Goal: Communication & Community: Answer question/provide support

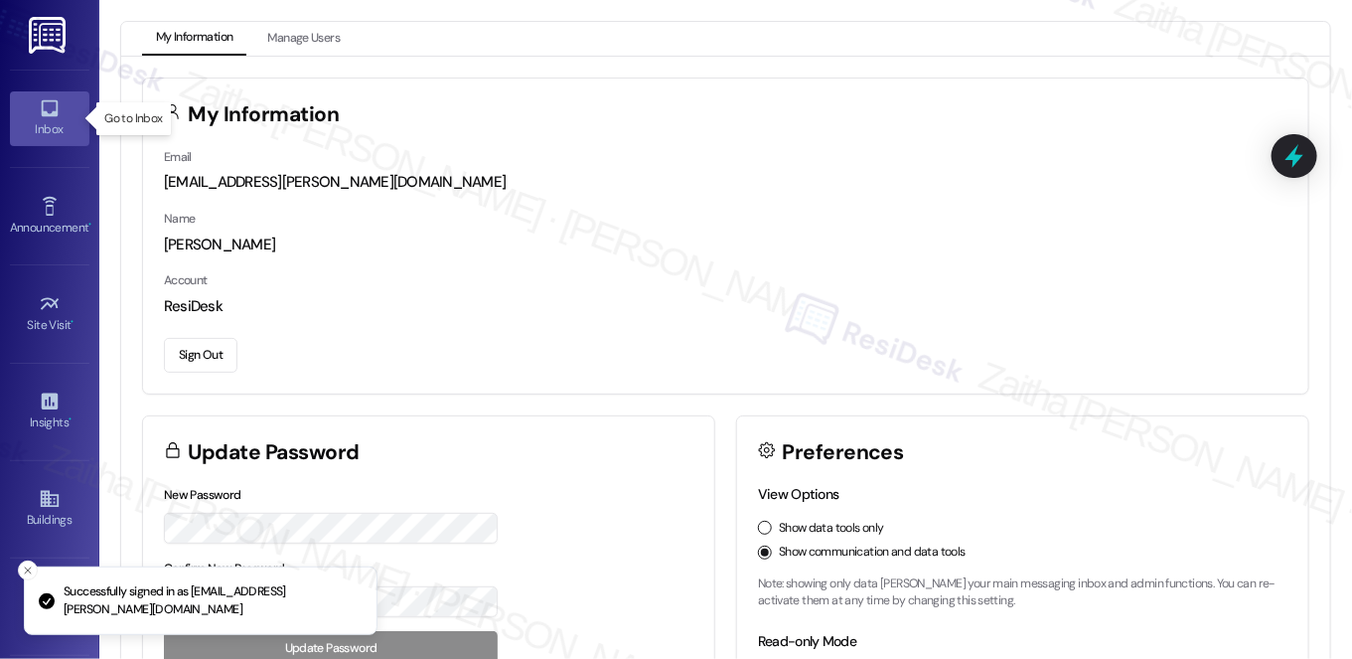
click at [48, 130] on div "Inbox" at bounding box center [49, 129] width 99 height 20
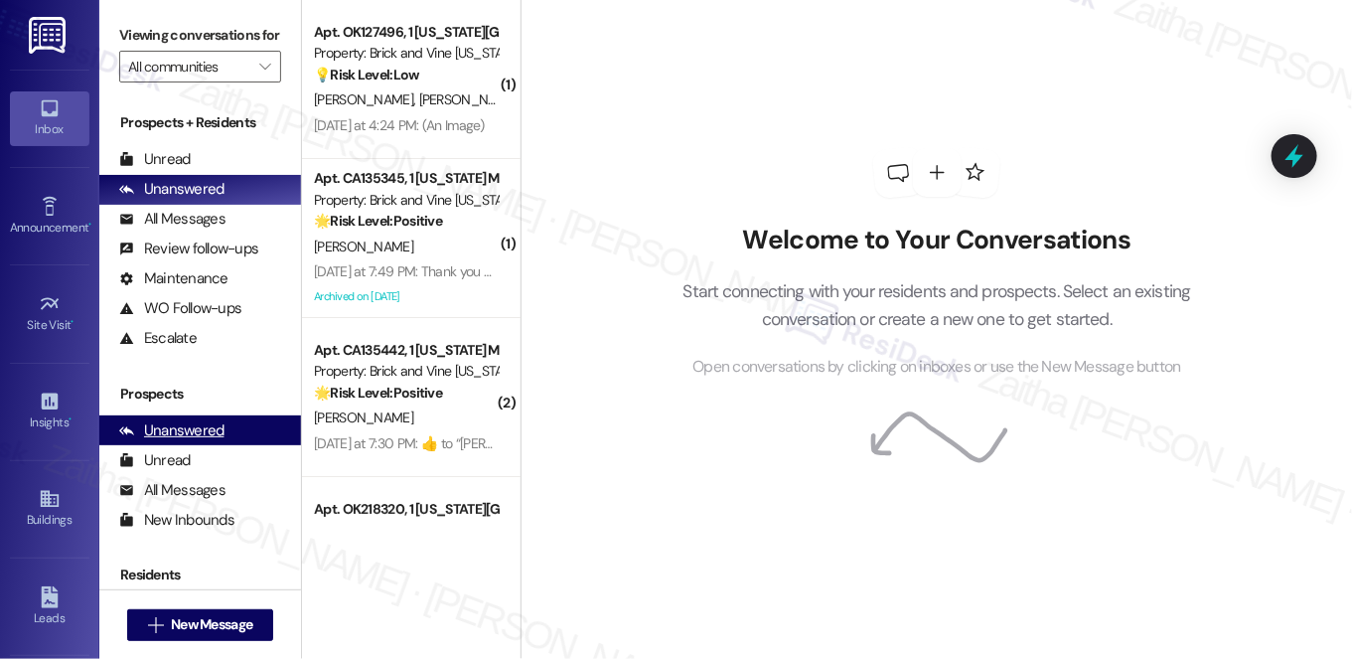
scroll to position [236, 0]
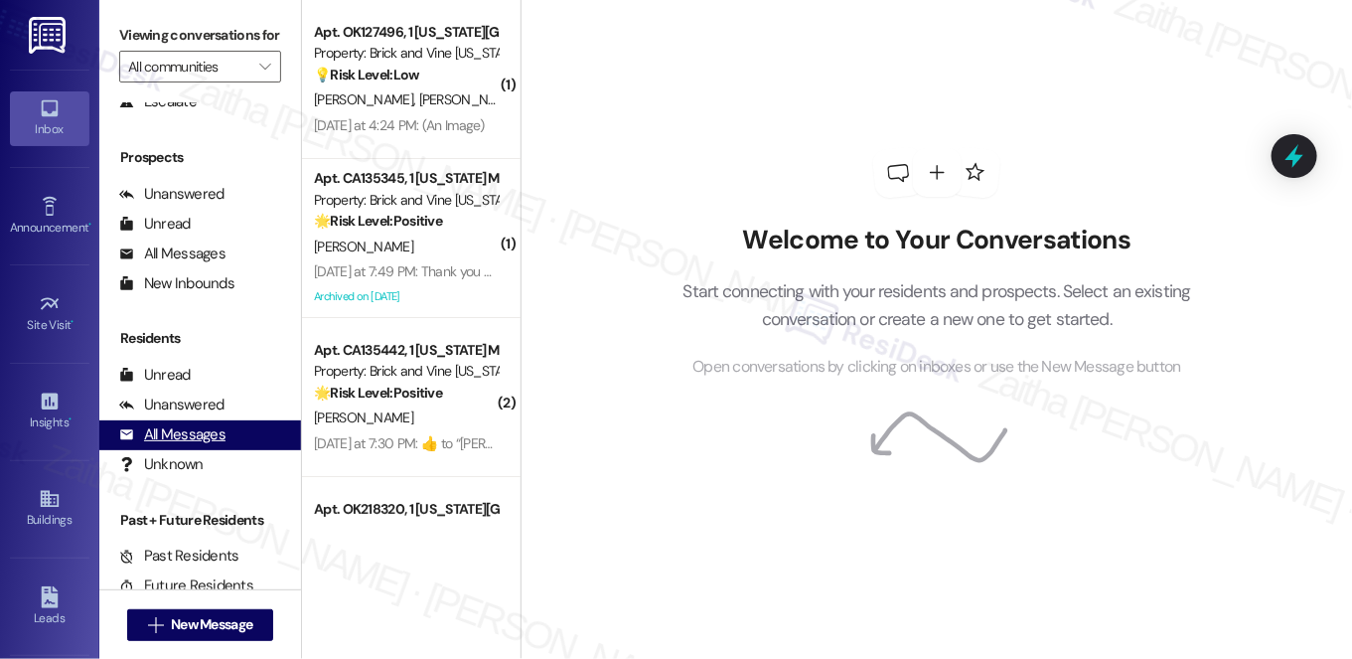
click at [171, 445] on div "All Messages" at bounding box center [172, 434] width 106 height 21
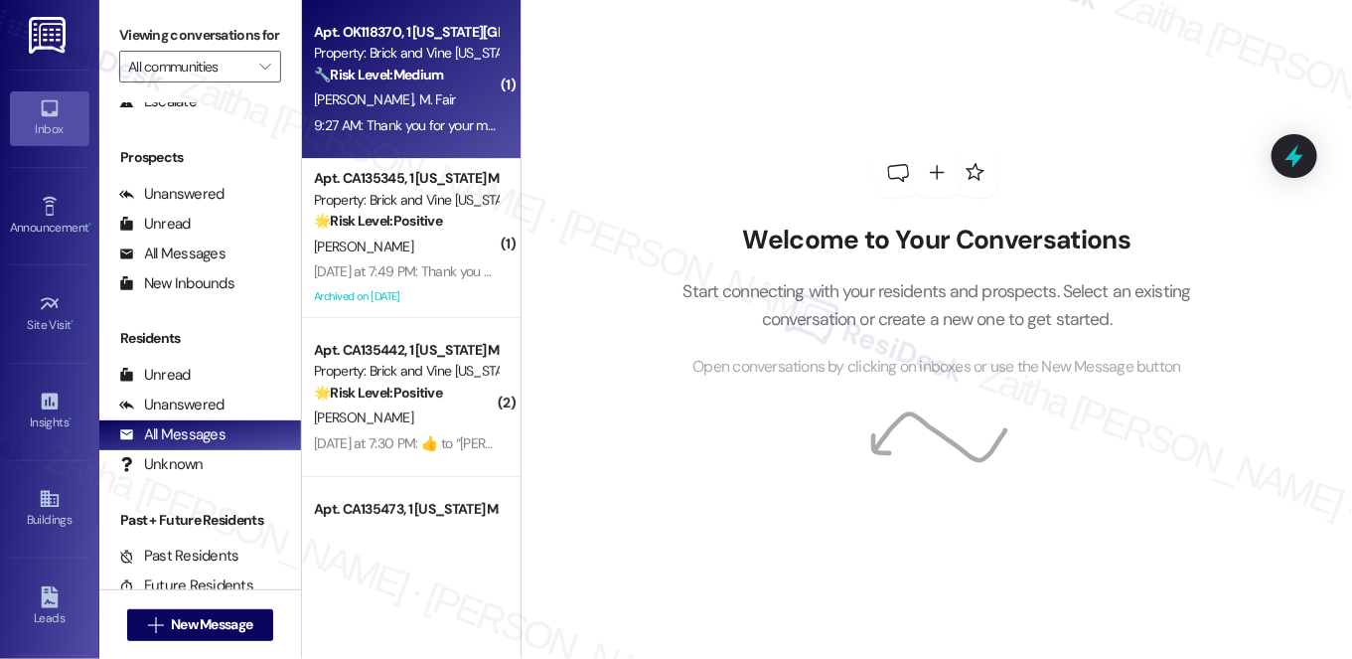
click at [416, 88] on div "[PERSON_NAME] M. Fair" at bounding box center [406, 99] width 188 height 25
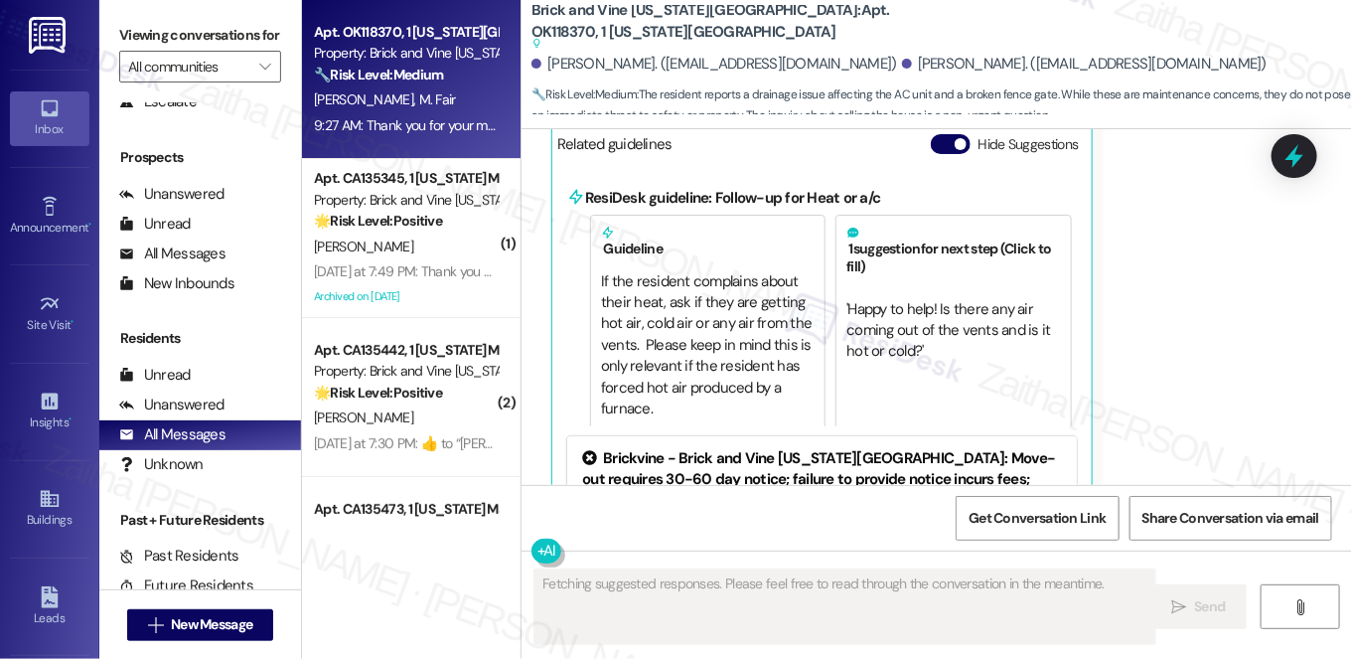
scroll to position [3577, 0]
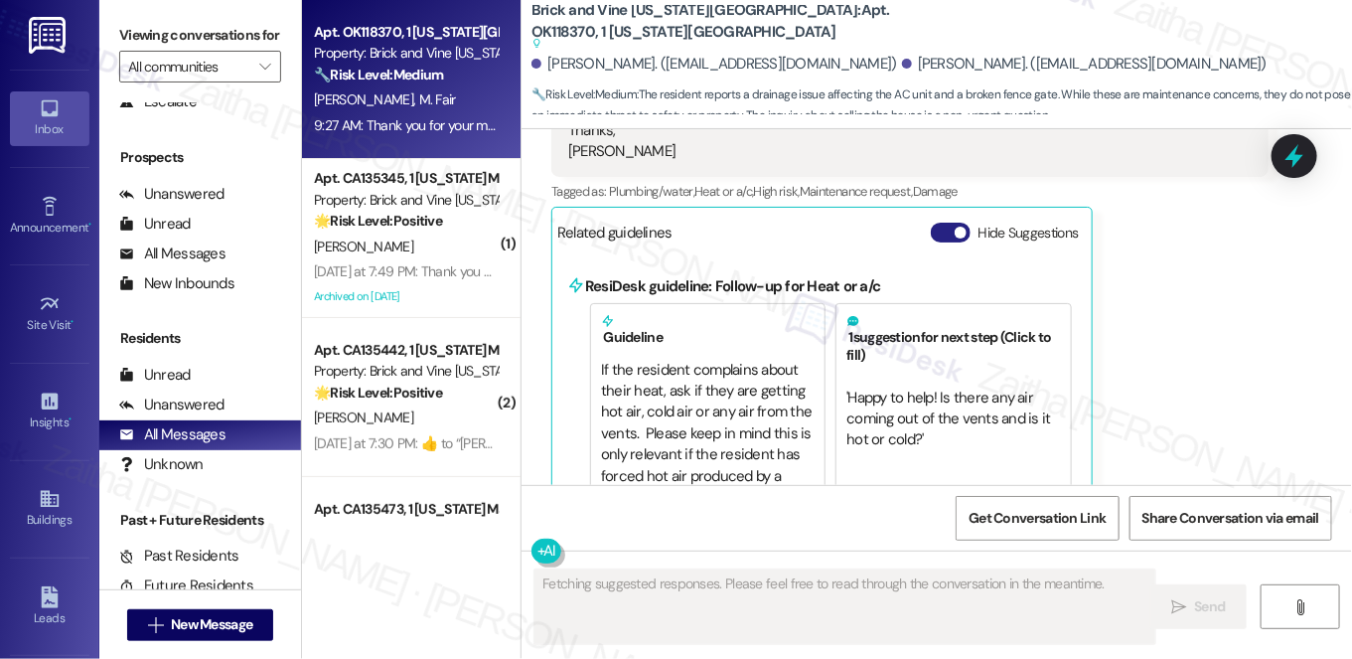
click at [939, 223] on button "Hide Suggestions" at bounding box center [951, 233] width 40 height 20
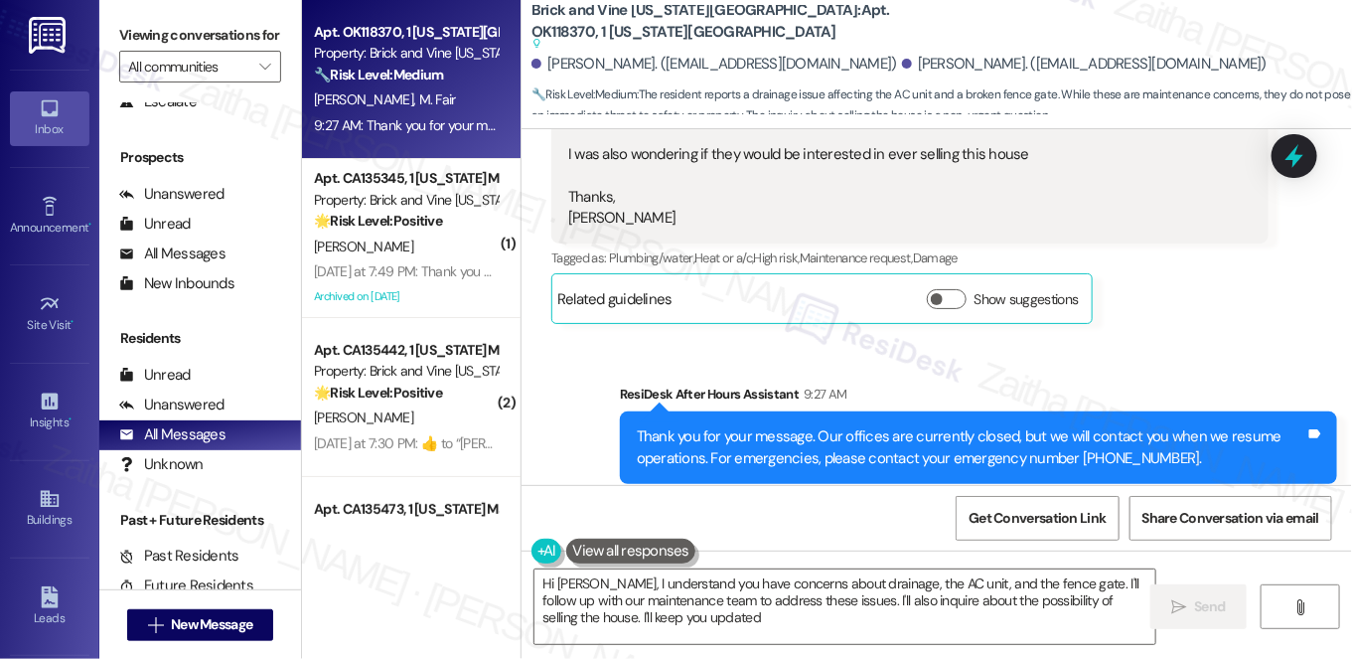
type textarea "Hi [PERSON_NAME], I understand you have concerns about drainage, the AC unit, a…"
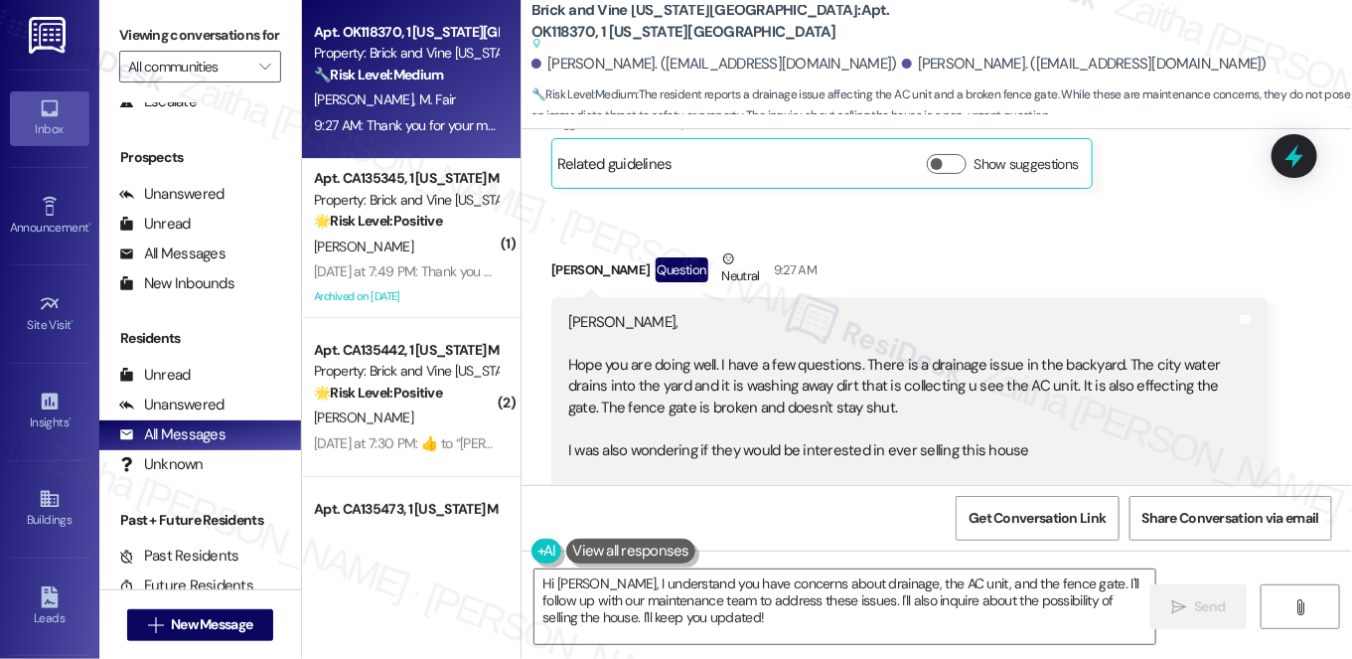
scroll to position [3240, 0]
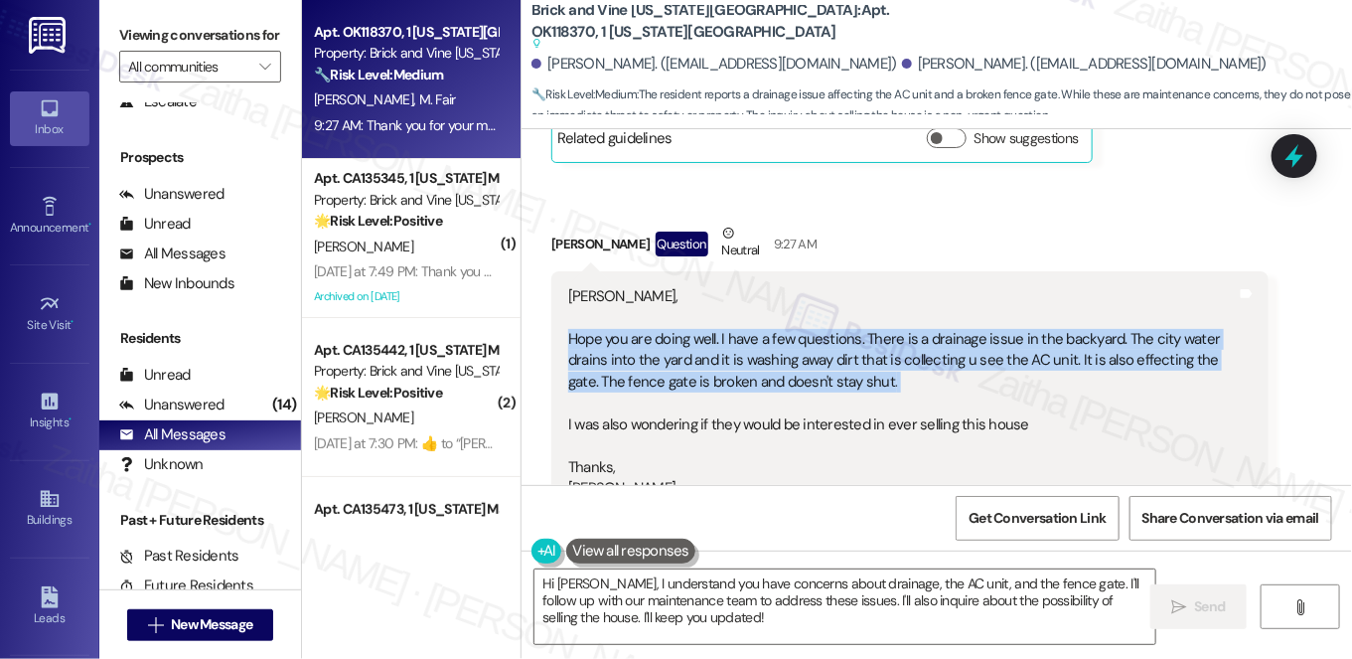
drag, startPoint x: 561, startPoint y: 289, endPoint x: 892, endPoint y: 354, distance: 337.0
click at [892, 354] on div "[PERSON_NAME], Hope you are doing well. I have a few questions. There is a drai…" at bounding box center [902, 392] width 673 height 213
copy div "Hope you are doing well. I have a few questions. There is a drainage issue in t…"
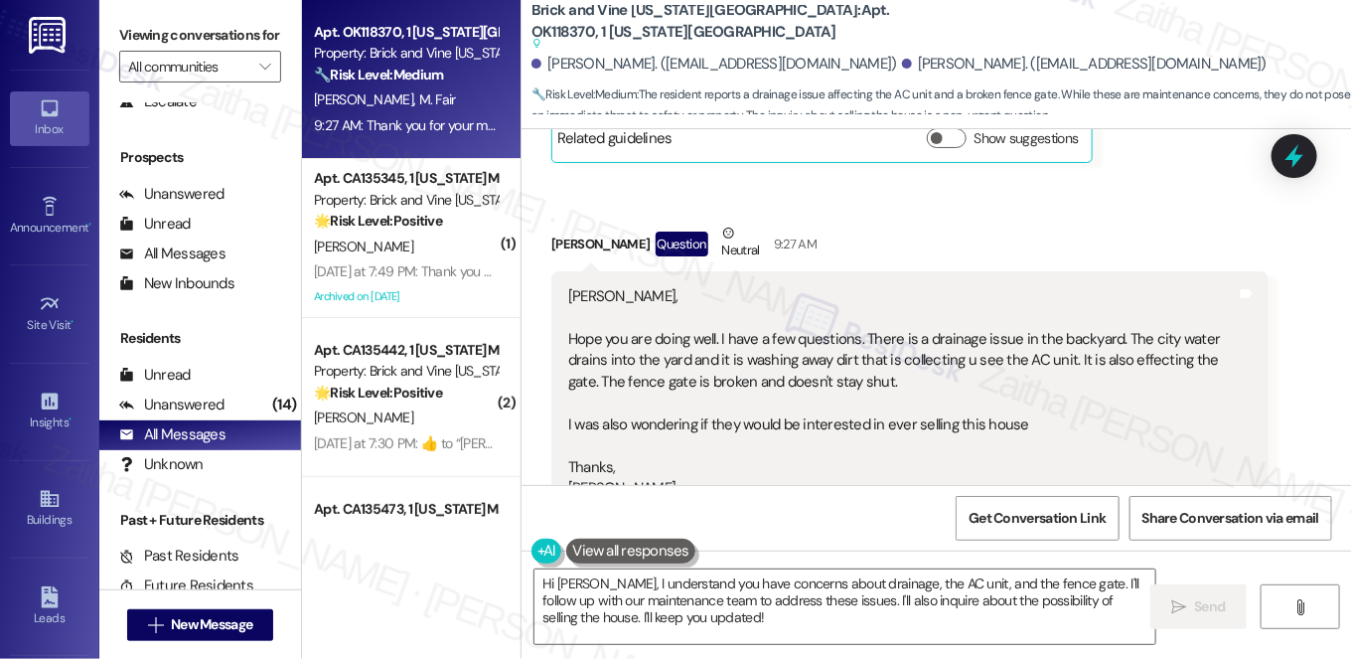
click at [1019, 208] on div "Received via SMS [PERSON_NAME] Question Neutral 9:27 AM [PERSON_NAME], Hope you…" at bounding box center [909, 408] width 747 height 401
click at [589, 599] on textarea "Hi [PERSON_NAME], I understand you have concerns about drainage, the AC unit, a…" at bounding box center [844, 606] width 621 height 75
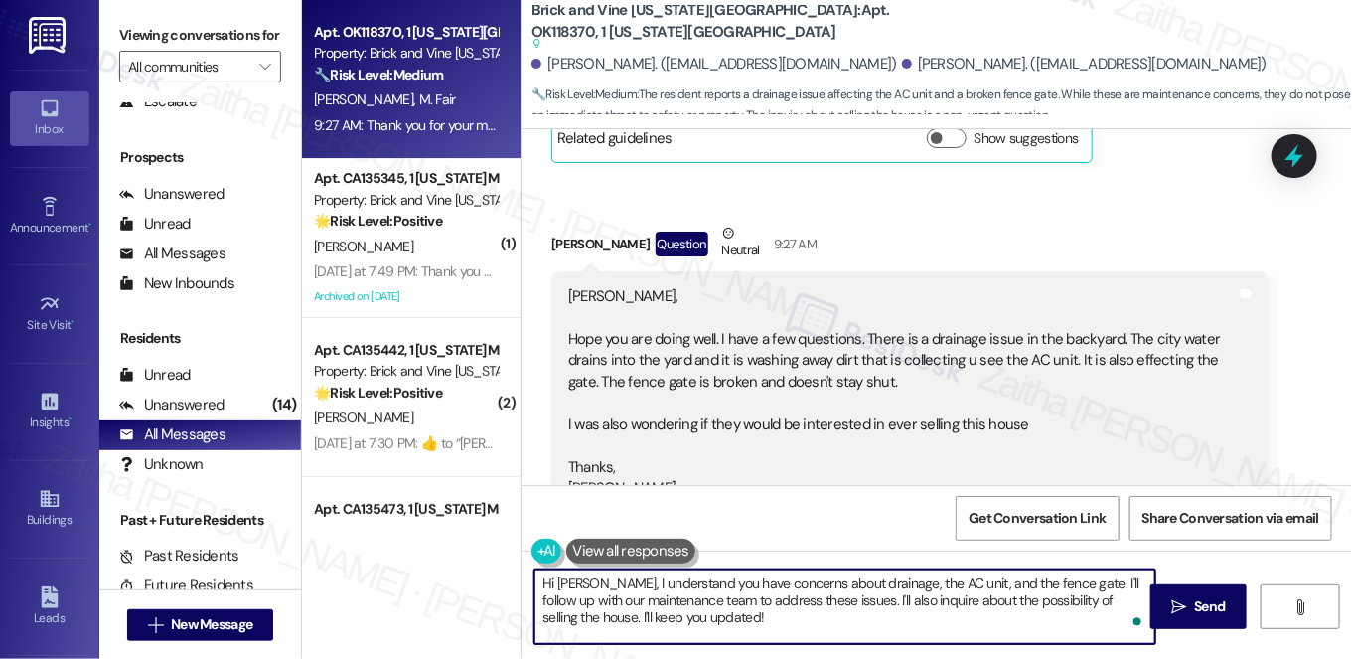
drag, startPoint x: 537, startPoint y: 584, endPoint x: 743, endPoint y: 611, distance: 207.4
click at [743, 611] on textarea "Hi [PERSON_NAME], I understand you have concerns about drainage, the AC unit, a…" at bounding box center [844, 606] width 621 height 75
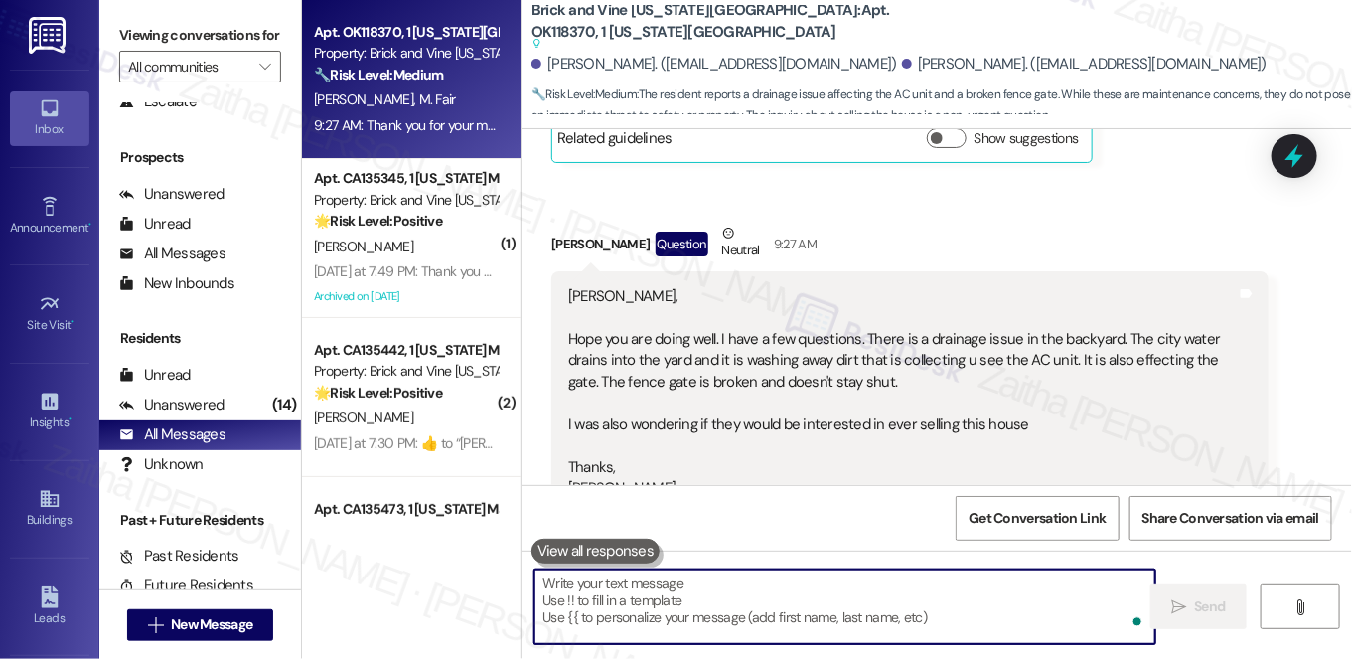
paste textarea "I hope you’re doing well, and thank you for bringing these issues to our attent…"
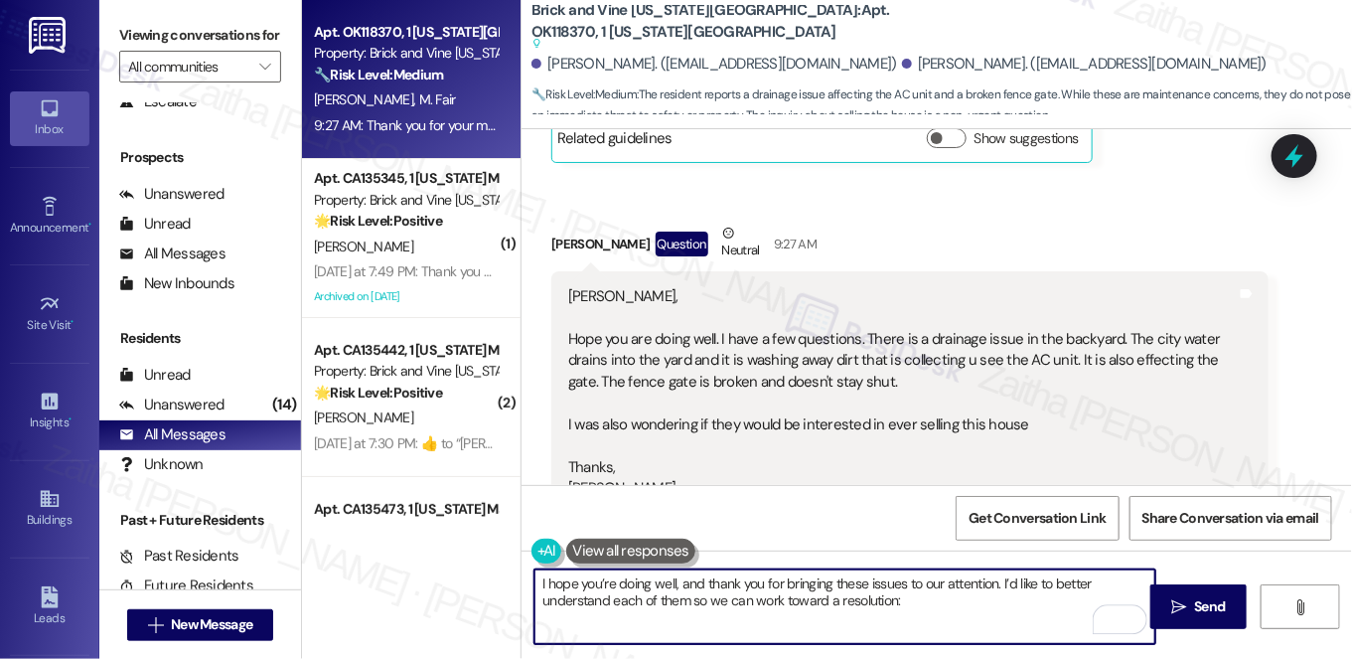
click at [534, 578] on textarea "I hope you’re doing well, and thank you for bringing these issues to our attent…" at bounding box center [844, 606] width 621 height 75
click at [566, 223] on div "[PERSON_NAME] Question Neutral 9:27 AM" at bounding box center [909, 247] width 717 height 49
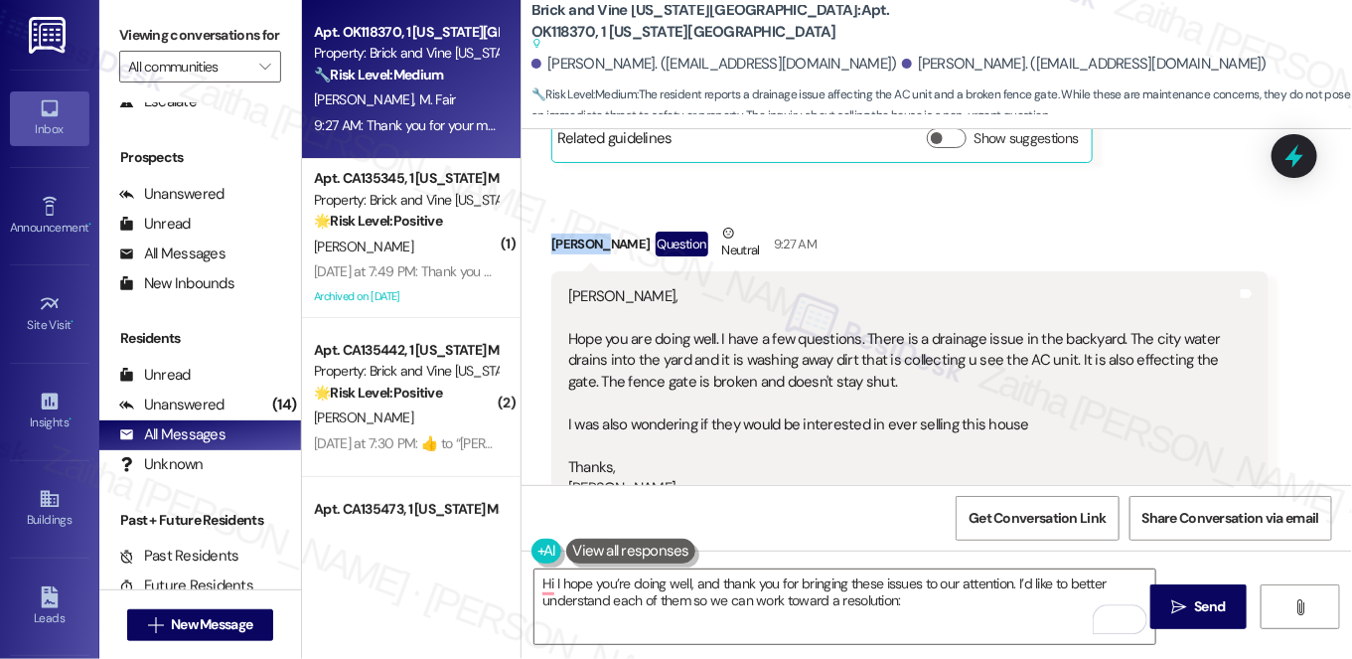
click at [566, 223] on div "[PERSON_NAME] Question Neutral 9:27 AM" at bounding box center [909, 247] width 717 height 49
copy div "[PERSON_NAME]"
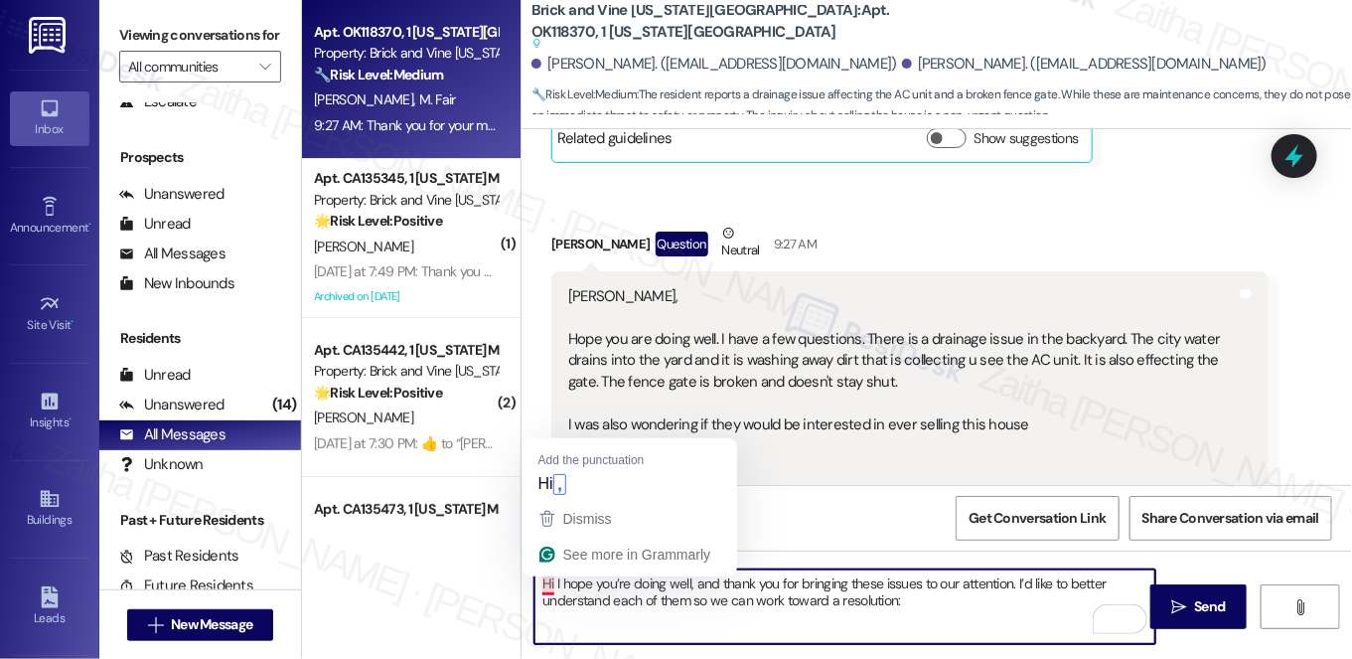
click at [548, 576] on textarea "Hi I hope you’re doing well, and thank you for bringing these issues to our att…" at bounding box center [844, 606] width 621 height 75
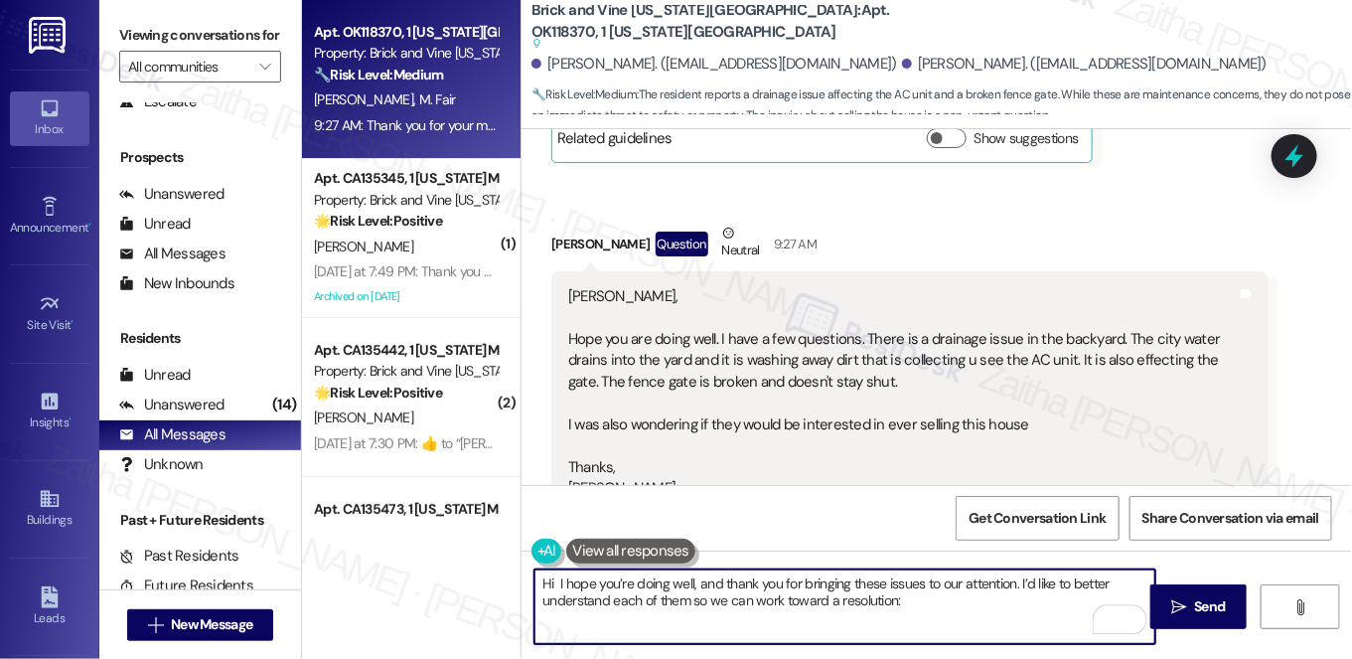
paste textarea "[PERSON_NAME]"
click at [946, 597] on textarea "Hi [PERSON_NAME], I hope you’re doing well, and thank you for bringing these is…" at bounding box center [844, 606] width 621 height 75
paste textarea "You mentioned the city water drains into the yard and is washing away dirt near…"
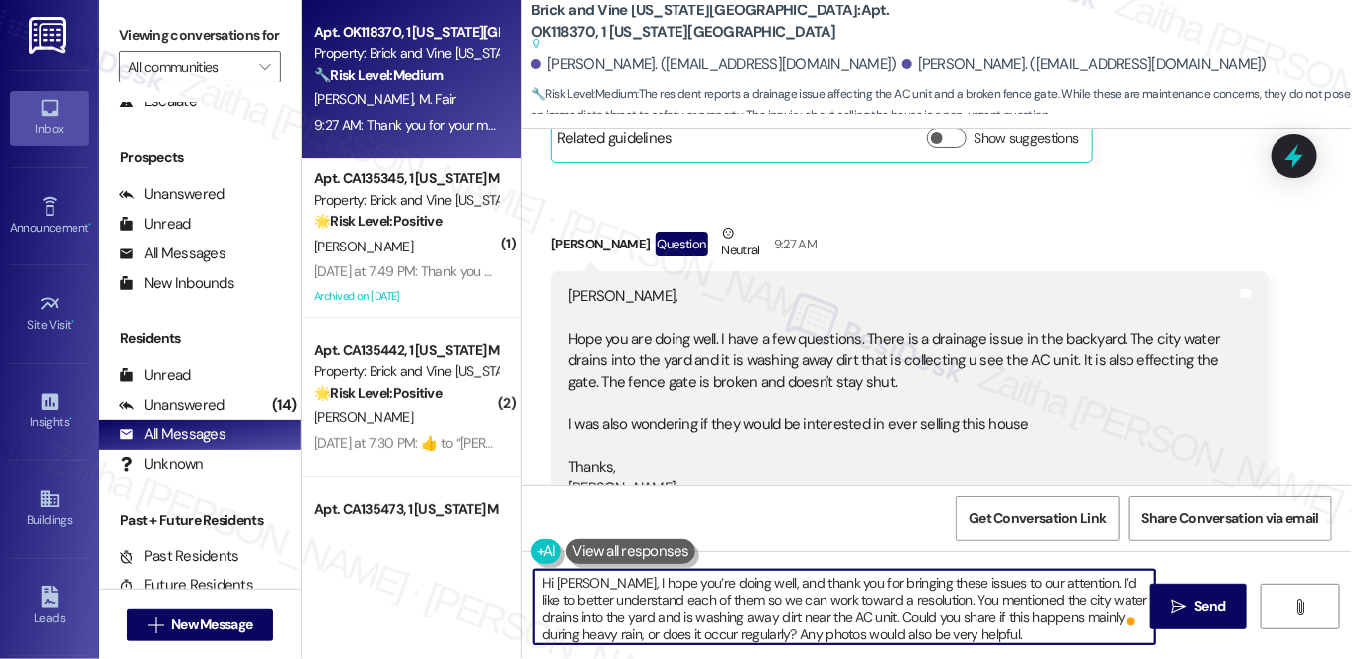
scroll to position [5, 0]
click at [933, 597] on textarea "Hi [PERSON_NAME], I hope you’re doing well, and thank you for bringing these is…" at bounding box center [844, 606] width 621 height 75
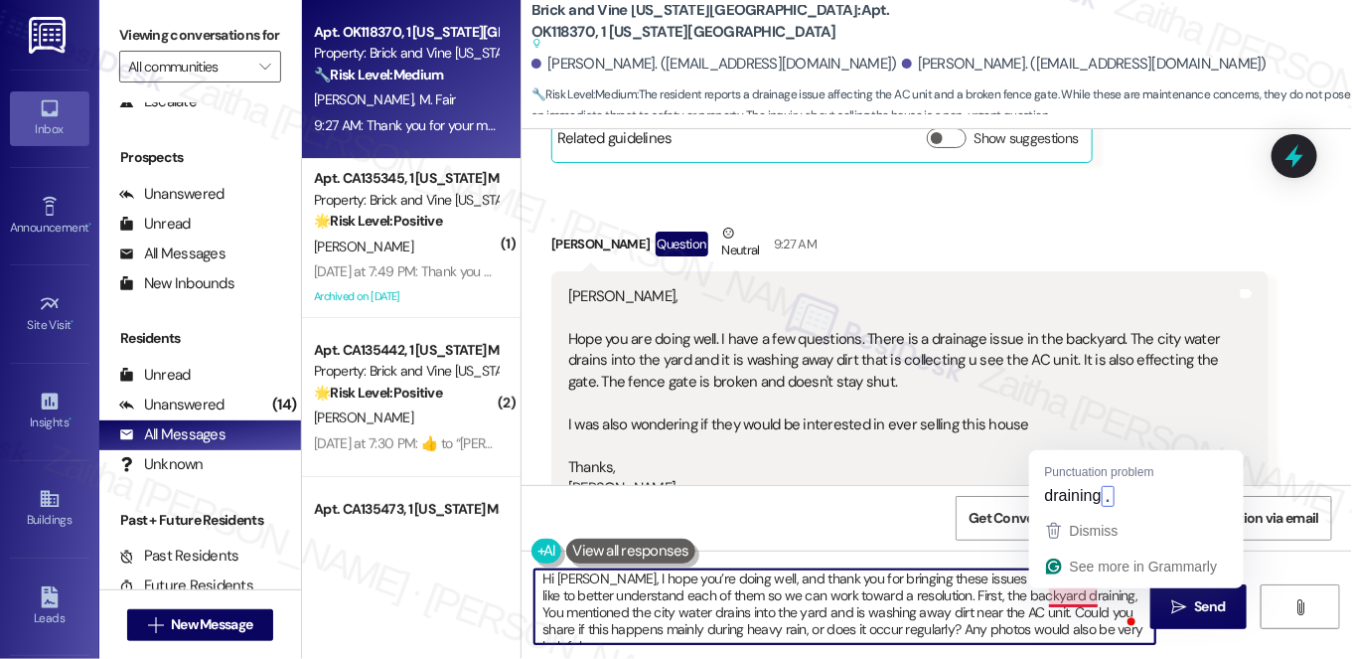
click at [1067, 596] on textarea "Hi [PERSON_NAME], I hope you’re doing well, and thank you for bringing these is…" at bounding box center [844, 606] width 621 height 75
click at [1067, 595] on textarea "Hi [PERSON_NAME], I hope you’re doing well, and thank you for bringing these is…" at bounding box center [844, 606] width 621 height 75
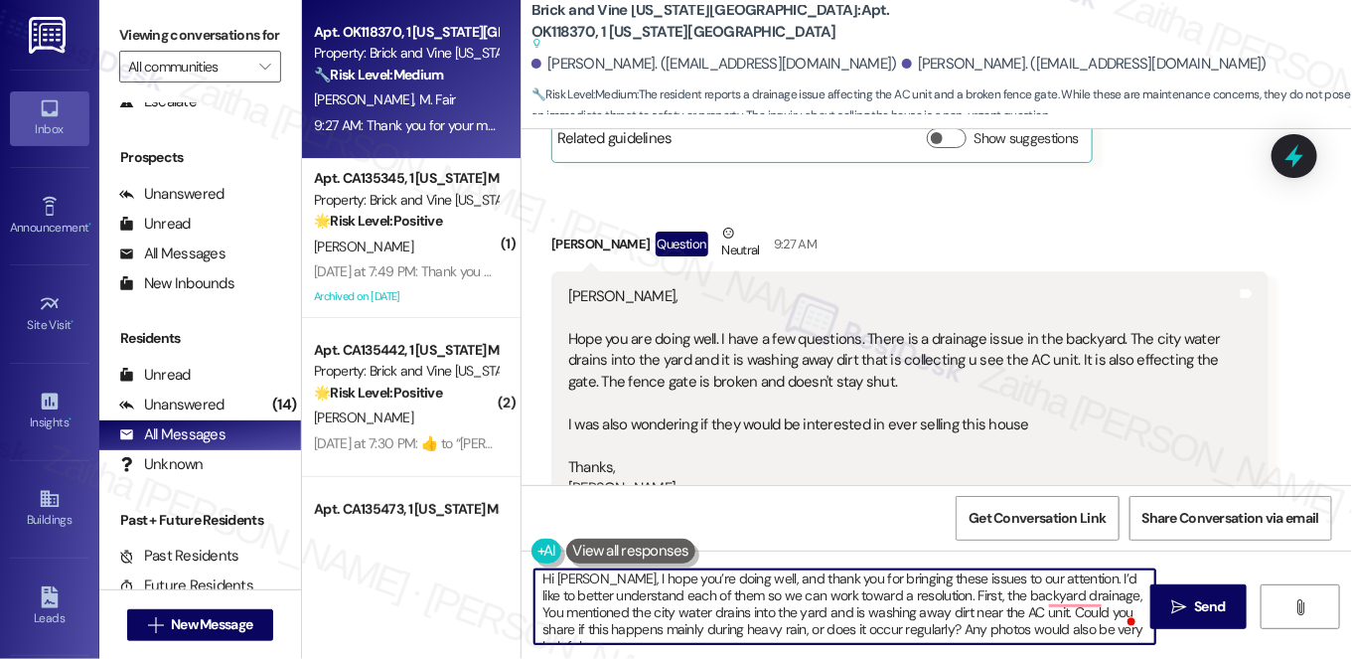
click at [1106, 592] on textarea "Hi [PERSON_NAME], I hope you’re doing well, and thank you for bringing these is…" at bounding box center [844, 606] width 621 height 75
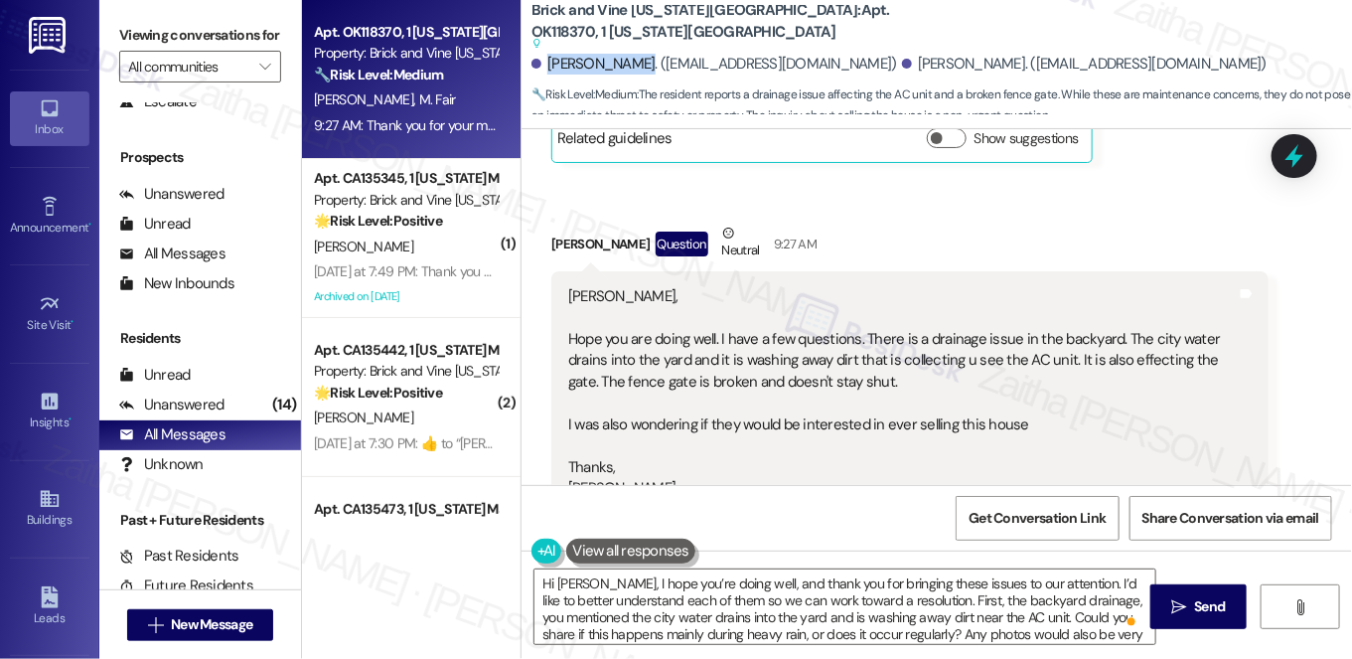
drag, startPoint x: 542, startPoint y: 61, endPoint x: 630, endPoint y: 60, distance: 87.4
click at [630, 60] on div "[PERSON_NAME]. ([EMAIL_ADDRESS][DOMAIN_NAME])" at bounding box center [714, 64] width 366 height 21
copy div "[PERSON_NAME]"
drag, startPoint x: 813, startPoint y: 62, endPoint x: 879, endPoint y: 63, distance: 66.6
click at [902, 63] on div "[PERSON_NAME]. ([EMAIL_ADDRESS][DOMAIN_NAME])" at bounding box center [1085, 64] width 366 height 21
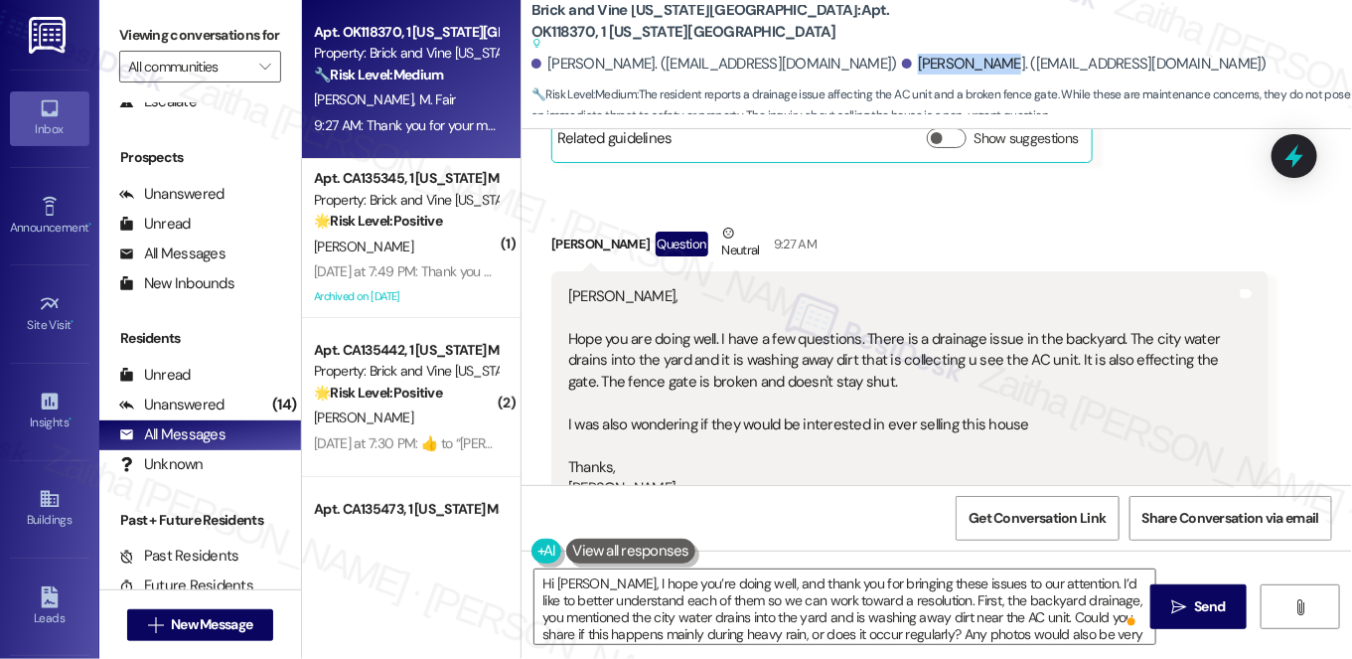
copy div "[PERSON_NAME]"
click at [995, 208] on div "Received via SMS [PERSON_NAME] Question Neutral 9:27 AM [PERSON_NAME], Hope you…" at bounding box center [909, 408] width 747 height 401
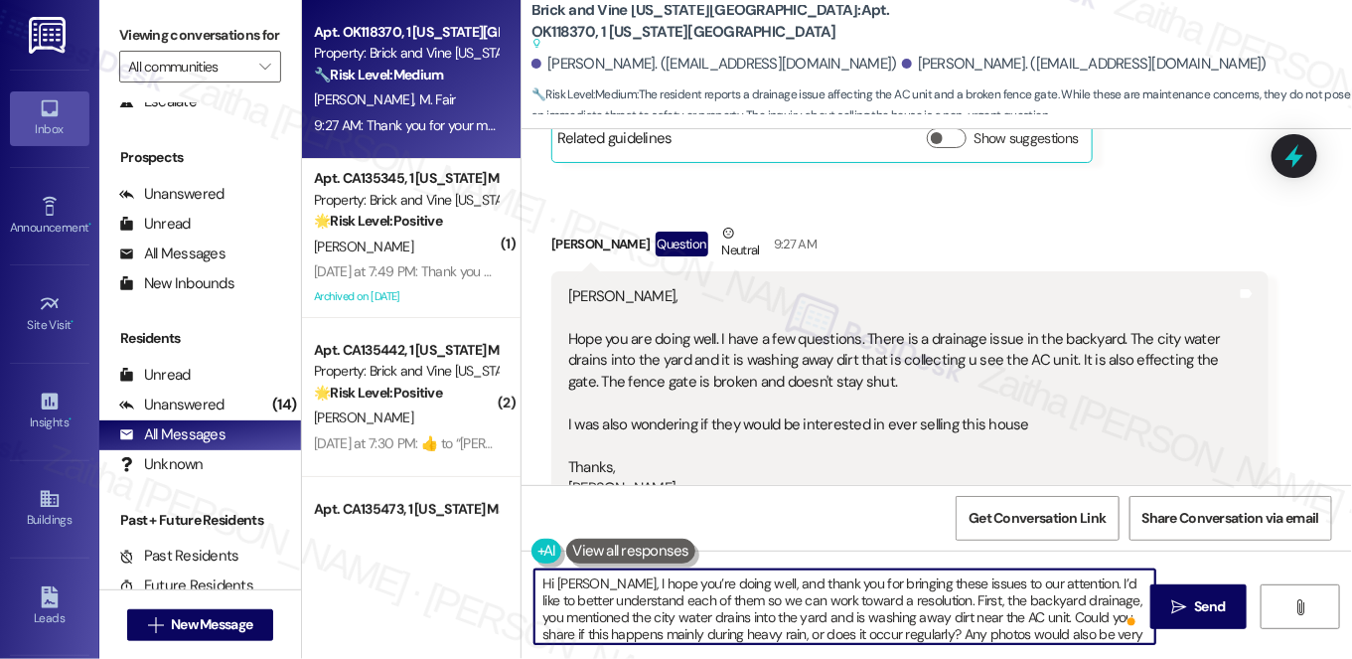
click at [733, 584] on textarea "Hi [PERSON_NAME], I hope you’re doing well, and thank you for bringing these is…" at bounding box center [844, 606] width 621 height 75
click at [1102, 615] on textarea "Hi [PERSON_NAME], I hope you’re doing well too, and thank you for bringing thes…" at bounding box center [844, 606] width 621 height 75
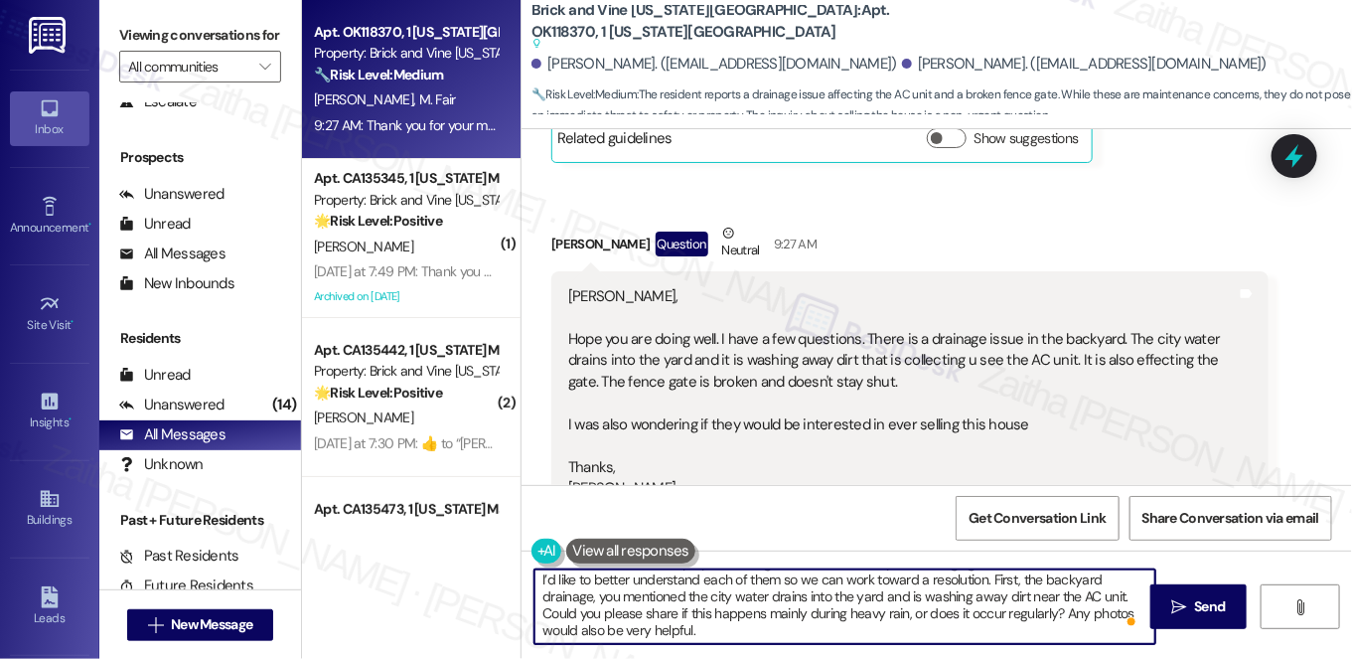
type textarea "Hi [PERSON_NAME], I hope you’re doing well too, and thank you for bringing thes…"
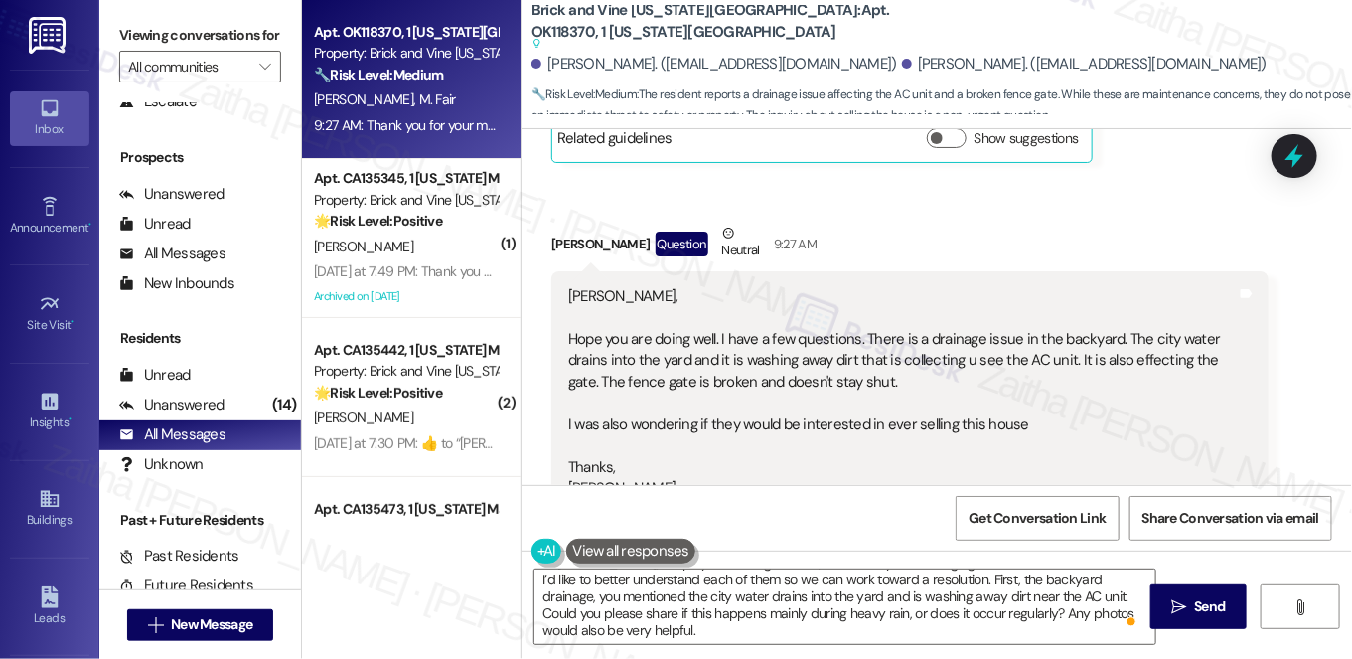
click at [609, 550] on button at bounding box center [630, 550] width 129 height 25
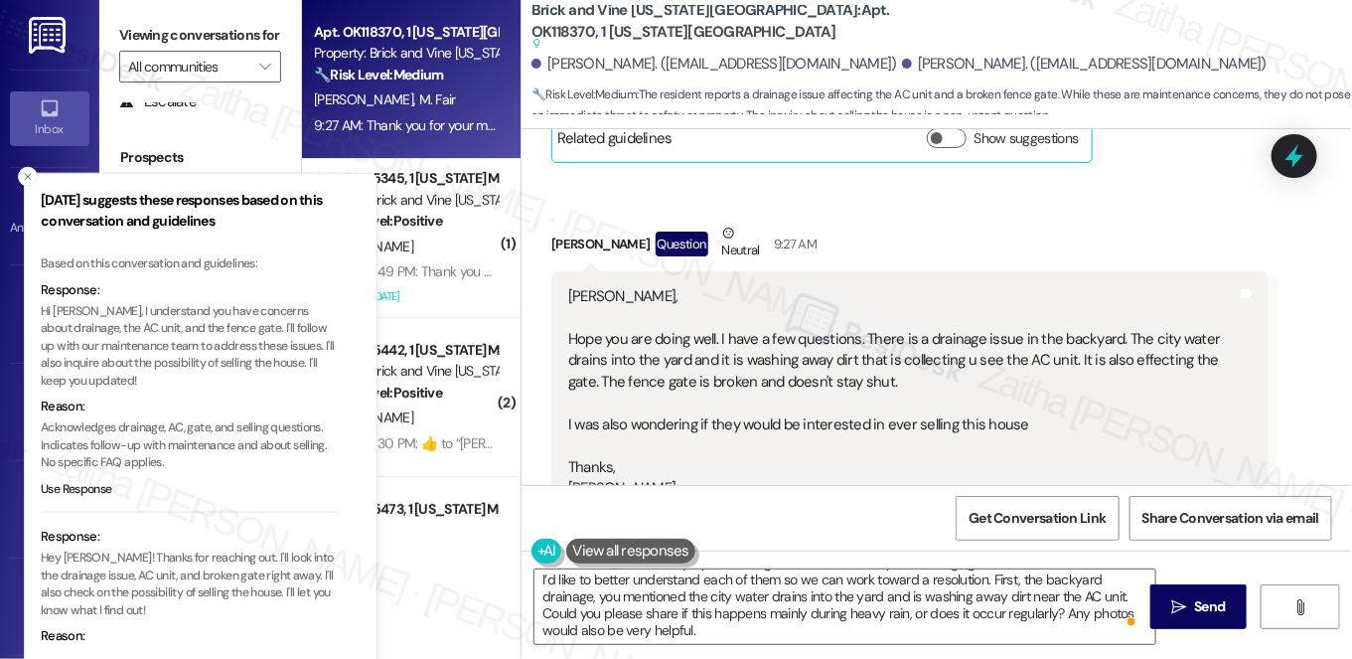
drag, startPoint x: 308, startPoint y: 313, endPoint x: 312, endPoint y: 331, distance: 18.3
click at [312, 334] on p "Hi [PERSON_NAME], I understand you have concerns about drainage, the AC unit, a…" at bounding box center [190, 345] width 298 height 87
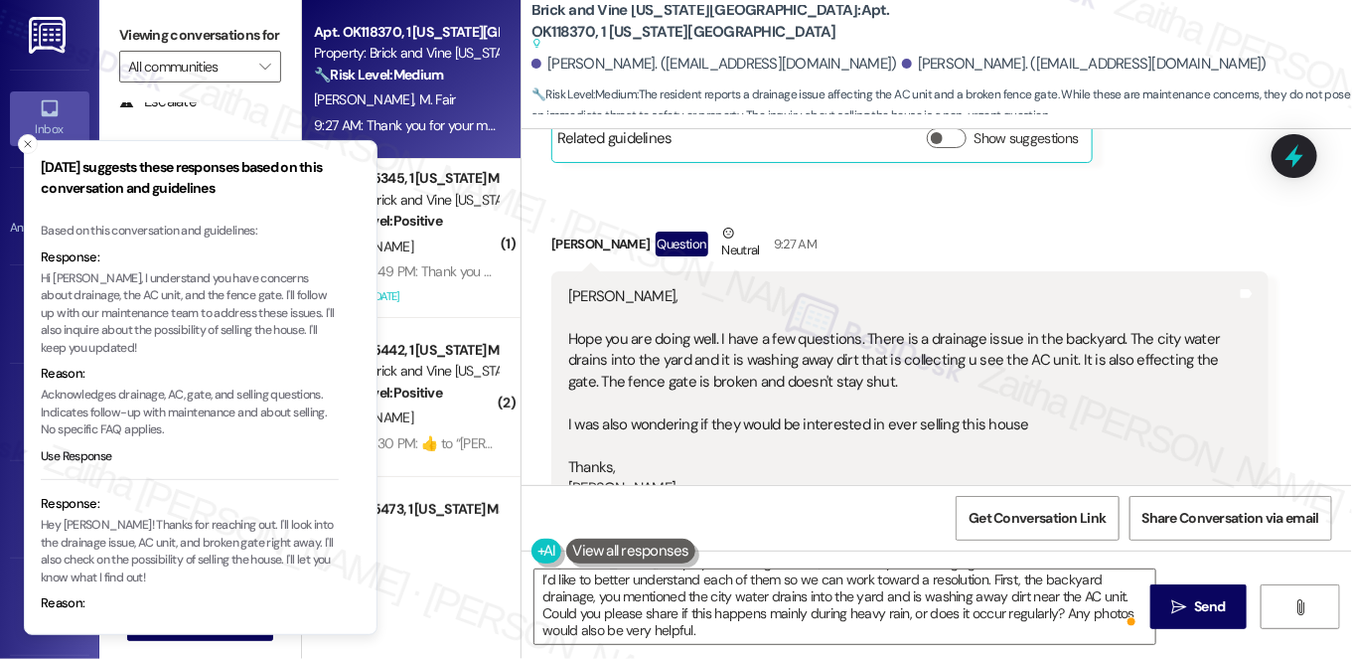
click at [312, 311] on p "Hi [PERSON_NAME], I understand you have concerns about drainage, the AC unit, a…" at bounding box center [190, 313] width 298 height 87
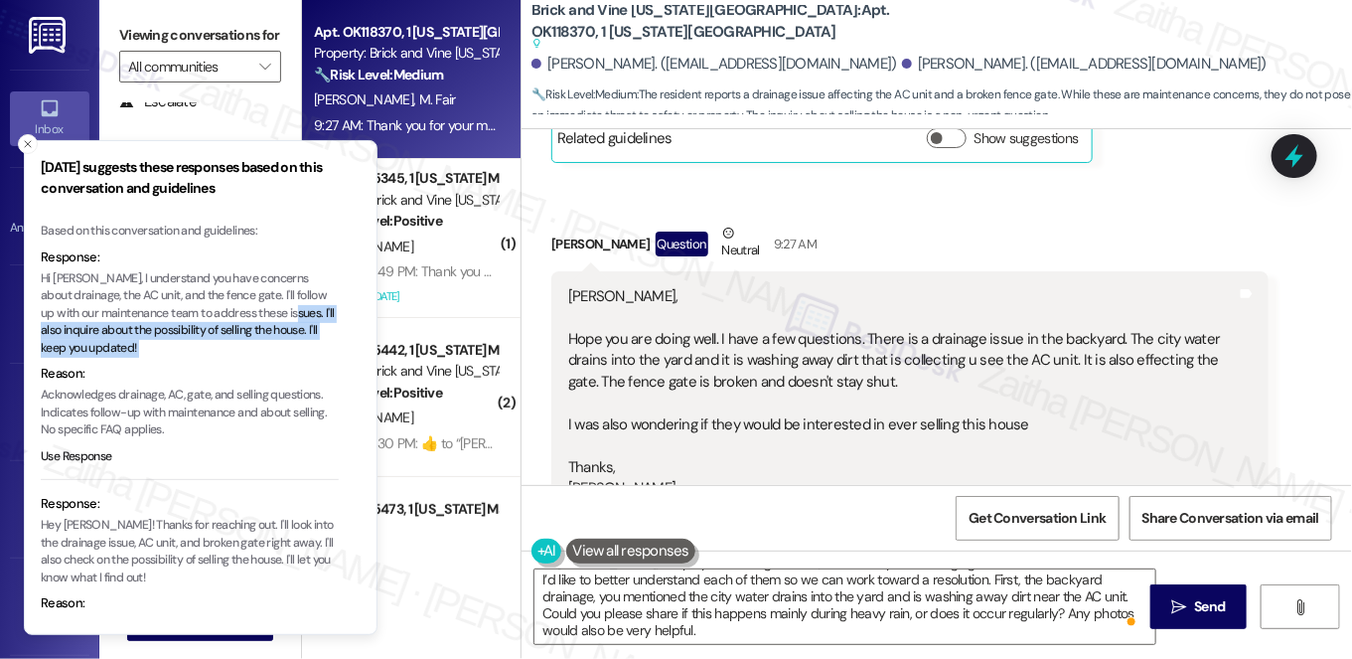
drag, startPoint x: 312, startPoint y: 311, endPoint x: 317, endPoint y: 348, distance: 37.1
click at [317, 348] on p "Hi [PERSON_NAME], I understand you have concerns about drainage, the AC unit, a…" at bounding box center [190, 313] width 298 height 87
copy p "I'll also inquire about the possibility of selling the house. I'll keep you upd…"
click at [26, 150] on button "Close toast" at bounding box center [28, 144] width 20 height 20
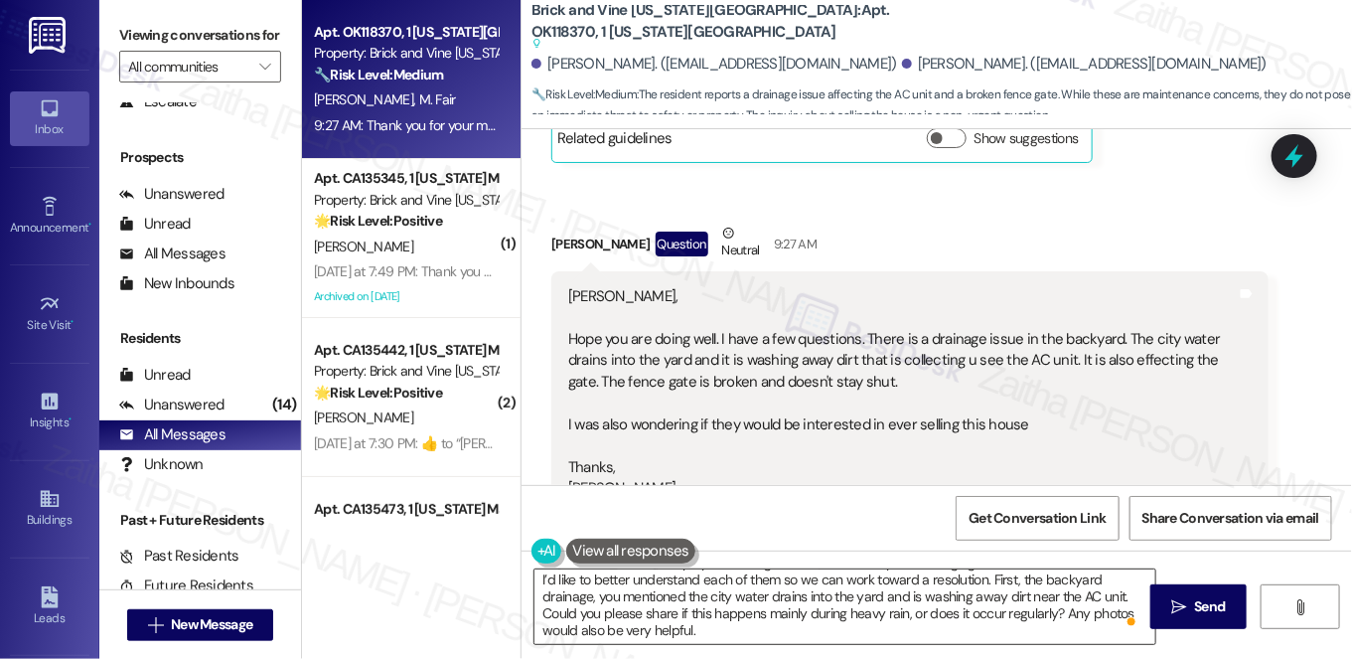
click at [649, 633] on textarea "Hi [PERSON_NAME], I hope you’re doing well too, and thank you for bringing thes…" at bounding box center [844, 606] width 621 height 75
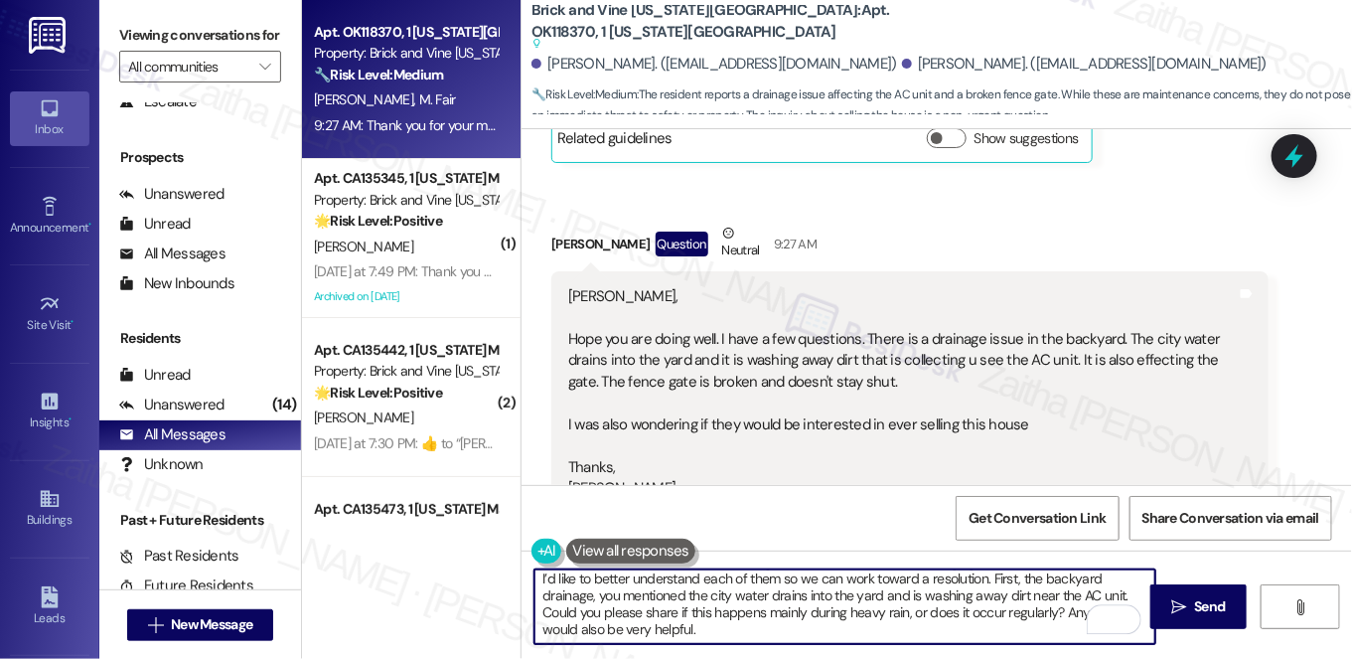
scroll to position [56, 0]
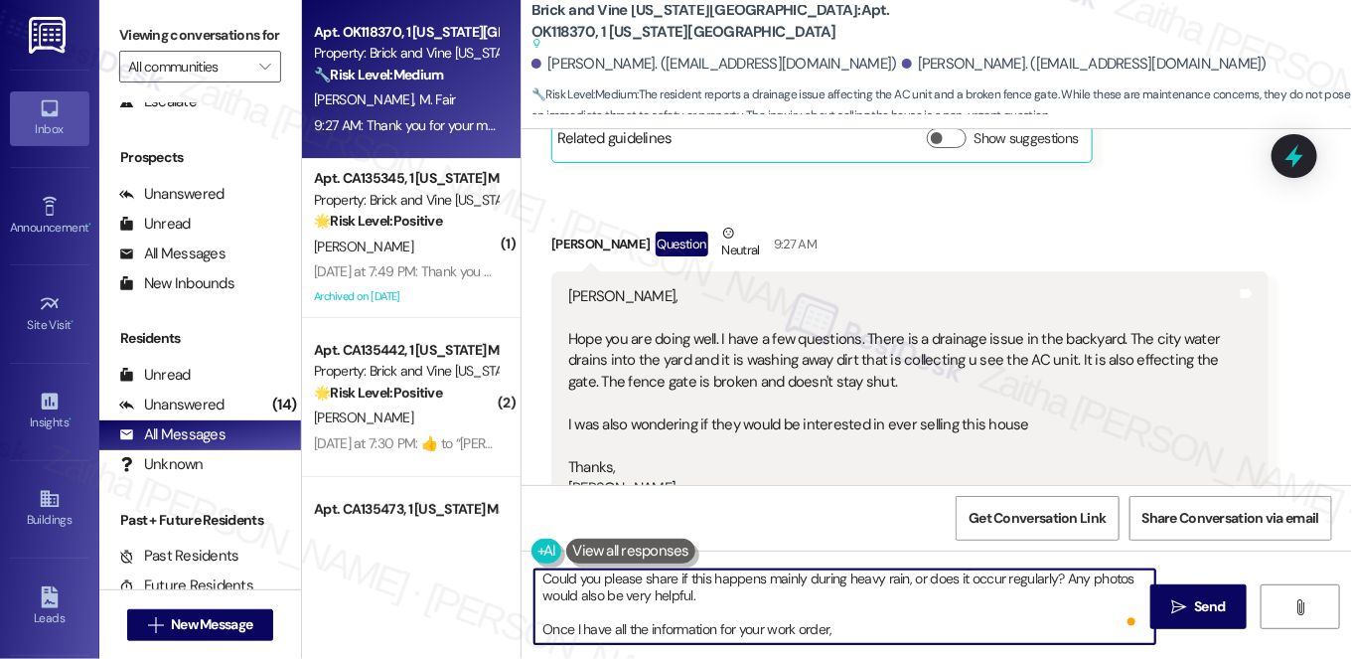
paste textarea "I'll also inquire about the possibility of selling the house. I'll keep you upd…"
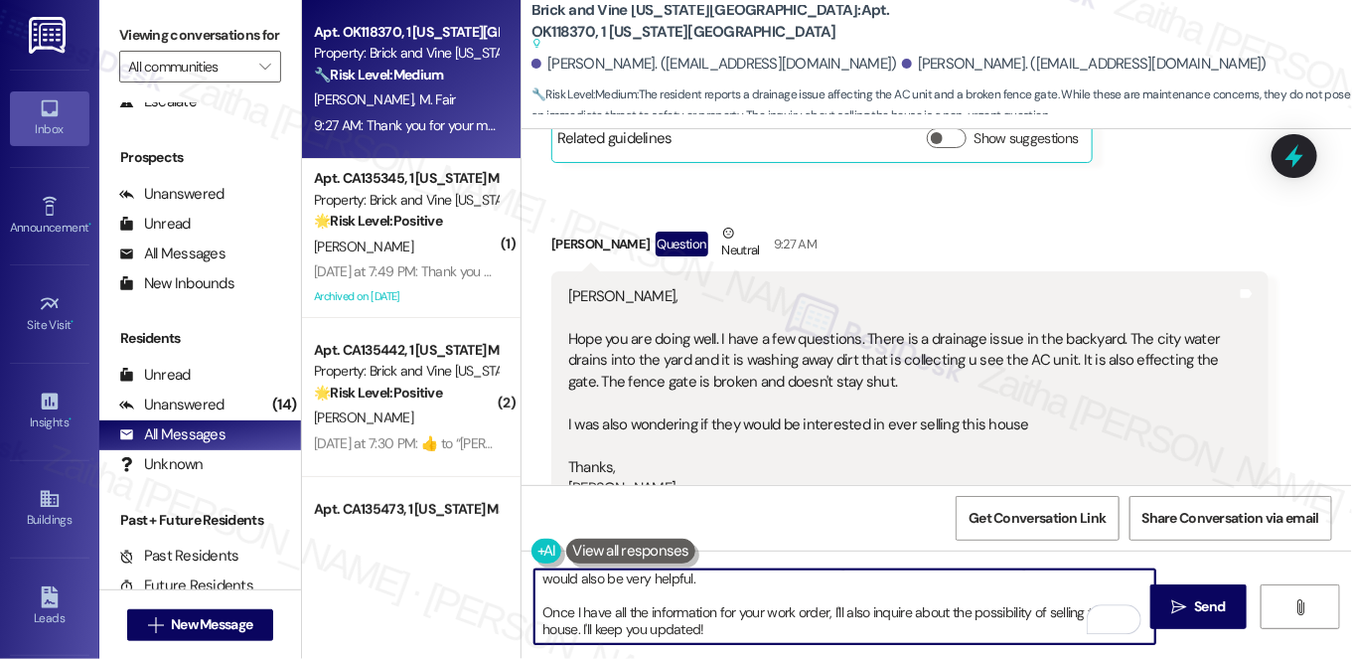
scroll to position [0, 0]
click at [880, 611] on textarea "Hi [PERSON_NAME], I hope you’re doing well too, and thank you for bringing thes…" at bounding box center [844, 606] width 621 height 75
drag, startPoint x: 664, startPoint y: 628, endPoint x: 813, endPoint y: 631, distance: 149.0
click at [813, 631] on textarea "Hi [PERSON_NAME], I hope you’re doing well too, and thank you for bringing thes…" at bounding box center [844, 606] width 621 height 75
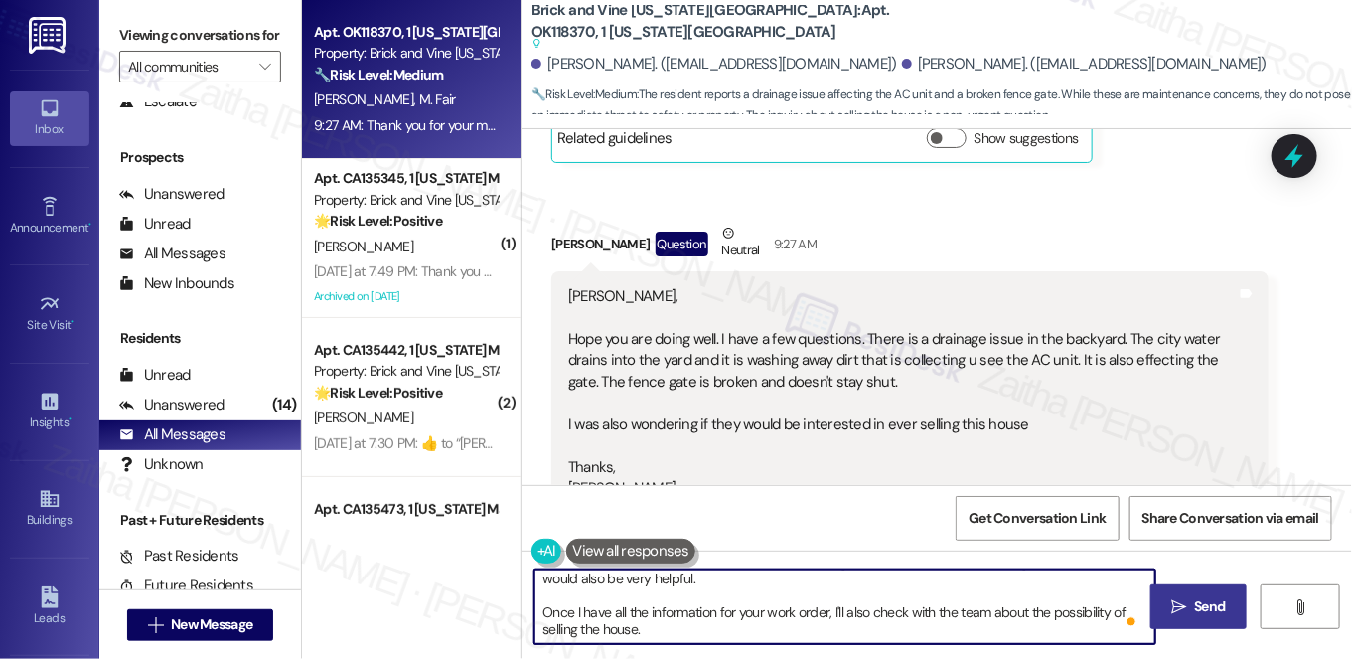
type textarea "Hi [PERSON_NAME], I hope you’re doing well too, and thank you for bringing thes…"
click at [1207, 604] on span "Send" at bounding box center [1210, 606] width 31 height 21
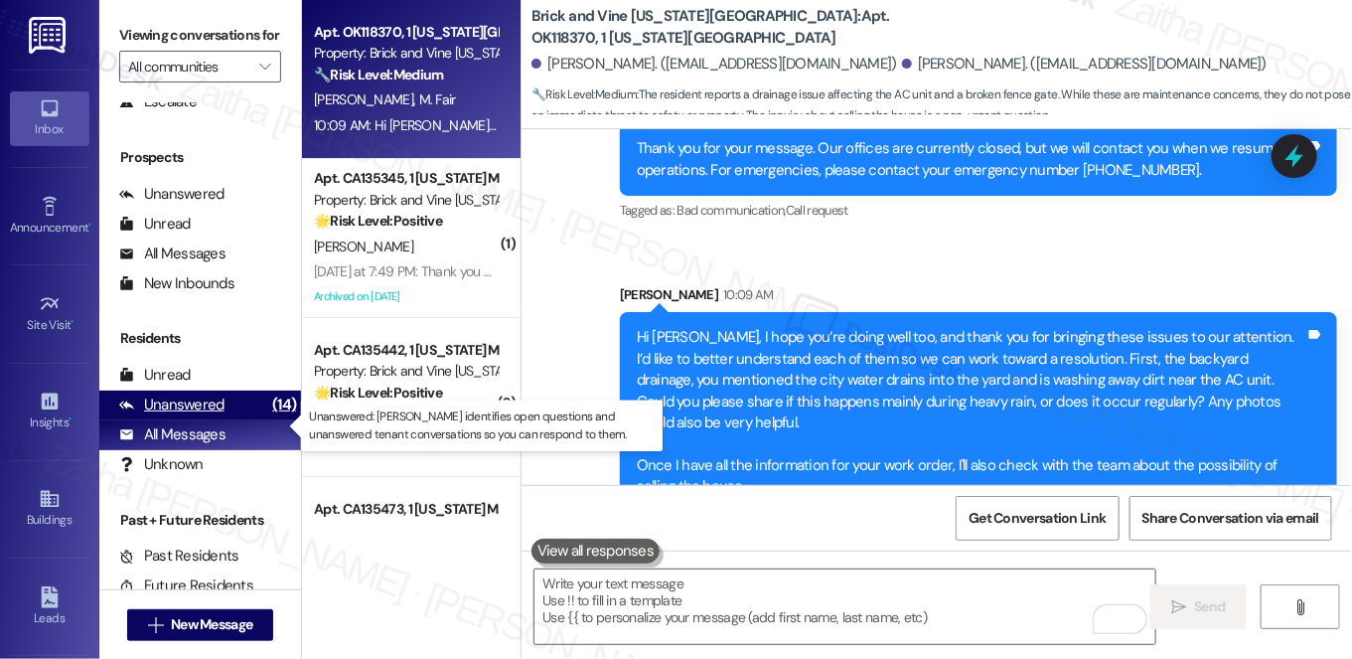
click at [183, 415] on div "Unanswered" at bounding box center [171, 404] width 105 height 21
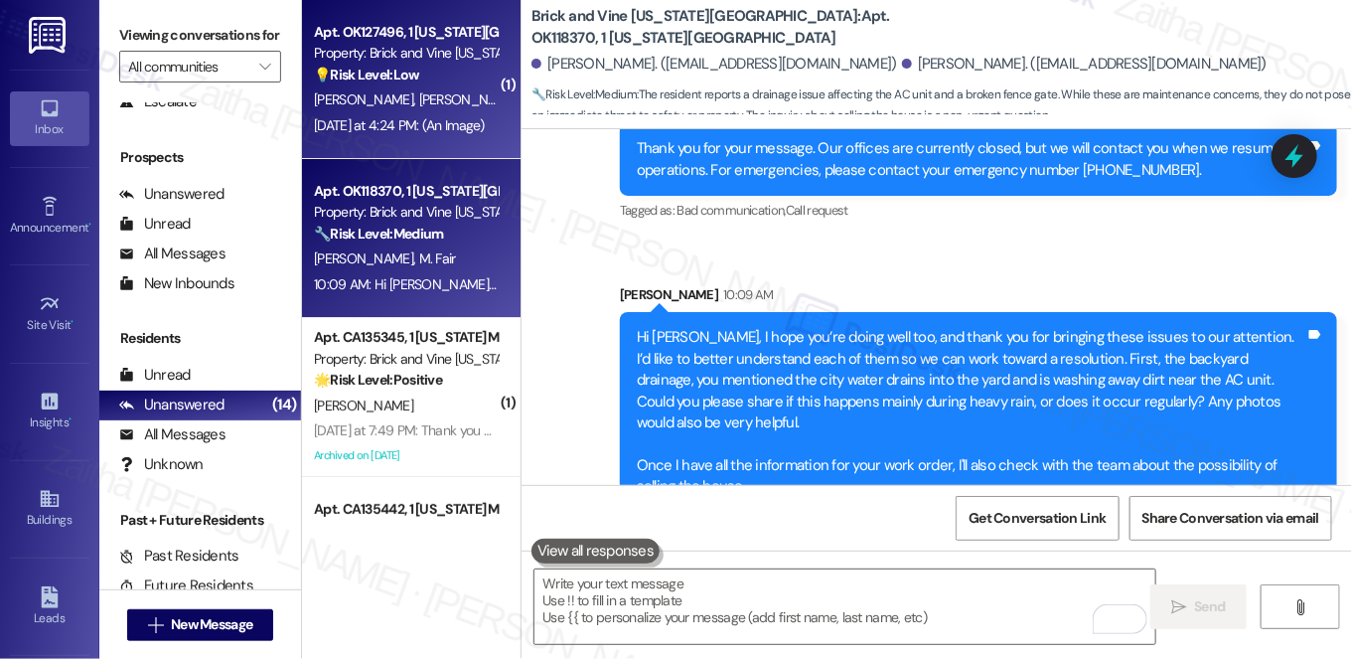
click at [477, 85] on div "Apt. OK127496, 1 [US_STATE] City Market Property: Brick and Vine [US_STATE][GEO…" at bounding box center [406, 54] width 188 height 68
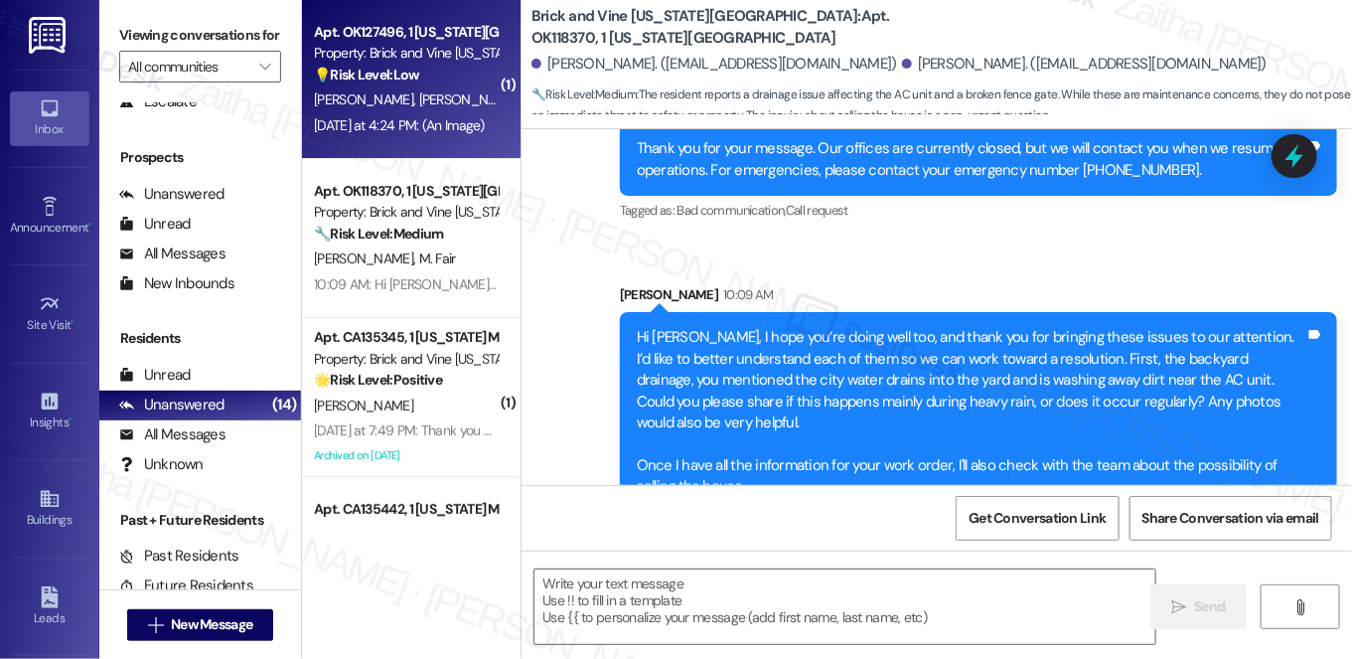
type textarea "Fetching suggested responses. Please feel free to read through the conversation…"
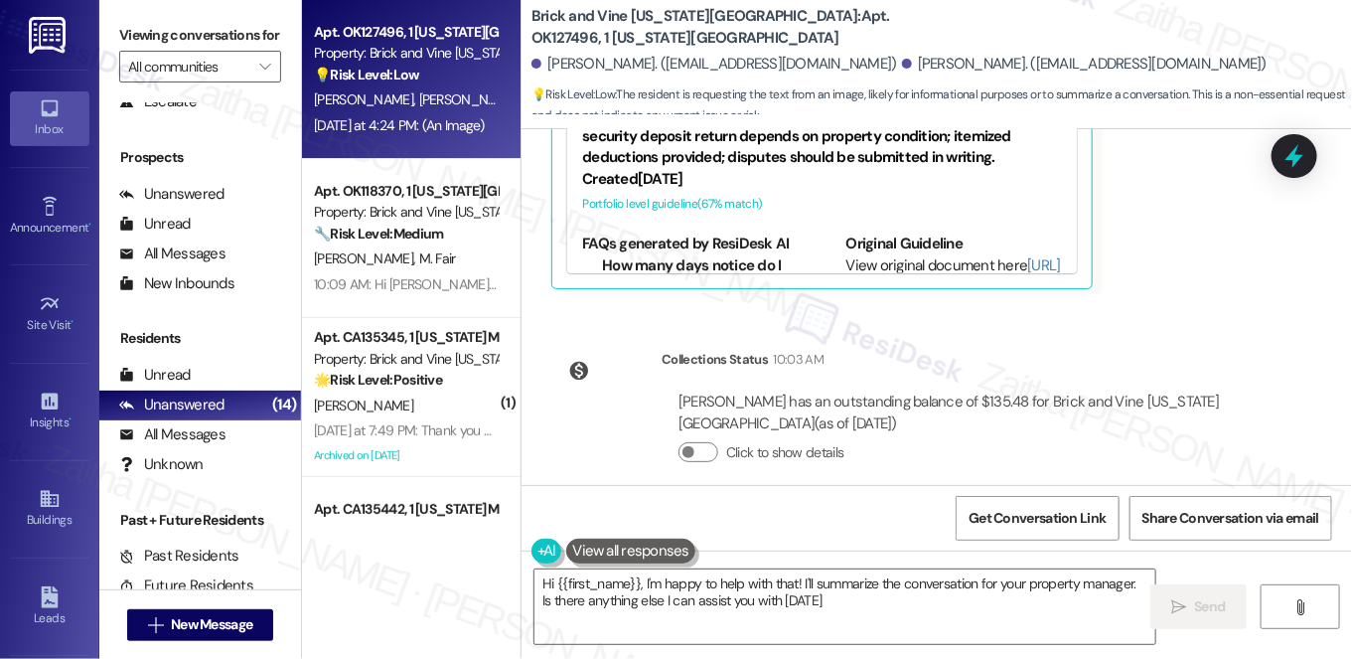
type textarea "Hi {{first_name}}, I'm happy to help with that! I'll summarize the conversation…"
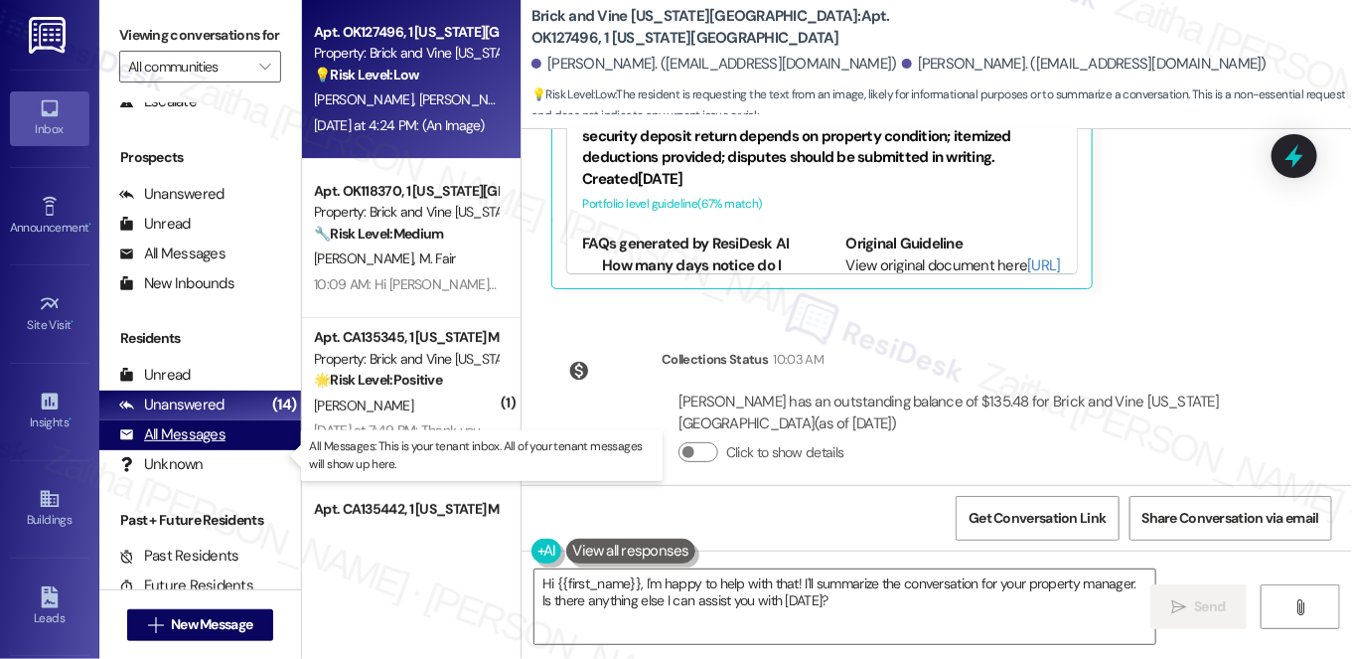
click at [176, 445] on div "All Messages" at bounding box center [172, 434] width 106 height 21
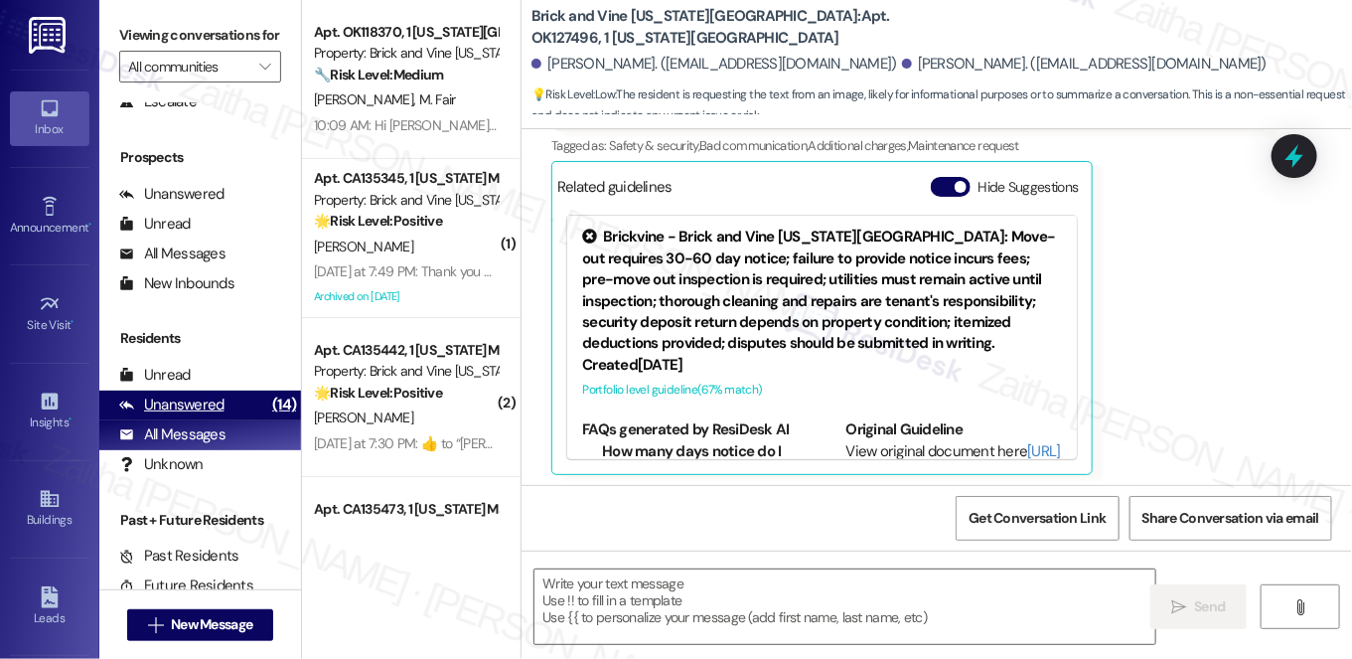
click at [207, 415] on div "Unanswered" at bounding box center [171, 404] width 105 height 21
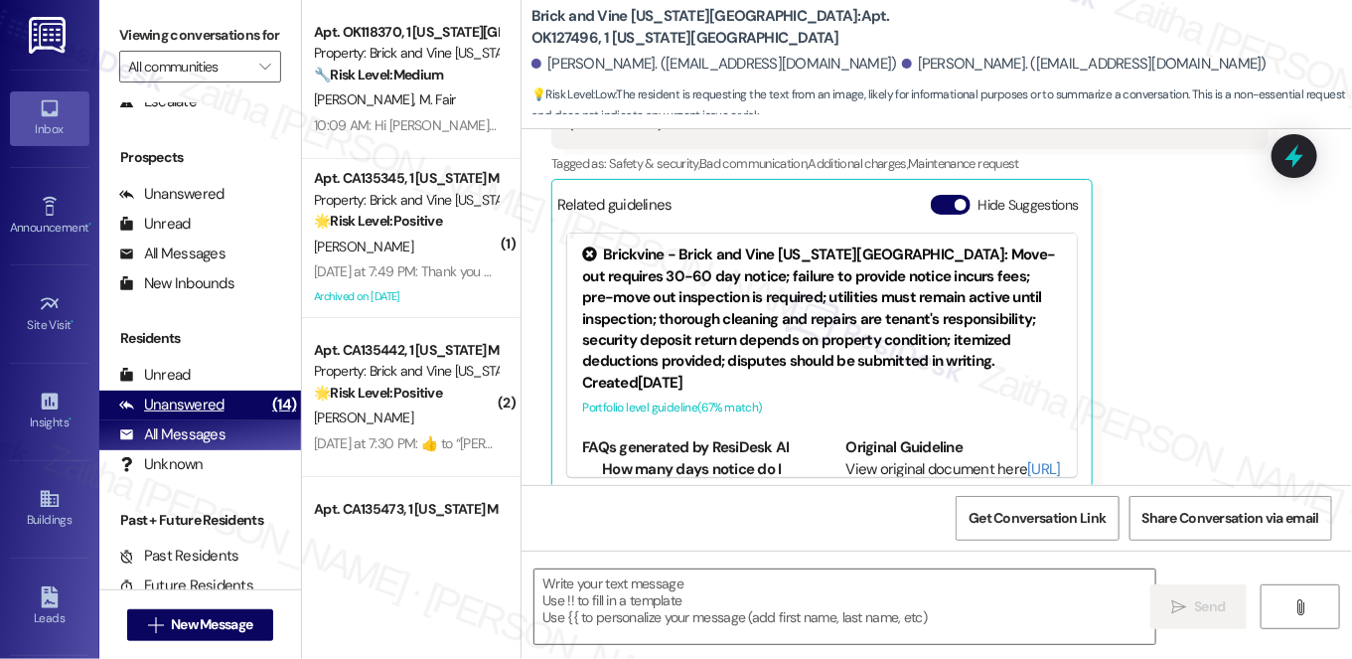
type textarea "Fetching suggested responses. Please feel free to read through the conversation…"
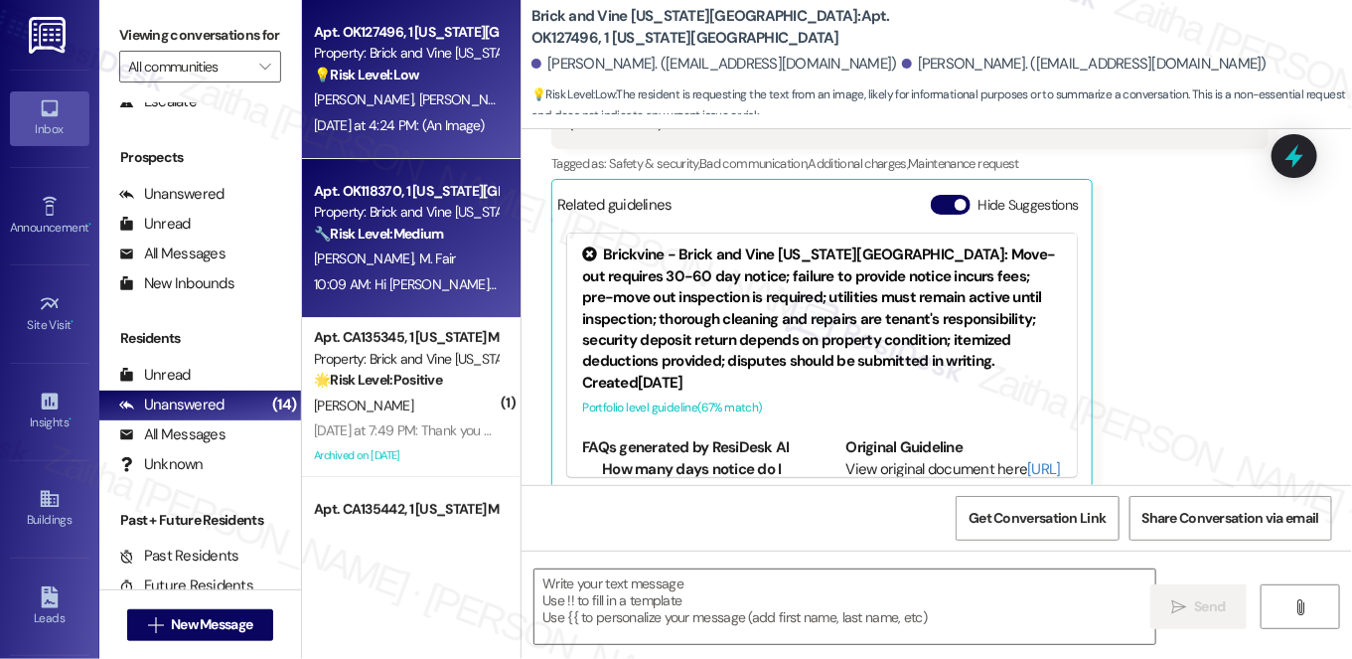
type textarea "Fetching suggested responses. Please feel free to read through the conversation…"
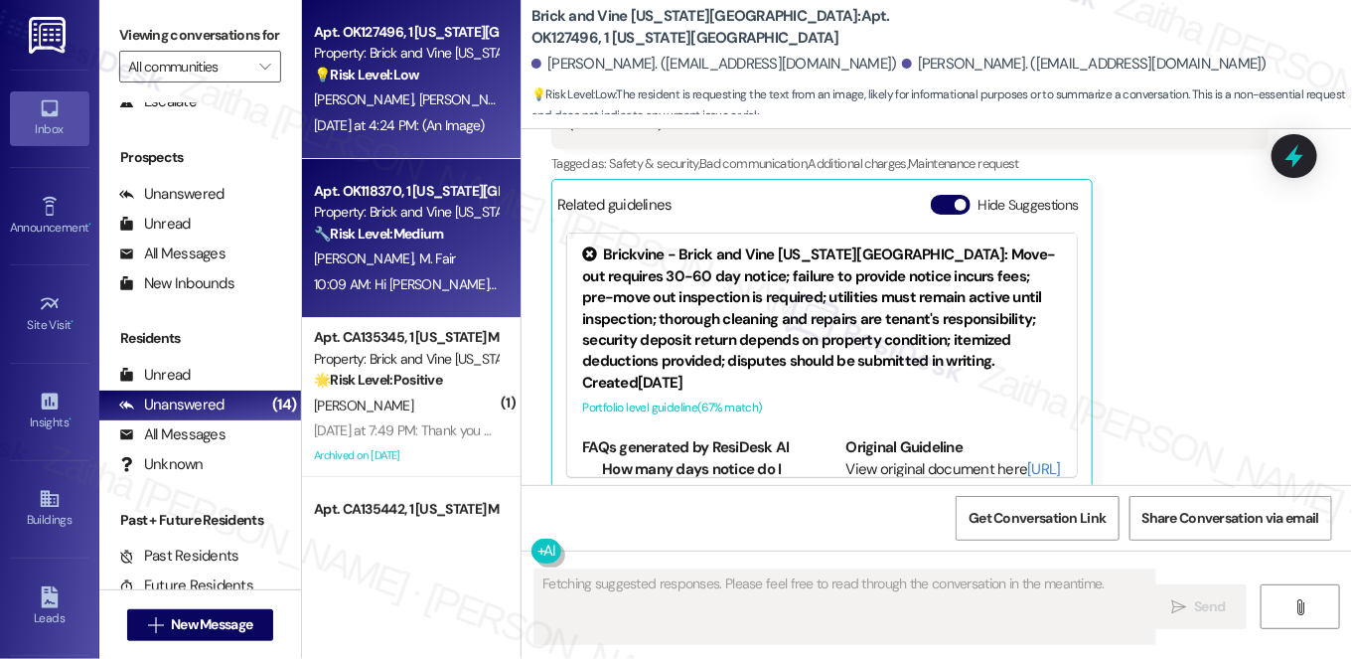
click at [464, 249] on div "[PERSON_NAME] M. Fair" at bounding box center [406, 258] width 188 height 25
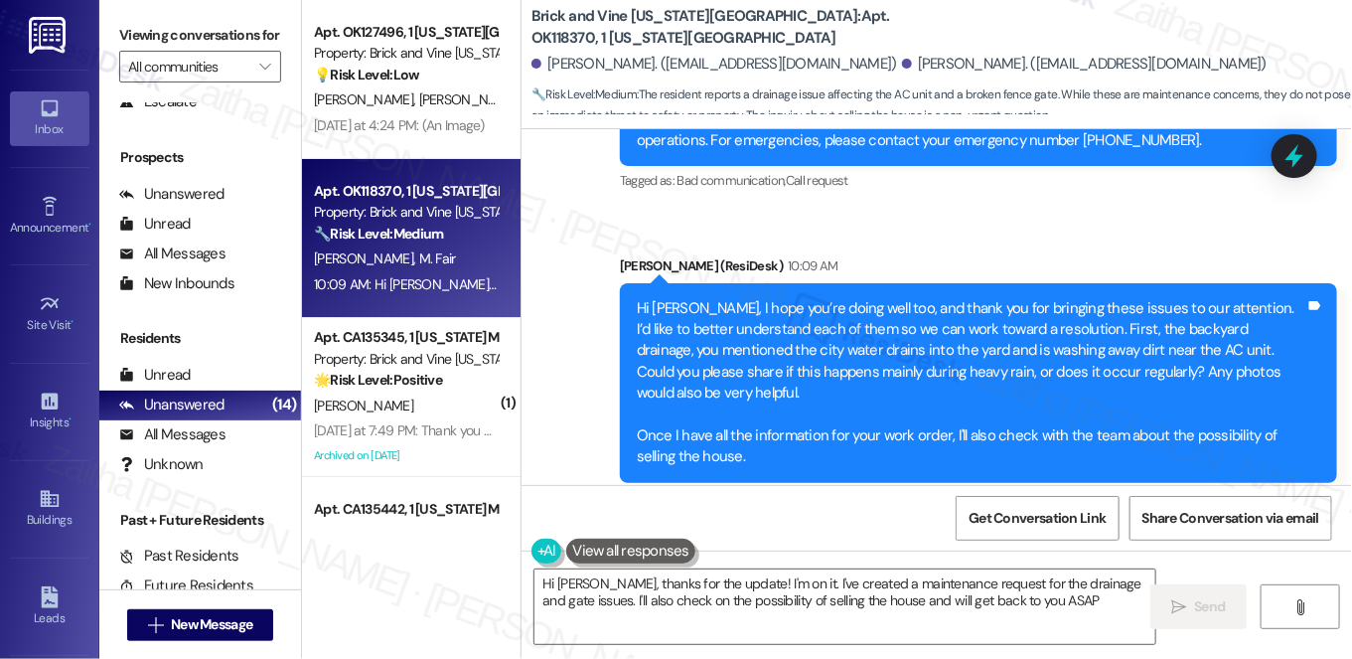
type textarea "Hi [PERSON_NAME], thanks for the update! I'm on it. I've created a maintenance …"
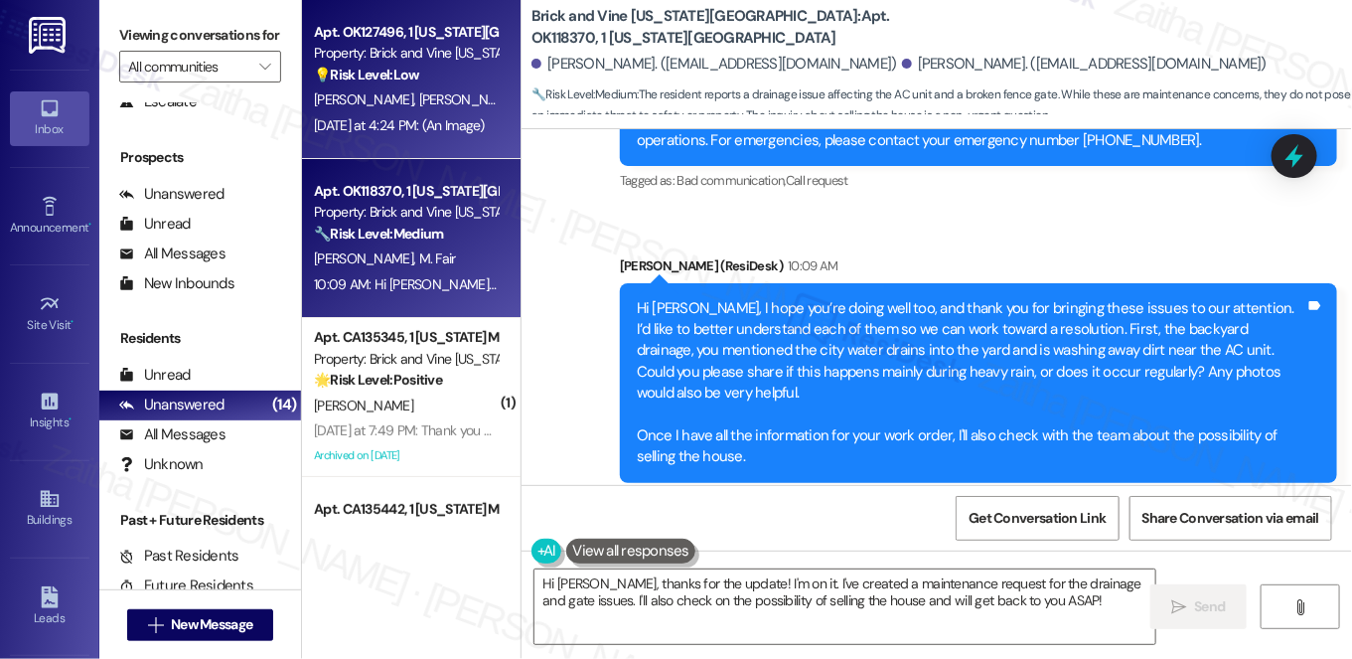
click at [424, 102] on div "[PERSON_NAME] [PERSON_NAME]" at bounding box center [406, 99] width 188 height 25
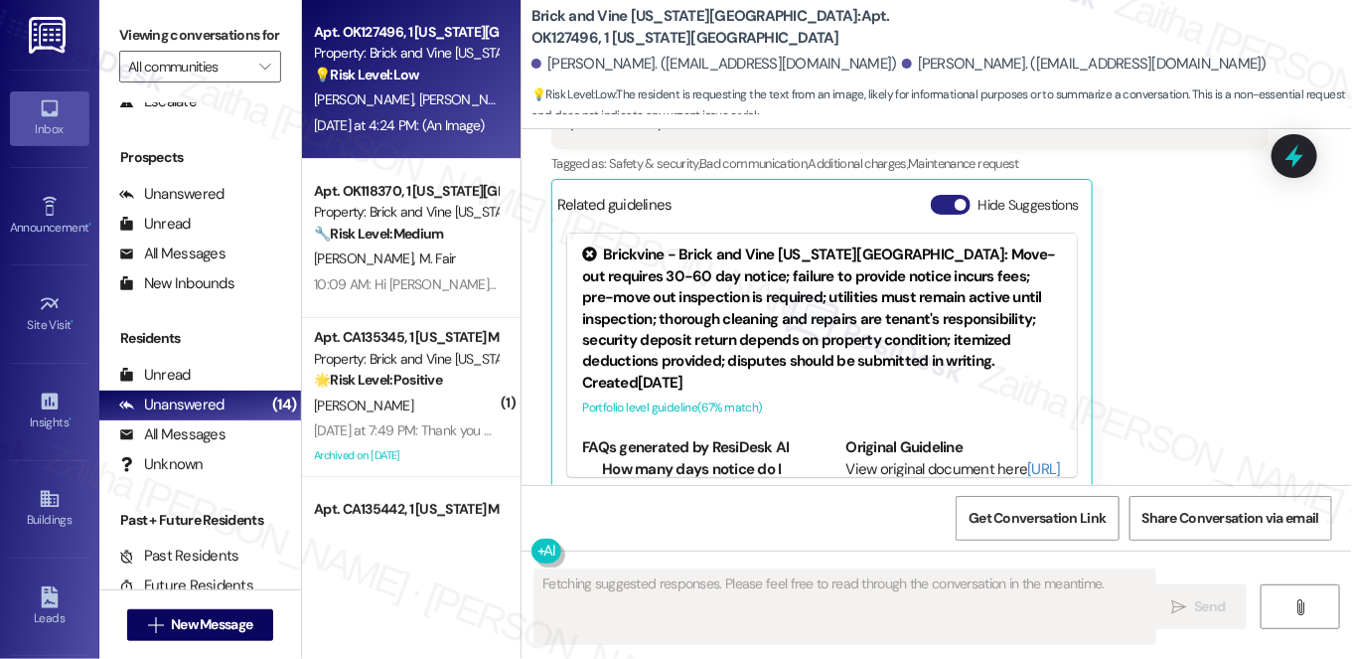
click at [948, 195] on button "Hide Suggestions" at bounding box center [951, 205] width 40 height 20
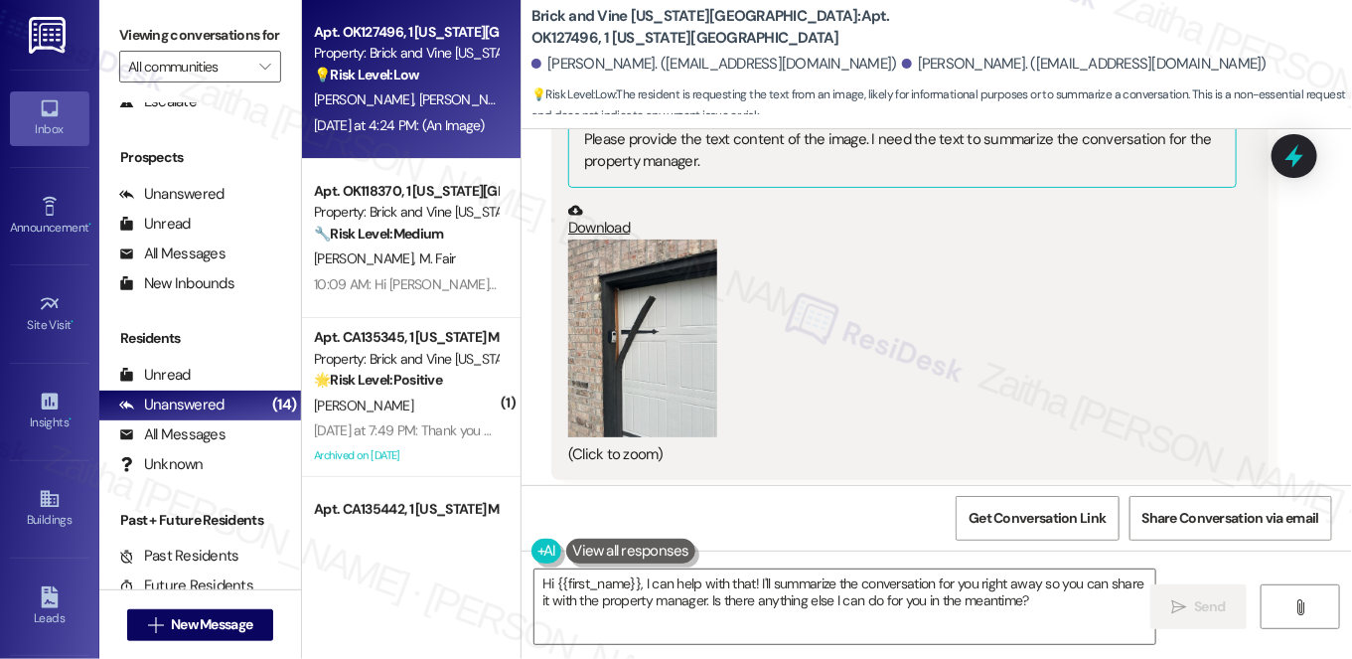
scroll to position [3841, 0]
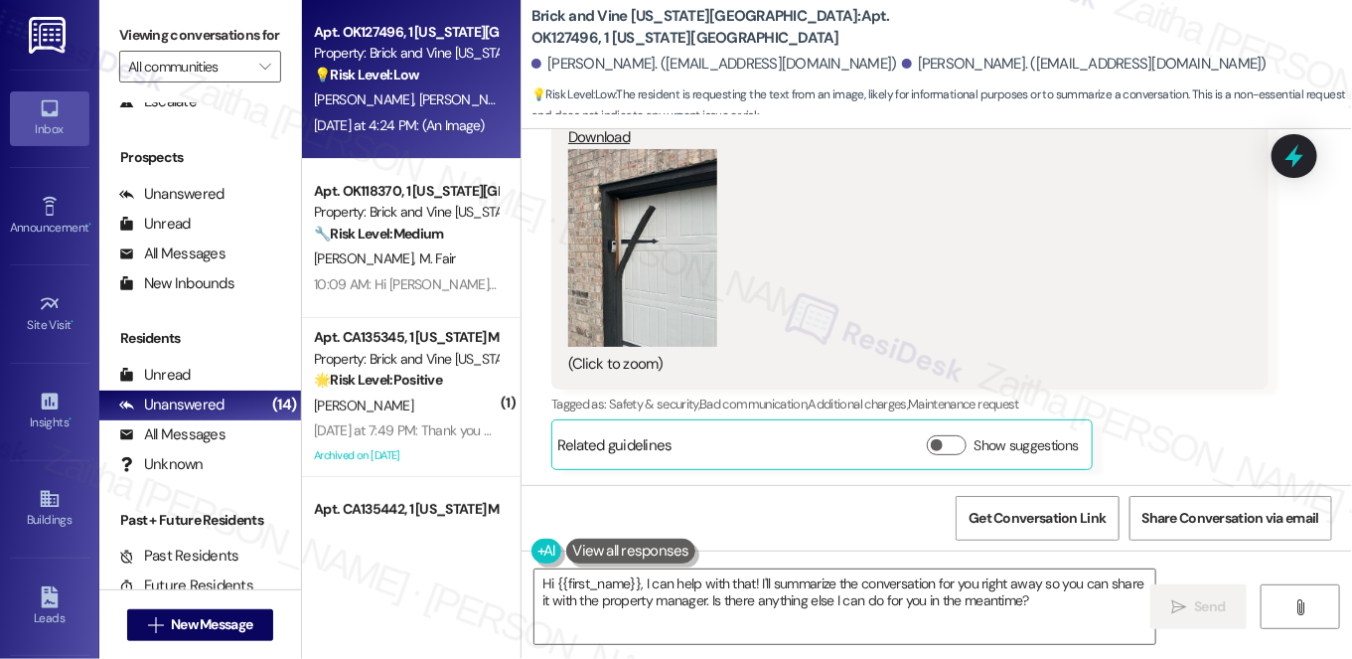
click at [600, 240] on button "Zoom image" at bounding box center [642, 248] width 149 height 199
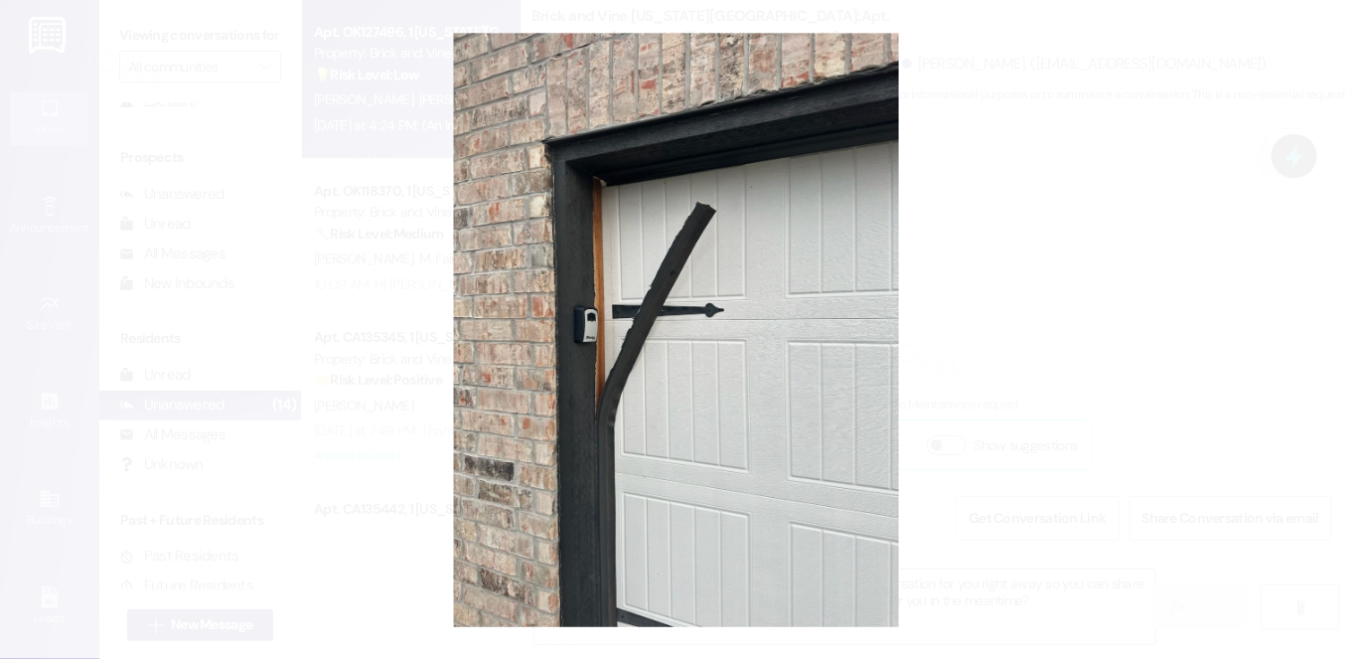
click at [1123, 325] on button "Unzoom image" at bounding box center [676, 329] width 1352 height 659
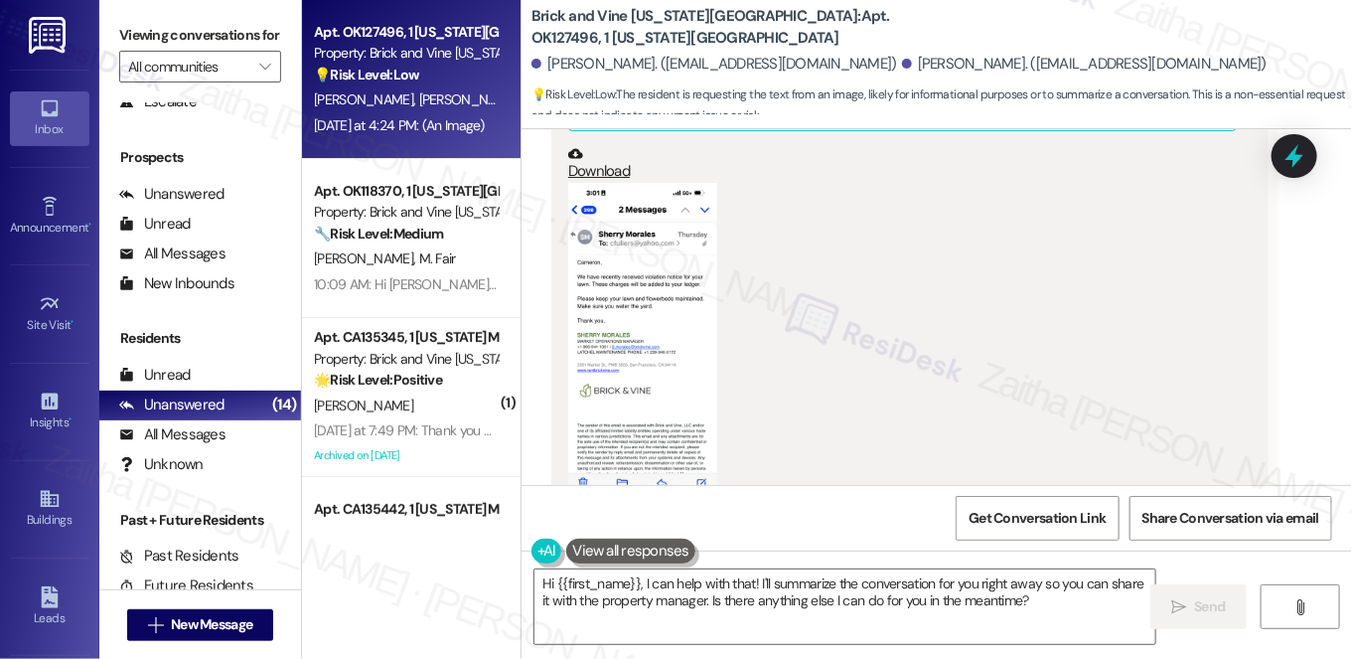
scroll to position [1675, 0]
click at [667, 344] on button "Zoom image" at bounding box center [642, 345] width 149 height 323
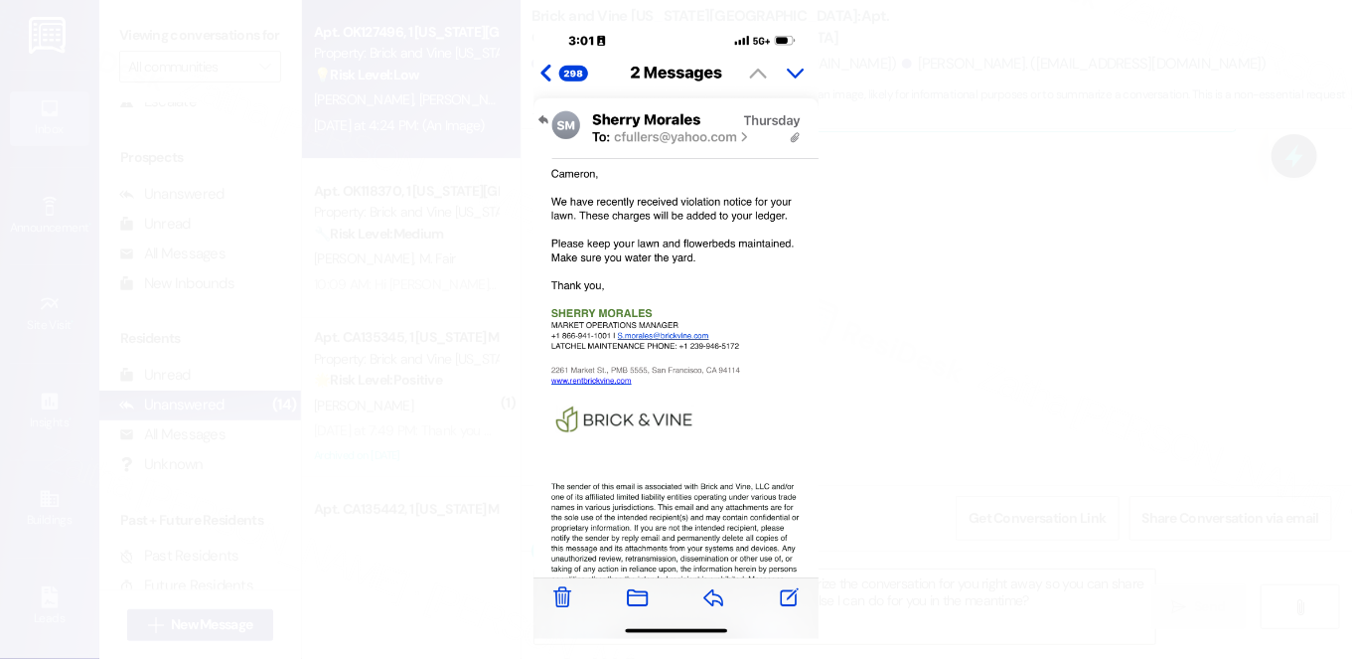
click at [1008, 344] on button "Unzoom image" at bounding box center [676, 329] width 1352 height 659
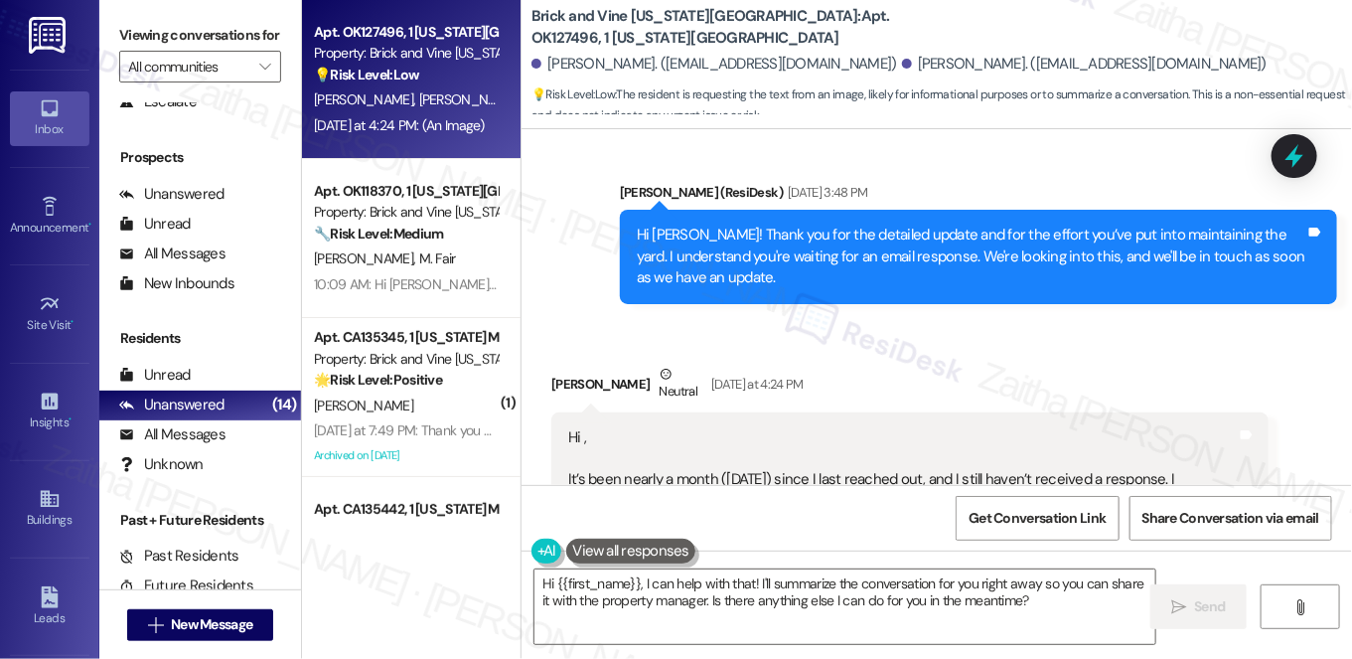
scroll to position [3250, 0]
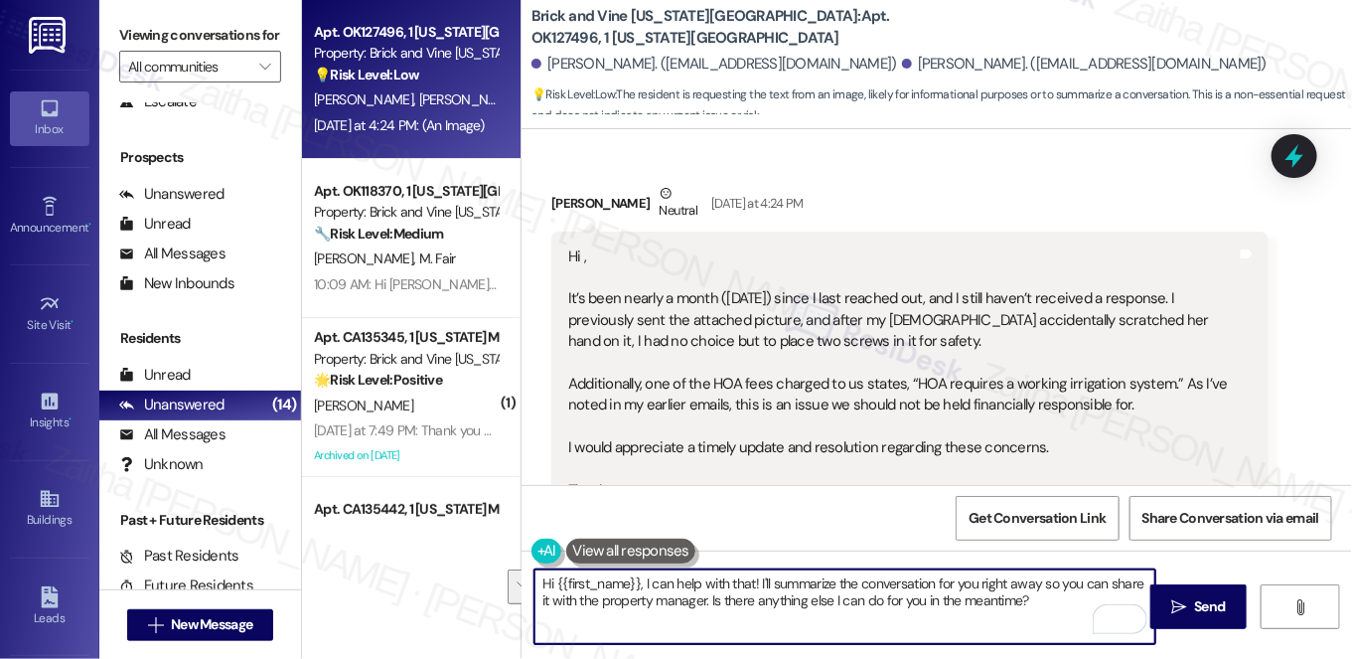
drag, startPoint x: 642, startPoint y: 583, endPoint x: 1045, endPoint y: 606, distance: 404.0
click at [1045, 606] on textarea "Hi {{first_name}}, I can help with that! I'll summarize the conversation for yo…" at bounding box center [844, 606] width 621 height 75
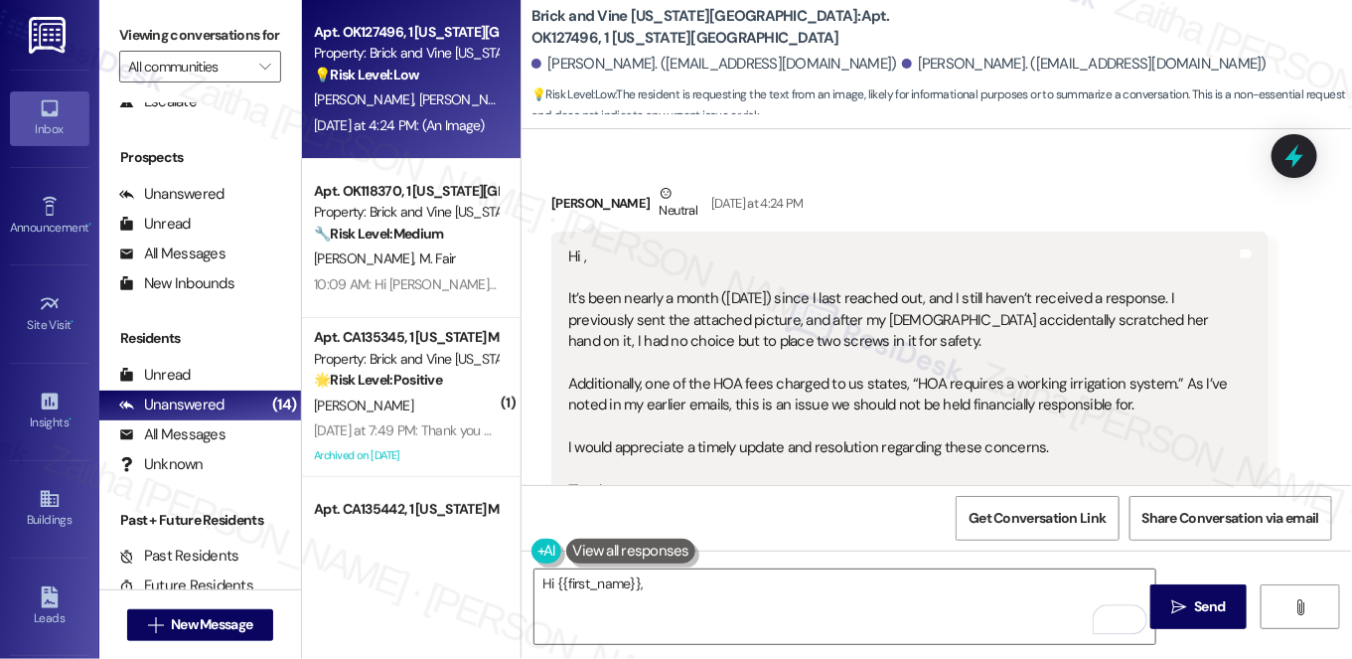
click at [599, 185] on div "[PERSON_NAME] Neutral [DATE] at 4:24 PM" at bounding box center [909, 207] width 717 height 49
click at [564, 183] on div "[PERSON_NAME] Neutral [DATE] at 4:24 PM" at bounding box center [909, 207] width 717 height 49
copy div "[PERSON_NAME]"
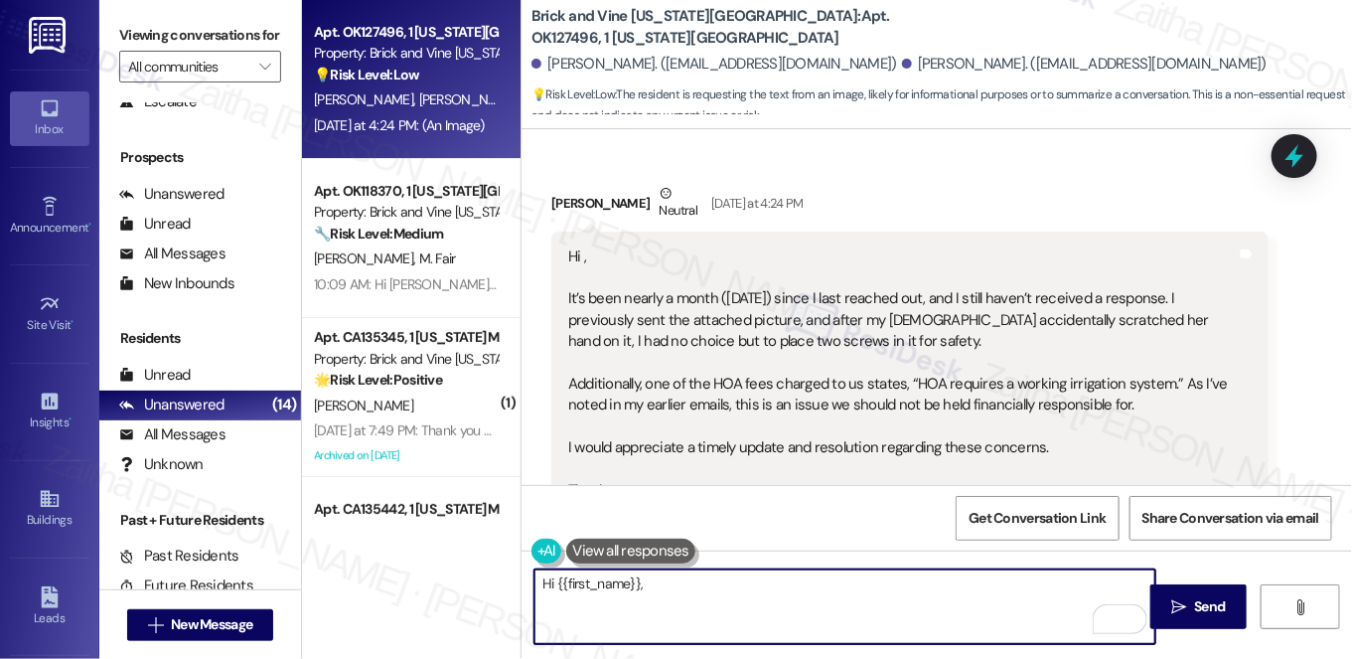
drag, startPoint x: 560, startPoint y: 594, endPoint x: 659, endPoint y: 594, distance: 98.3
click at [659, 594] on textarea "Hi {{first_name}}," at bounding box center [844, 606] width 621 height 75
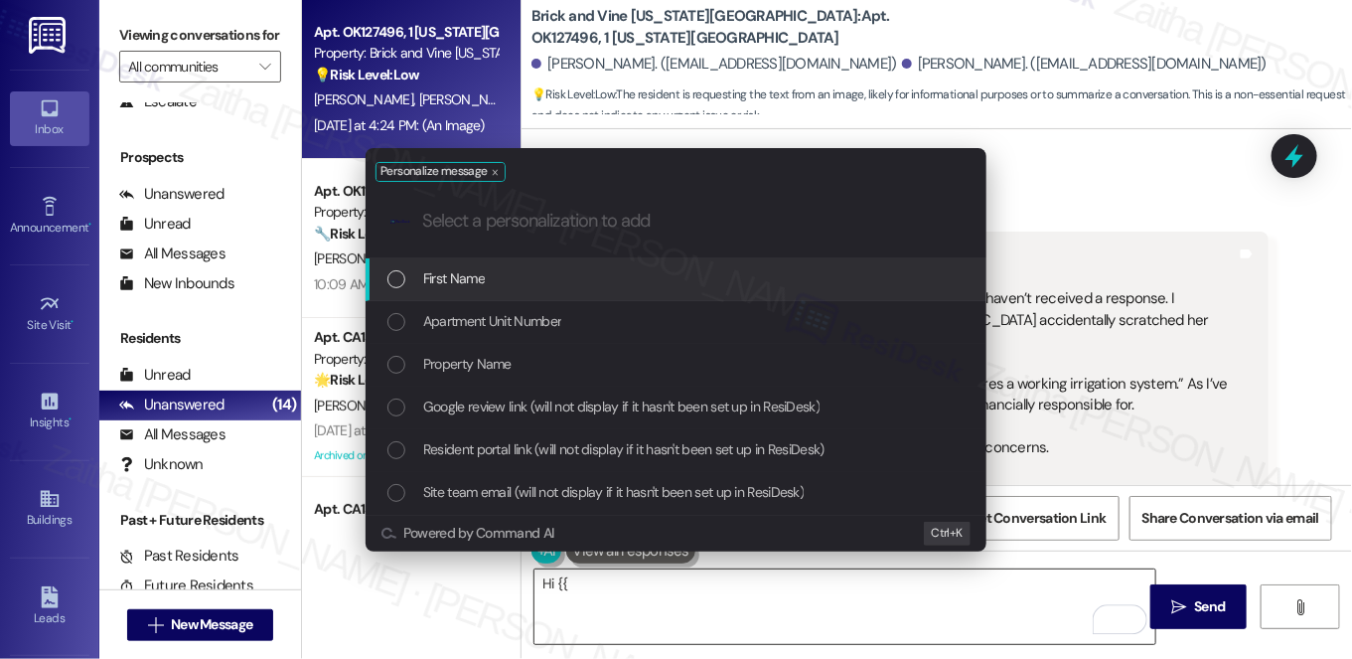
click at [659, 594] on div "Personalize message .cls-1{fill:#0a055f;}.cls-2{fill:#0cc4c4;} resideskLogoBlue…" at bounding box center [676, 329] width 1352 height 659
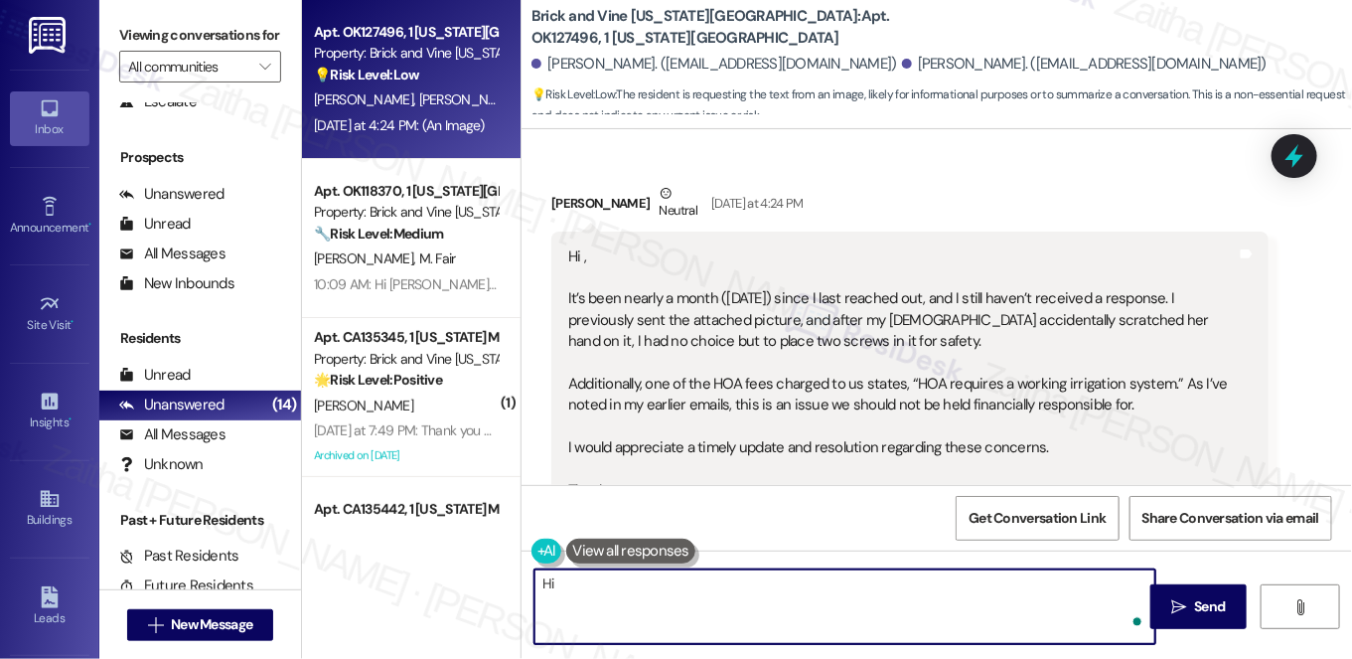
paste textarea "[PERSON_NAME]"
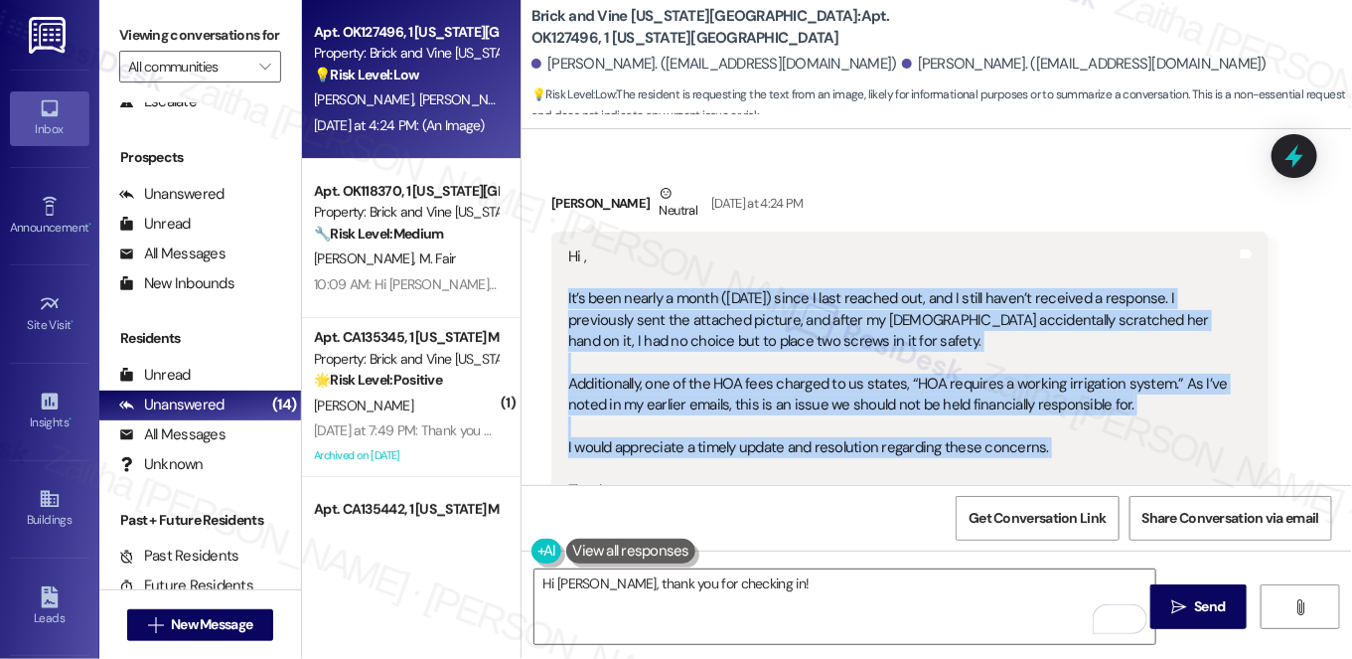
drag, startPoint x: 556, startPoint y: 268, endPoint x: 1110, endPoint y: 445, distance: 580.9
click at [1110, 445] on div "Hi , It’s been nearly a month ([DATE]) since I last reached out, and I still ha…" at bounding box center [909, 606] width 717 height 750
copy div "It’s been nearly a month ([DATE]) since I last reached out, and I still haven’t…"
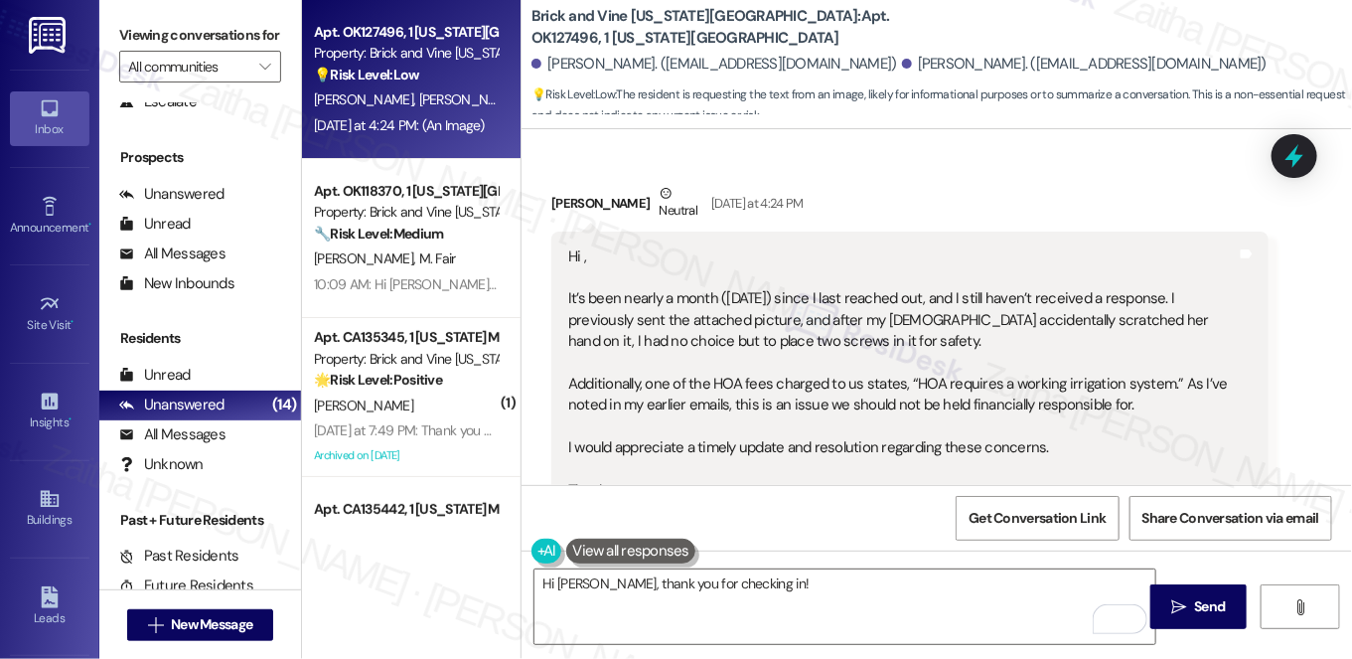
click at [887, 231] on div "Hi , It’s been nearly a month ([DATE]) since I last reached out, and I still ha…" at bounding box center [909, 606] width 717 height 750
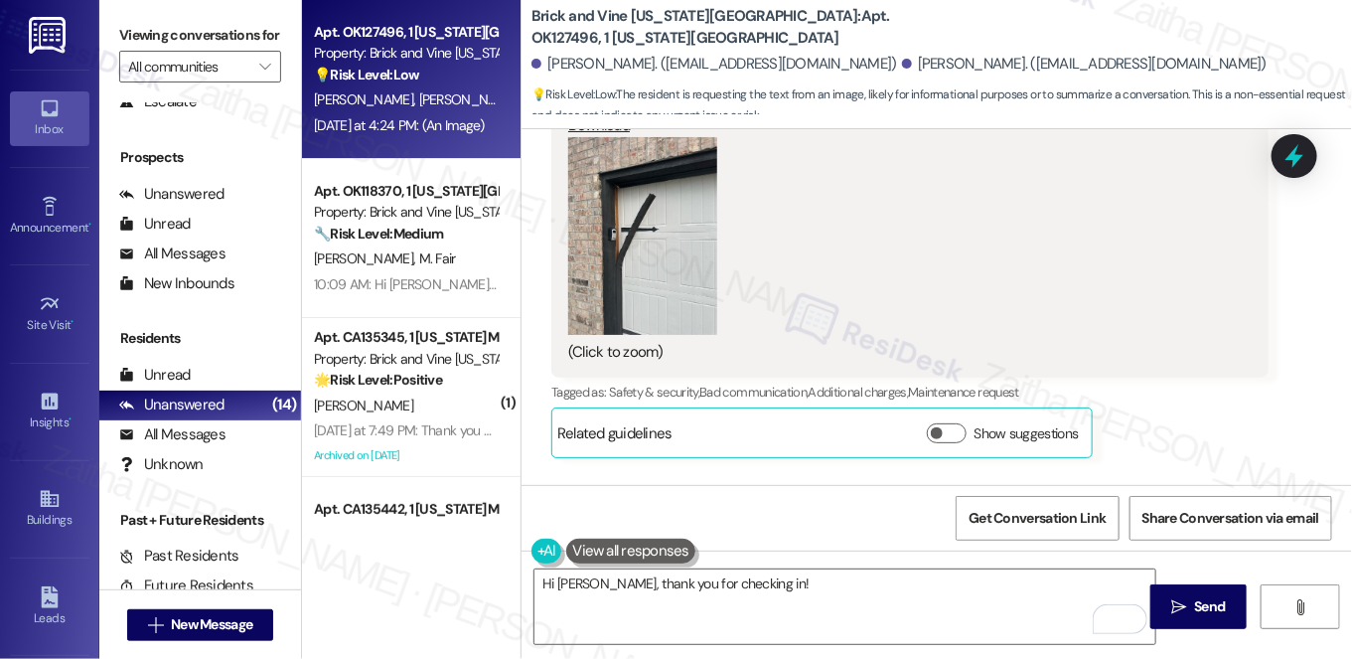
scroll to position [3841, 0]
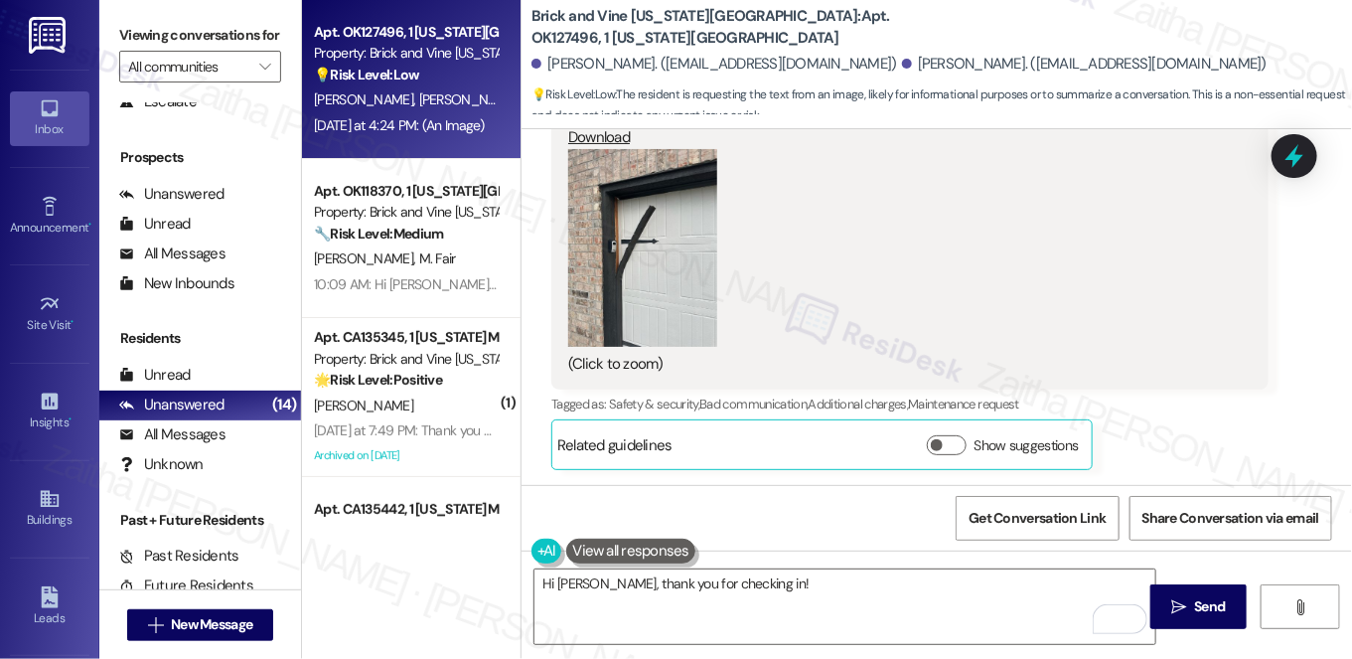
click at [676, 265] on button "Zoom image" at bounding box center [642, 248] width 149 height 199
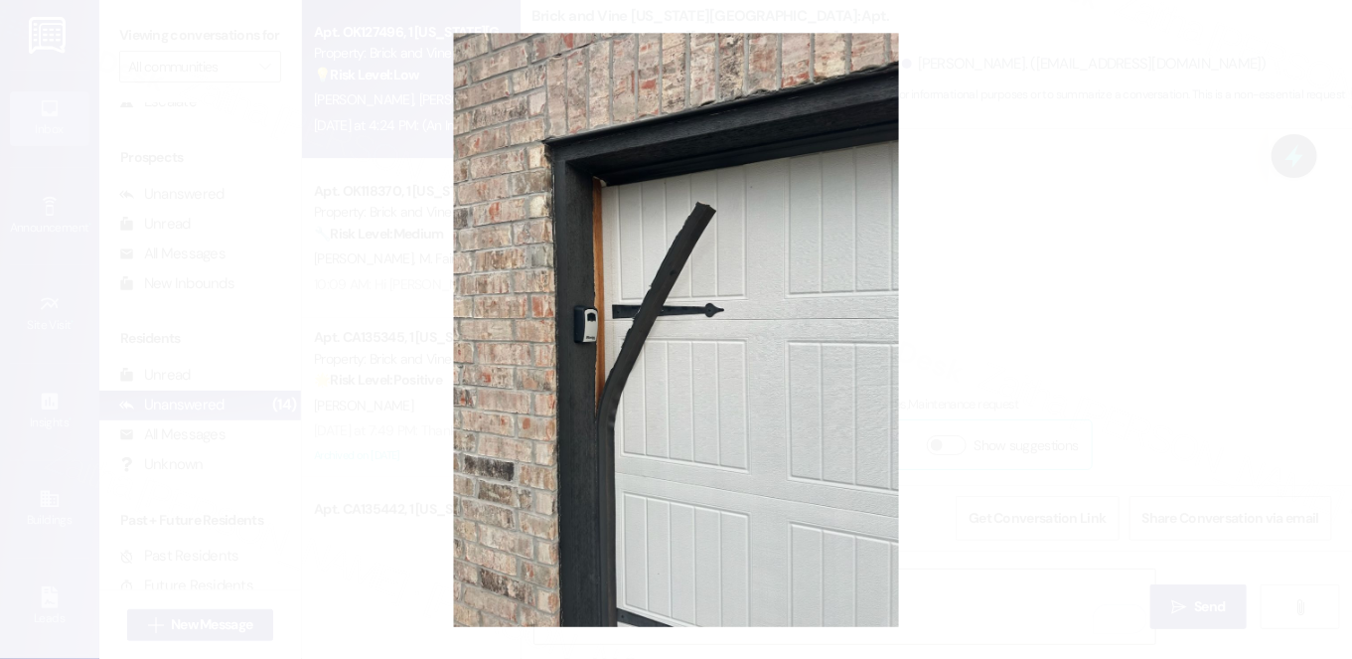
click at [1013, 270] on button "Unzoom image" at bounding box center [676, 329] width 1352 height 659
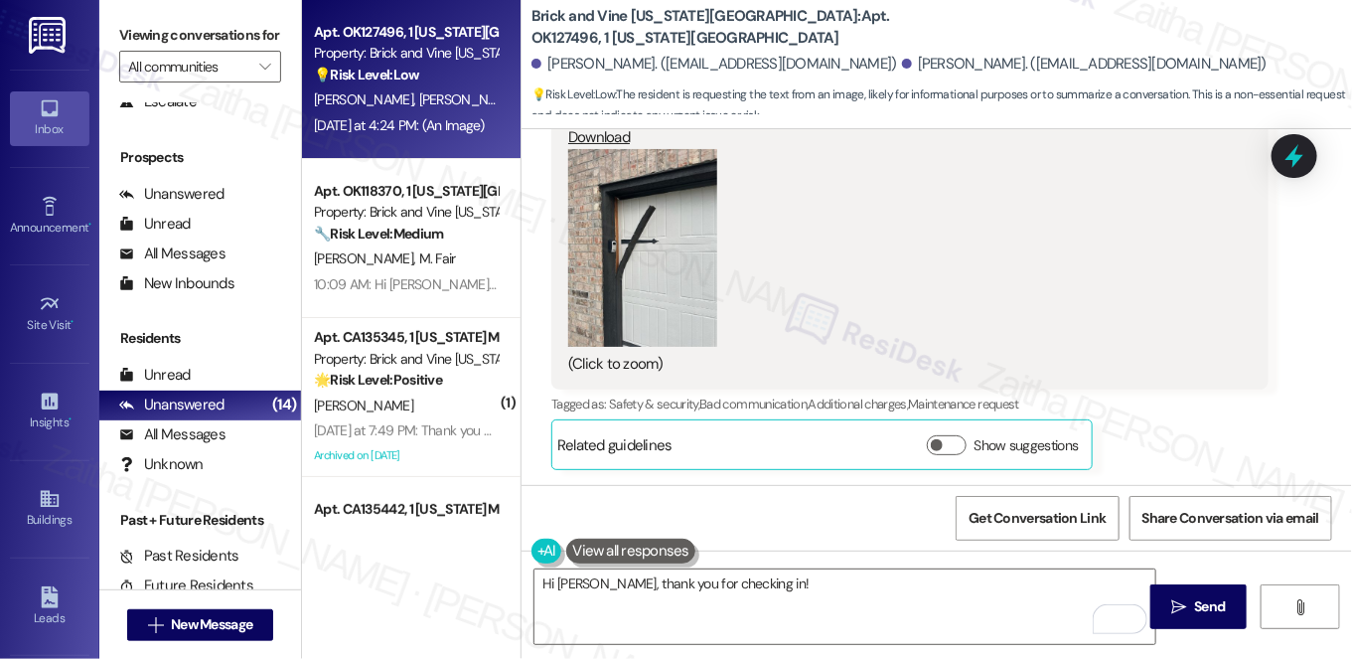
scroll to position [3751, 0]
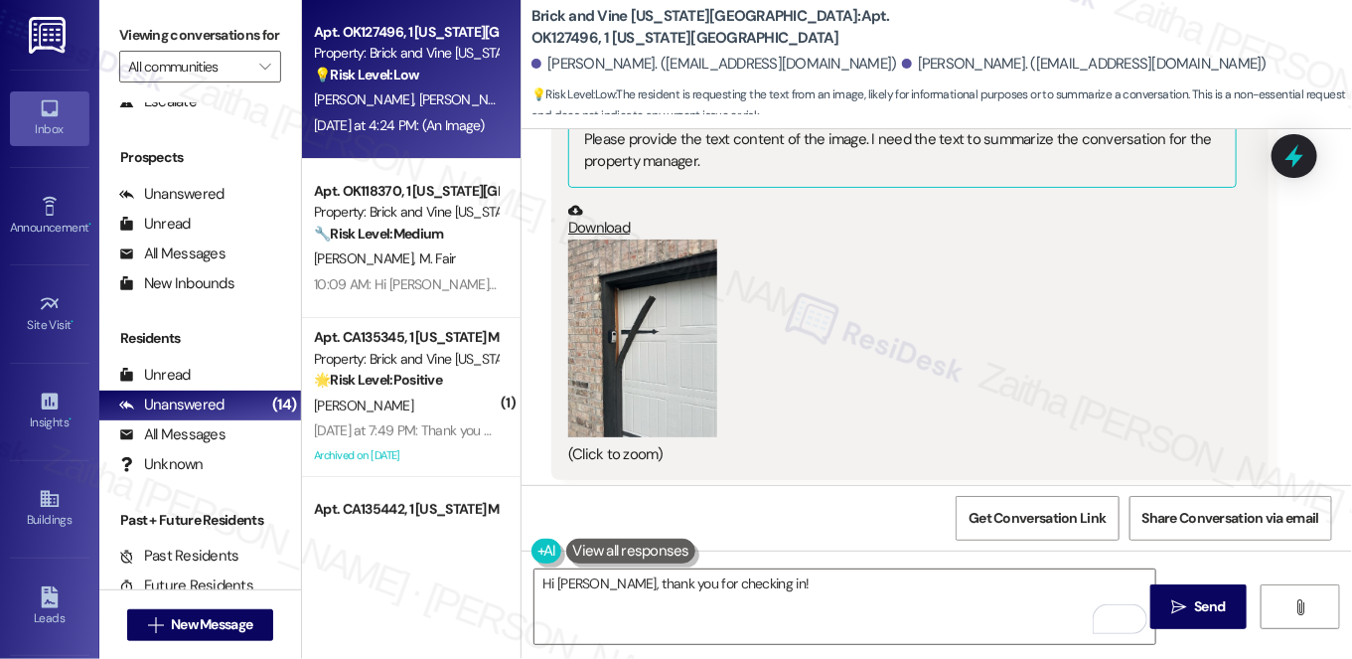
click at [646, 337] on button "Zoom image" at bounding box center [642, 338] width 149 height 199
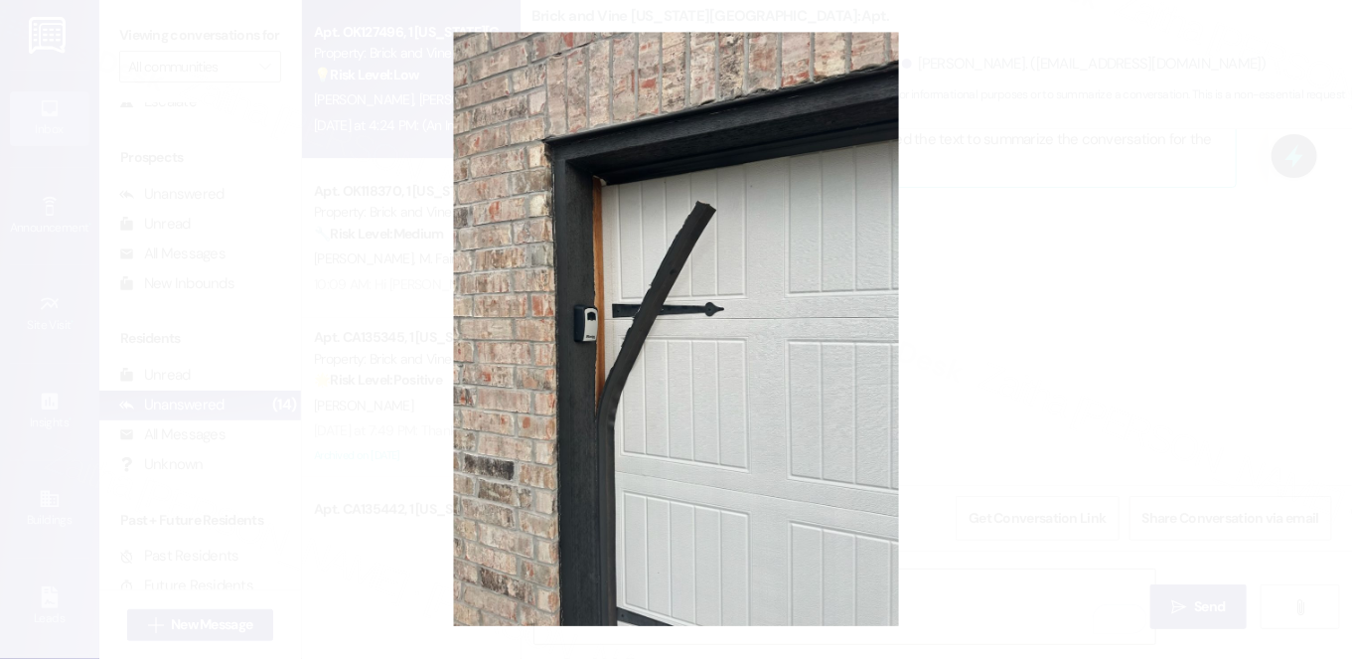
click at [1070, 281] on button "Unzoom image" at bounding box center [676, 329] width 1352 height 659
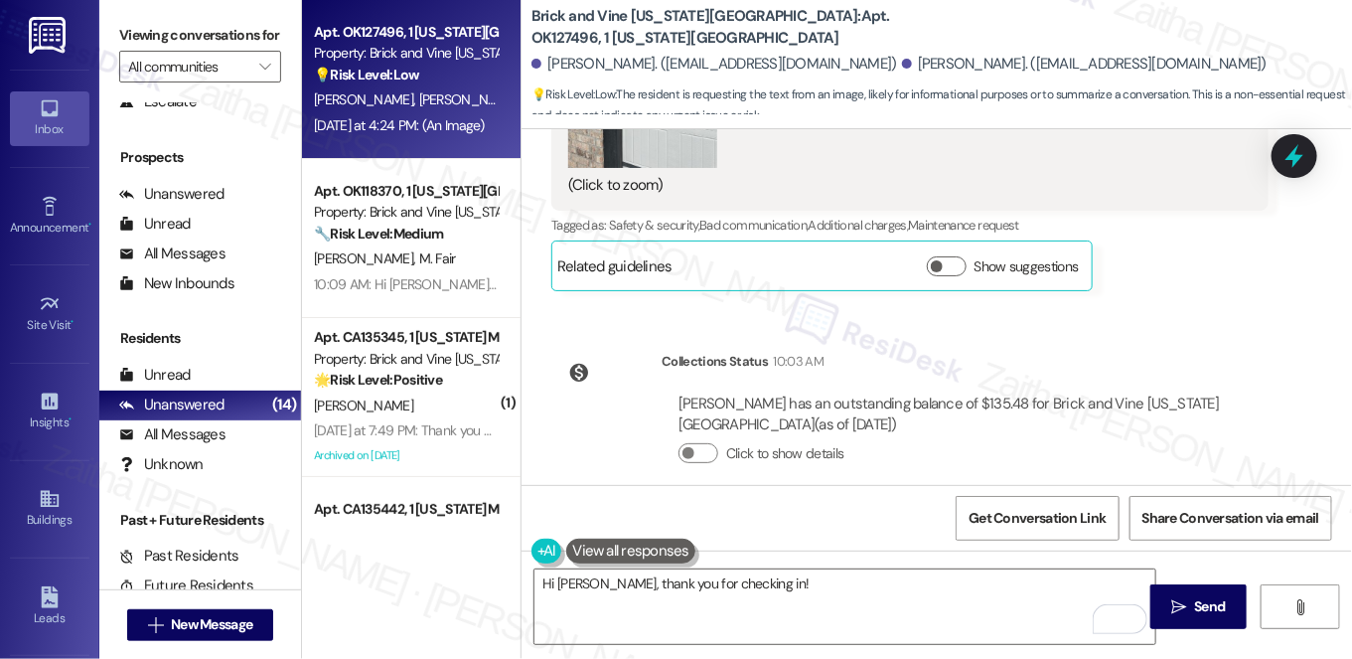
scroll to position [4022, 0]
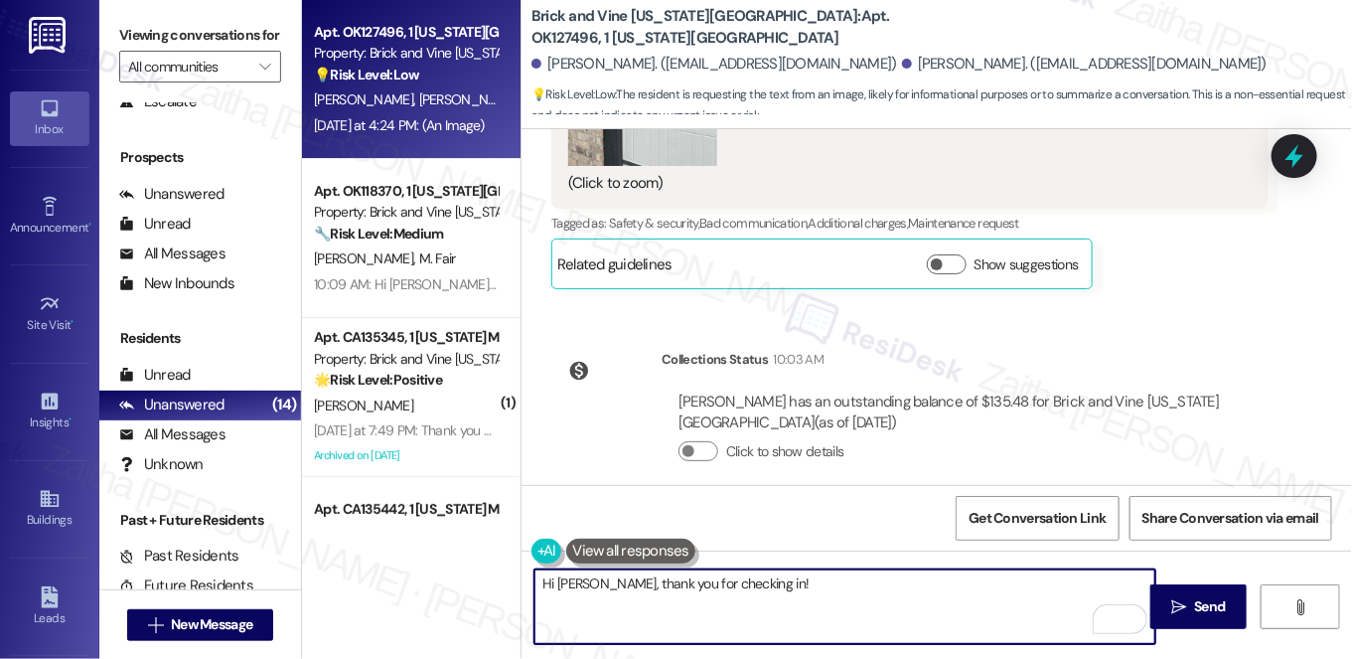
click at [774, 579] on textarea "Hi [PERSON_NAME], thank you for checking in!" at bounding box center [844, 606] width 621 height 75
drag, startPoint x: 612, startPoint y: 583, endPoint x: 822, endPoint y: 583, distance: 209.6
click at [822, 583] on textarea "Hi [PERSON_NAME], thank you for checking in!" at bounding box center [844, 606] width 621 height 75
paste textarea "thanks for following up and for sharing the photo. I’m so sorry for the delay a…"
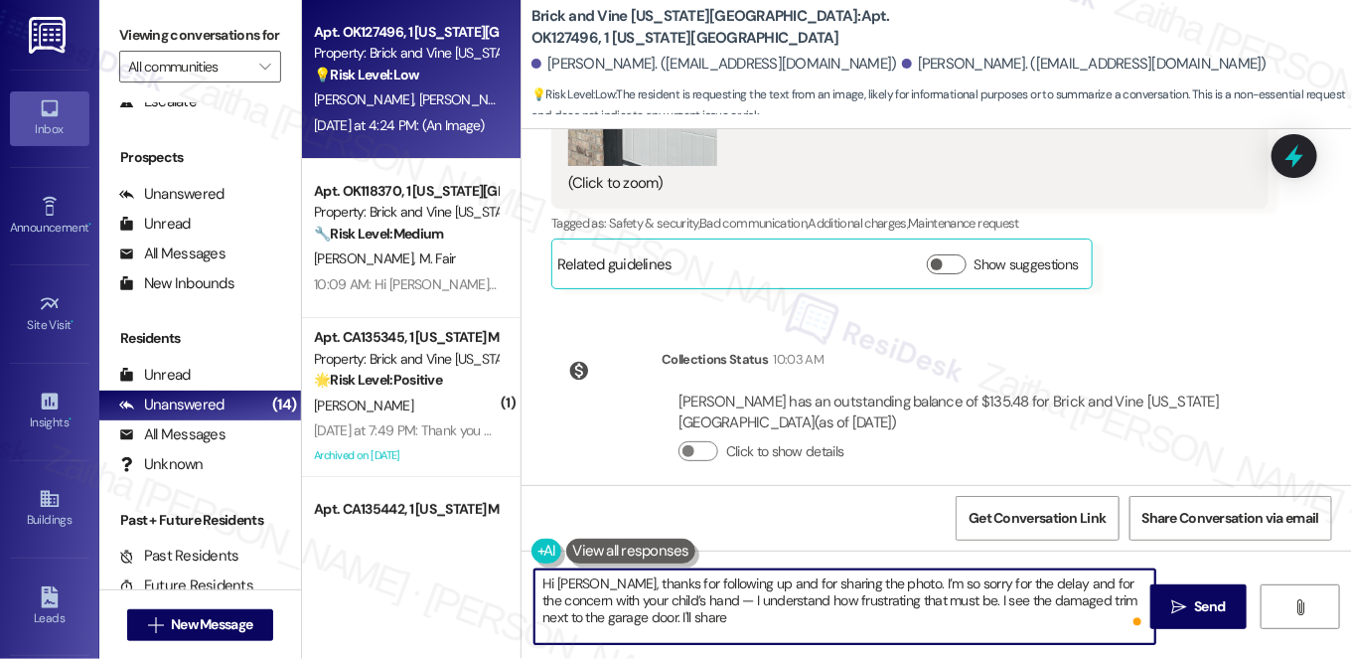
paste textarea "your note, photo, and the HOA fee concern with our team so they can review and …"
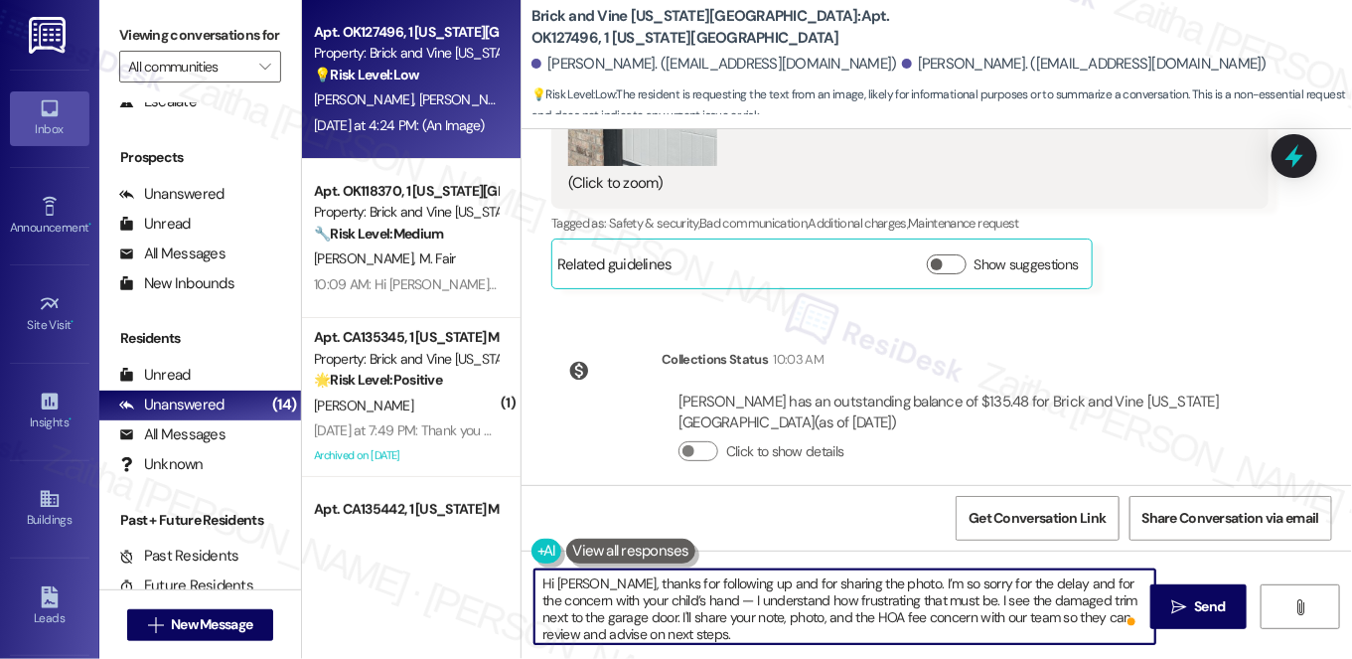
click at [728, 599] on textarea "Hi [PERSON_NAME], thanks for following up and for sharing the photo. I’m so sor…" at bounding box center [844, 606] width 621 height 75
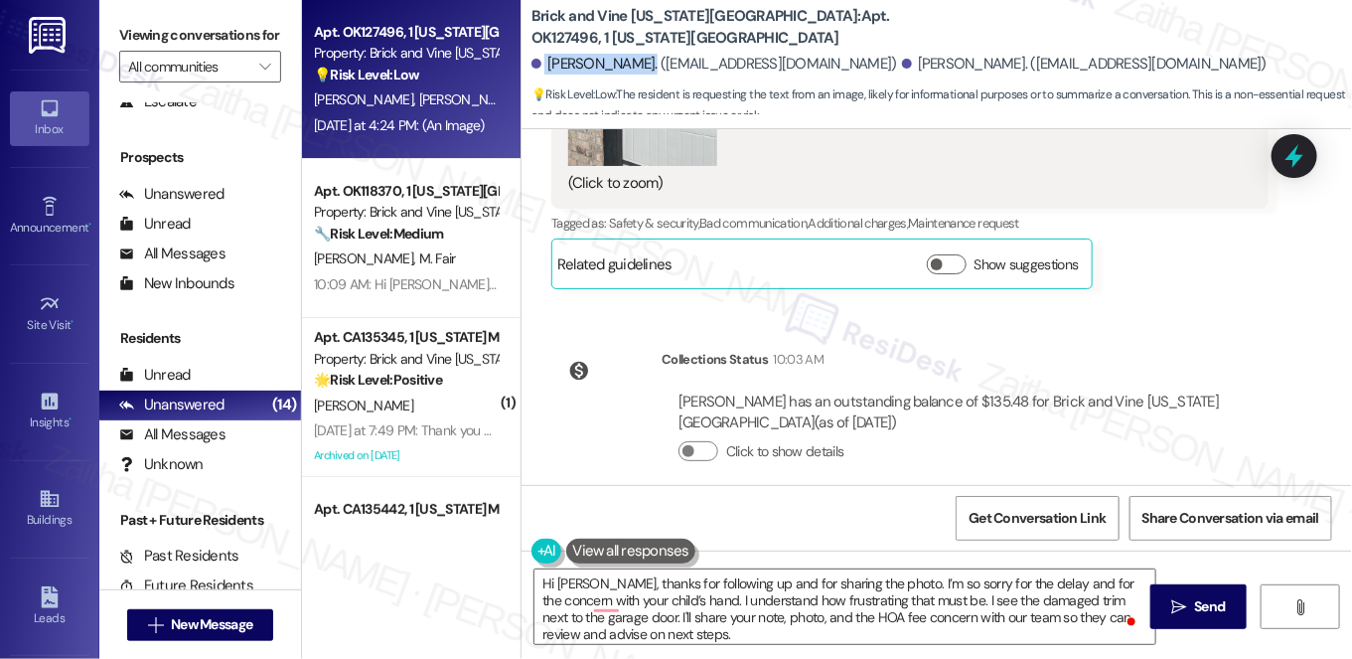
drag, startPoint x: 534, startPoint y: 59, endPoint x: 635, endPoint y: 54, distance: 100.5
click at [635, 54] on div "[PERSON_NAME]. ([EMAIL_ADDRESS][DOMAIN_NAME])" at bounding box center [714, 64] width 366 height 21
copy div "[PERSON_NAME]"
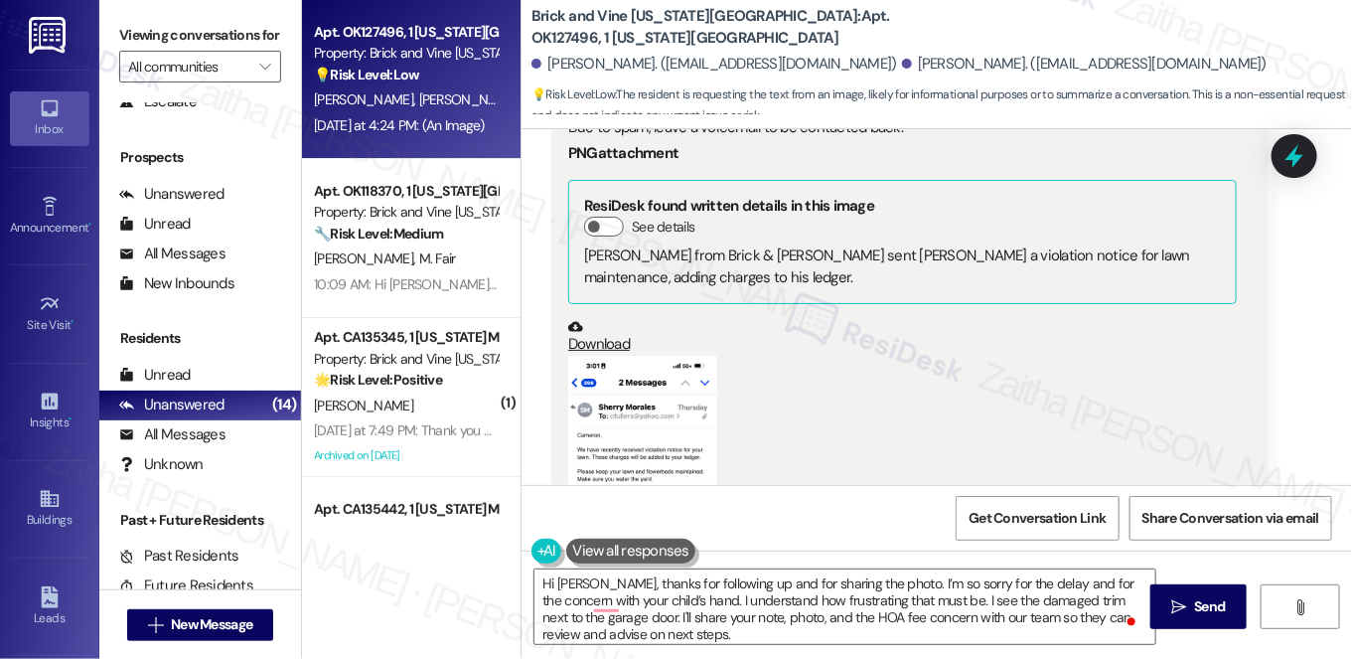
scroll to position [1535, 0]
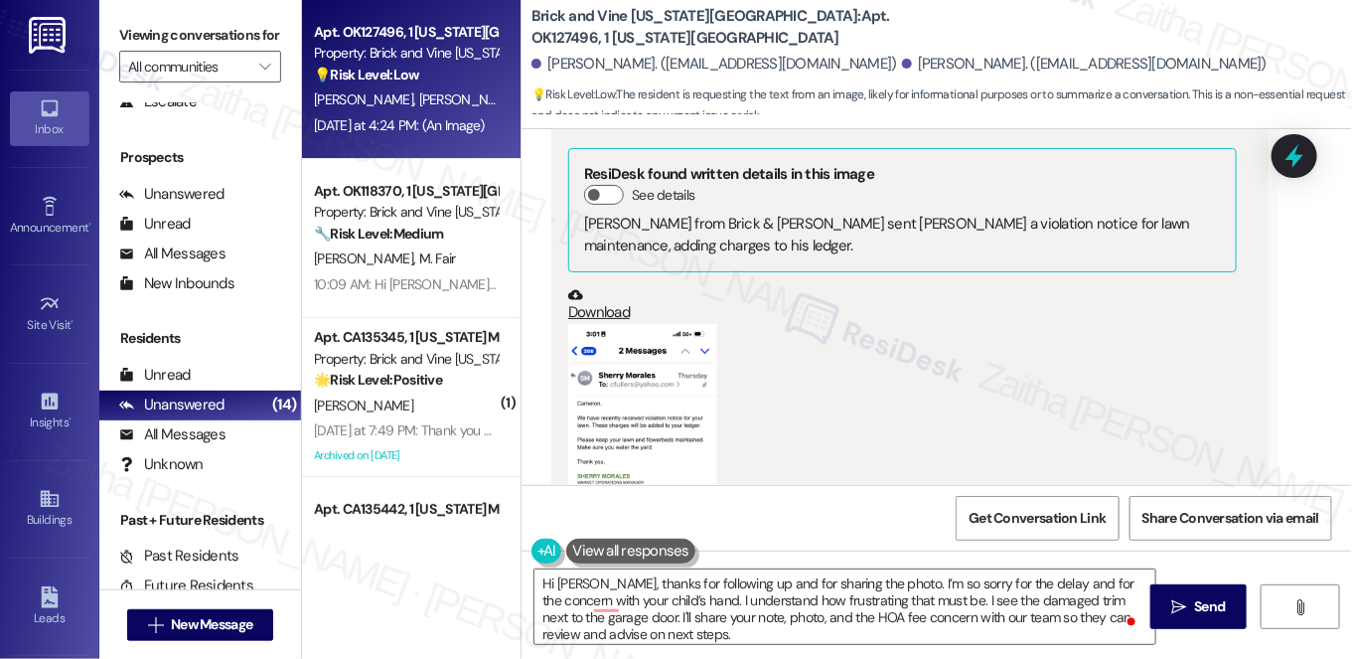
drag, startPoint x: 924, startPoint y: 374, endPoint x: 883, endPoint y: 341, distance: 52.3
click at [883, 341] on div "(Click to zoom)" at bounding box center [902, 499] width 669 height 351
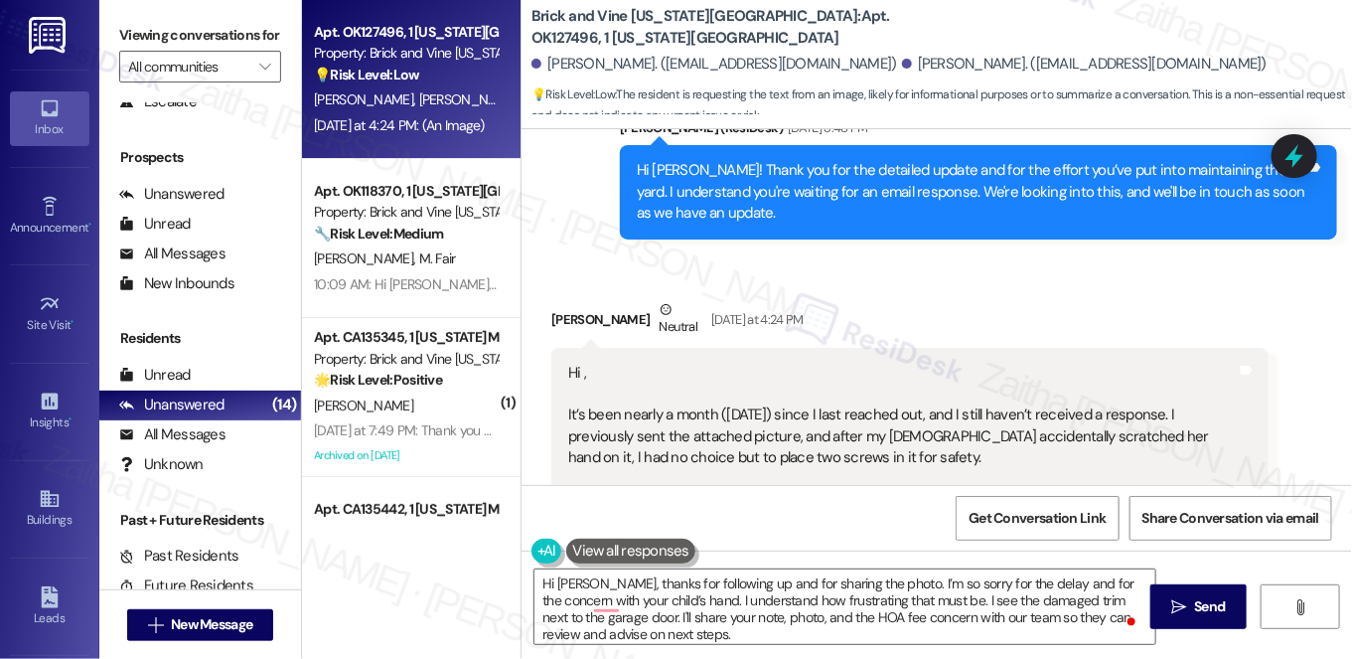
scroll to position [3070, 0]
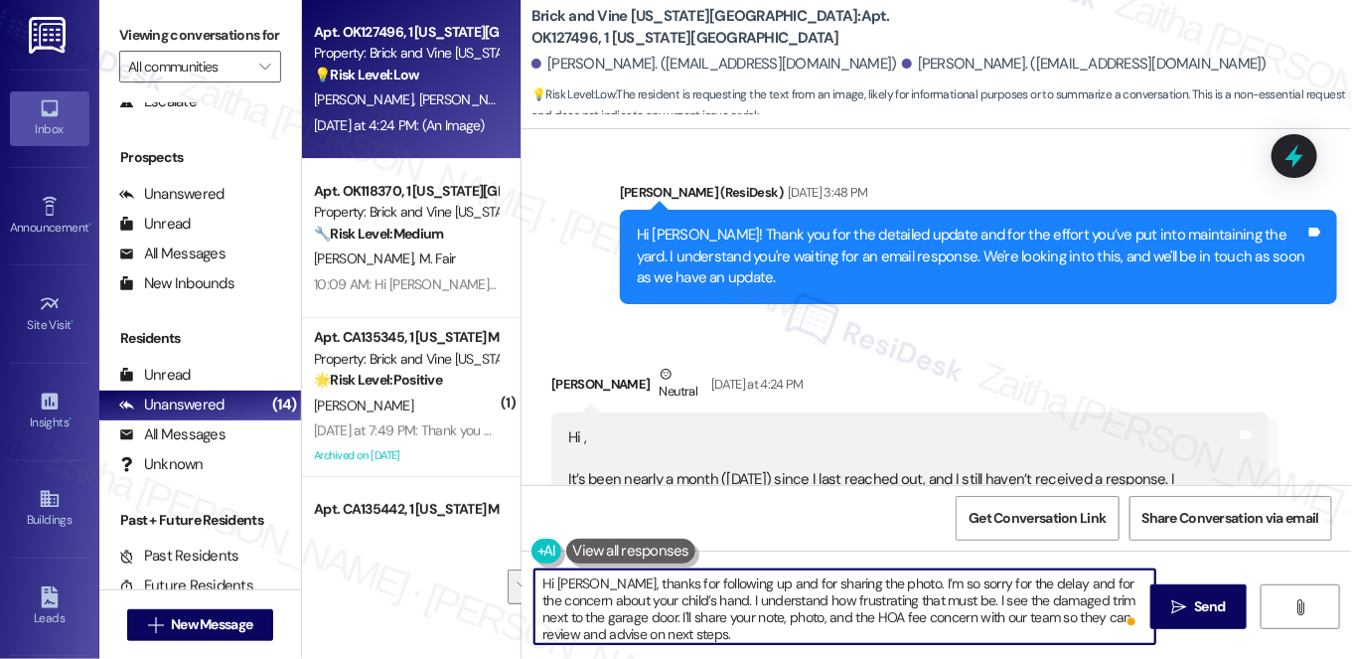
drag, startPoint x: 662, startPoint y: 615, endPoint x: 705, endPoint y: 626, distance: 45.1
click at [705, 626] on textarea "Hi [PERSON_NAME], thanks for following up and for sharing the photo. I’m so sor…" at bounding box center [844, 606] width 621 height 75
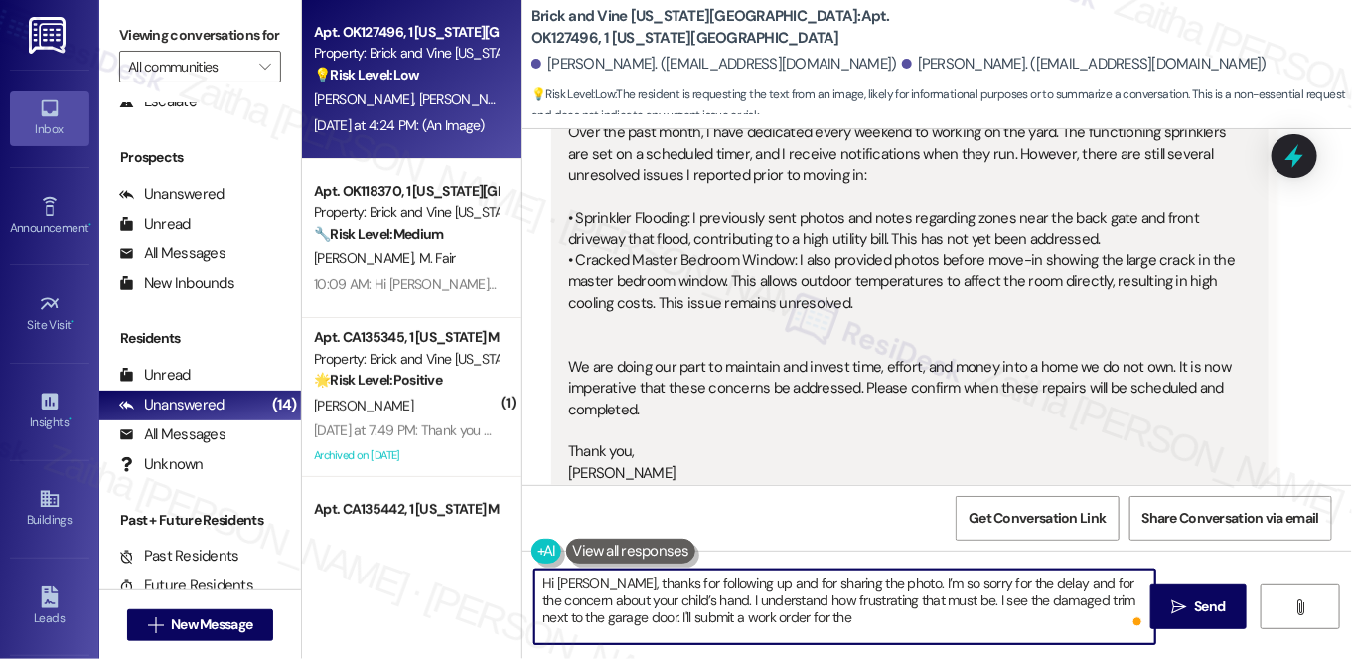
scroll to position [1083, 0]
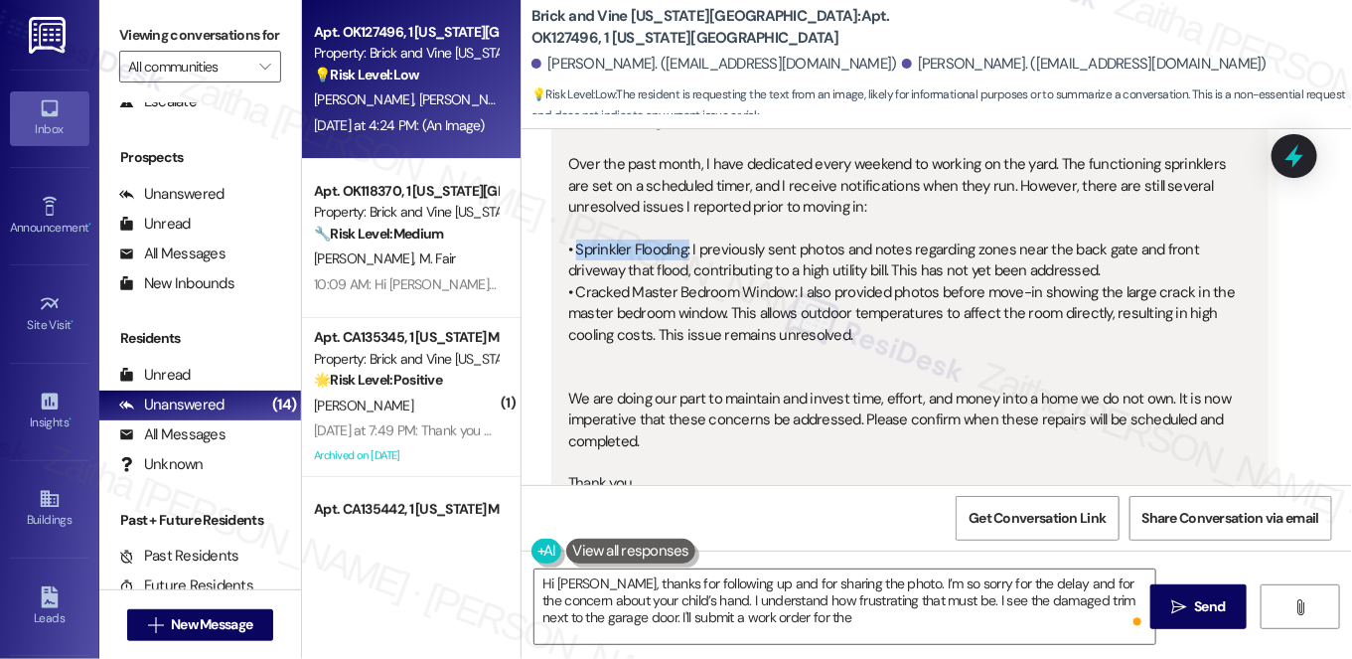
drag, startPoint x: 569, startPoint y: 223, endPoint x: 678, endPoint y: 226, distance: 109.3
click at [678, 226] on div "Yes regarding this email [DATE] and my response. "Good Morning, Over the past m…" at bounding box center [902, 314] width 669 height 490
copy div "Sprinkler Flooding"
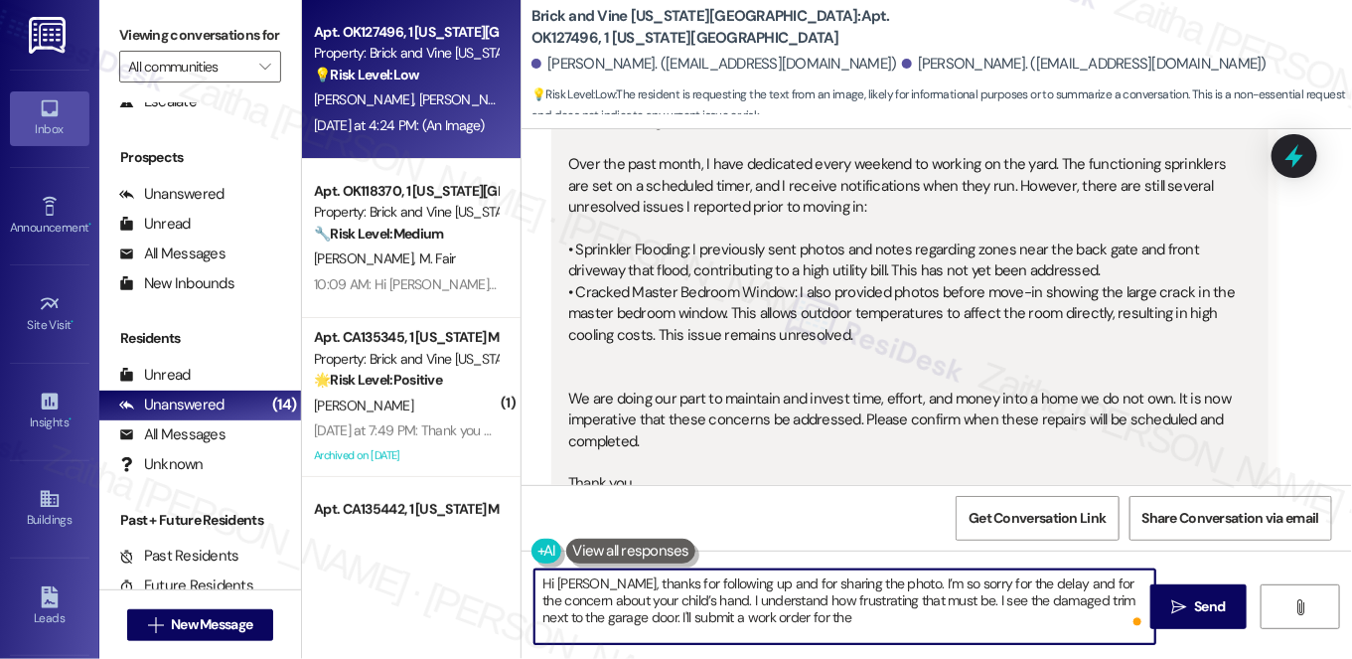
click at [855, 618] on textarea "Hi [PERSON_NAME], thanks for following up and for sharing the photo. I’m so sor…" at bounding box center [844, 606] width 621 height 75
paste textarea "Sprinkler Flooding"
click at [828, 611] on textarea "Hi [PERSON_NAME], thanks for following up and for sharing the photo. I’m so sor…" at bounding box center [844, 606] width 621 height 75
click at [882, 612] on textarea "Hi [PERSON_NAME], thanks for following up and for sharing the photo. I’m so sor…" at bounding box center [844, 606] width 621 height 75
click at [941, 616] on textarea "Hi [PERSON_NAME], thanks for following up and for sharing the photo. I’m so sor…" at bounding box center [844, 606] width 621 height 75
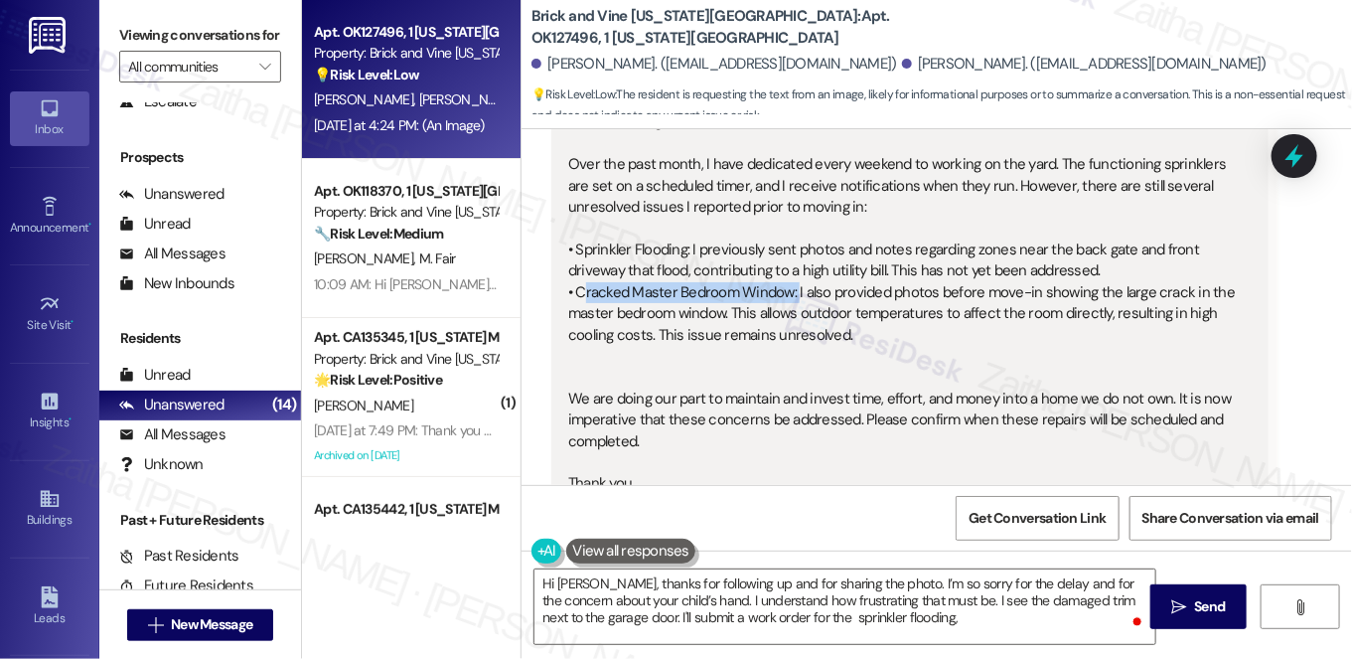
drag, startPoint x: 574, startPoint y: 269, endPoint x: 787, endPoint y: 264, distance: 212.6
click at [787, 264] on div "Yes regarding this email [DATE] and my response. "Good Morning, Over the past m…" at bounding box center [902, 314] width 669 height 490
copy div "Cracked Master Bedroom Window:"
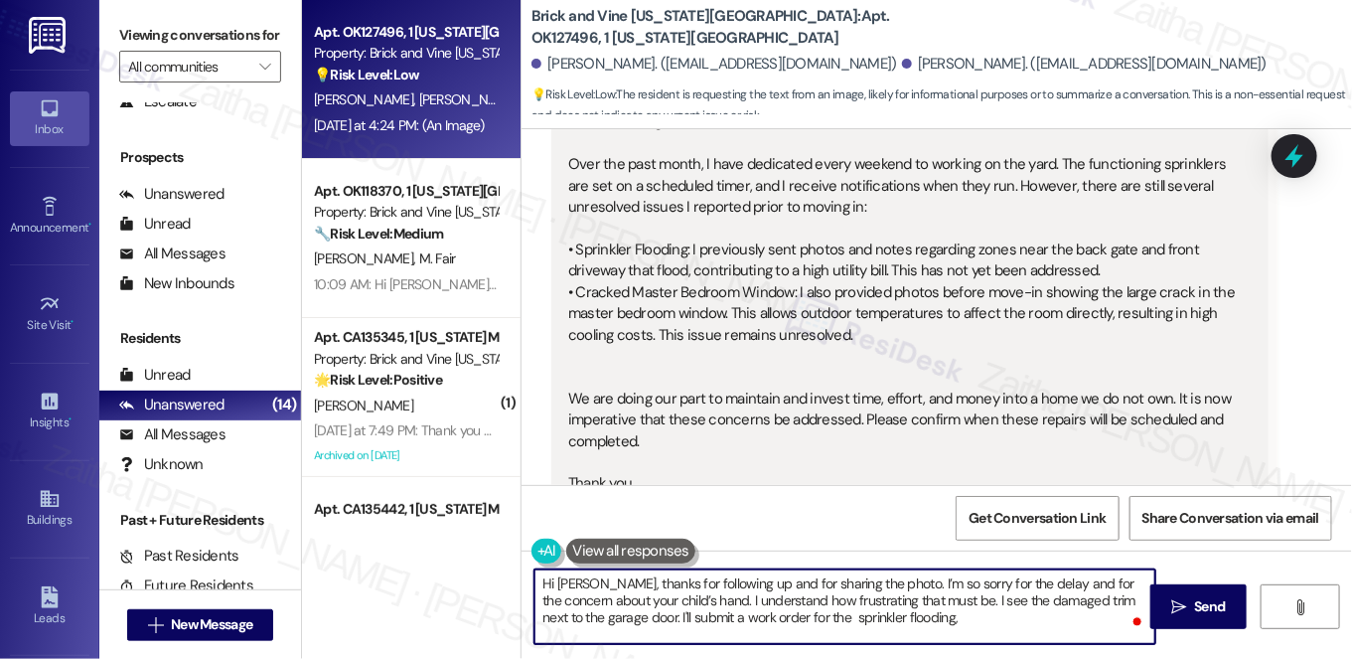
click at [959, 618] on textarea "Hi [PERSON_NAME], thanks for following up and for sharing the photo. I’m so sor…" at bounding box center [844, 606] width 621 height 75
paste textarea "Cracked Master Bedroom Window:"
click at [936, 610] on textarea "Hi [PERSON_NAME], thanks for following up and for sharing the photo. I’m so sor…" at bounding box center [844, 606] width 621 height 75
click at [985, 621] on textarea "Hi [PERSON_NAME], thanks for following up and for sharing the photo. I’m so sor…" at bounding box center [844, 606] width 621 height 75
click at [1030, 610] on textarea "Hi [PERSON_NAME], thanks for following up and for sharing the photo. I’m so sor…" at bounding box center [844, 606] width 621 height 75
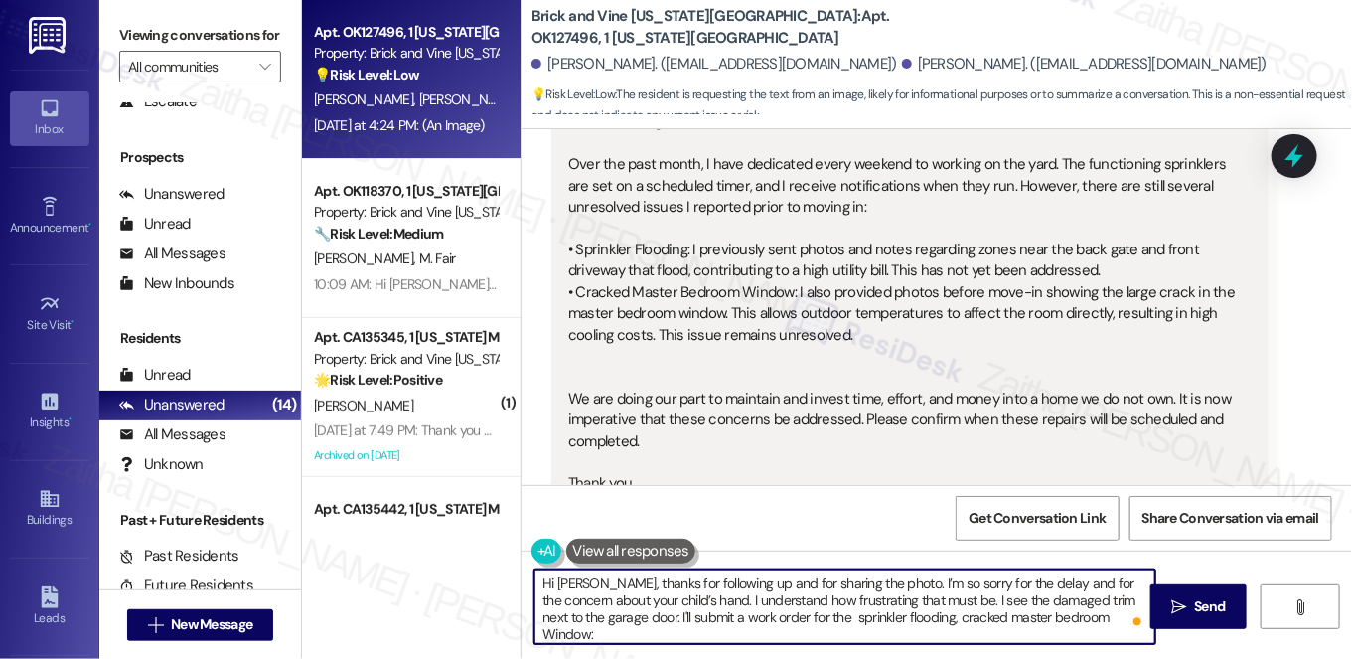
click at [1091, 614] on textarea "Hi [PERSON_NAME], thanks for following up and for sharing the photo. I’m so sor…" at bounding box center [844, 606] width 621 height 75
click at [768, 628] on textarea "Hi [PERSON_NAME], thanks for following up and for sharing the photo. I’m so sor…" at bounding box center [844, 606] width 621 height 75
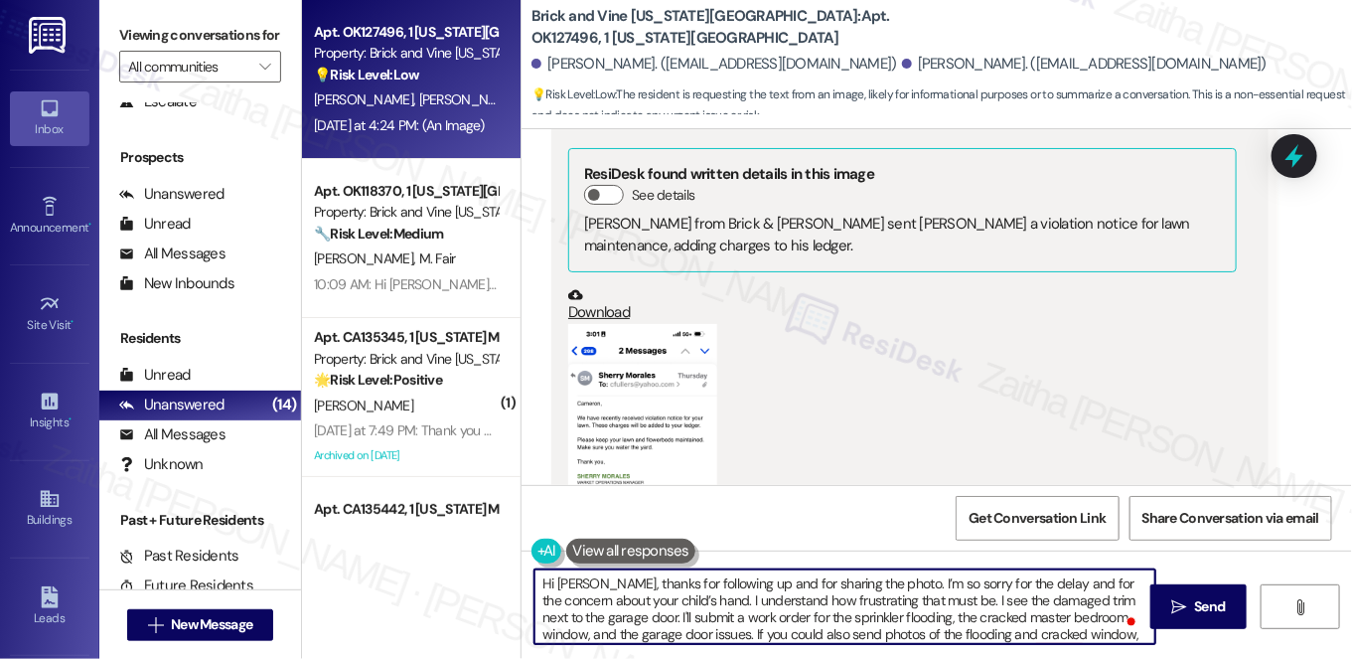
scroll to position [21, 0]
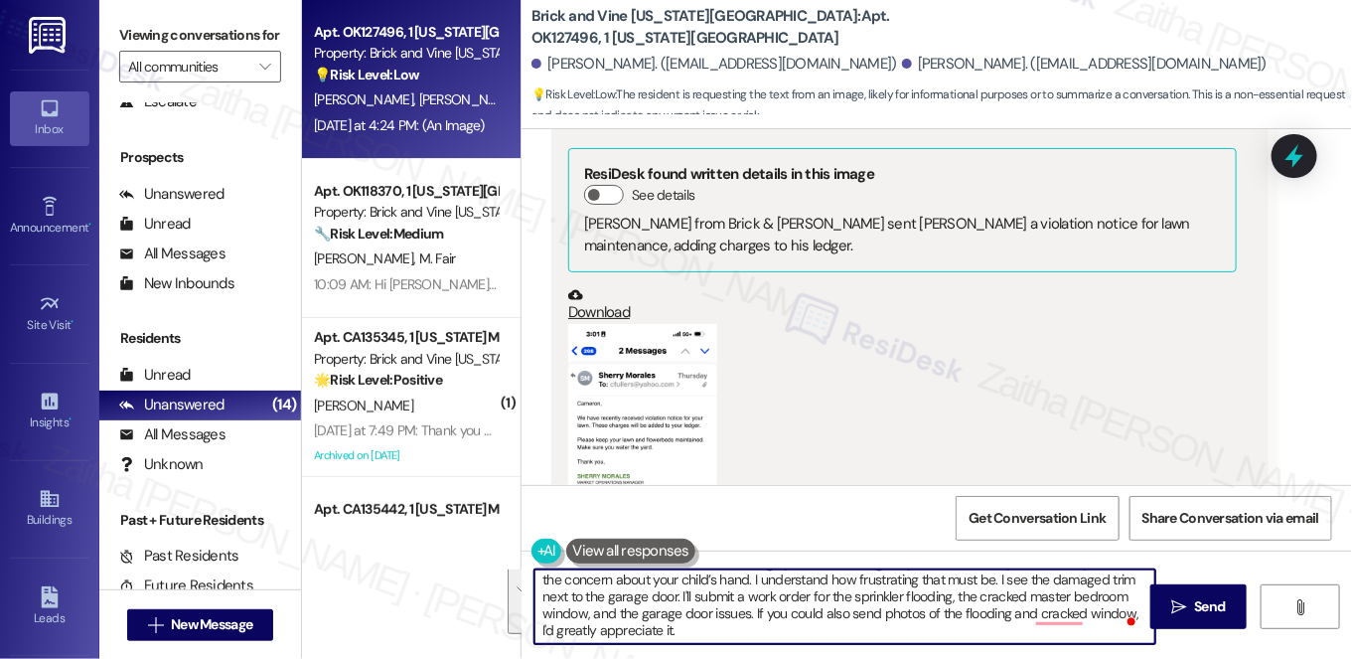
drag, startPoint x: 534, startPoint y: 583, endPoint x: 725, endPoint y: 637, distance: 198.1
click at [725, 637] on textarea "Hi [PERSON_NAME], thanks for following up and for sharing the photo. I’m so sor…" at bounding box center [844, 606] width 621 height 75
type textarea "Hi [PERSON_NAME], thanks for following up and for sharing the photo. I’m so sor…"
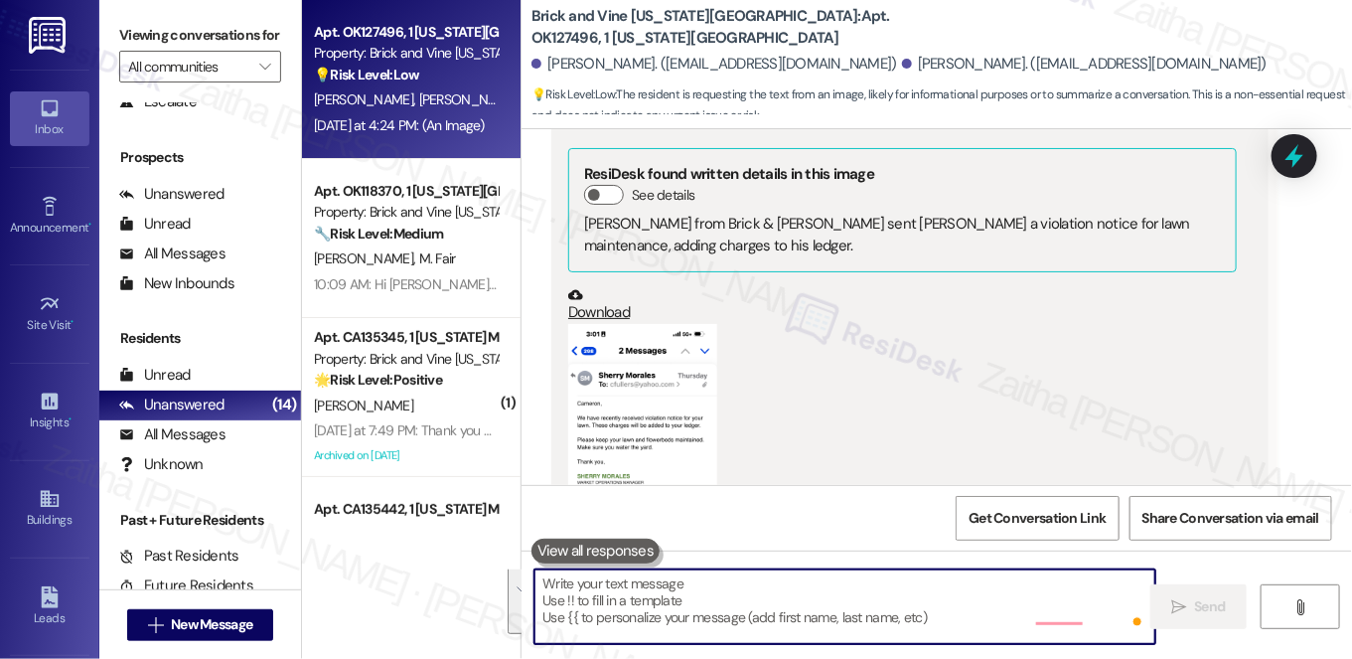
scroll to position [0, 0]
paste textarea "Hi [PERSON_NAME], thanks for following up and sharing the photo. I’m sorry for …"
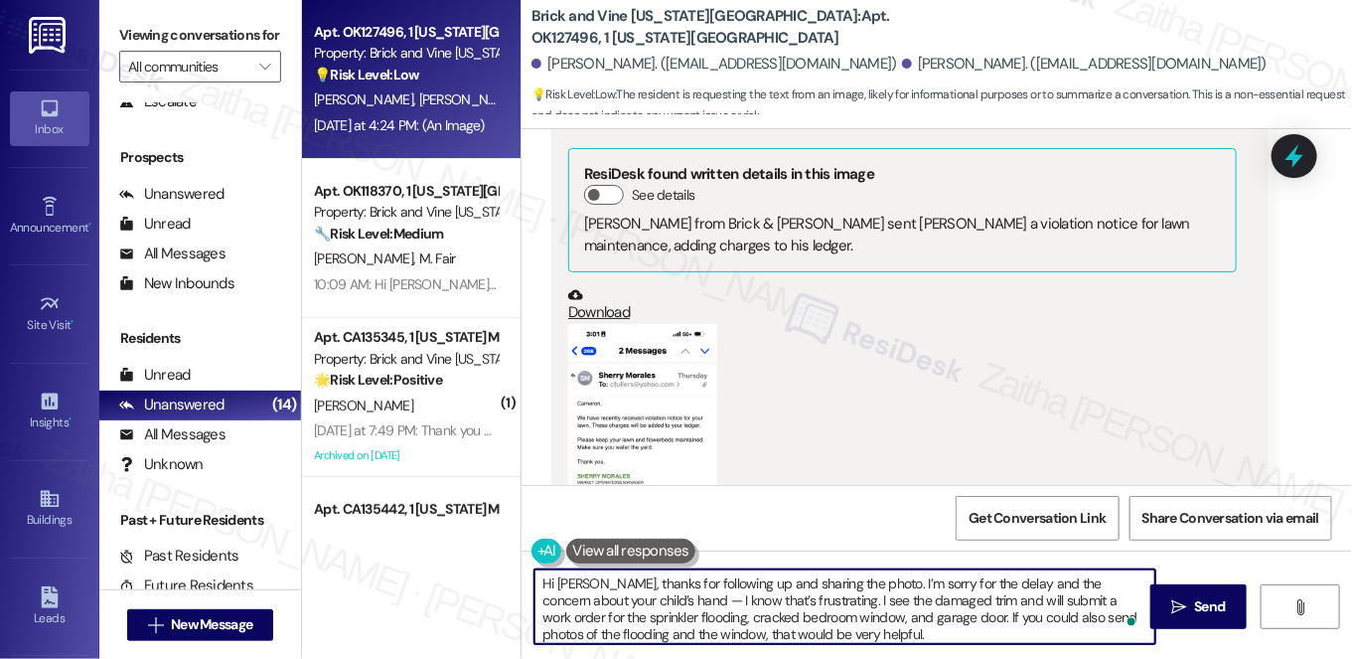
click at [648, 589] on textarea "Hi [PERSON_NAME], thanks for following up and sharing the photo. I’m sorry for …" at bounding box center [844, 606] width 621 height 75
click at [646, 596] on textarea "Hi [PERSON_NAME], thanks for following up and sharing the photo. I’m sorry for …" at bounding box center [844, 606] width 621 height 75
click at [692, 598] on textarea "Hi [PERSON_NAME], thanks for following up and sharing the photo. I’m sorry for …" at bounding box center [844, 606] width 621 height 75
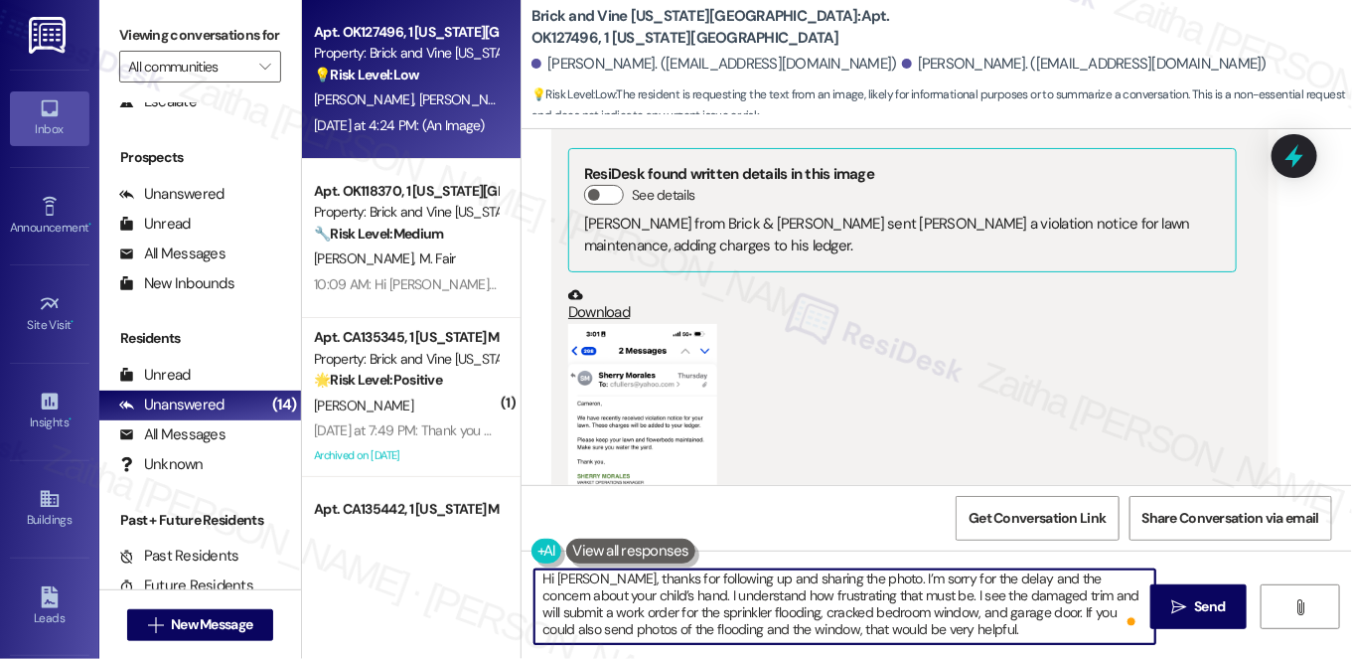
click at [933, 626] on textarea "Hi [PERSON_NAME], thanks for following up and sharing the photo. I’m sorry for …" at bounding box center [844, 606] width 621 height 75
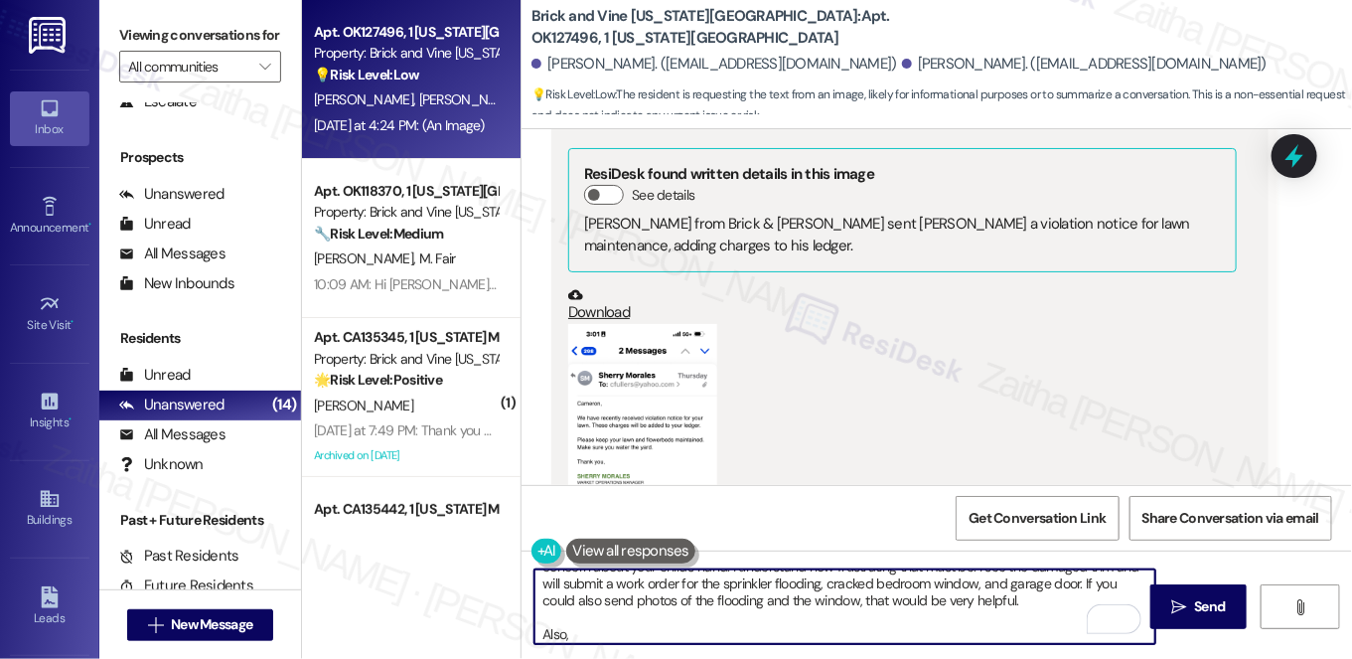
paste textarea "Do we have your permission to enter during your absence? Do you have pets that …"
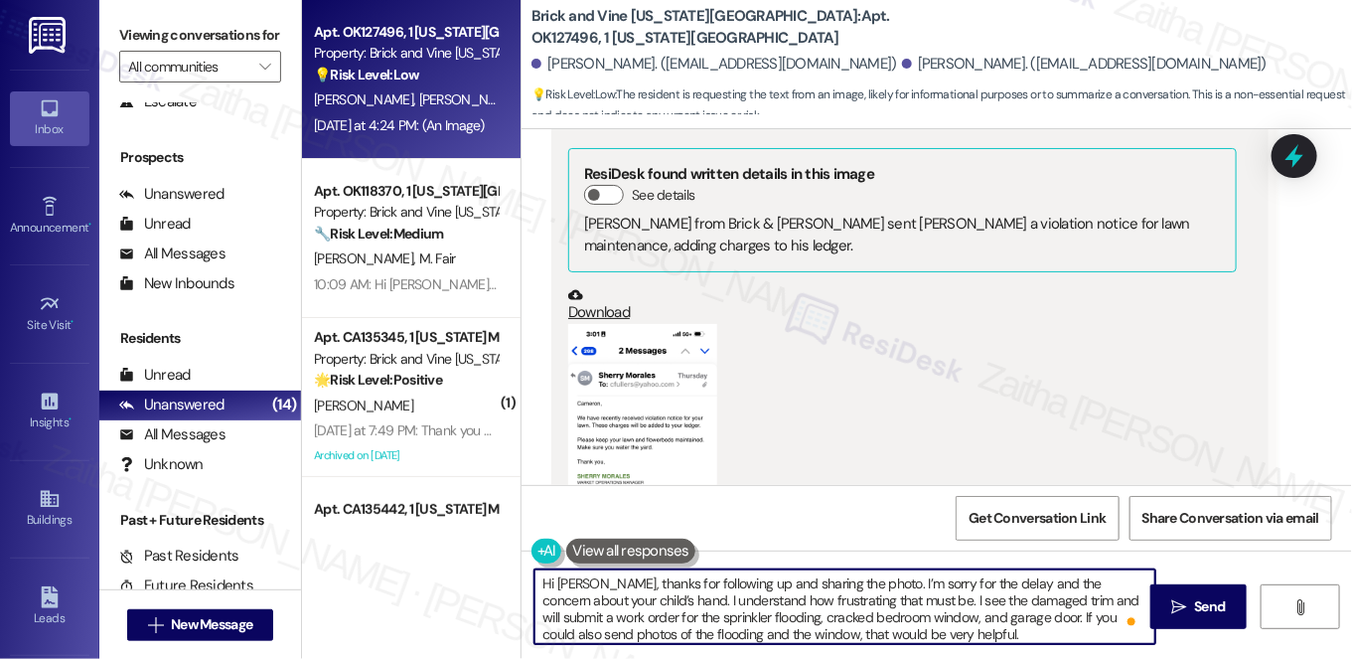
scroll to position [37, 0]
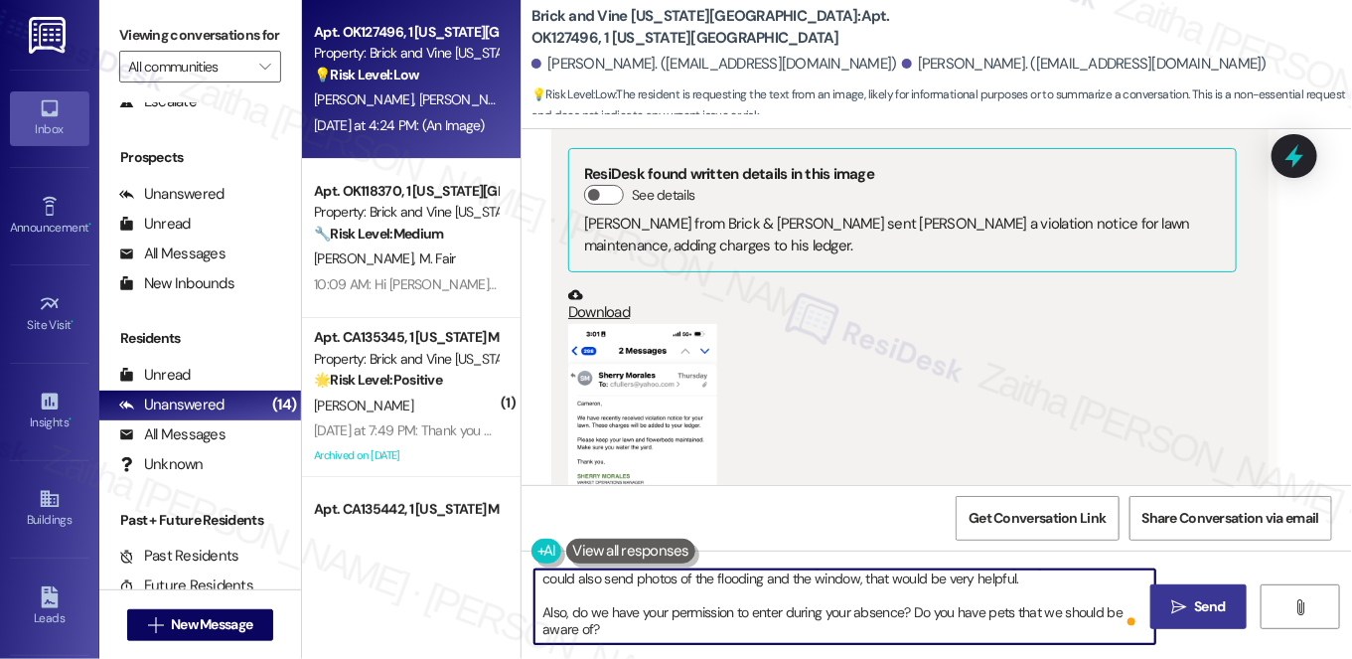
type textarea "Hi [PERSON_NAME], thanks for following up and sharing the photo. I’m sorry for …"
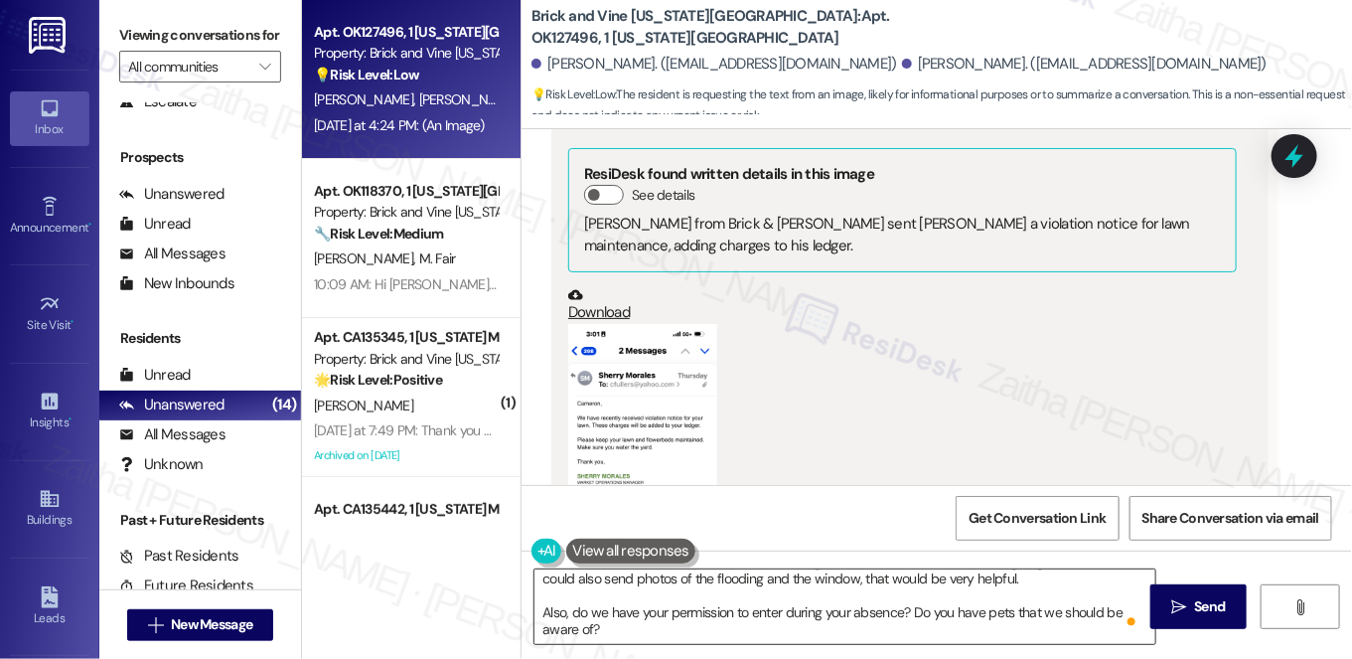
drag, startPoint x: 1203, startPoint y: 600, endPoint x: 1156, endPoint y: 588, distance: 48.2
click at [1203, 600] on span "Send" at bounding box center [1210, 606] width 31 height 21
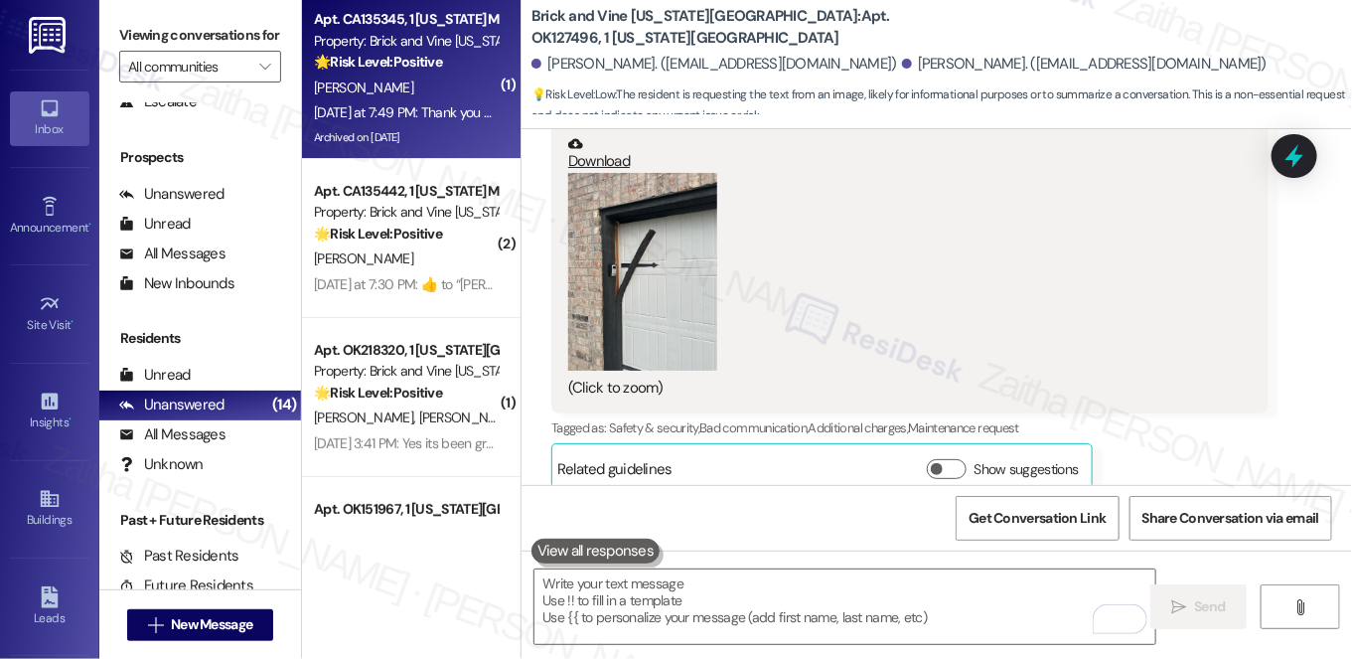
click at [464, 80] on div "[PERSON_NAME]" at bounding box center [406, 87] width 188 height 25
type textarea "Fetching suggested responses. Please feel free to read through the conversation…"
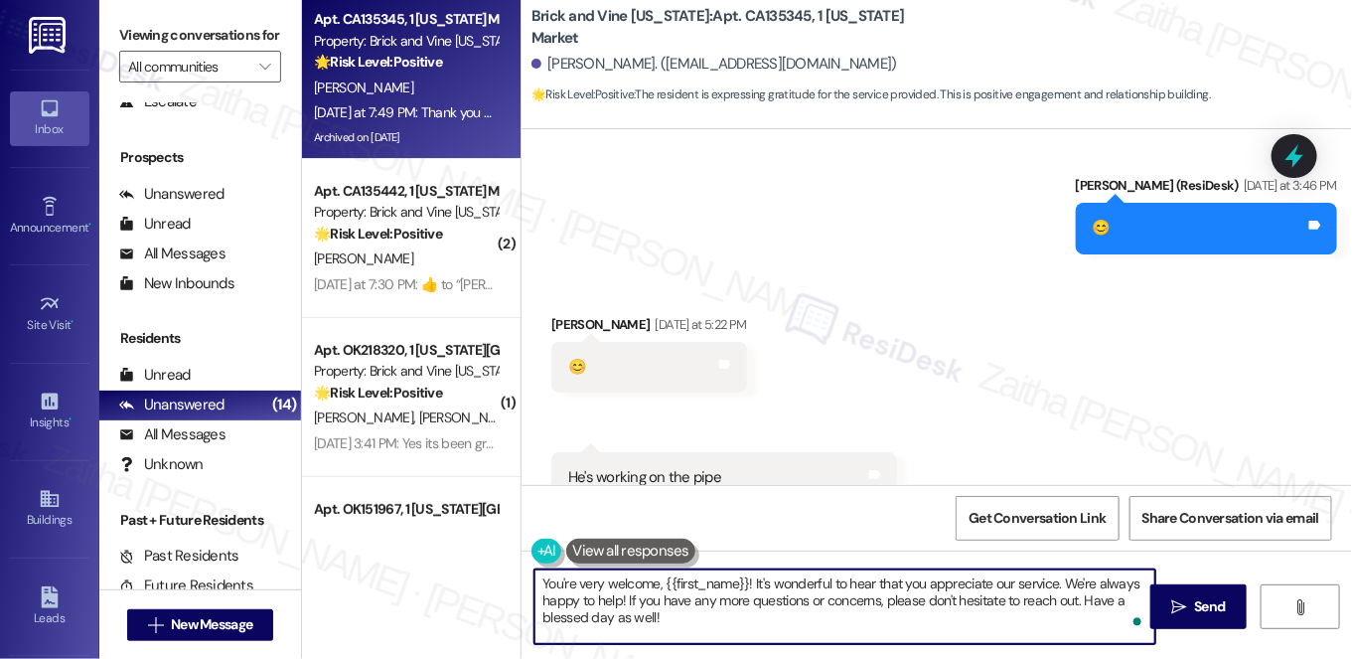
drag, startPoint x: 751, startPoint y: 579, endPoint x: 773, endPoint y: 631, distance: 56.1
click at [772, 631] on textarea "You're very welcome, {{first_name}}! It's wonderful to hear that you appreciate…" at bounding box center [844, 606] width 621 height 75
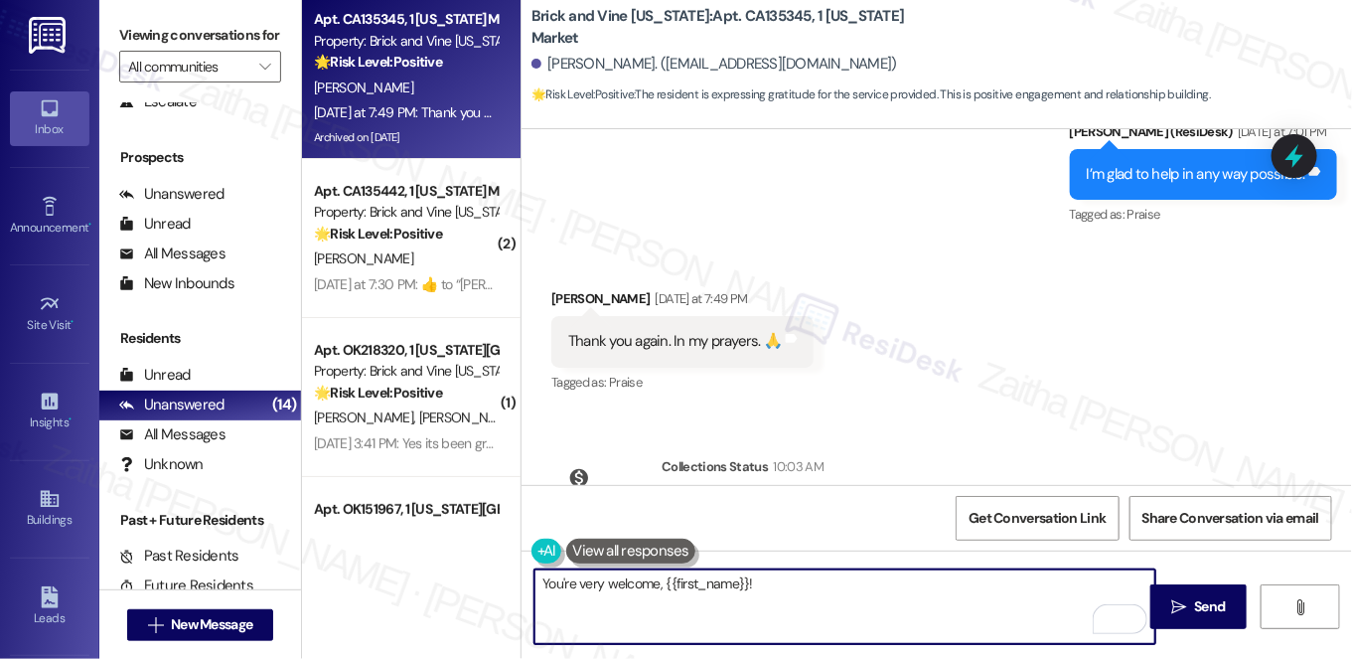
click at [800, 594] on textarea "You're very welcome, {{first_name}}!" at bounding box center [844, 606] width 621 height 75
drag, startPoint x: 800, startPoint y: 594, endPoint x: 752, endPoint y: 603, distance: 48.5
click at [752, 603] on textarea "You're very welcome, {{first_name}}!" at bounding box center [844, 606] width 621 height 75
type textarea "You're very welcome, {{first_name}}!"
drag, startPoint x: 1203, startPoint y: 601, endPoint x: 1104, endPoint y: 565, distance: 105.6
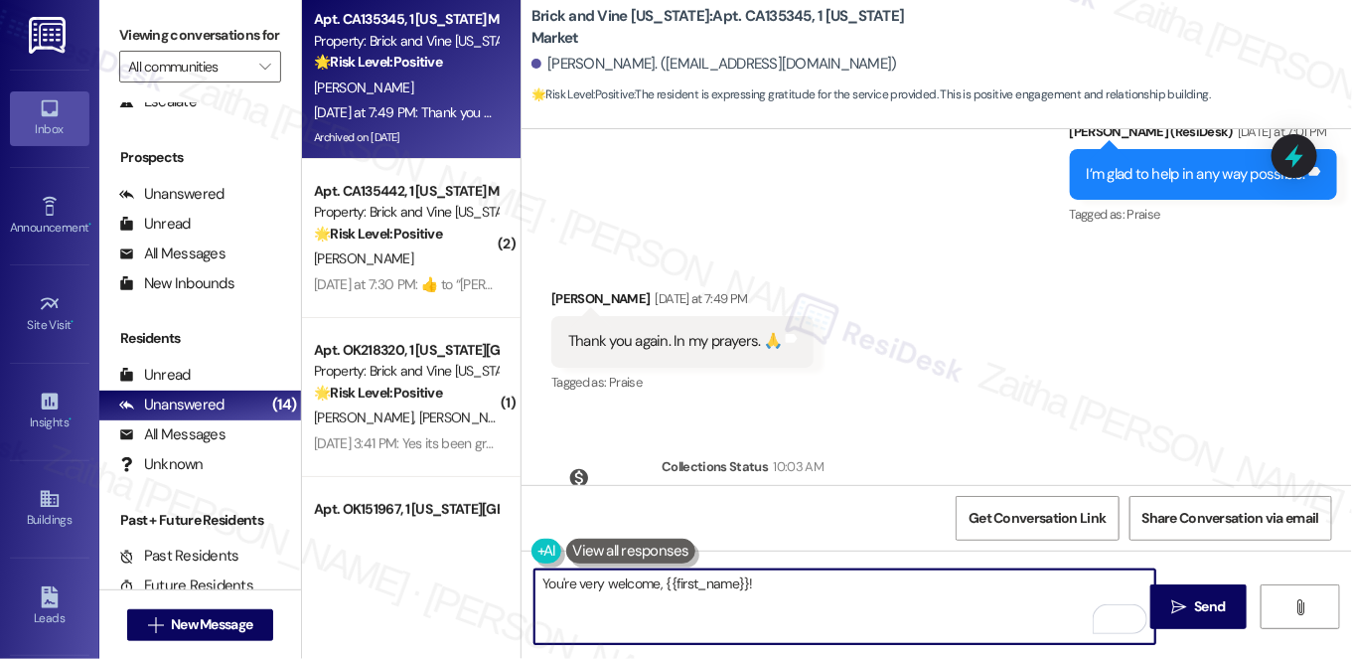
click at [1203, 601] on span "Send" at bounding box center [1210, 606] width 31 height 21
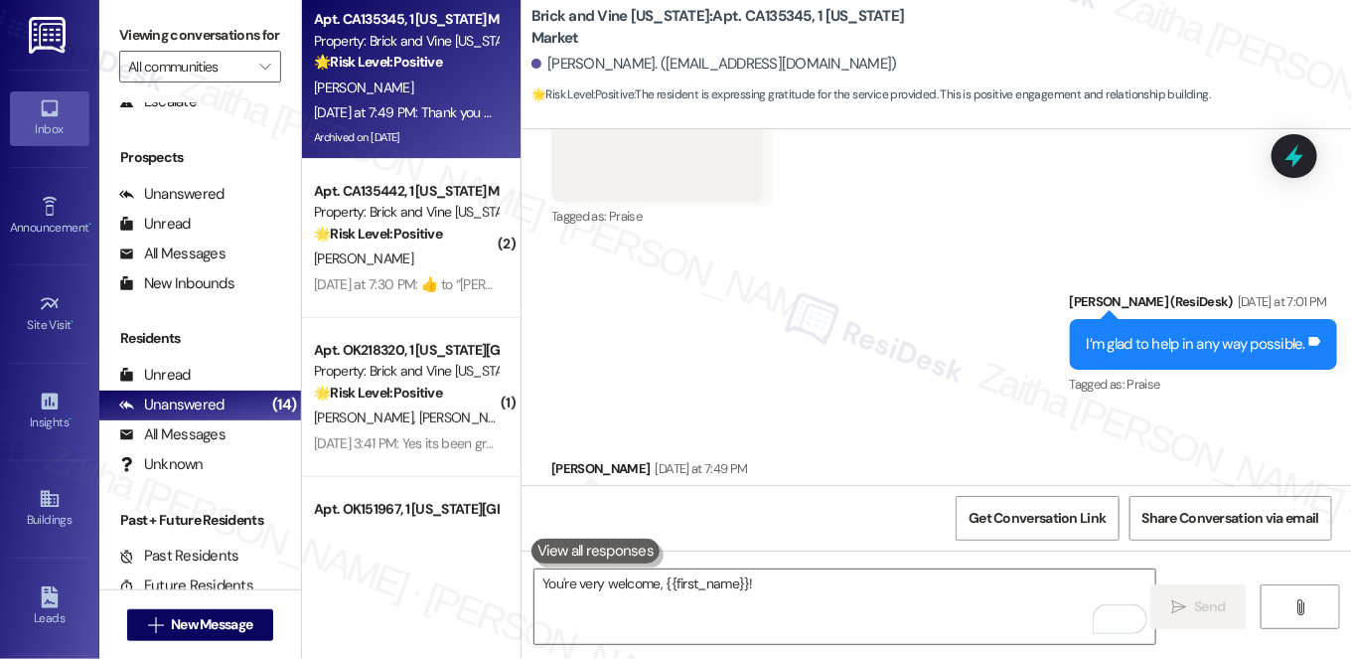
scroll to position [10415, 0]
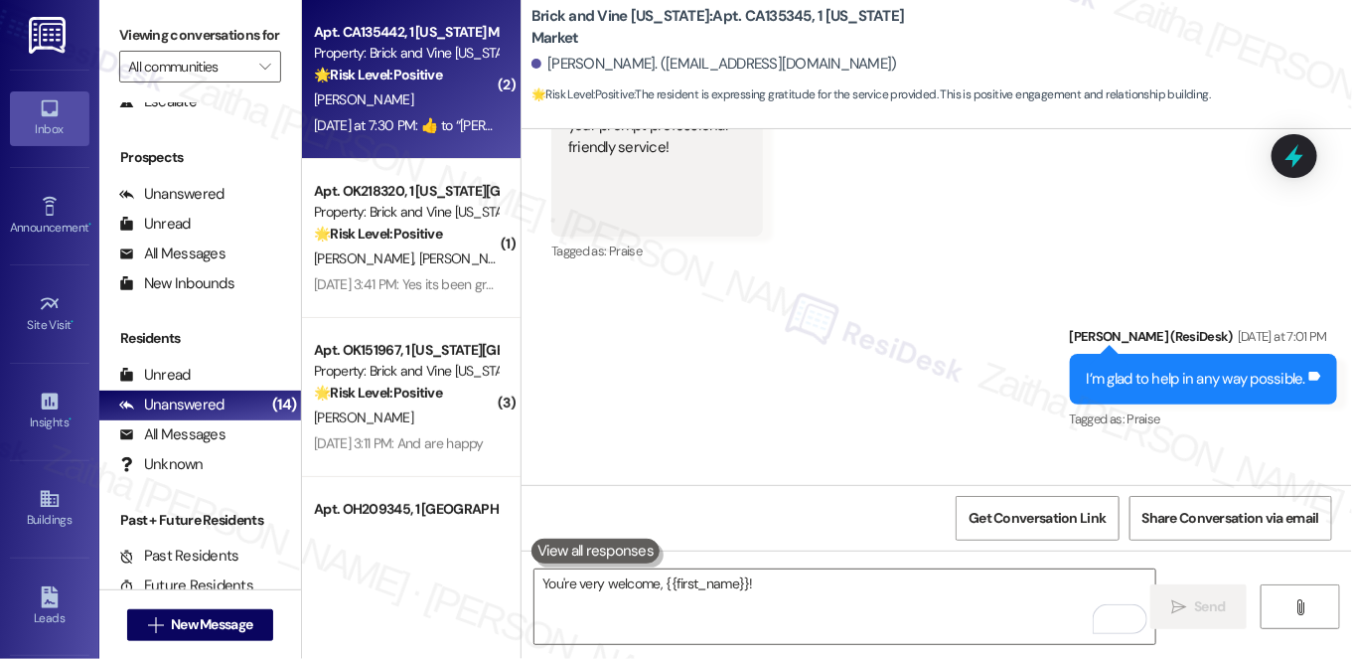
click at [426, 91] on div "[PERSON_NAME]" at bounding box center [406, 99] width 188 height 25
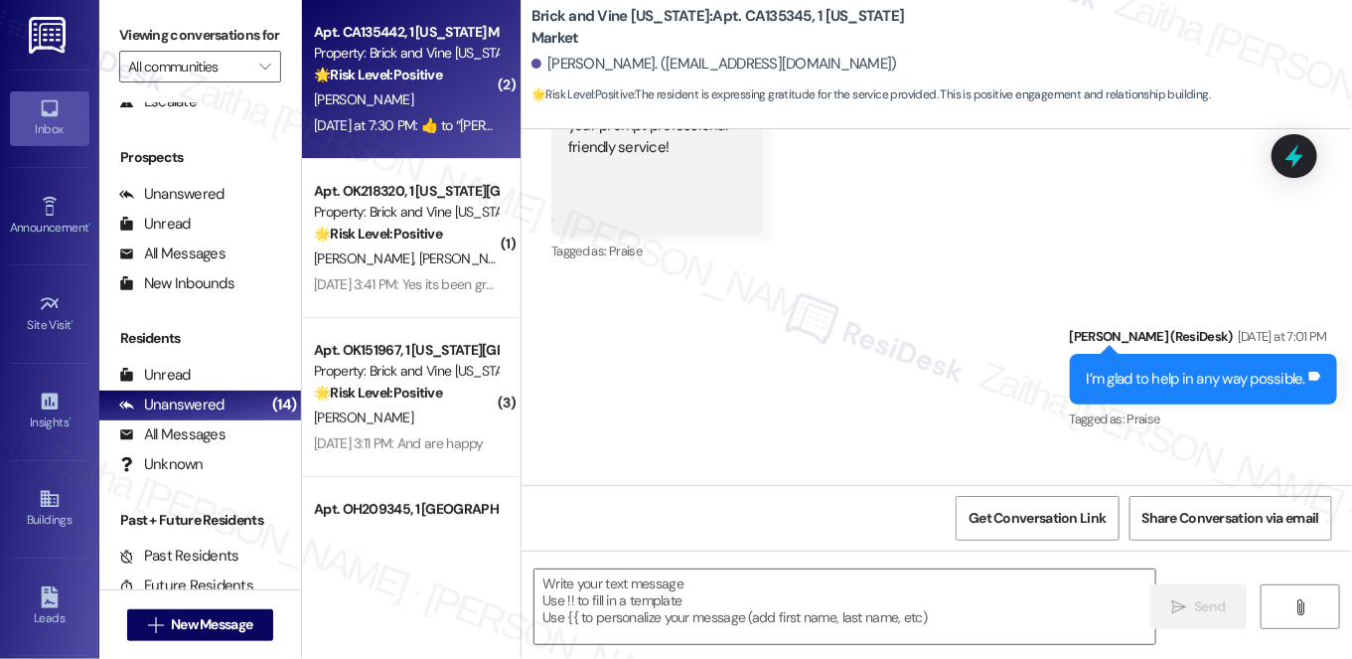
type textarea "Fetching suggested responses. Please feel free to read through the conversation…"
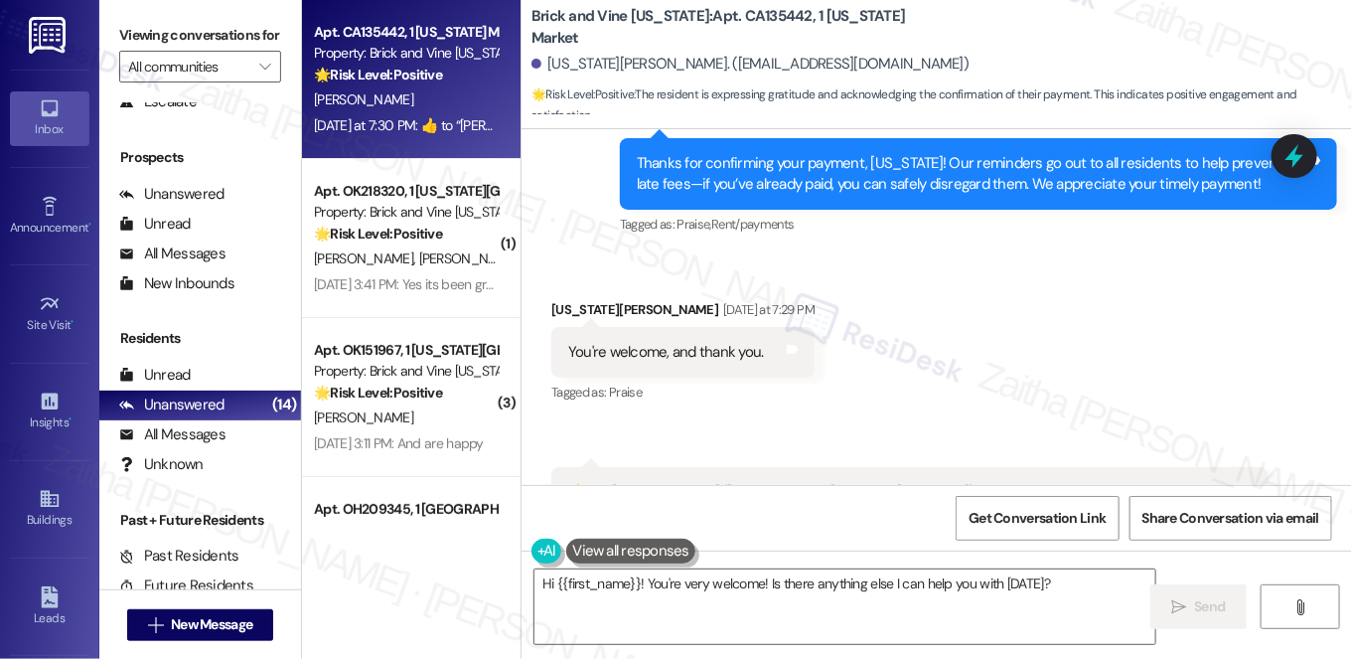
scroll to position [3462, 0]
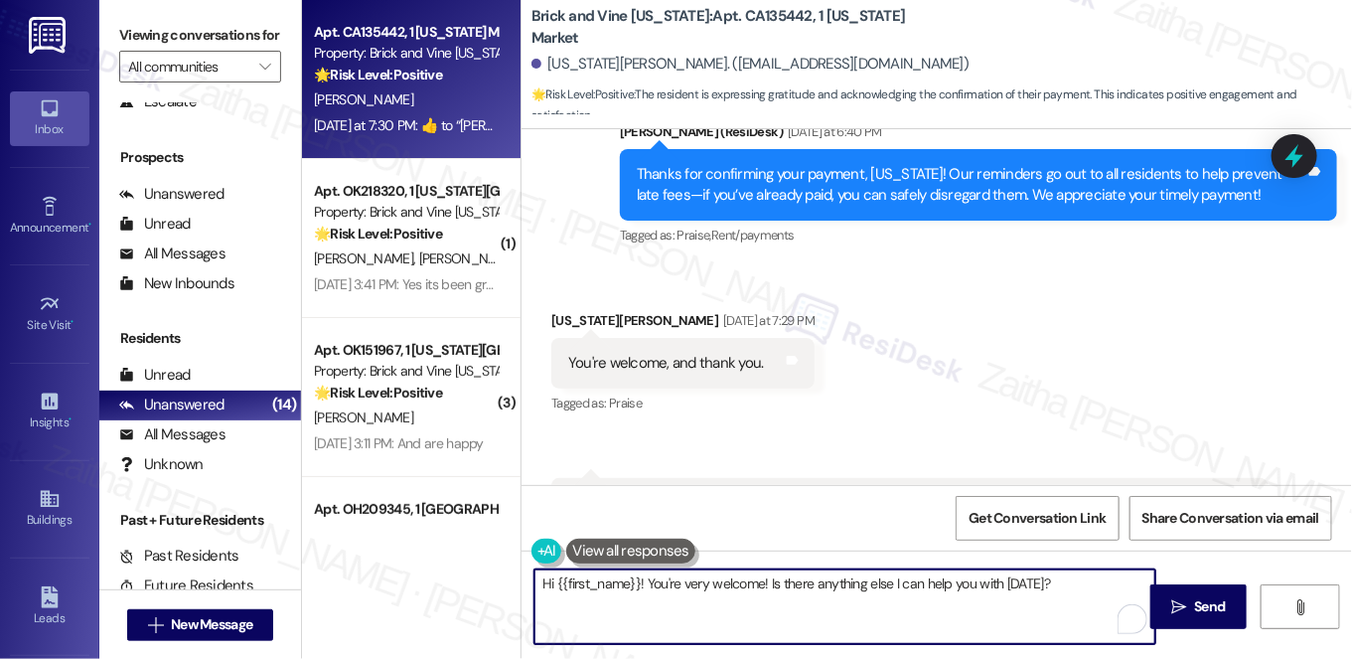
drag, startPoint x: 639, startPoint y: 579, endPoint x: 528, endPoint y: 570, distance: 110.6
click at [533, 570] on div "Hi {{first_name}}! You're very welcome! Is there anything else I can help you w…" at bounding box center [844, 606] width 623 height 76
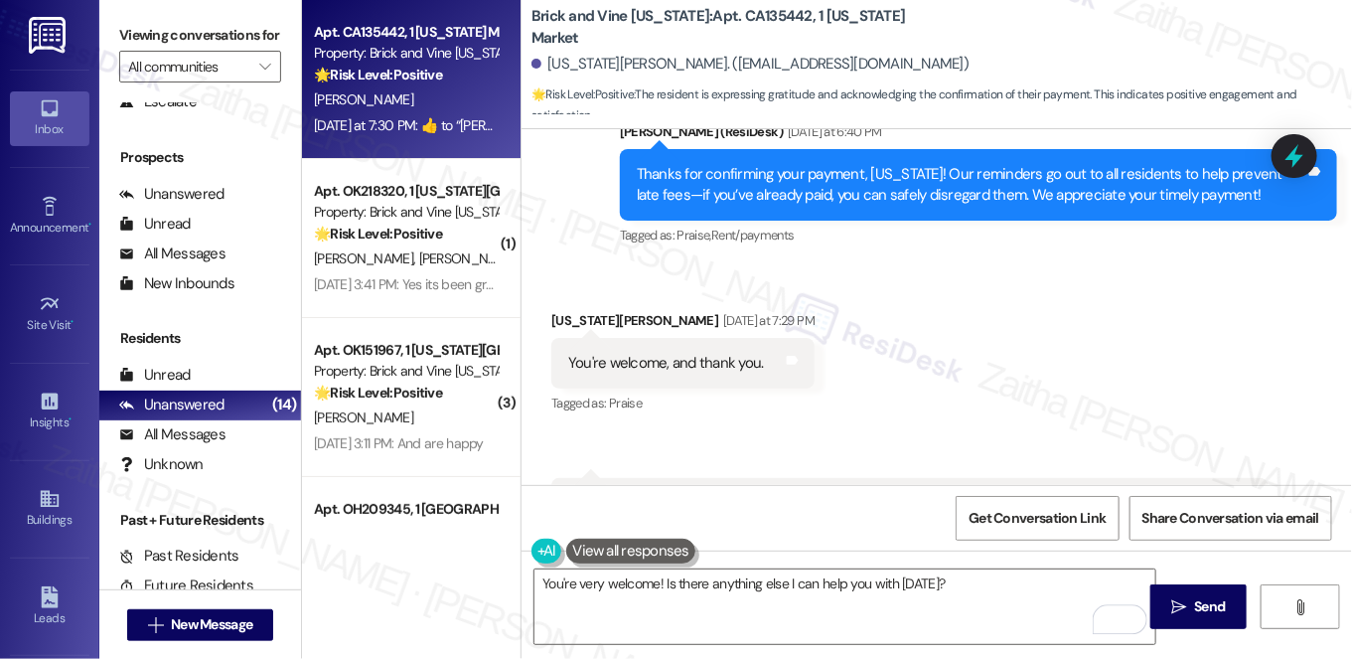
click at [570, 310] on div "Georgia Nicholas Yesterday at 7:29 PM" at bounding box center [682, 324] width 263 height 28
copy div "Georgia"
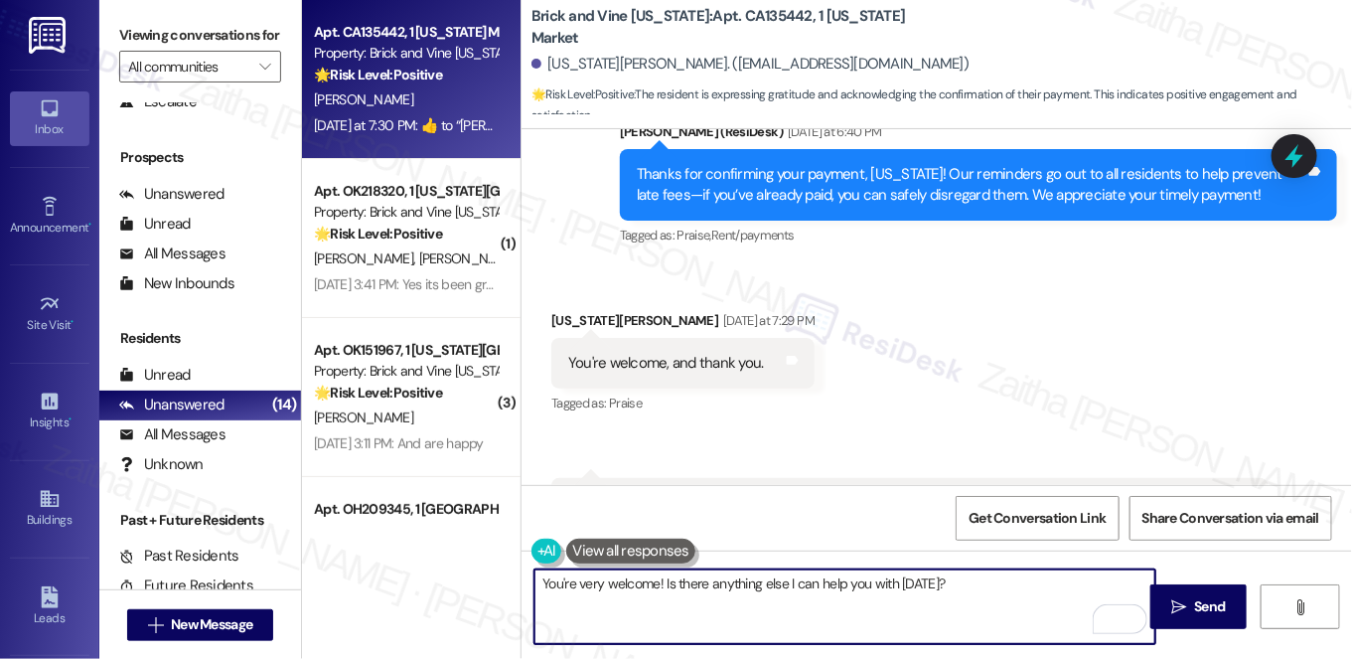
click at [654, 582] on textarea "You're very welcome! Is there anything else I can help you with today?" at bounding box center [844, 606] width 621 height 75
paste textarea "Georgia"
drag, startPoint x: 710, startPoint y: 581, endPoint x: 1011, endPoint y: 583, distance: 301.0
click at [1010, 583] on textarea "You're very welcome, Georgia! Is there anything else I can help you with today?" at bounding box center [844, 606] width 621 height 75
paste textarea "If you need anything else, please don't hesitate to reach out!"
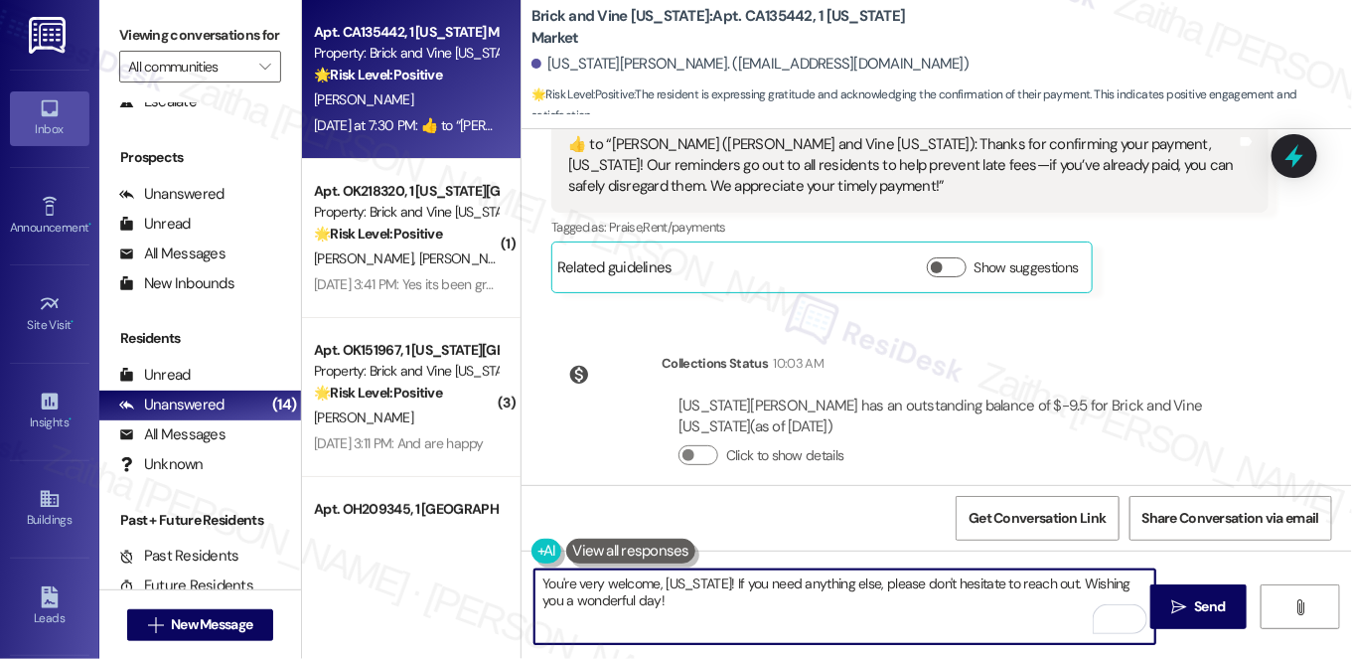
scroll to position [3823, 0]
type textarea "You're very welcome, Georgia! If you need anything else, please don't hesitate …"
drag, startPoint x: 1206, startPoint y: 599, endPoint x: 1196, endPoint y: 600, distance: 10.0
click at [1206, 599] on span "Send" at bounding box center [1210, 606] width 31 height 21
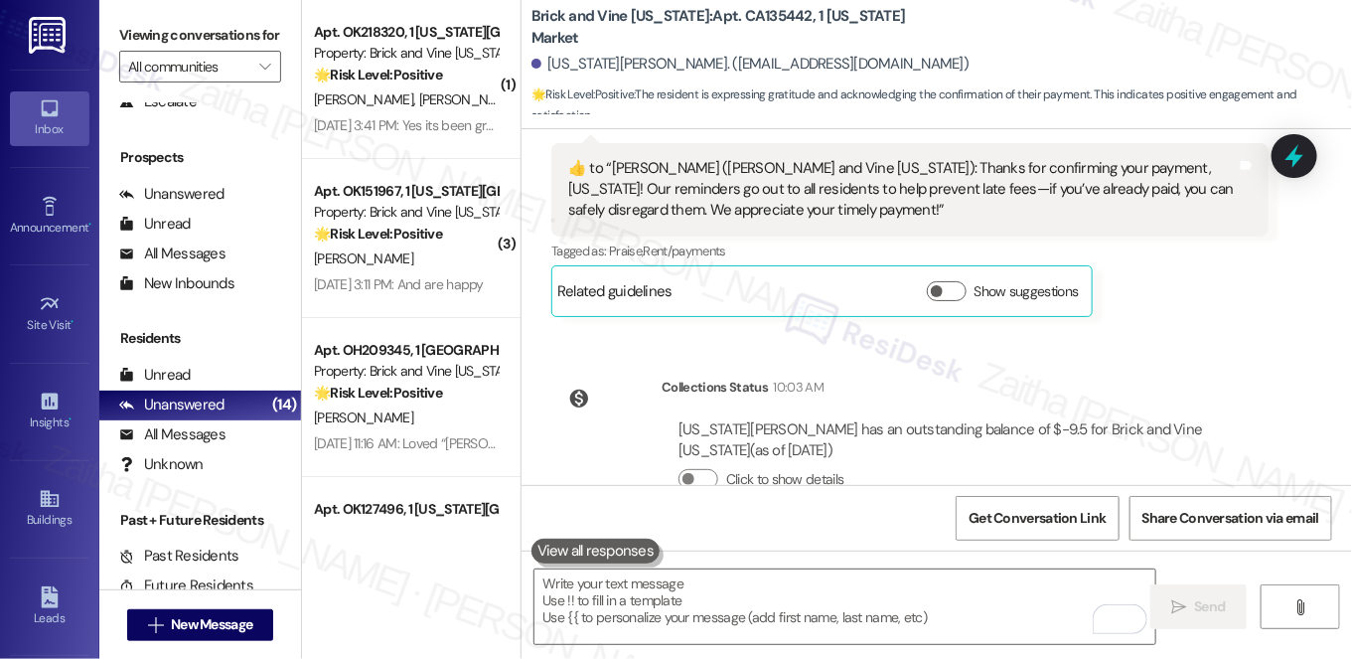
scroll to position [3799, 0]
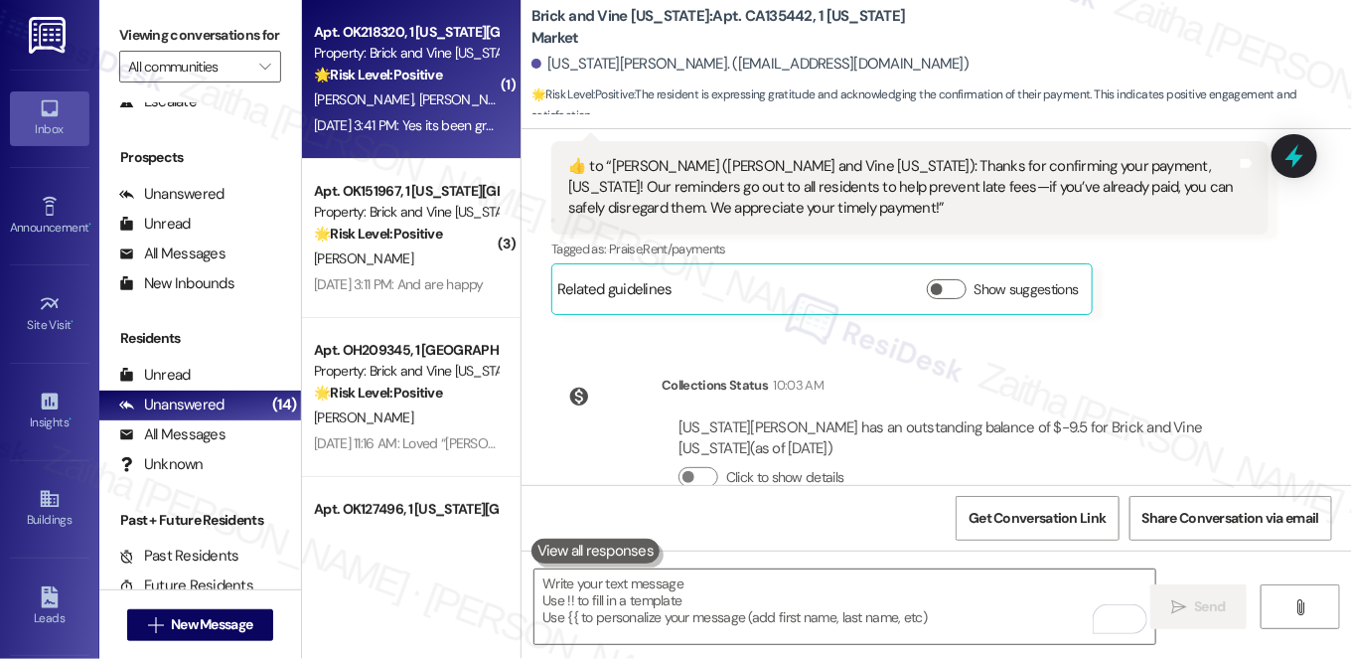
click at [434, 66] on strong "🌟 Risk Level: Positive" at bounding box center [378, 75] width 128 height 18
type textarea "Fetching suggested responses. Please feel free to read through the conversation…"
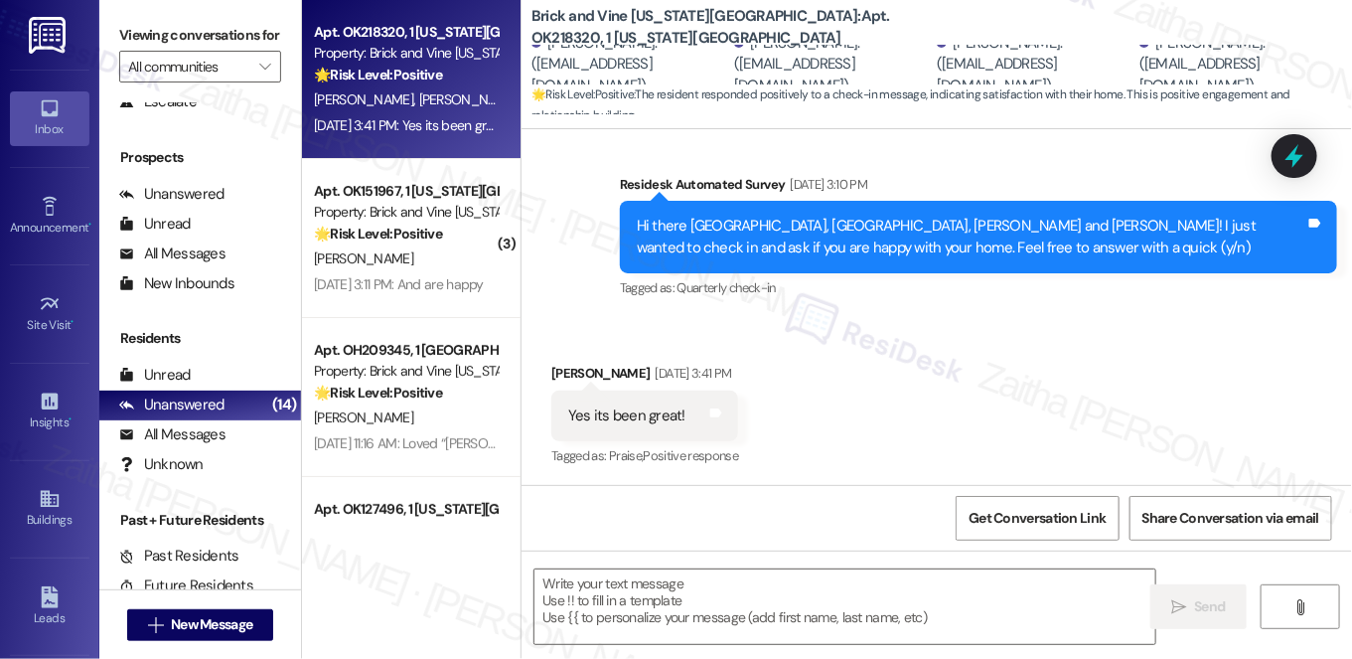
scroll to position [590, 0]
click at [699, 588] on textarea at bounding box center [844, 606] width 621 height 75
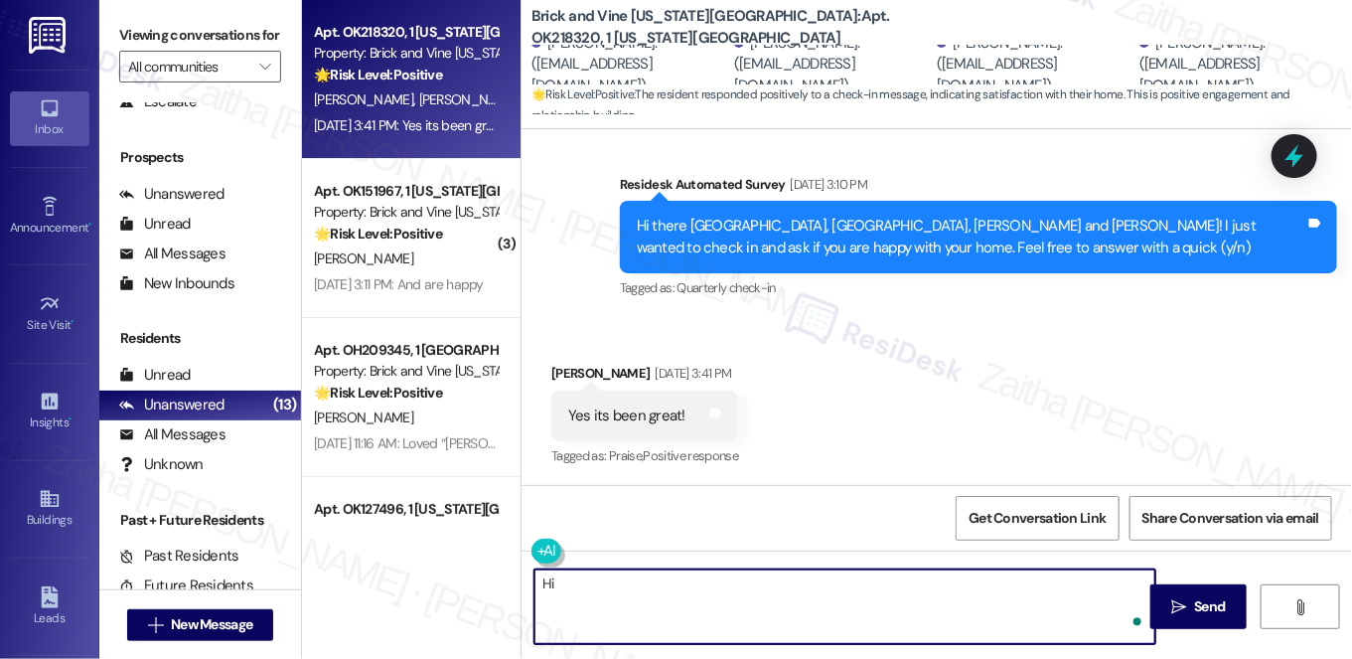
paste textarea "I'm so glad to hear that you're happy with your home. Let us know if there's an…"
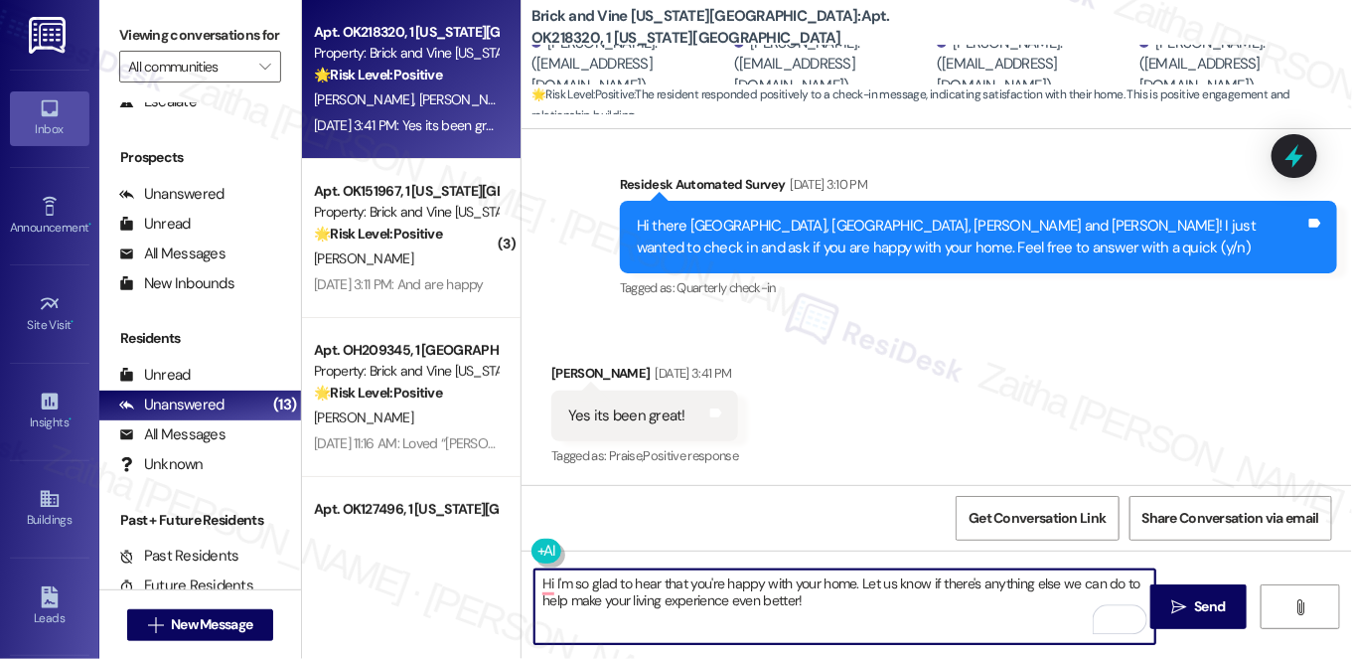
click at [572, 369] on div "Victoria Stokes Sep 03, 2025 at 3:41 PM" at bounding box center [644, 377] width 187 height 28
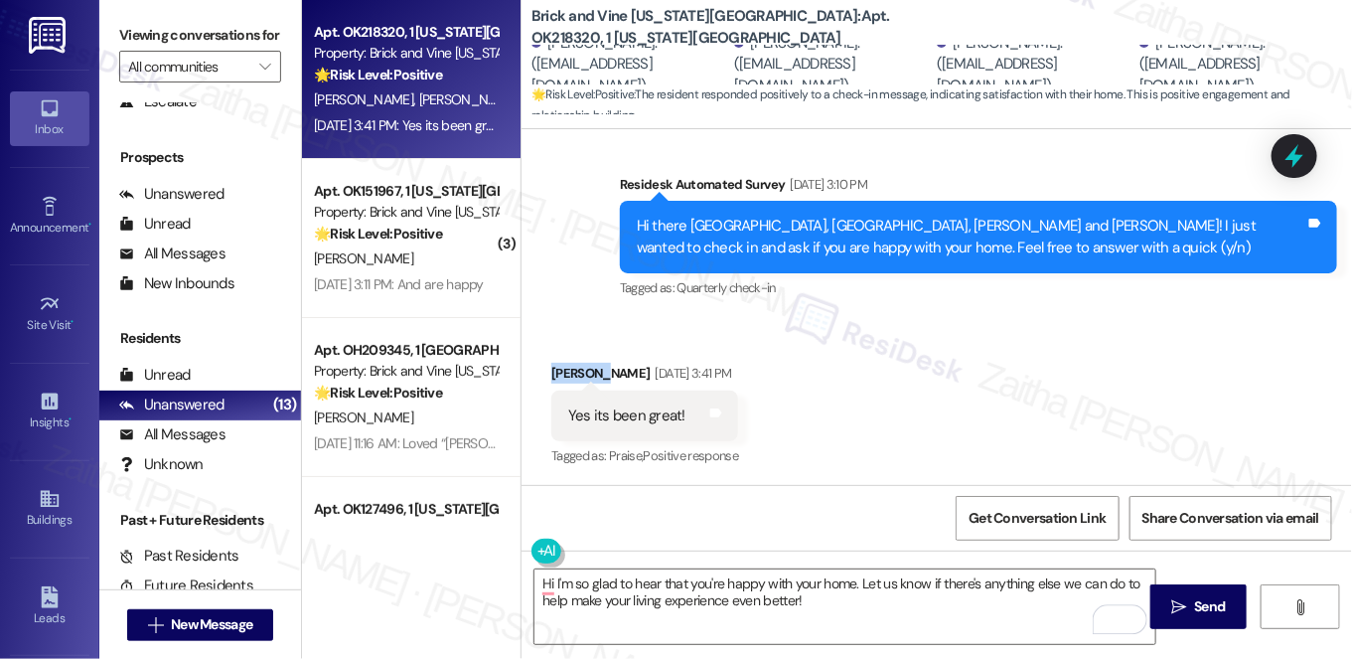
click at [572, 369] on div "Victoria Stokes Sep 03, 2025 at 3:41 PM" at bounding box center [644, 377] width 187 height 28
copy div "Victoria"
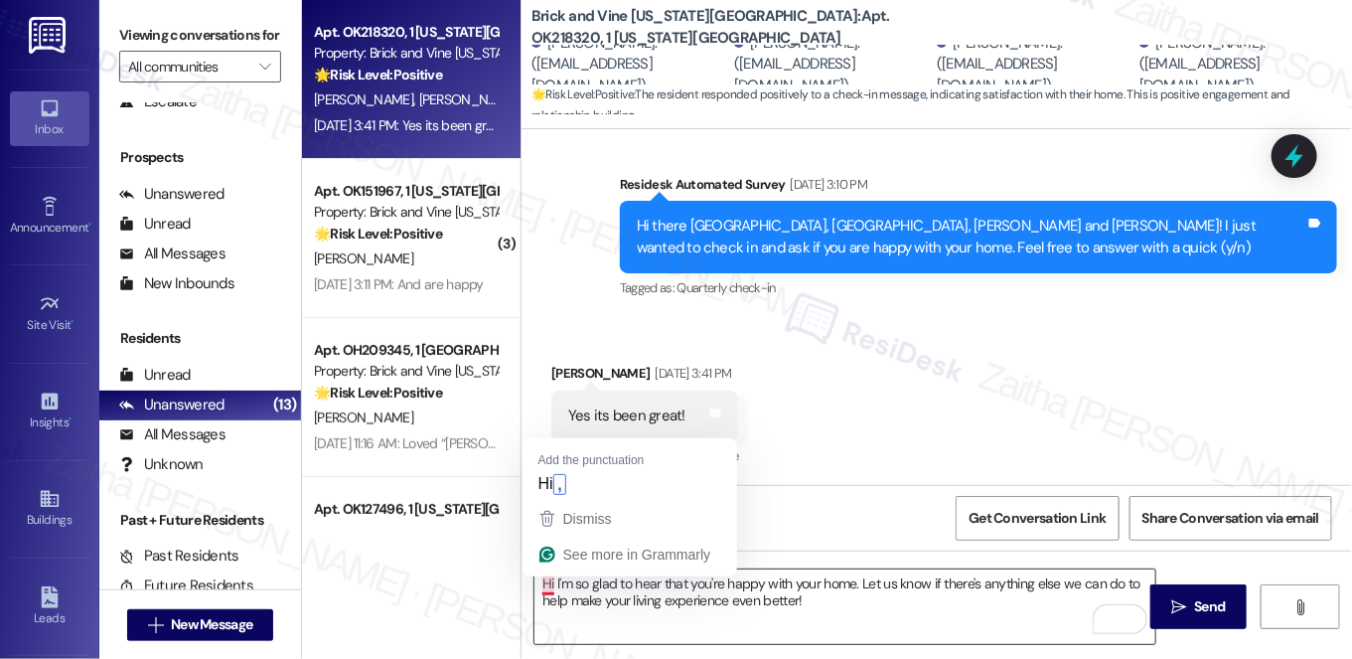
click at [552, 578] on textarea "Hi I'm so glad to hear that you're happy with your home. Let us know if there's…" at bounding box center [844, 606] width 621 height 75
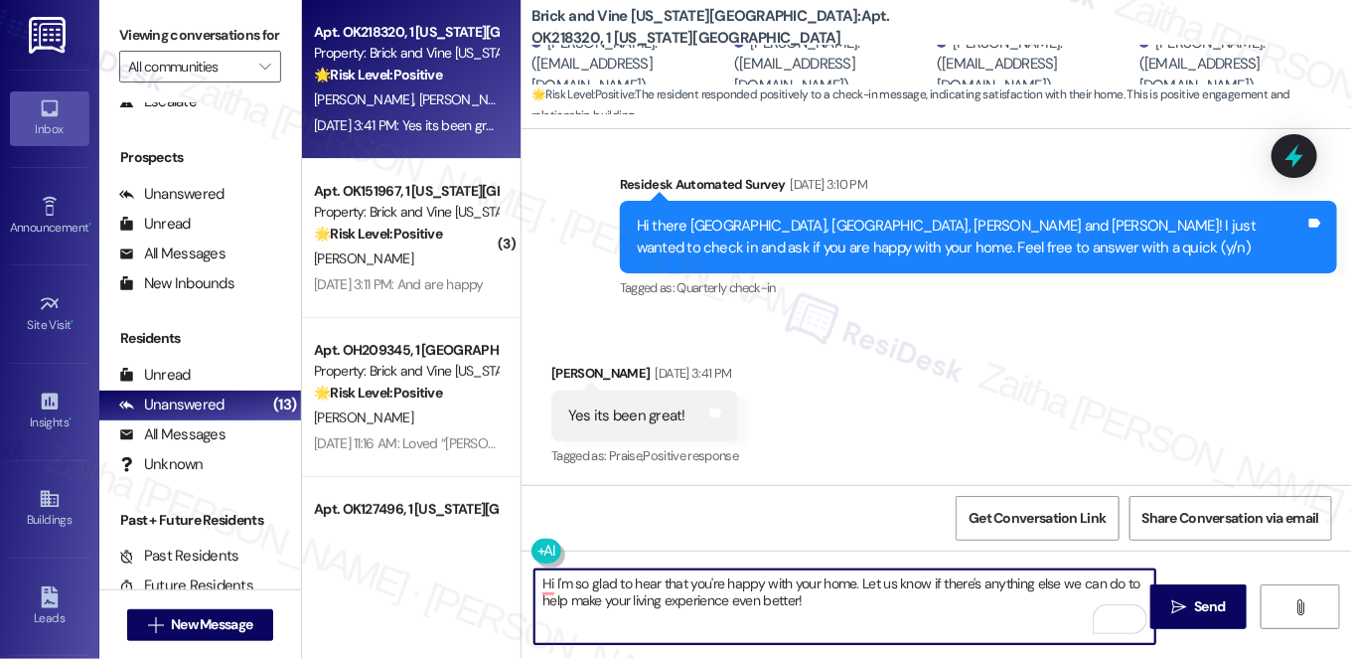
paste textarea "Victoria"
click at [974, 602] on textarea "Hi Victoria, good morning! I'm so glad to hear that you're happy with your home…" at bounding box center [844, 606] width 621 height 75
paste textarea "If it’s not too much trouble, would you kindly consider sharing your feedback i…"
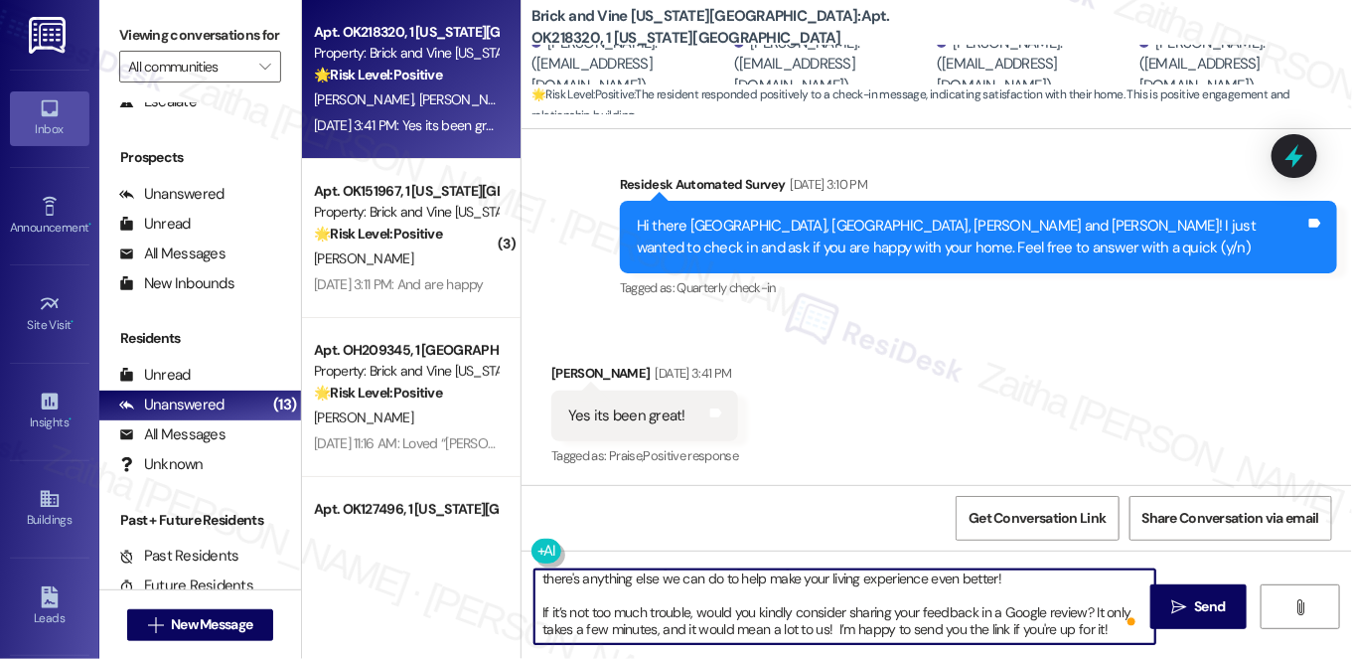
scroll to position [0, 0]
click at [669, 620] on textarea "Hi Victoria, good morning! I'm so glad to hear that you're happy with your home…" at bounding box center [844, 606] width 621 height 75
click at [668, 631] on textarea "Hi Victoria, good morning! I'm so glad to hear that you're happy with your home…" at bounding box center [844, 606] width 621 height 75
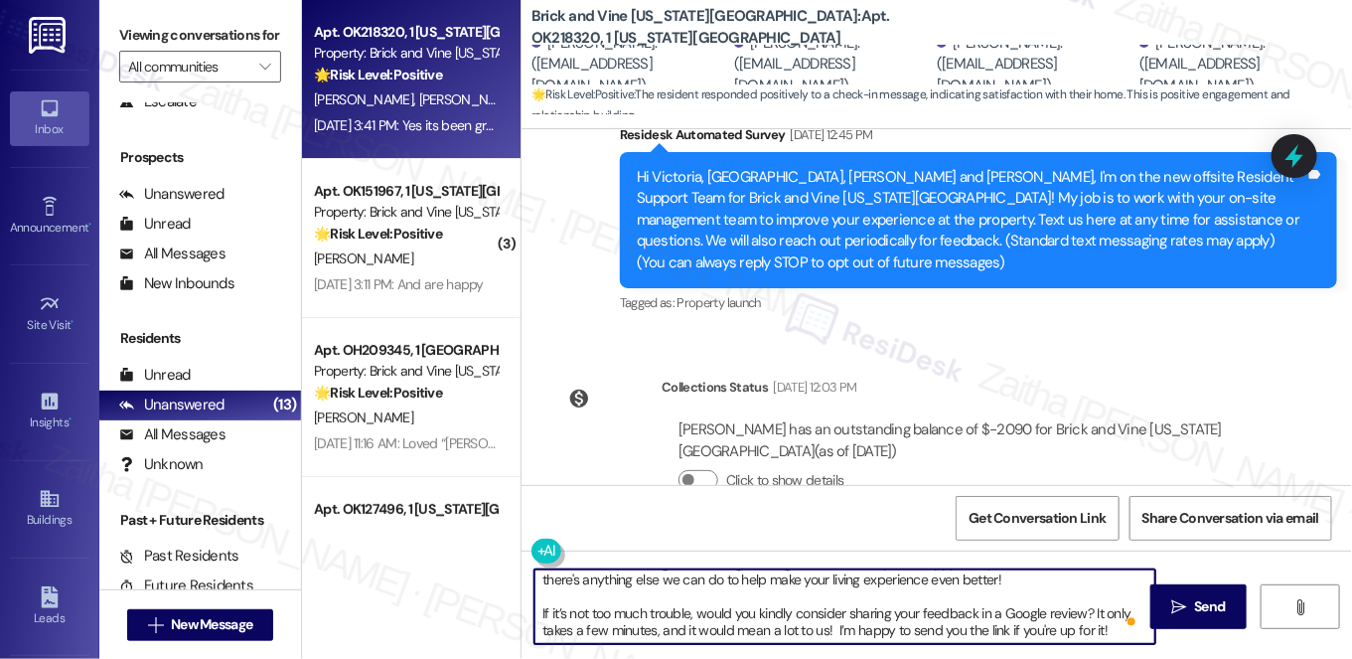
scroll to position [49, 0]
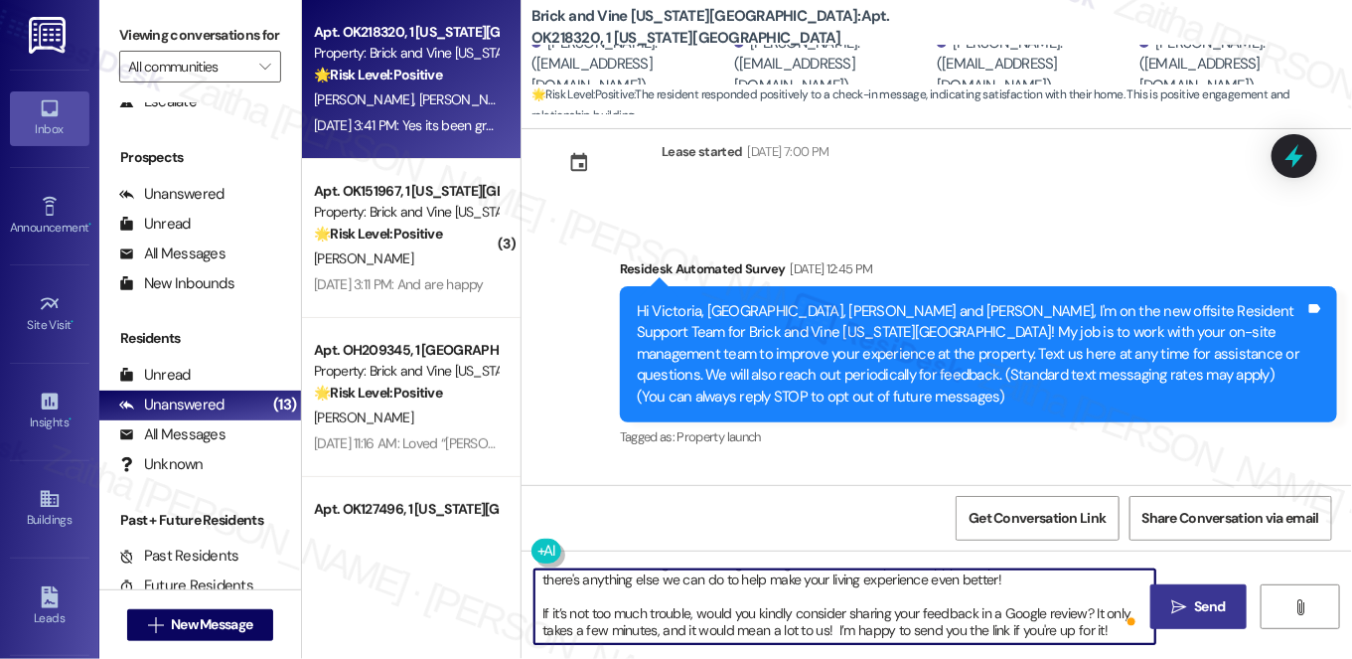
type textarea "Hi Victoria, good morning! I'm so glad to hear that you're happy with your home…"
click at [1204, 594] on button " Send" at bounding box center [1198, 606] width 96 height 45
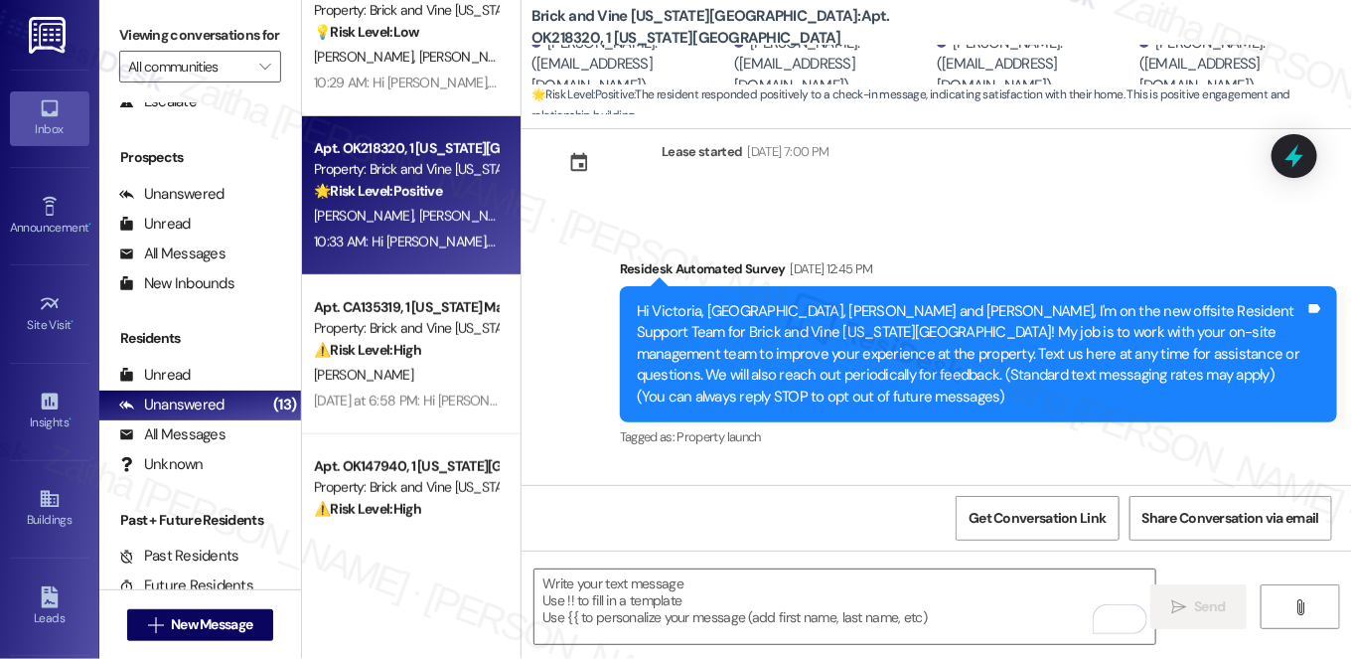
scroll to position [451, 0]
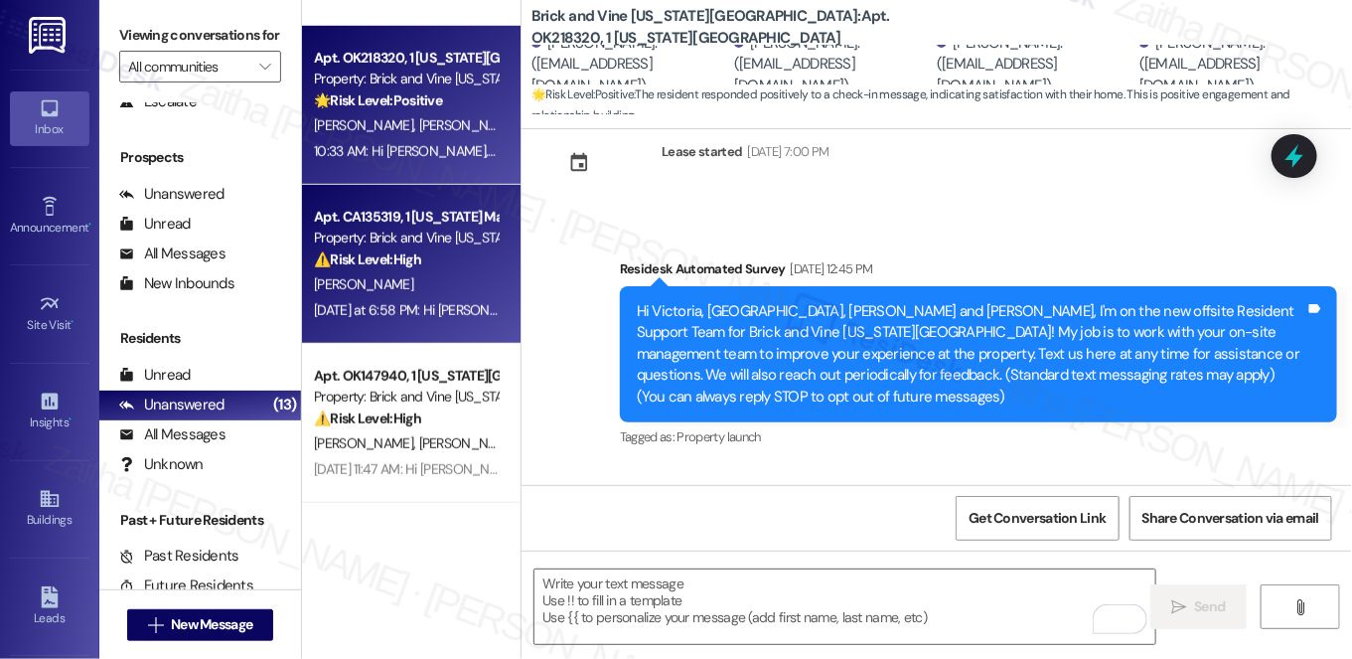
click at [458, 262] on div "⚠️ Risk Level: High The resident reports a shower not turning on and a toilet l…" at bounding box center [406, 259] width 184 height 21
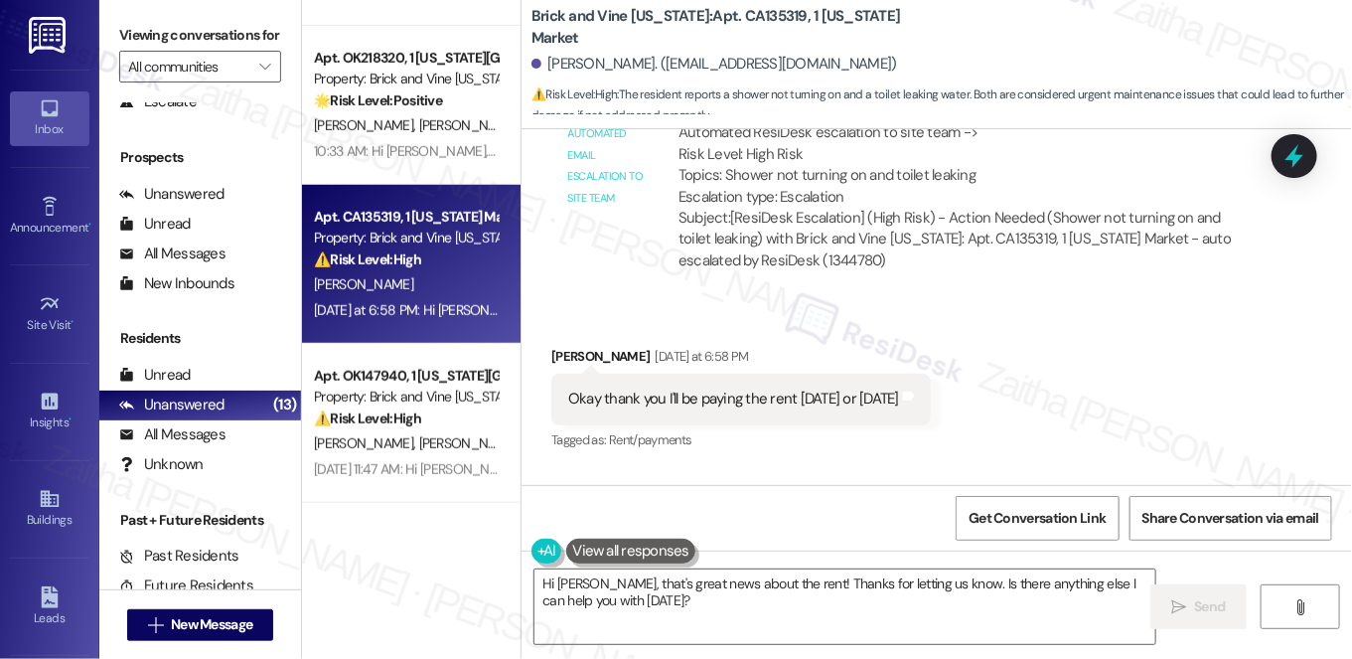
scroll to position [4230, 0]
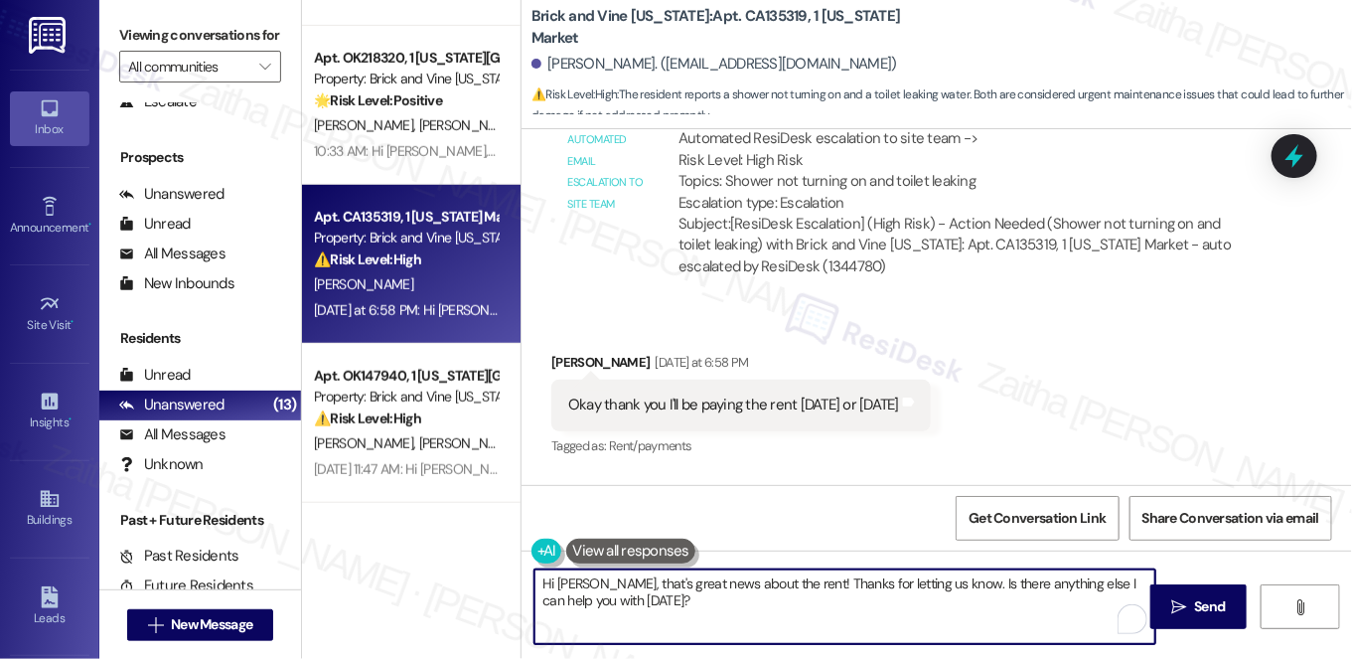
drag, startPoint x: 949, startPoint y: 585, endPoint x: 970, endPoint y: 612, distance: 34.0
click at [968, 613] on textarea "Hi Savanna, that's great news about the rent! Thanks for letting us know. Is th…" at bounding box center [844, 606] width 621 height 75
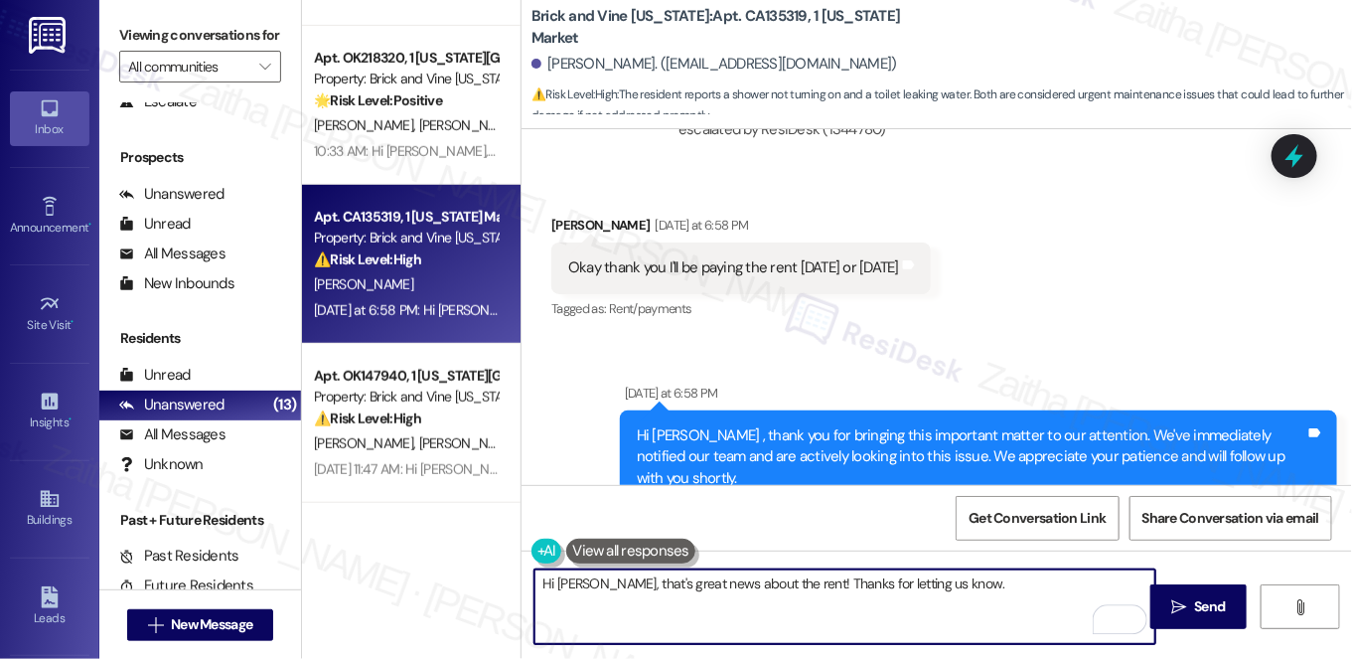
scroll to position [4590, 0]
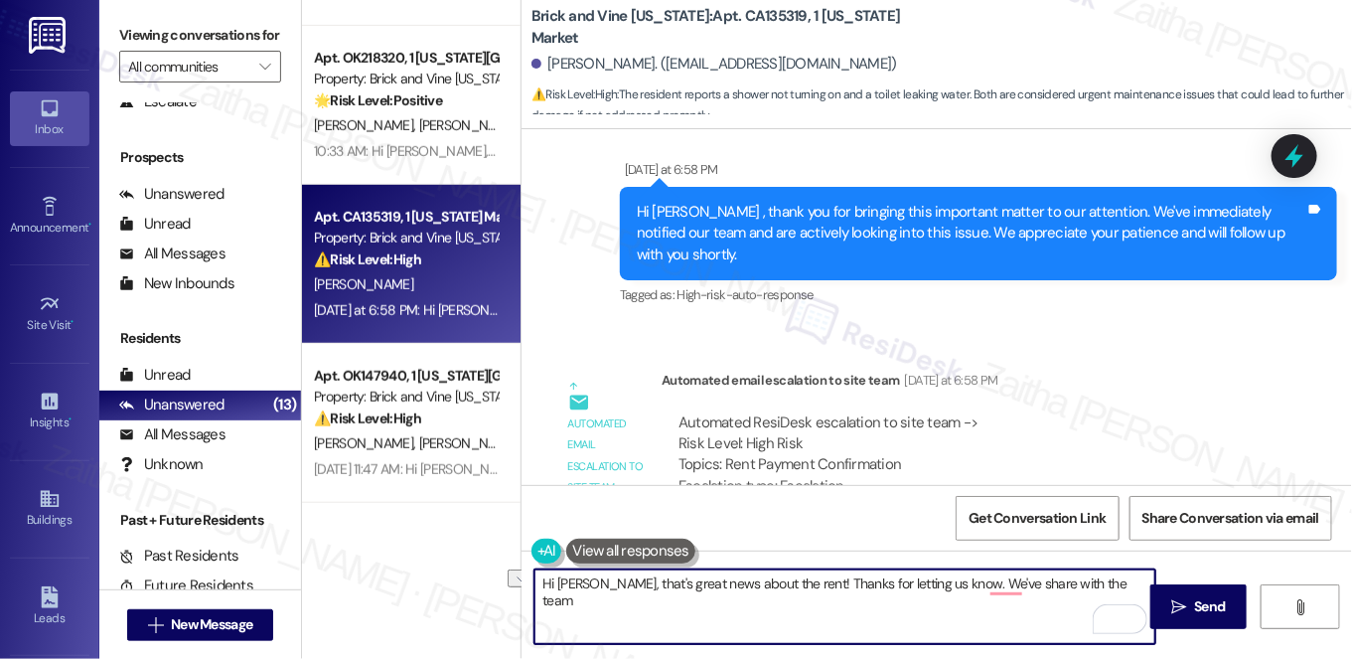
drag, startPoint x: 802, startPoint y: 579, endPoint x: 1100, endPoint y: 584, distance: 298.1
click at [1097, 585] on textarea "Hi Savanna, that's great news about the rent! Thanks for letting us know. We've…" at bounding box center [844, 606] width 621 height 75
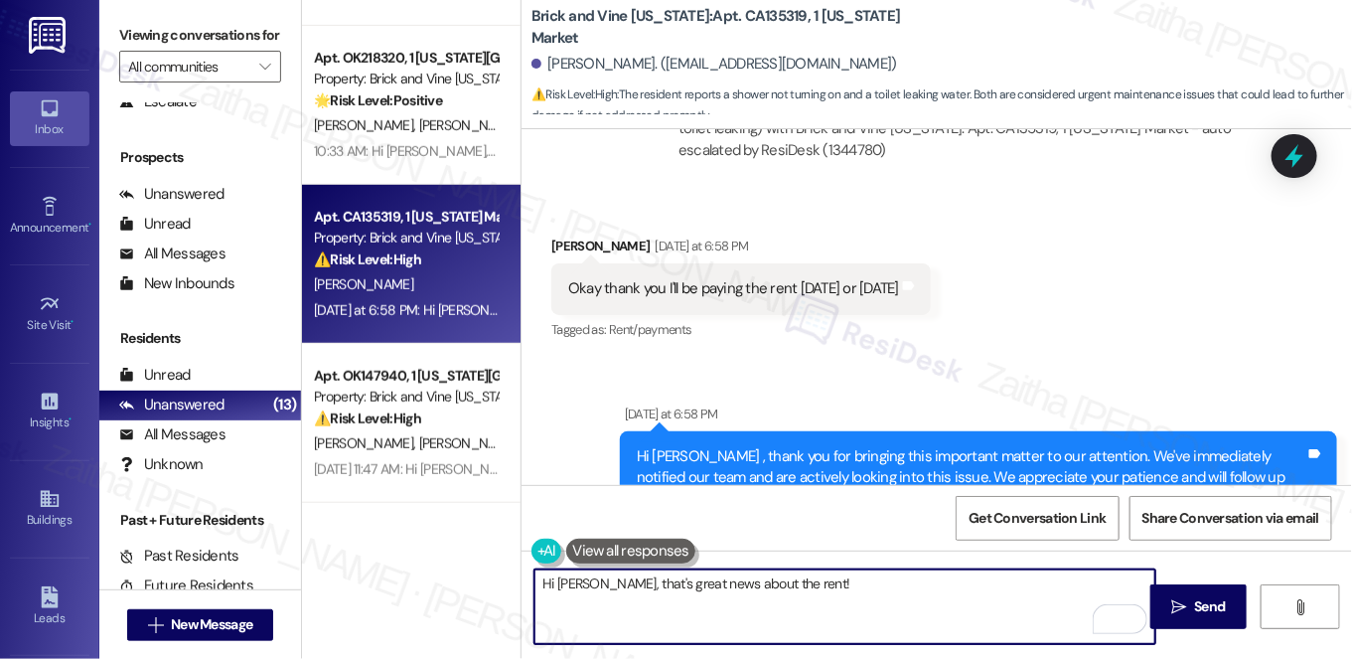
scroll to position [4320, 0]
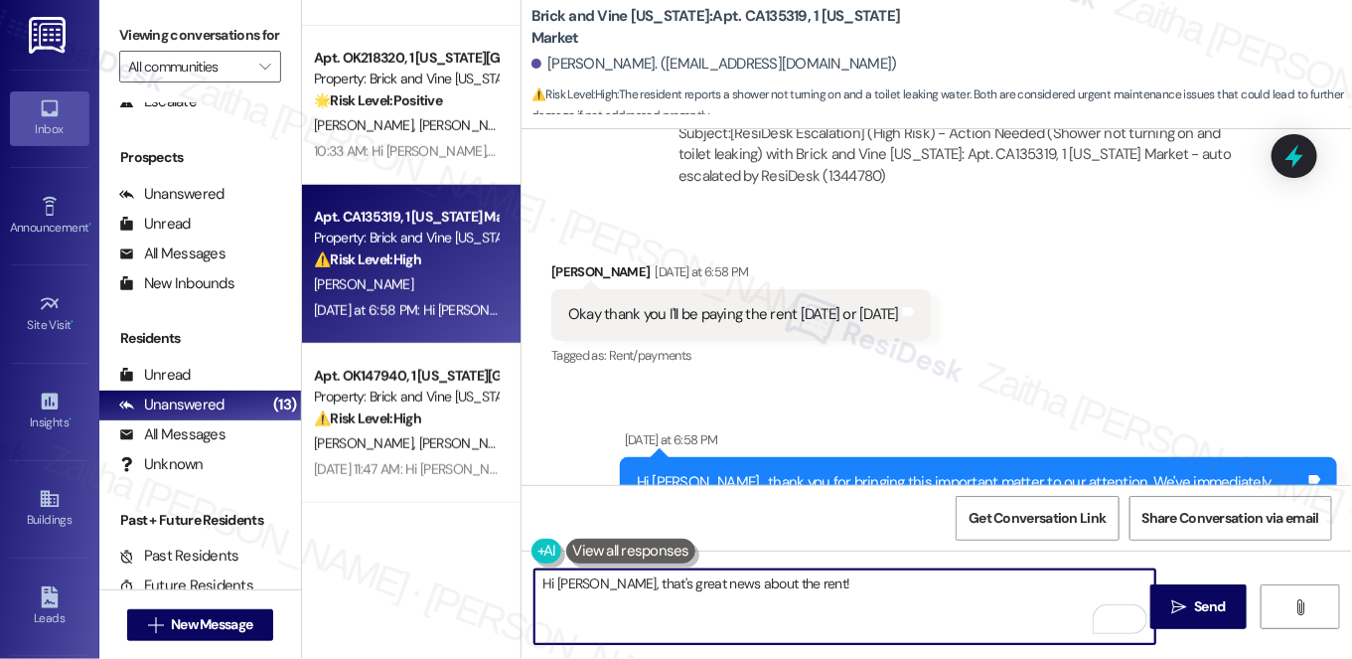
paste textarea "If you need anything else, feel free to reach out. Have a great day!"
click at [622, 599] on textarea "Hi Savanna, that's great news about the rent! If you need anything else, feel f…" at bounding box center [844, 606] width 621 height 75
type textarea "Hi Savanna, that's great news about the rent! If you need anything else, feel f…"
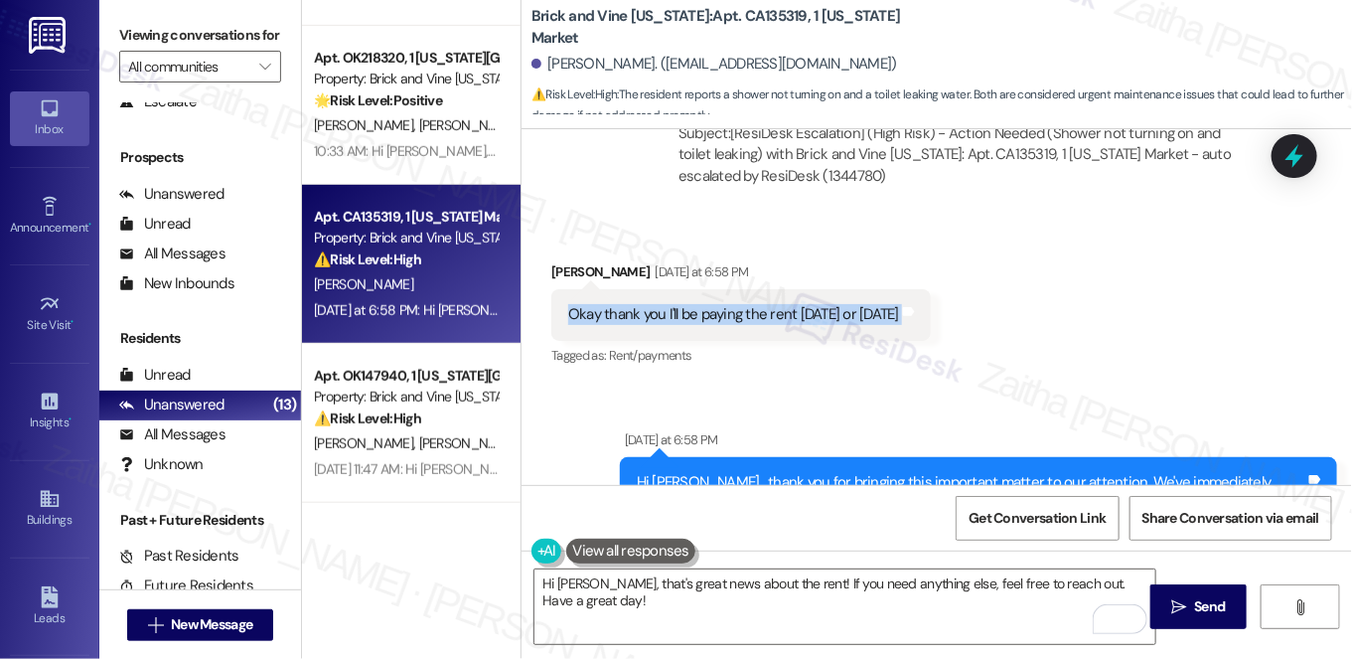
drag, startPoint x: 556, startPoint y: 222, endPoint x: 936, endPoint y: 246, distance: 380.3
click at [931, 289] on div "Okay thank you I'll be paying the rent today or tomorrow Tags and notes" at bounding box center [740, 314] width 379 height 51
copy div "Okay thank you I'll be paying the rent today or tomorrow Tags and notes"
click at [1198, 604] on span "Send" at bounding box center [1210, 606] width 31 height 21
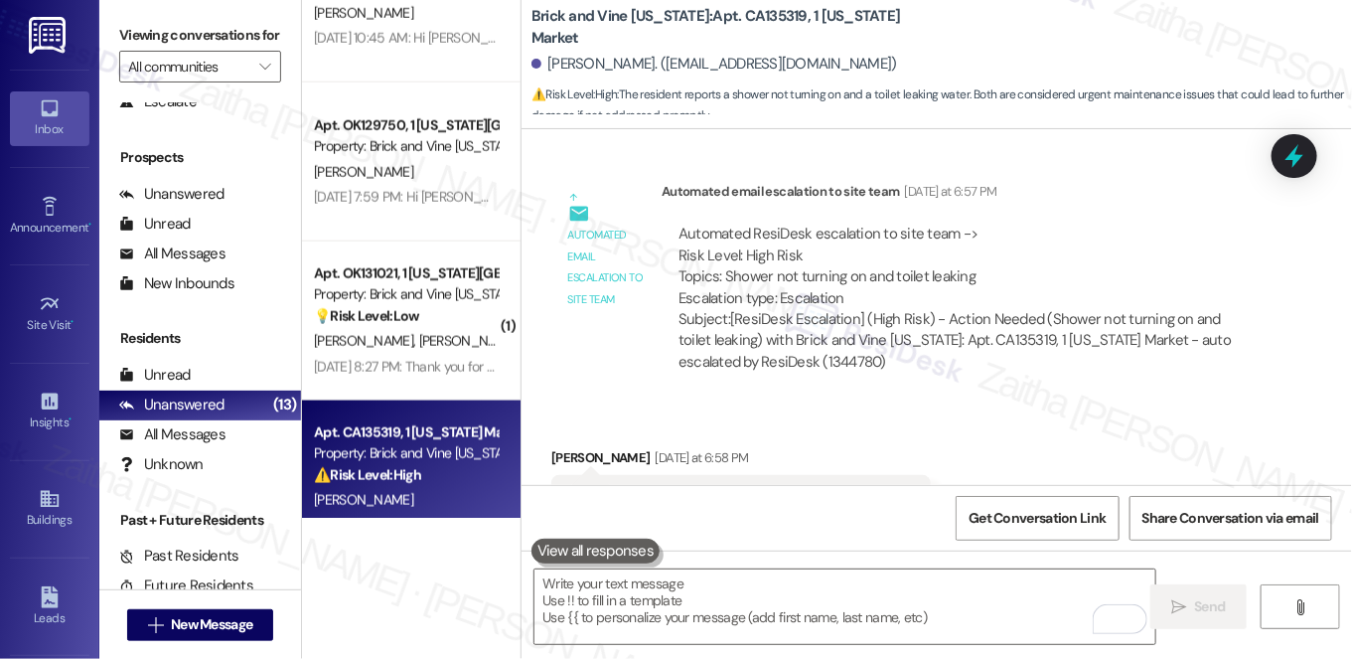
scroll to position [903, 0]
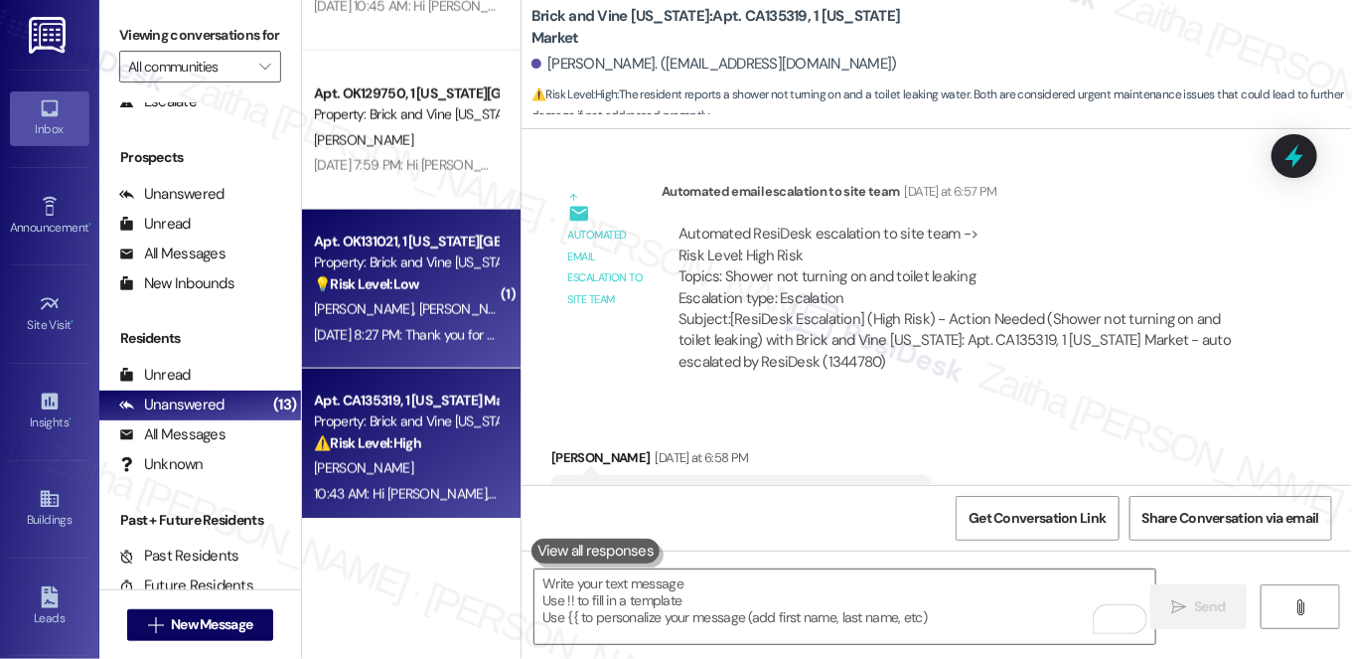
click at [469, 292] on div "💡 Risk Level: Low The resident is expressing interest in exploring other availa…" at bounding box center [406, 284] width 184 height 21
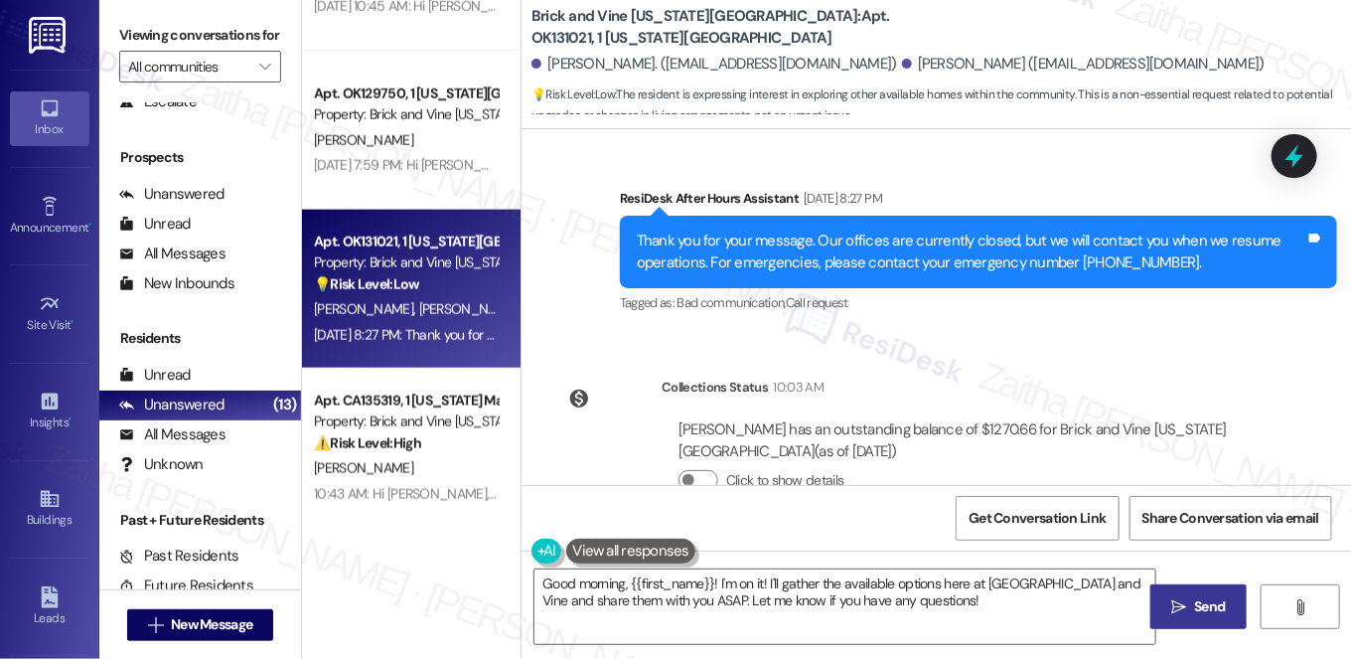
scroll to position [2855, 0]
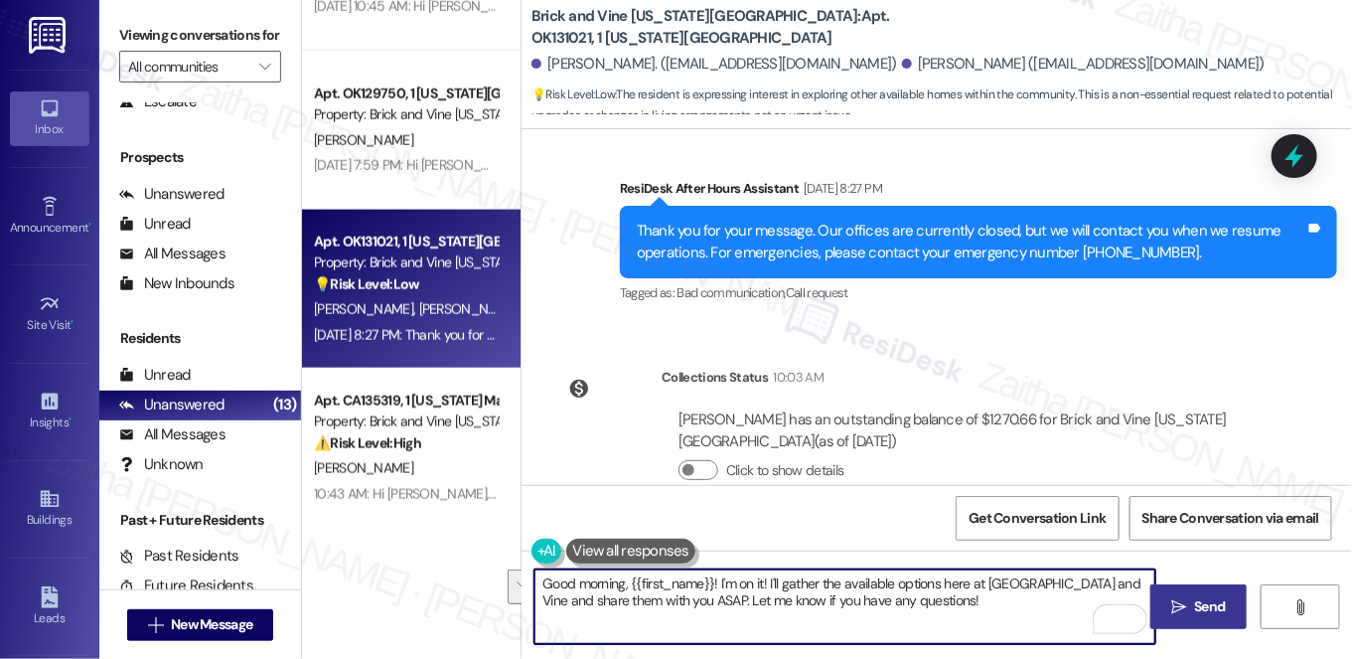
drag, startPoint x: 718, startPoint y: 580, endPoint x: 931, endPoint y: 607, distance: 214.3
click at [931, 607] on textarea "Good morning, {{first_name}}! I'm on it! I'll gather the available options here…" at bounding box center [844, 606] width 621 height 75
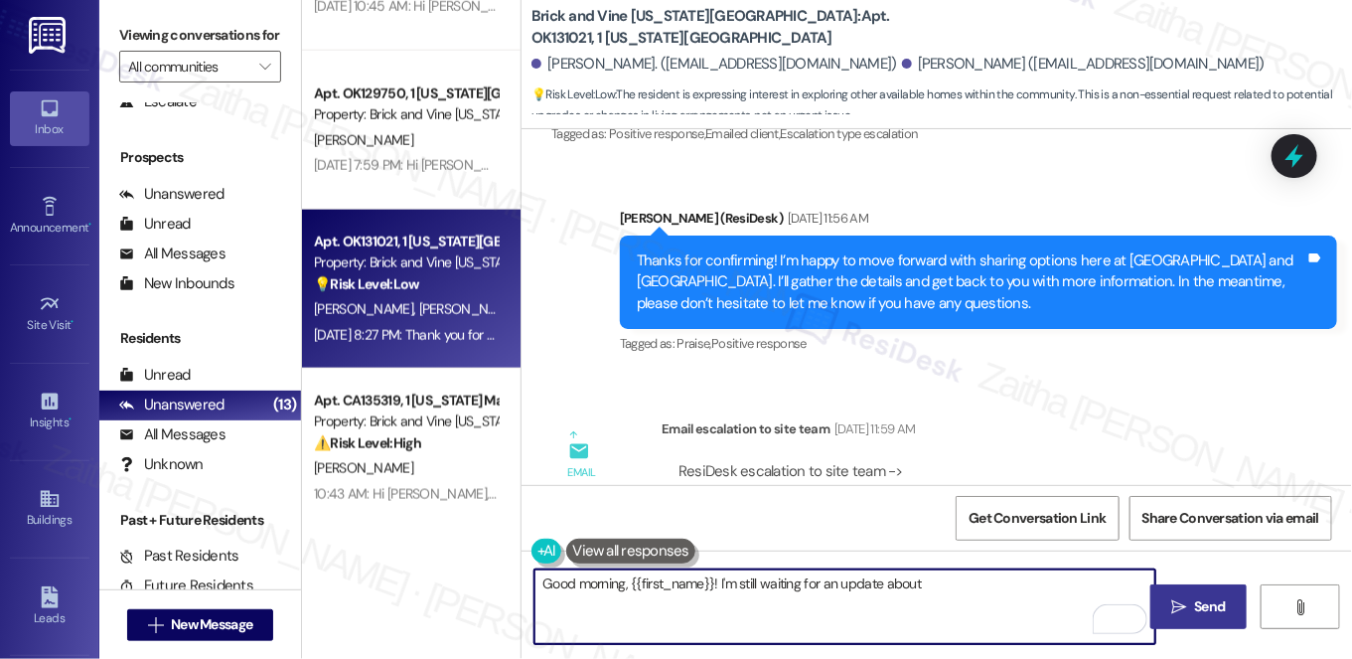
scroll to position [2313, 0]
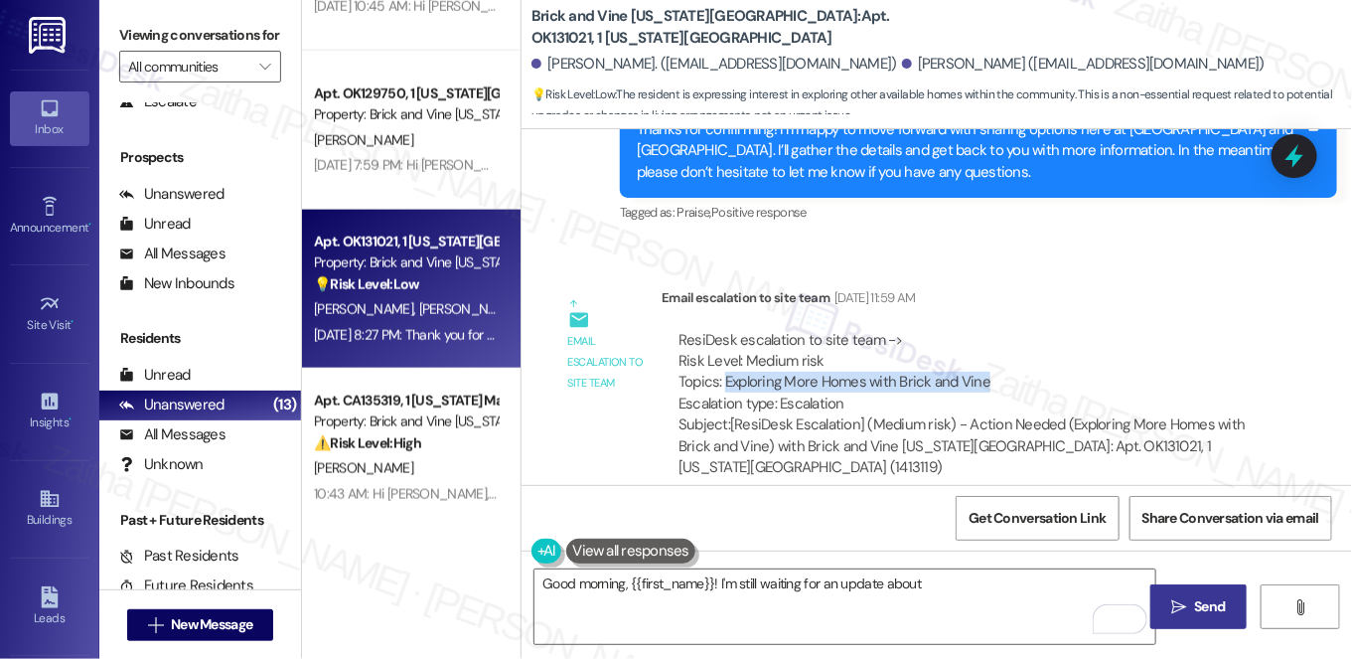
drag, startPoint x: 721, startPoint y: 337, endPoint x: 985, endPoint y: 332, distance: 264.3
click at [985, 332] on div "ResiDesk escalation to site team -> Risk Level: Medium risk Topics: Exploring M…" at bounding box center [964, 372] width 573 height 85
copy div "Exploring More Homes with Brick and Vine"
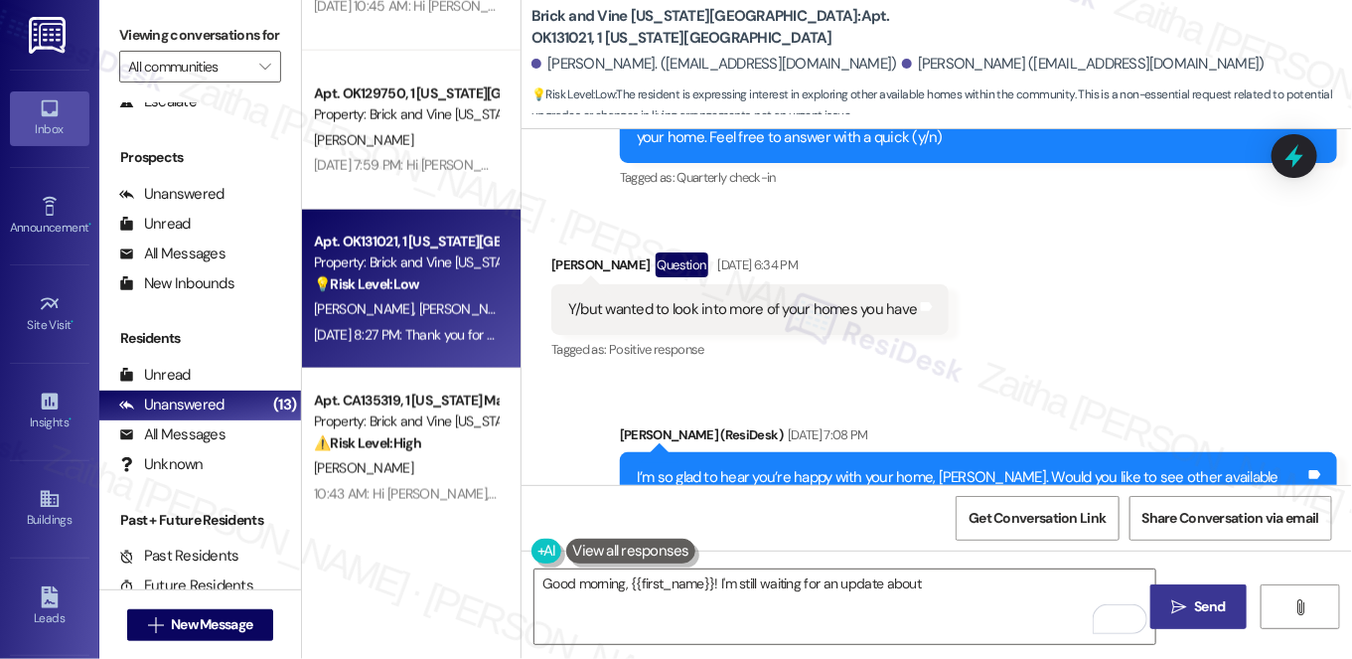
scroll to position [1229, 0]
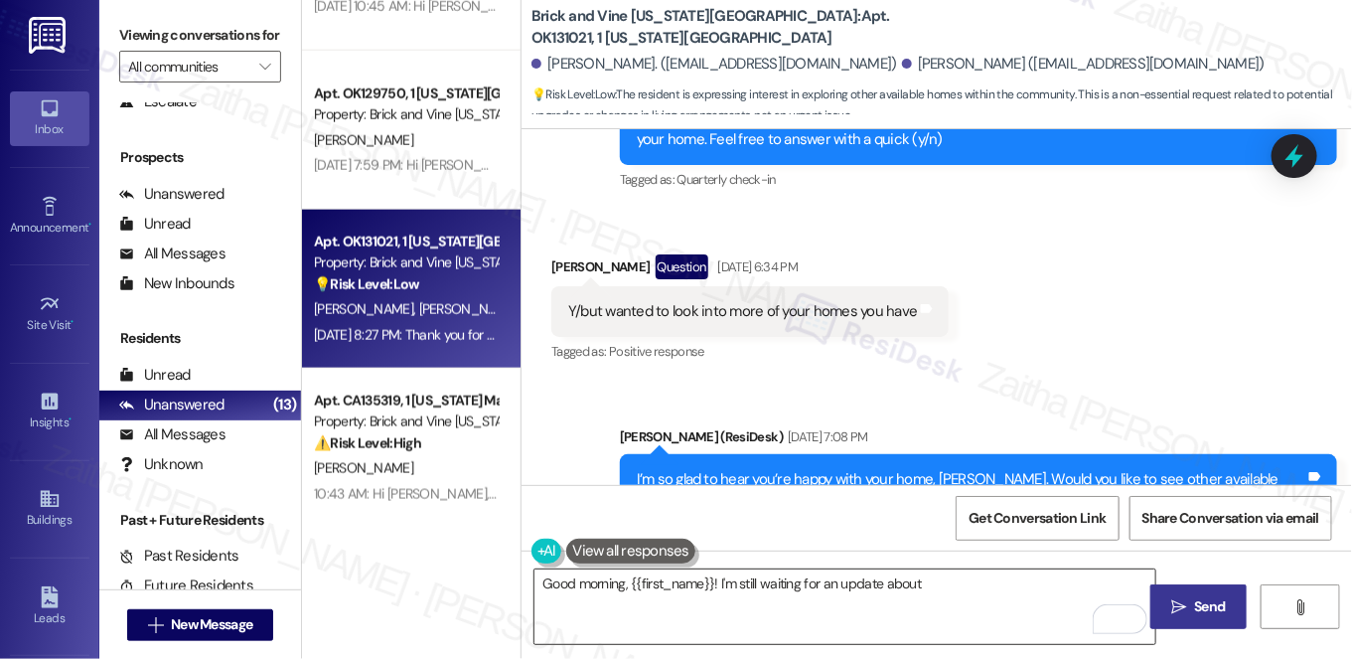
click at [975, 592] on textarea "Good morning, {{first_name}}! I'm still waiting for an update about" at bounding box center [844, 606] width 621 height 75
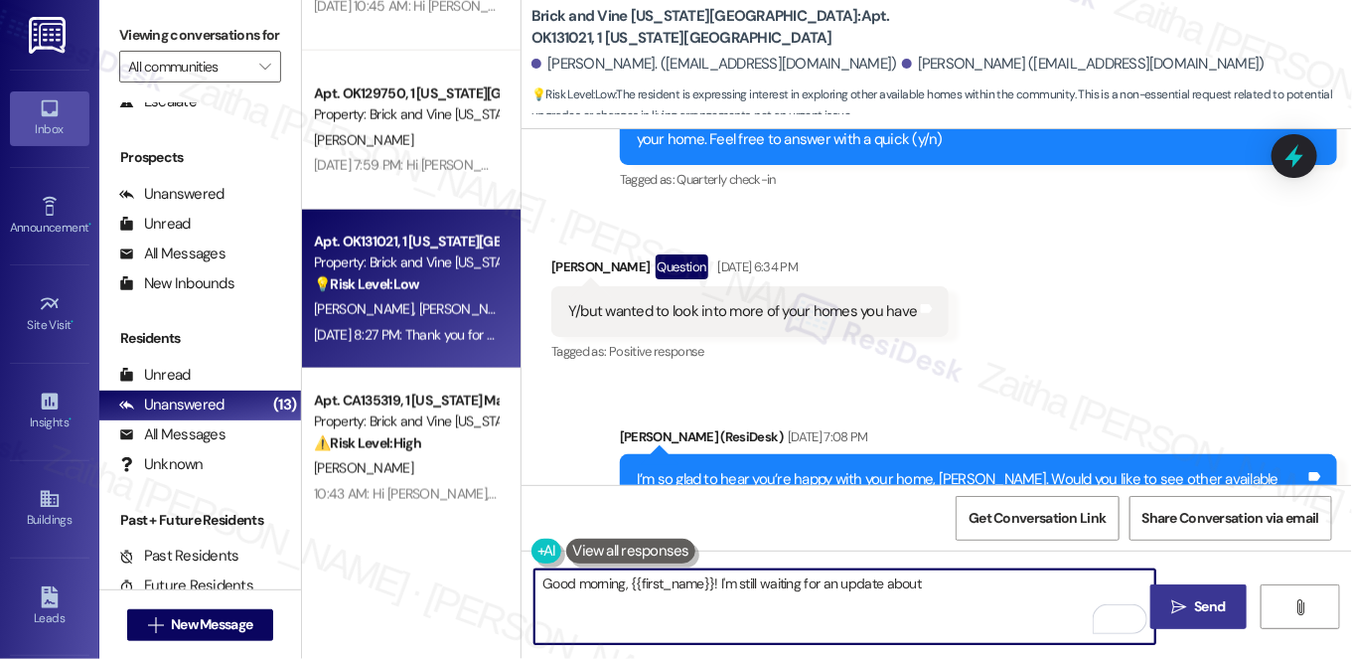
paste textarea "Exploring More Homes with Brick and Vine"
click at [927, 575] on textarea "Good morning, {{first_name}}! I'm still waiting for an update about Exploring M…" at bounding box center [844, 606] width 621 height 75
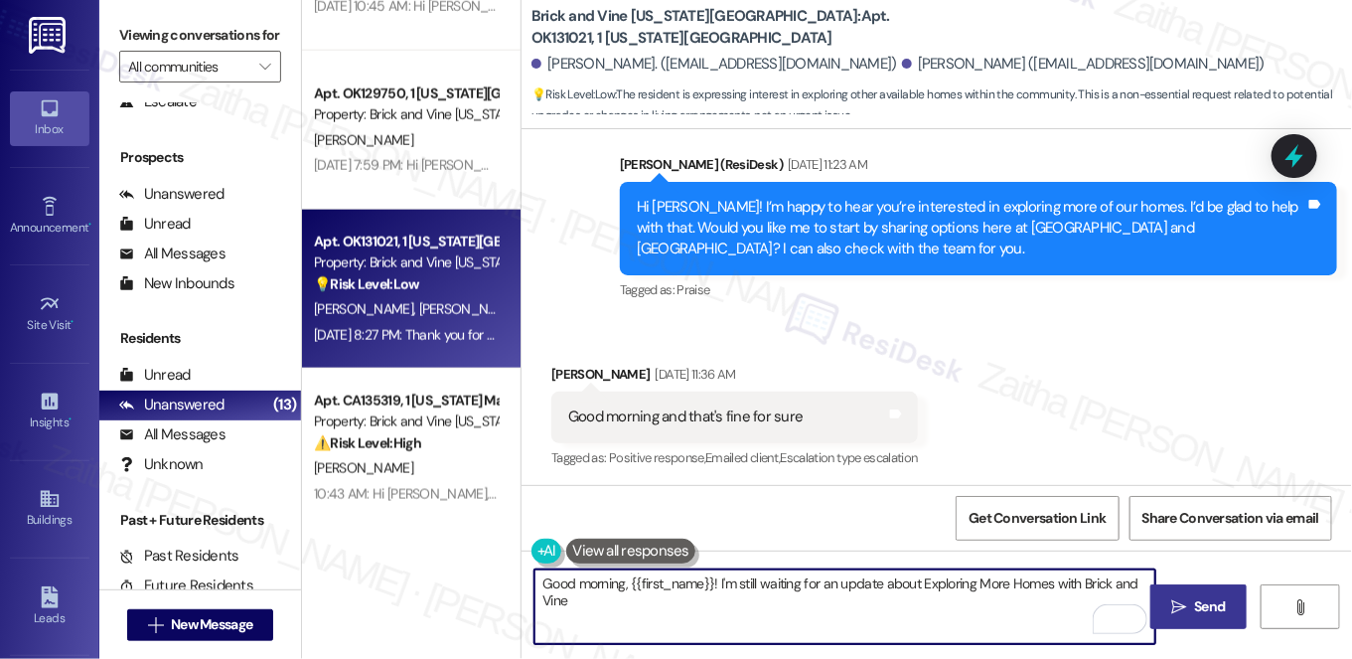
scroll to position [1862, 0]
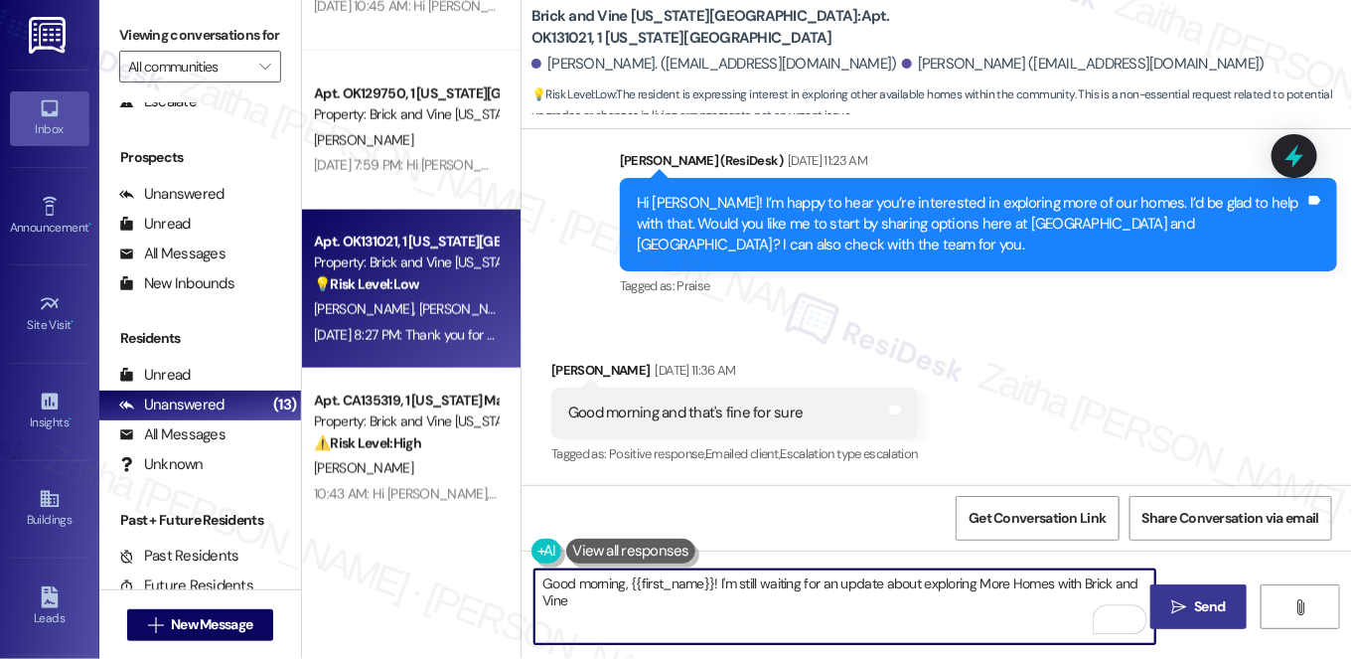
click at [987, 570] on textarea "Good morning, {{first_name}}! I'm still waiting for an update about exploring M…" at bounding box center [844, 606] width 621 height 75
click at [1018, 583] on textarea "Good morning, {{first_name}}! I'm still waiting for an update about exploring m…" at bounding box center [844, 606] width 621 height 75
type textarea "Good morning, {{first_name}}! I'm still waiting for an update about exploring m…"
drag, startPoint x: 537, startPoint y: 586, endPoint x: 598, endPoint y: 600, distance: 62.2
click at [598, 600] on textarea "Good morning, {{first_name}}! I'm still waiting for an update about exploring m…" at bounding box center [844, 606] width 621 height 75
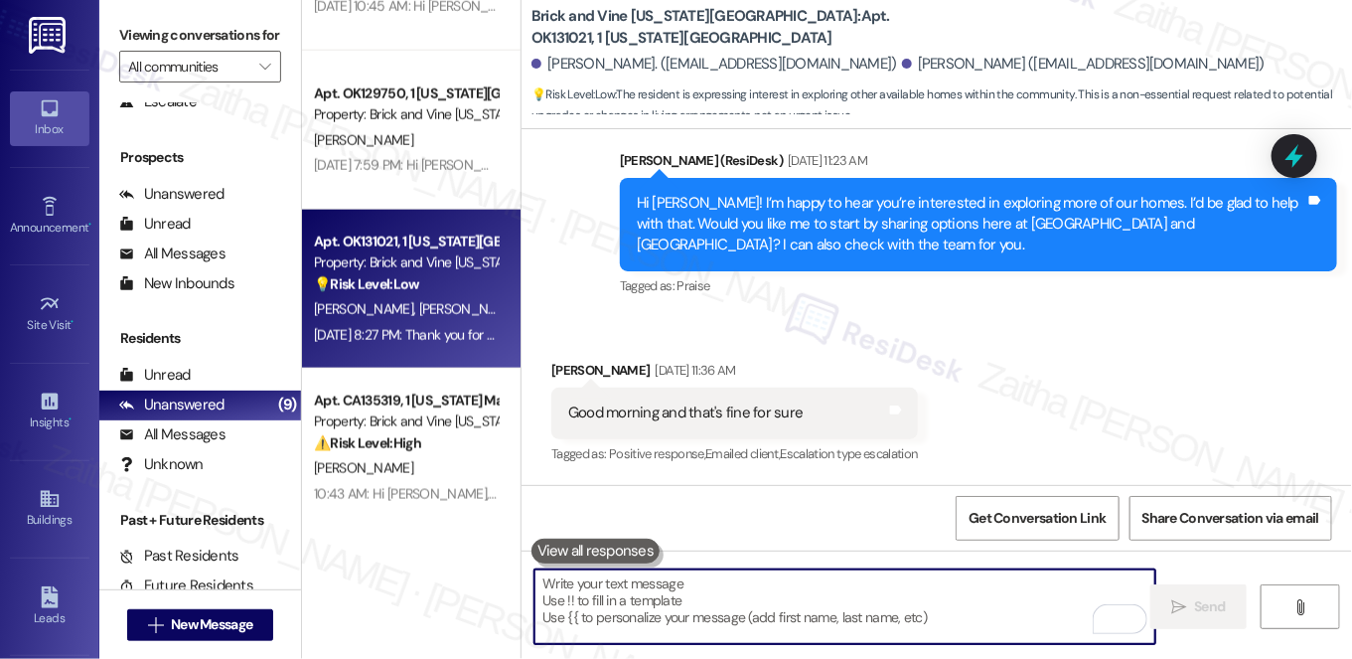
click at [668, 595] on textarea "To enrich screen reader interactions, please activate Accessibility in Grammarl…" at bounding box center [844, 606] width 621 height 75
paste textarea "Good morning, {{first_name}}! I just wanted to check in, as I’m still waiting f…"
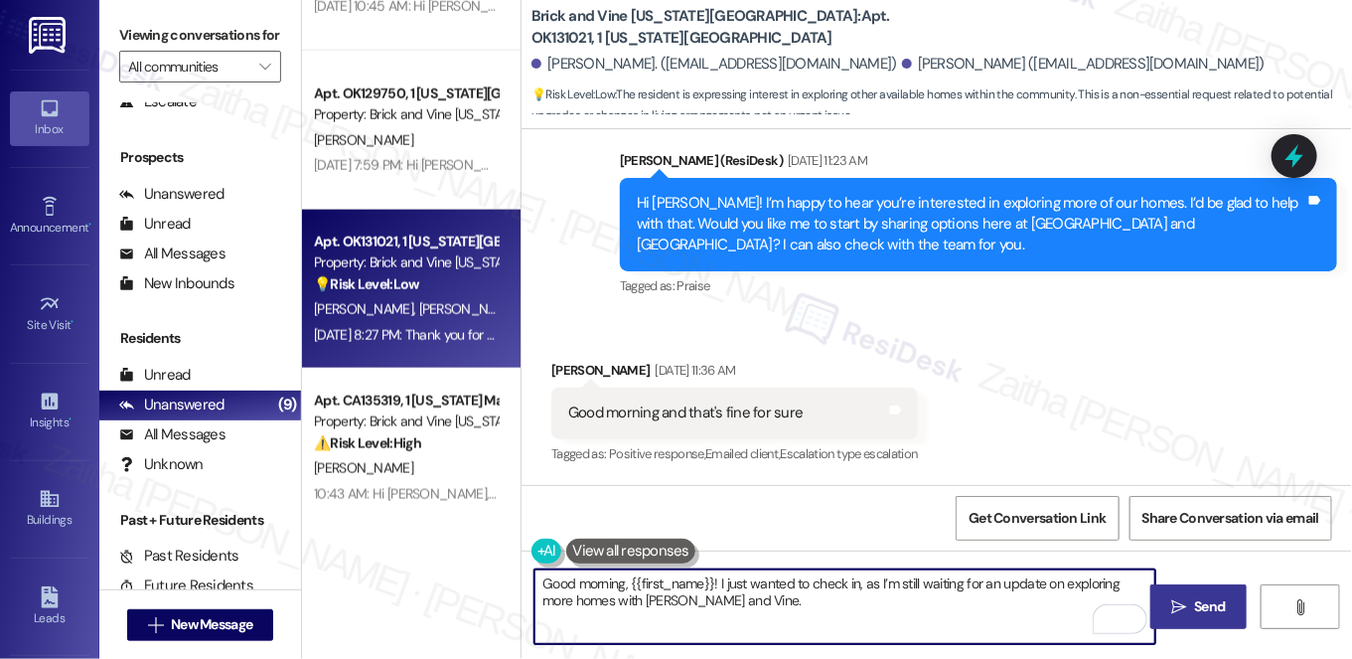
click at [727, 599] on textarea "Good morning, {{first_name}}! I just wanted to check in, as I’m still waiting f…" at bounding box center [844, 606] width 621 height 75
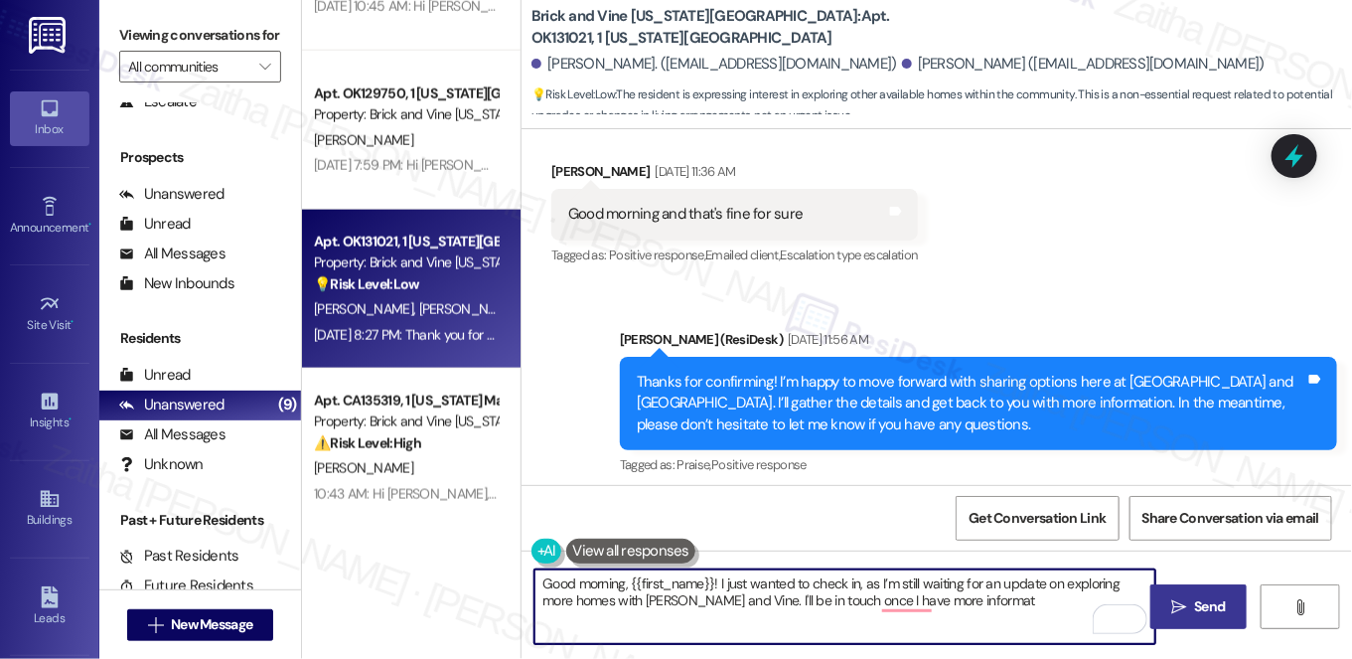
scroll to position [2132, 0]
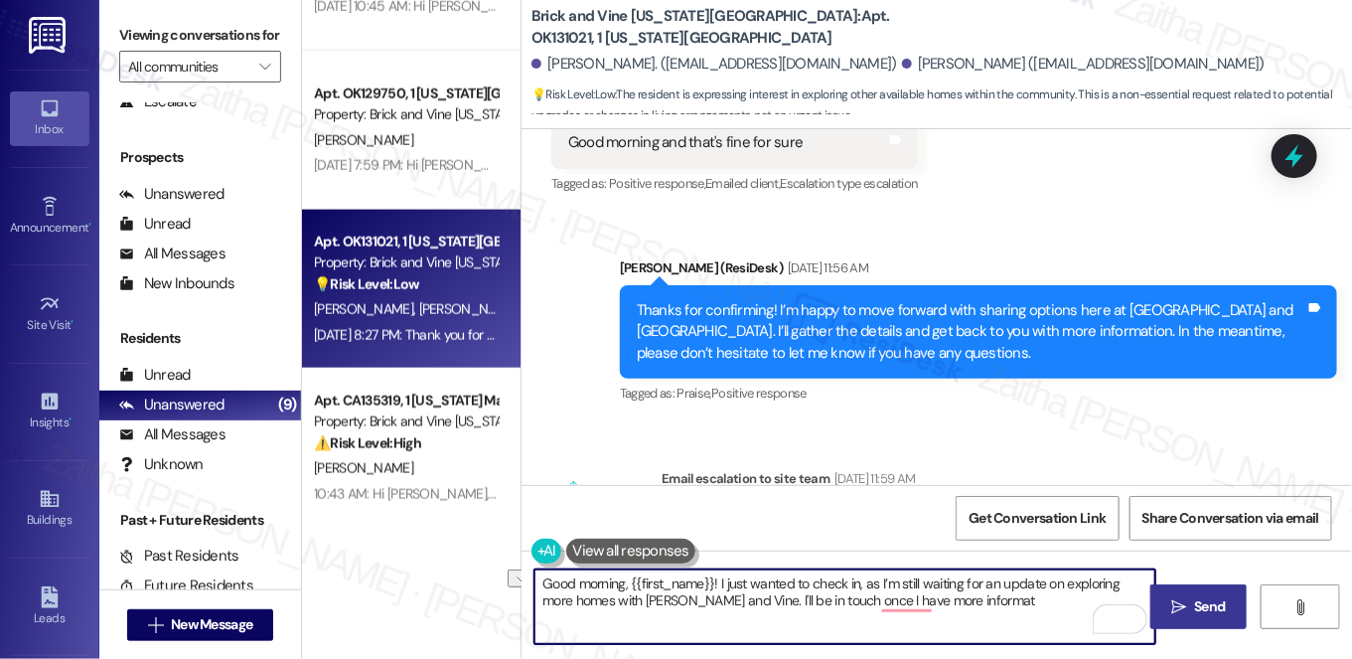
drag, startPoint x: 842, startPoint y: 598, endPoint x: 954, endPoint y: 605, distance: 111.5
click at [954, 605] on textarea "Good morning, {{first_name}}! I just wanted to check in, as I’m still waiting f…" at bounding box center [844, 606] width 621 height 75
type textarea "Good morning, {{first_name}}! I just wanted to check in, as I’m still waiting f…"
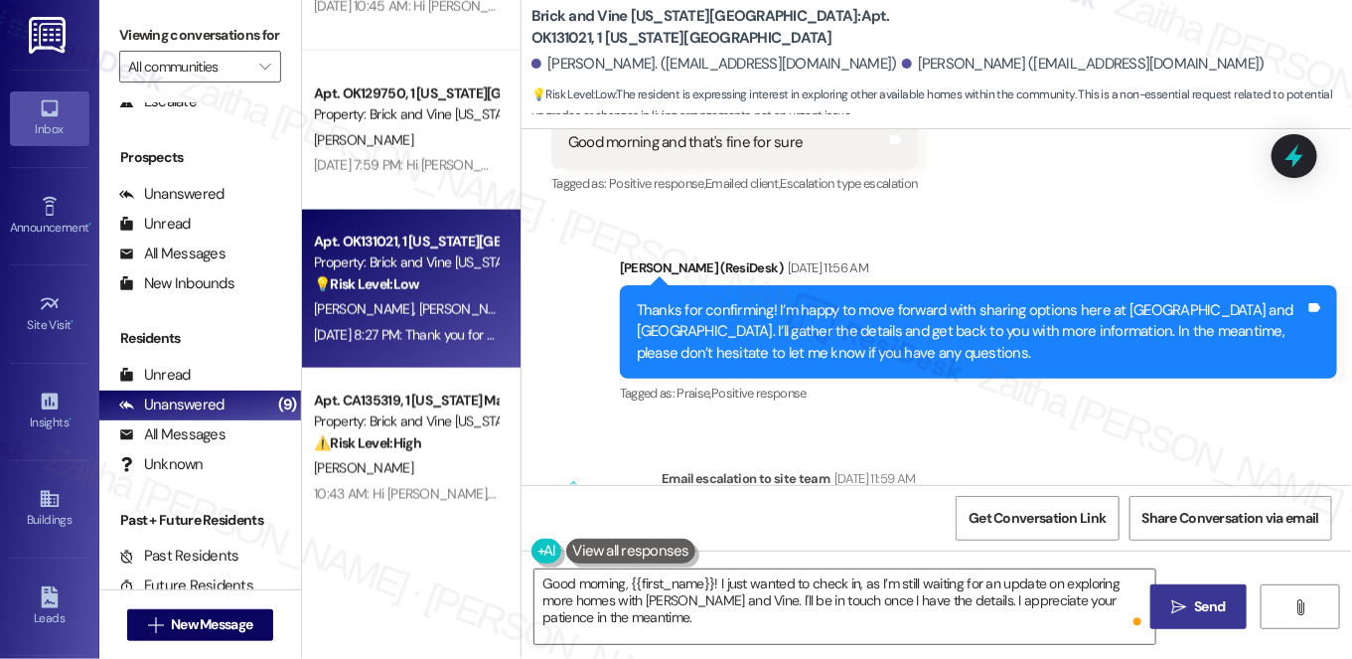
click at [1209, 596] on span "Send" at bounding box center [1210, 606] width 31 height 21
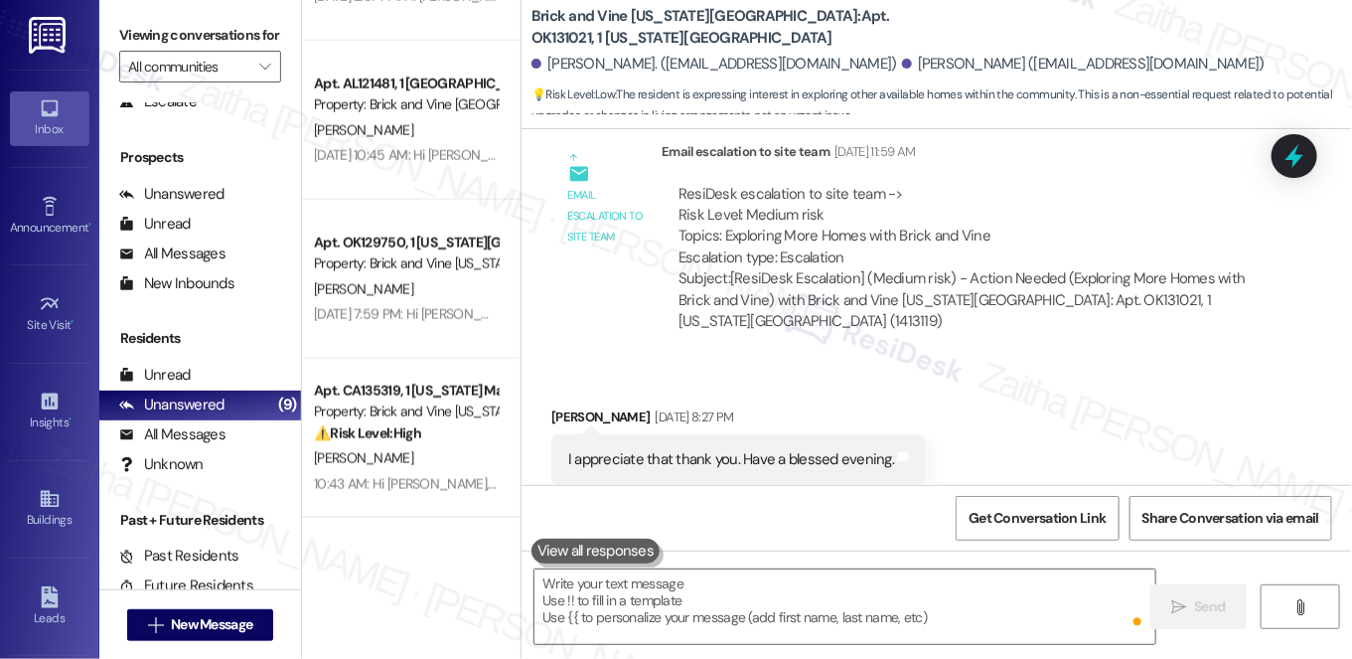
scroll to position [2461, 0]
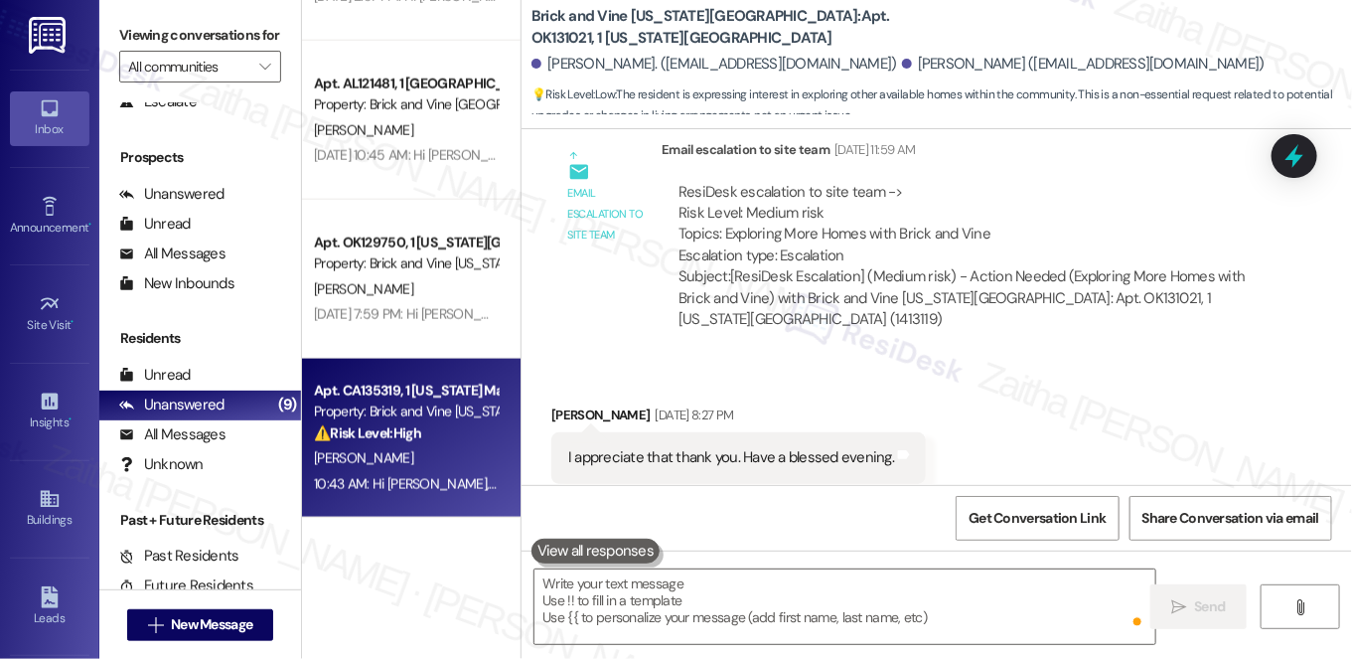
click at [422, 462] on div "S. Anderson" at bounding box center [406, 458] width 188 height 25
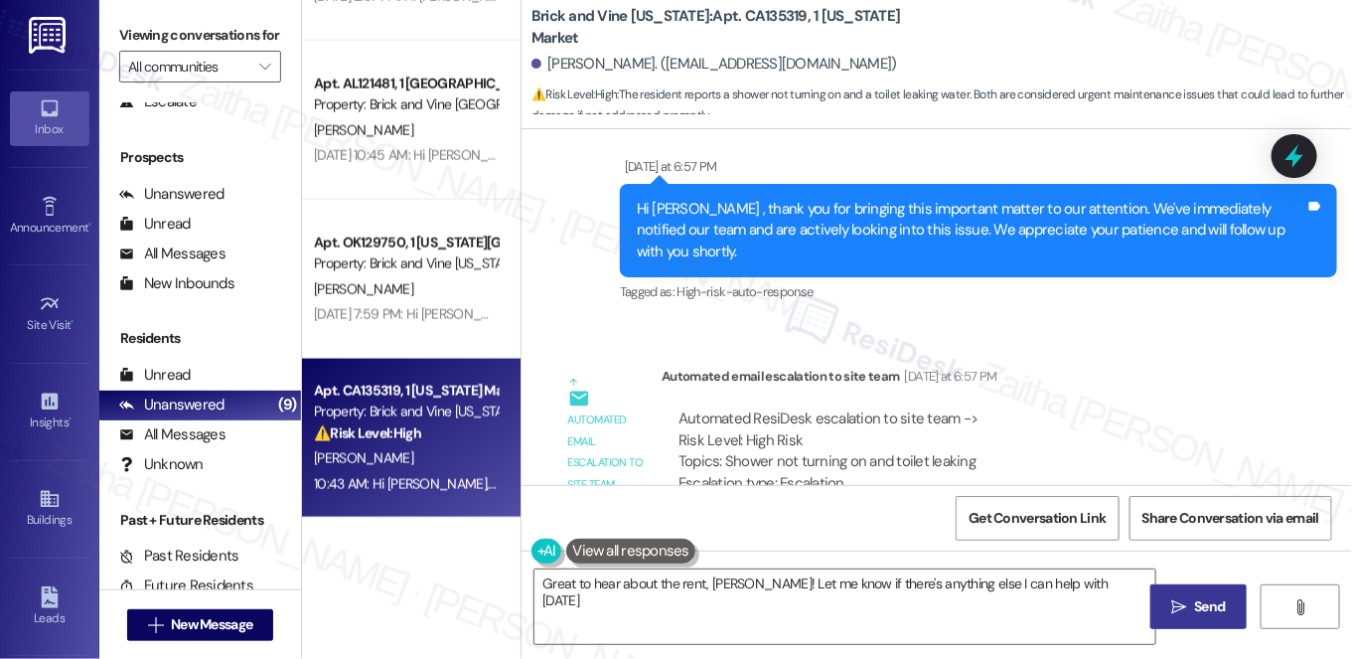
type textarea "Great to hear about the rent, Savanna! Let me know if there's anything else I c…"
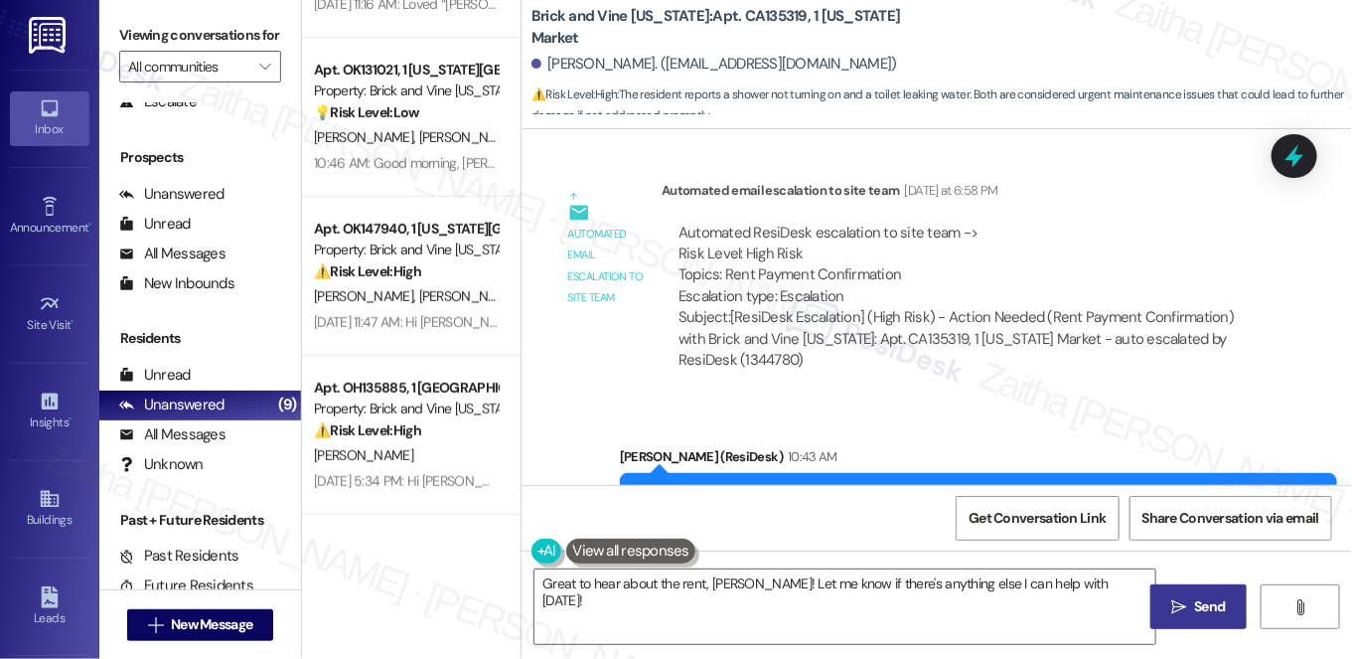
scroll to position [0, 0]
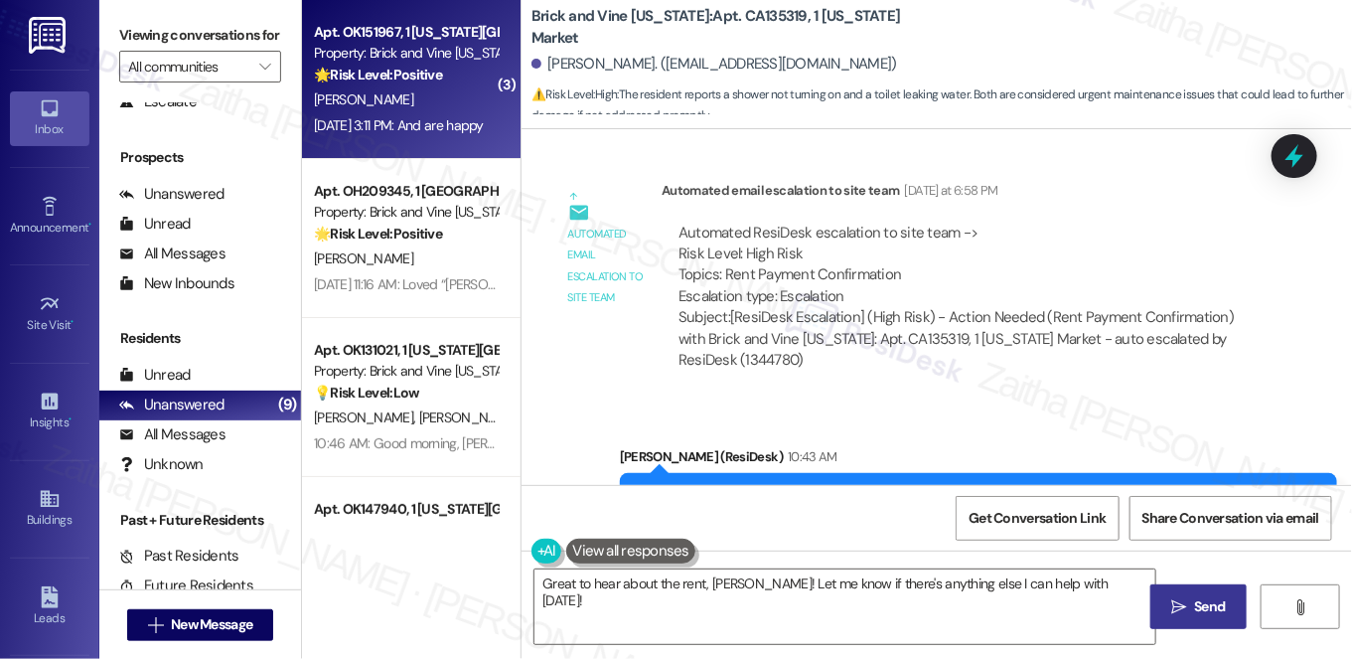
click at [447, 100] on div "[PERSON_NAME]" at bounding box center [406, 99] width 188 height 25
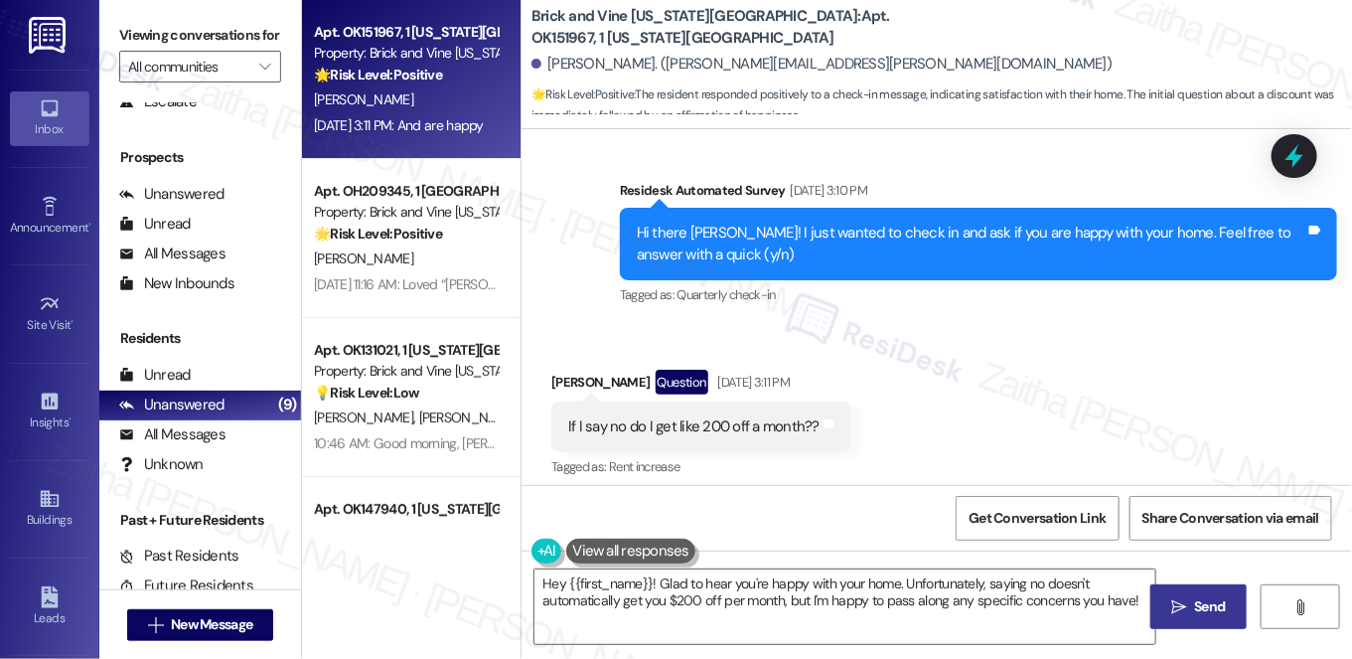
scroll to position [1567, 0]
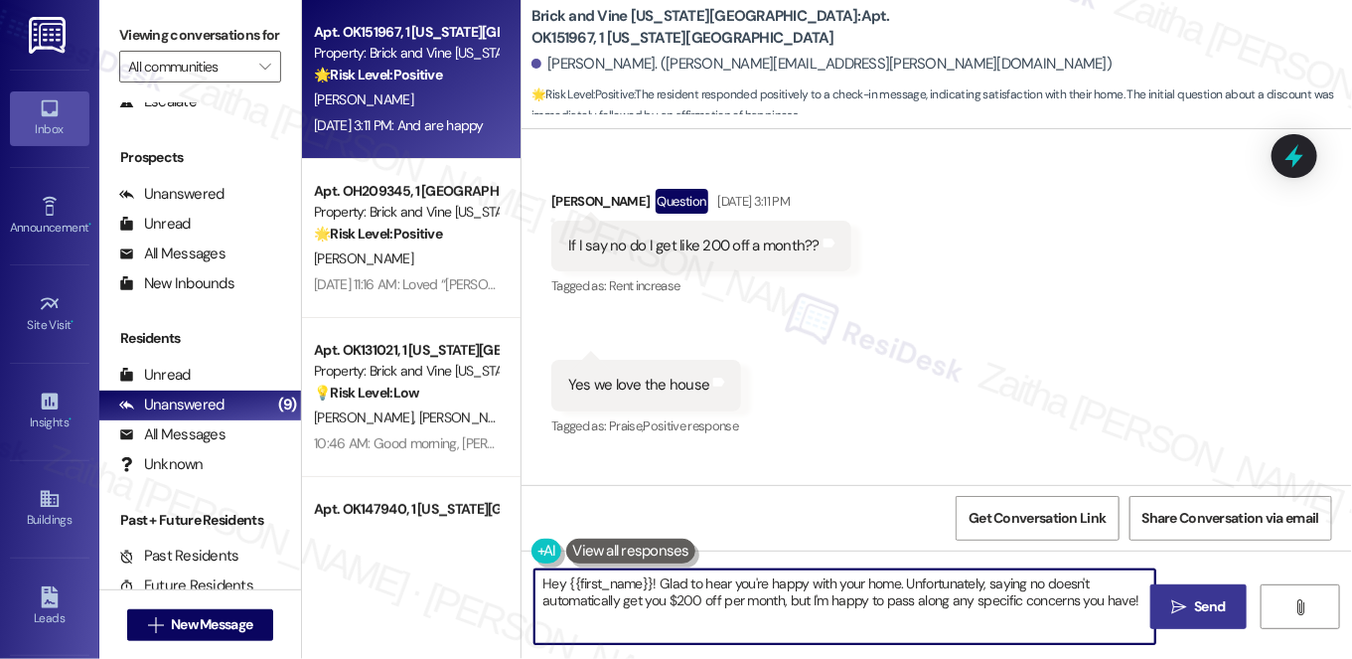
click at [560, 580] on textarea "Hey {{first_name}}! Glad to hear you're happy with your home. Unfortunately, sa…" at bounding box center [844, 606] width 621 height 75
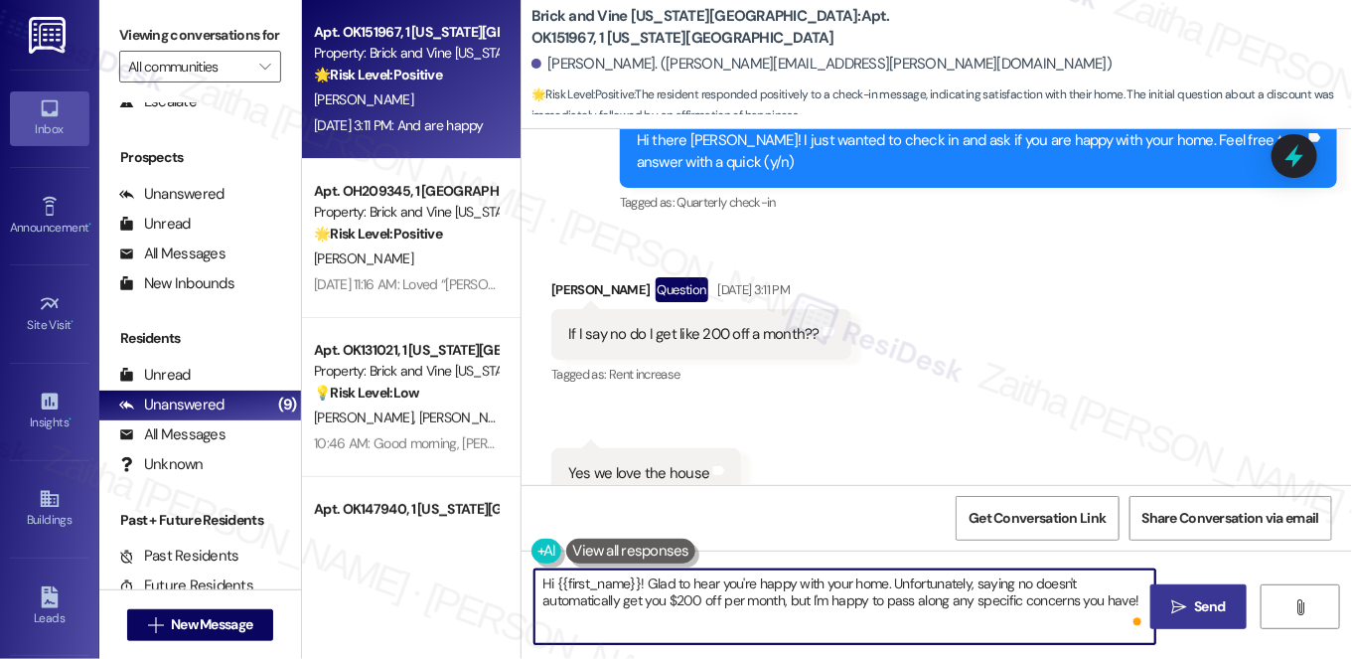
scroll to position [1476, 0]
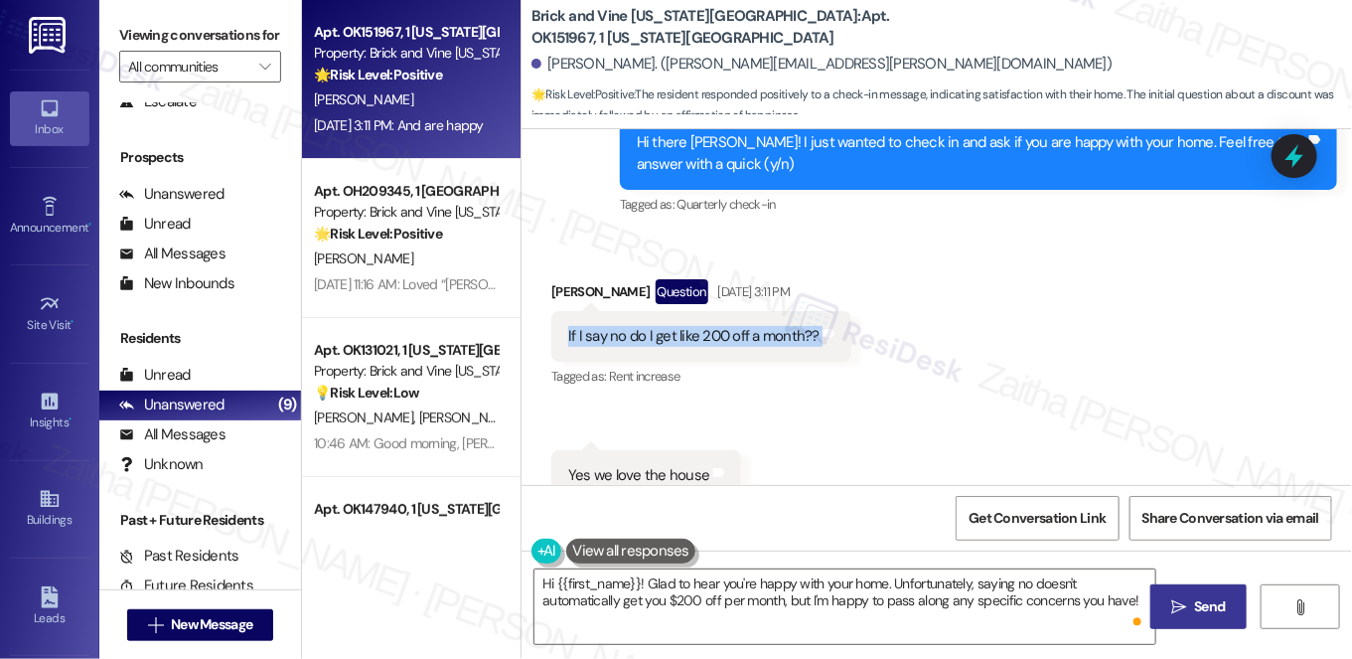
drag, startPoint x: 545, startPoint y: 305, endPoint x: 836, endPoint y: 317, distance: 291.3
click at [836, 317] on div "Received via SMS Gregory Mcardle Question Sep 03, 2025 at 3:11 PM If I say no d…" at bounding box center [701, 335] width 330 height 142
copy div "If I say no do I get like 200 off a month?? Tags and notes"
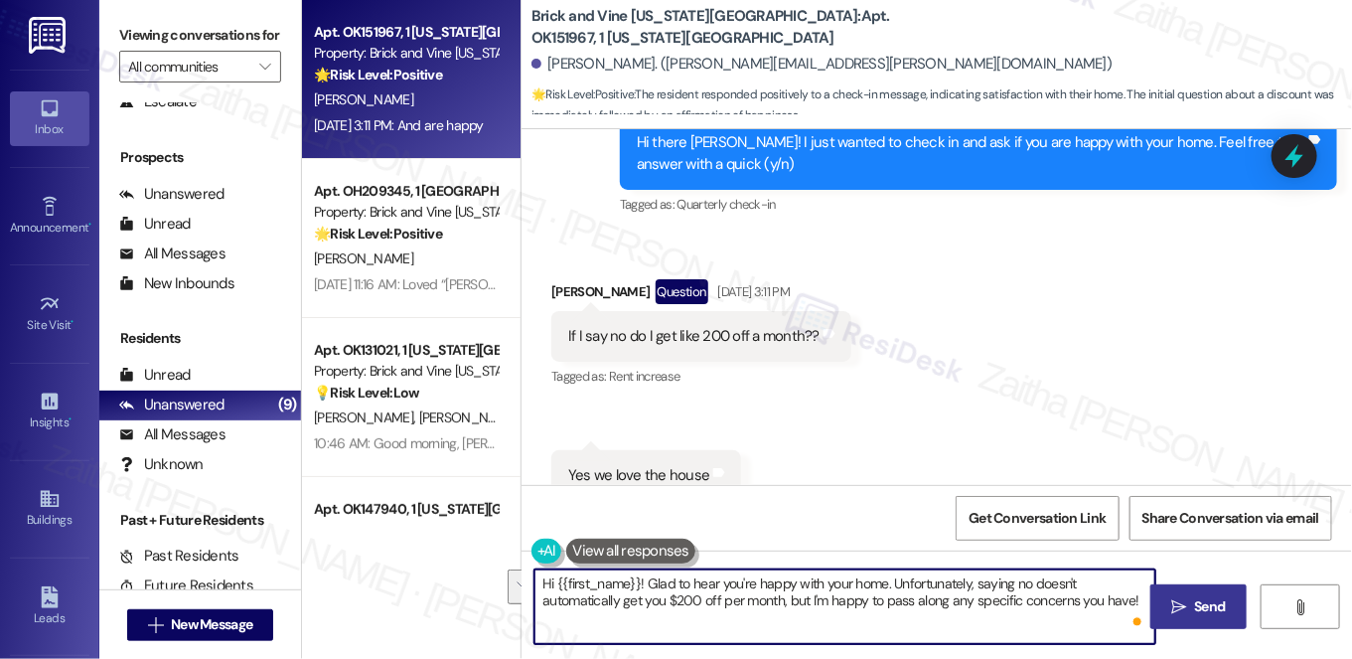
drag, startPoint x: 887, startPoint y: 582, endPoint x: 1133, endPoint y: 604, distance: 247.3
click at [1133, 604] on textarea "Hi {{first_name}}! Glad to hear you're happy with your home. Unfortunately, say…" at bounding box center [844, 606] width 621 height 75
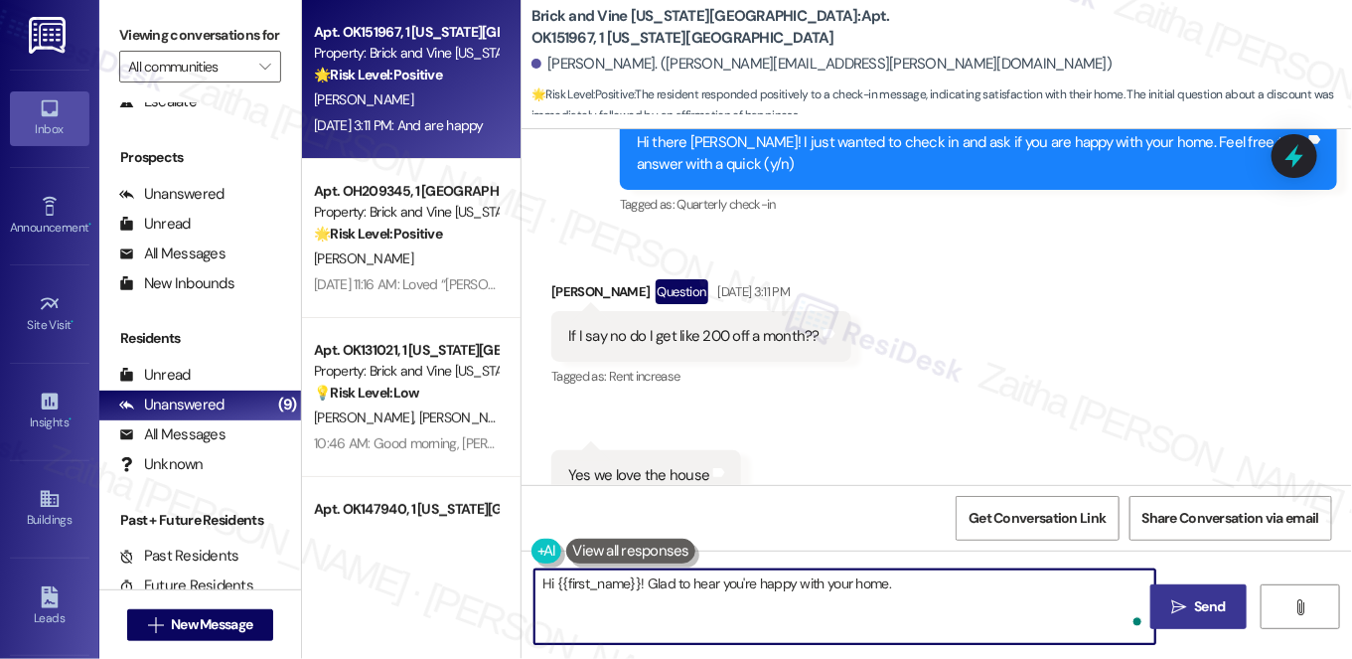
paste textarea "I wish I had the power to make that happen! Unfortunately, I can’t offer $200 o…"
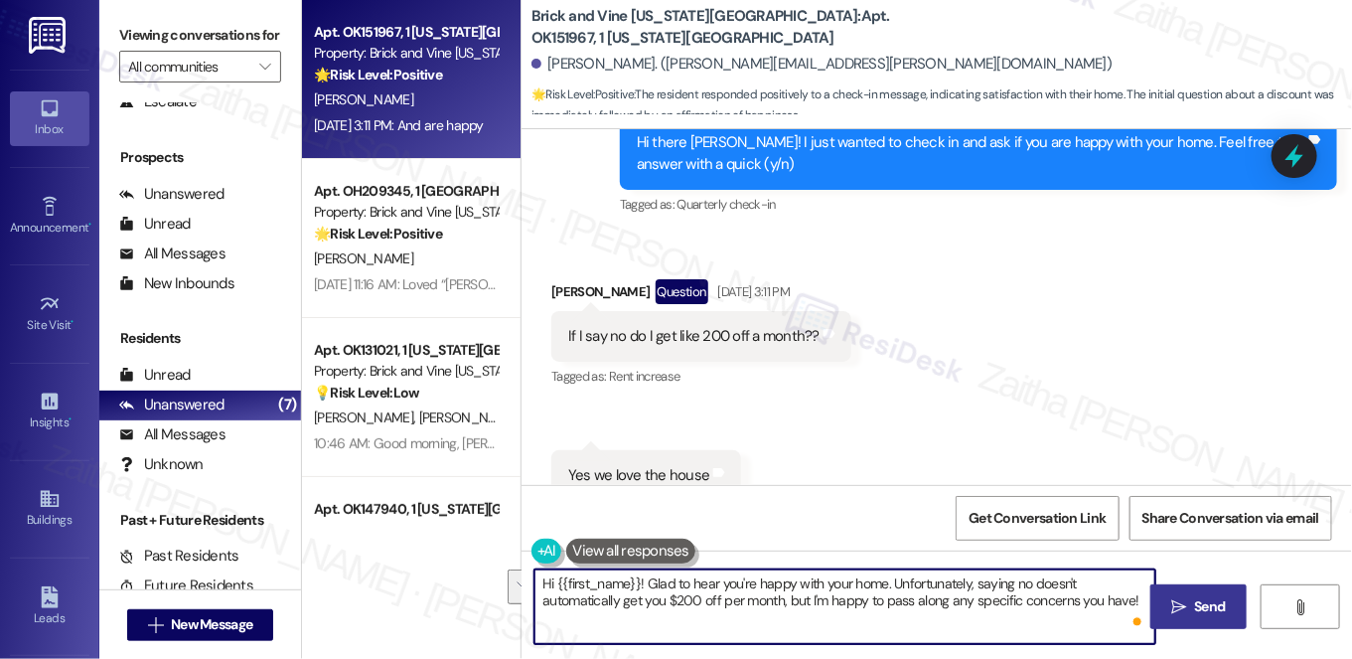
click at [656, 593] on textarea "Hi {{first_name}}! Glad to hear you're happy with your home. Unfortunately, say…" at bounding box center [844, 606] width 621 height 75
click at [1135, 602] on textarea "Hi {{first_name}}! Glad to hear you're happy with your home. Unfortunately, say…" at bounding box center [844, 606] width 621 height 75
type textarea "Hi {{first_name}}! Glad to hear you're happy with your home. Unfortunately, say…"
click at [1212, 602] on span "Send" at bounding box center [1210, 606] width 31 height 21
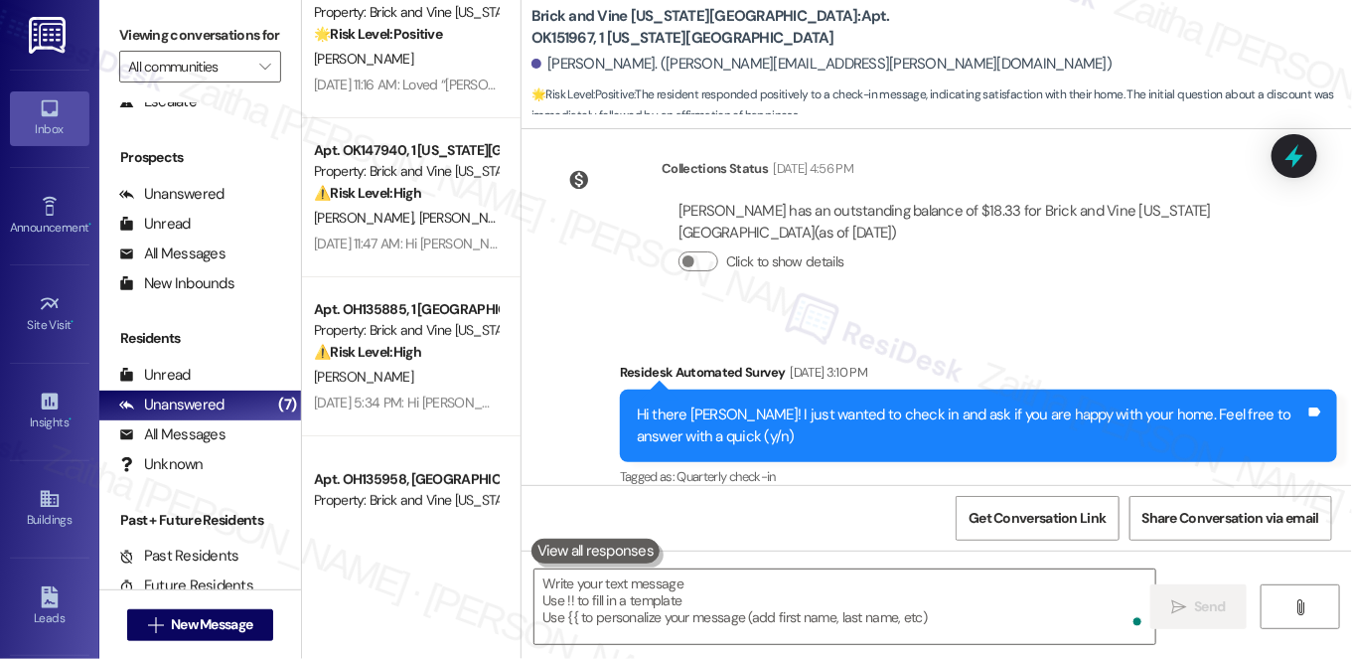
scroll to position [0, 0]
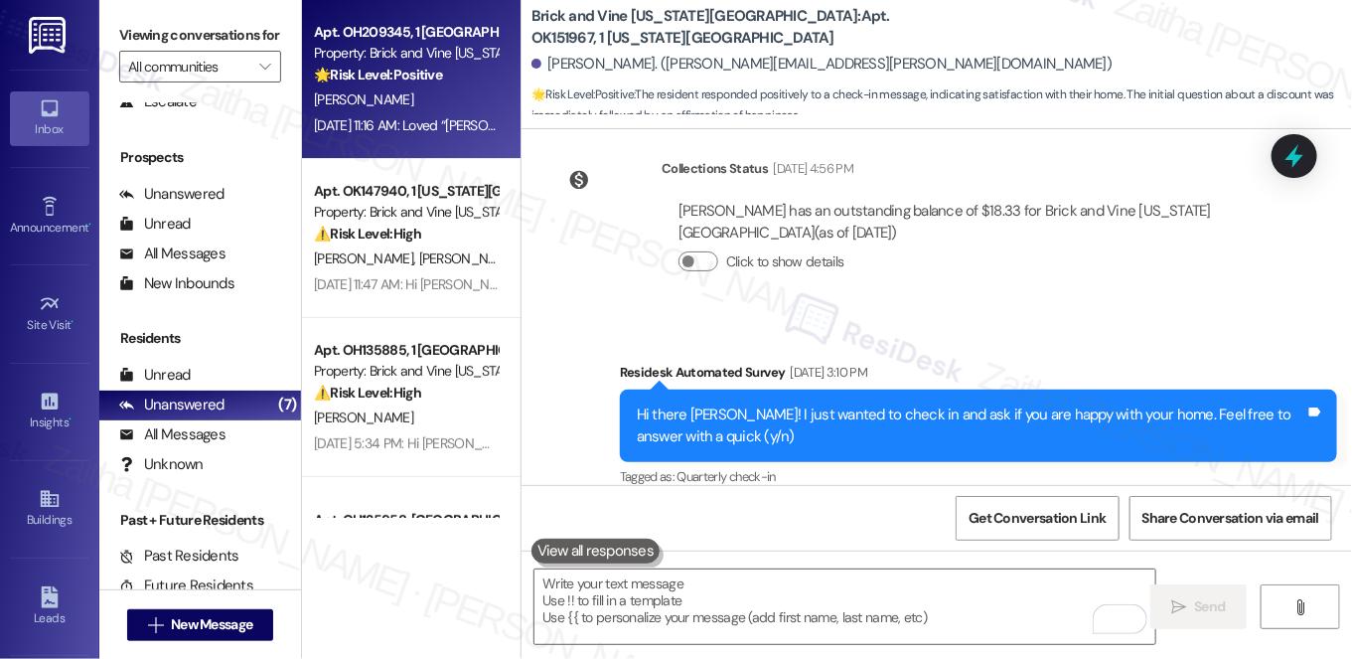
click at [463, 98] on div "[PERSON_NAME]" at bounding box center [406, 99] width 188 height 25
type textarea "Fetching suggested responses. Please feel free to read through the conversation…"
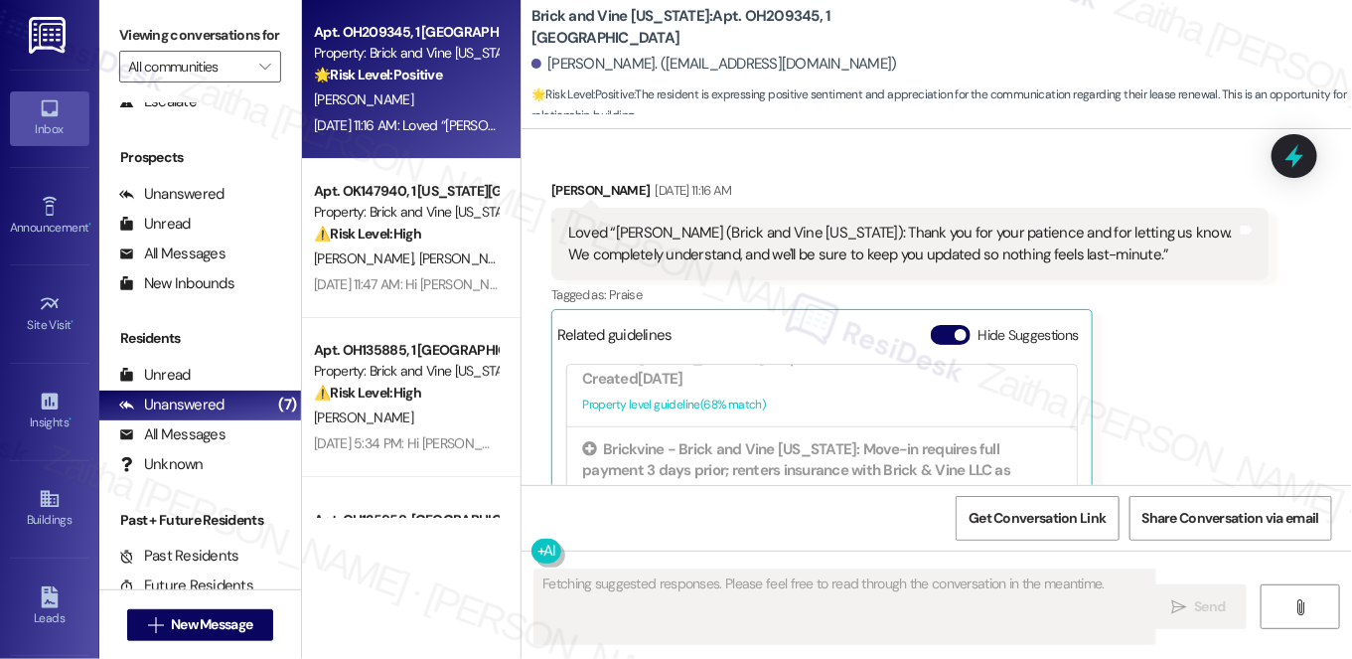
scroll to position [813, 0]
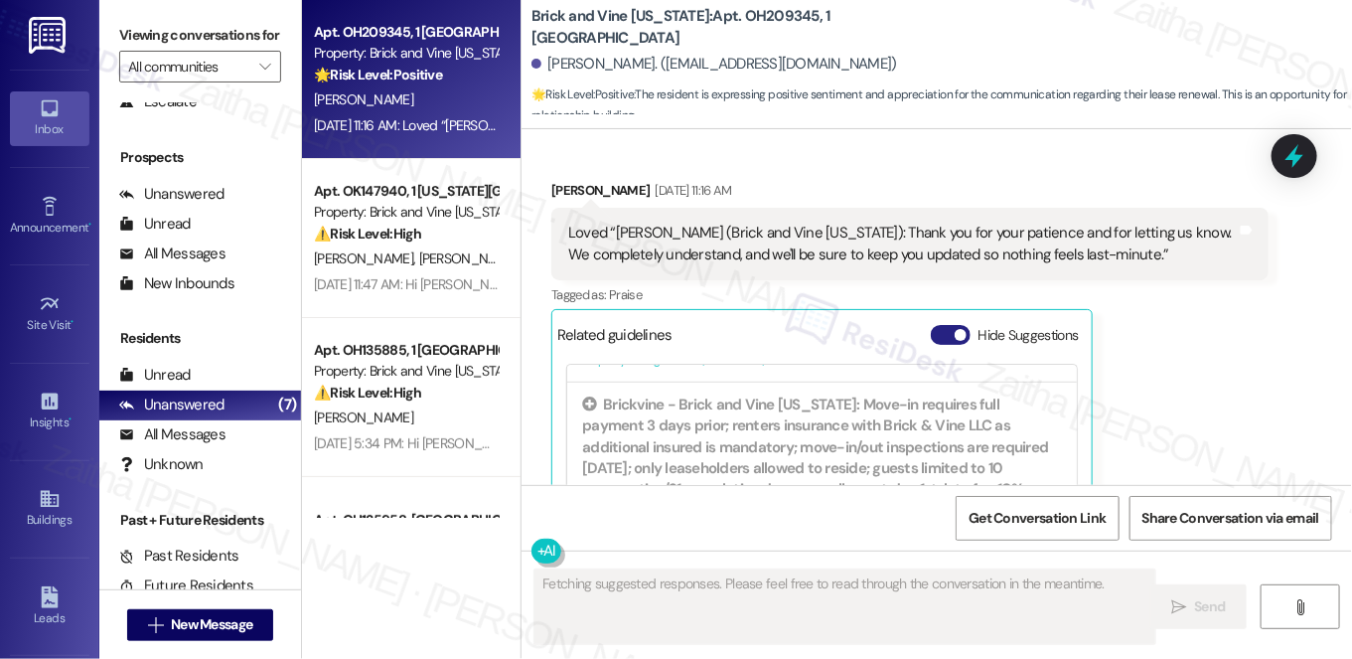
click at [933, 325] on button "Hide Suggestions" at bounding box center [951, 335] width 40 height 20
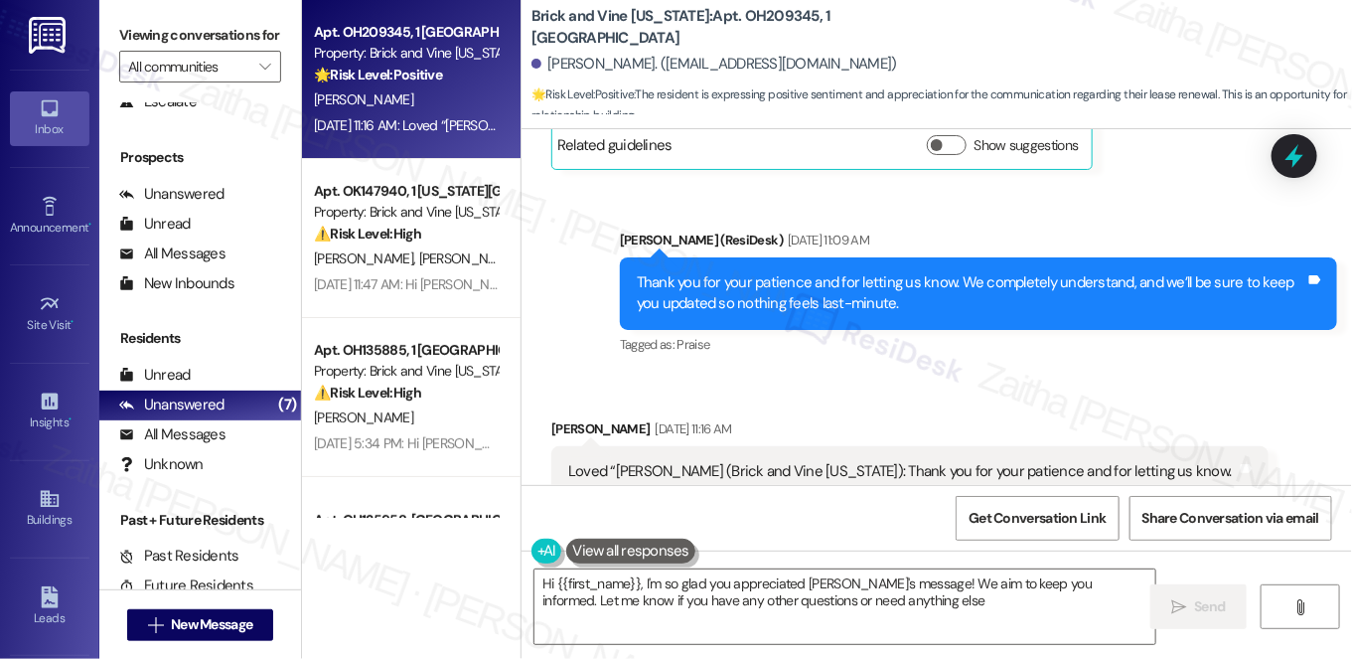
type textarea "Hi {{first_name}}, I'm so glad you appreciated Sarah's message! We aim to keep …"
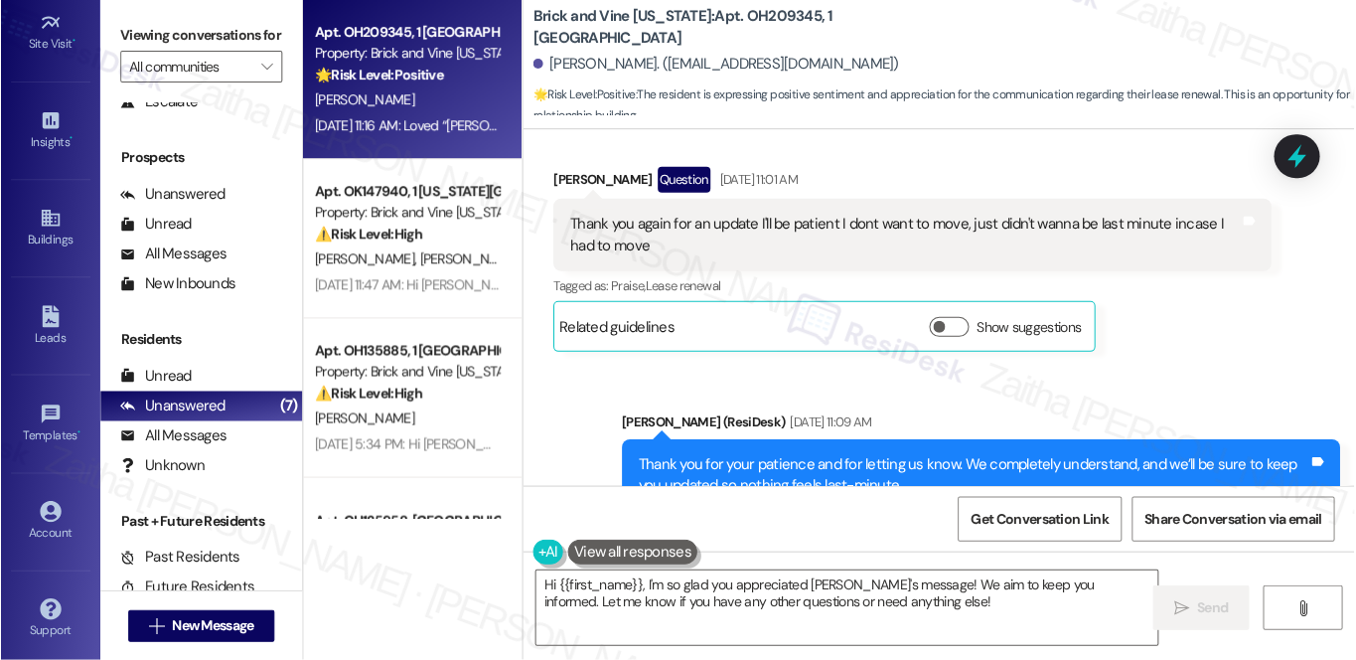
scroll to position [280, 0]
